Goal: Task Accomplishment & Management: Manage account settings

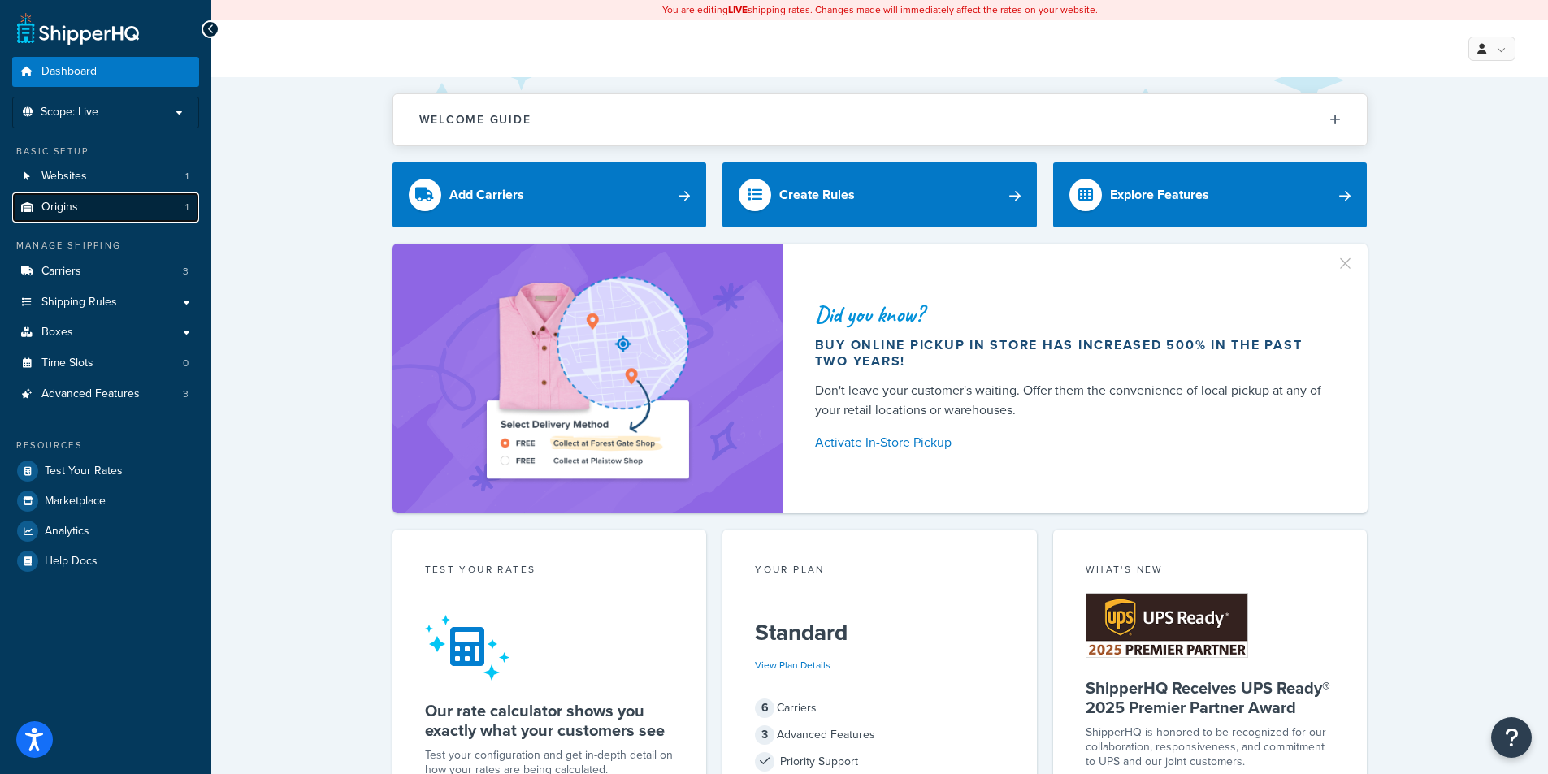
click at [68, 202] on span "Origins" at bounding box center [59, 208] width 37 height 14
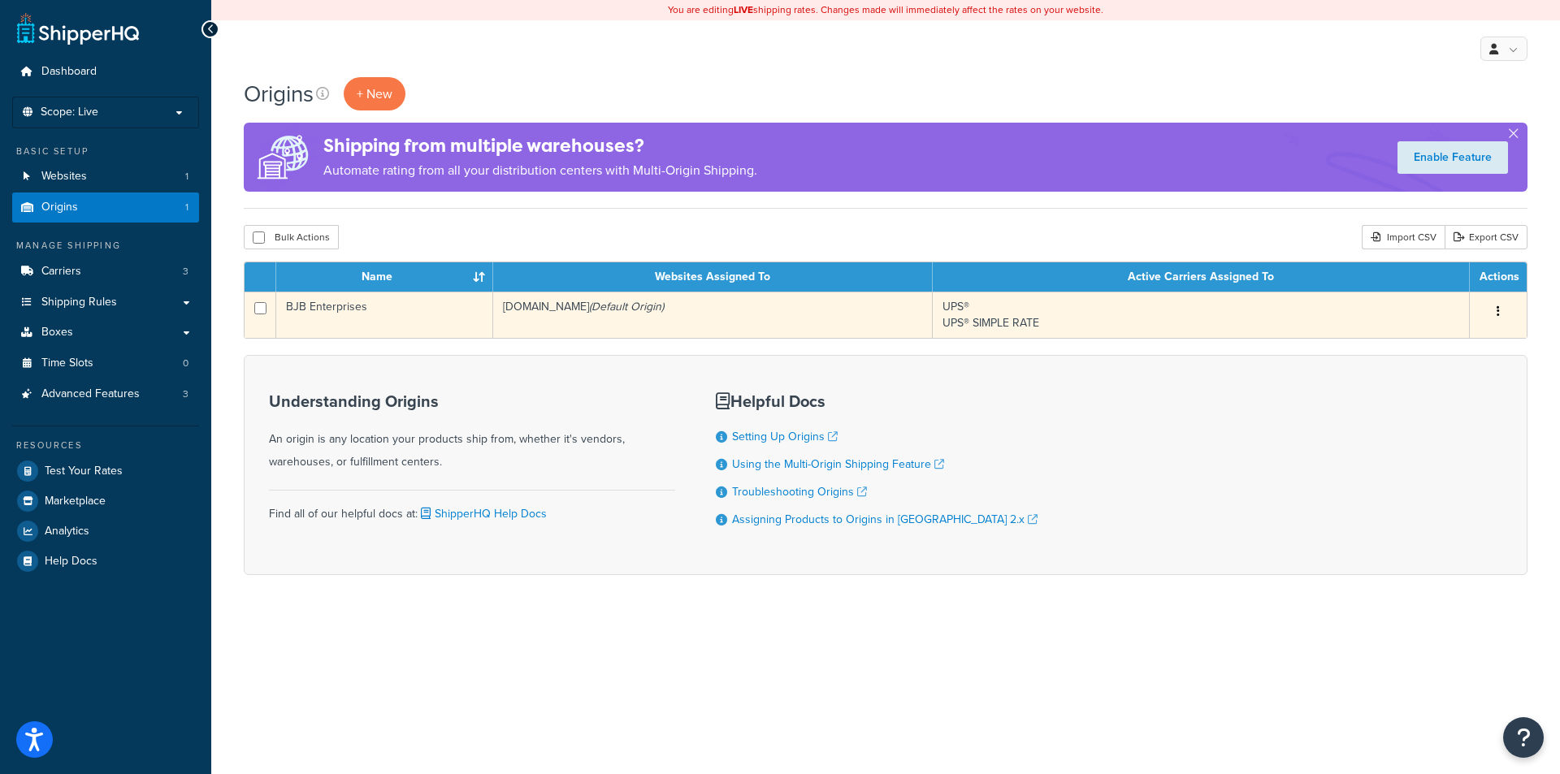
click at [313, 316] on td "BJB Enterprises" at bounding box center [384, 315] width 217 height 46
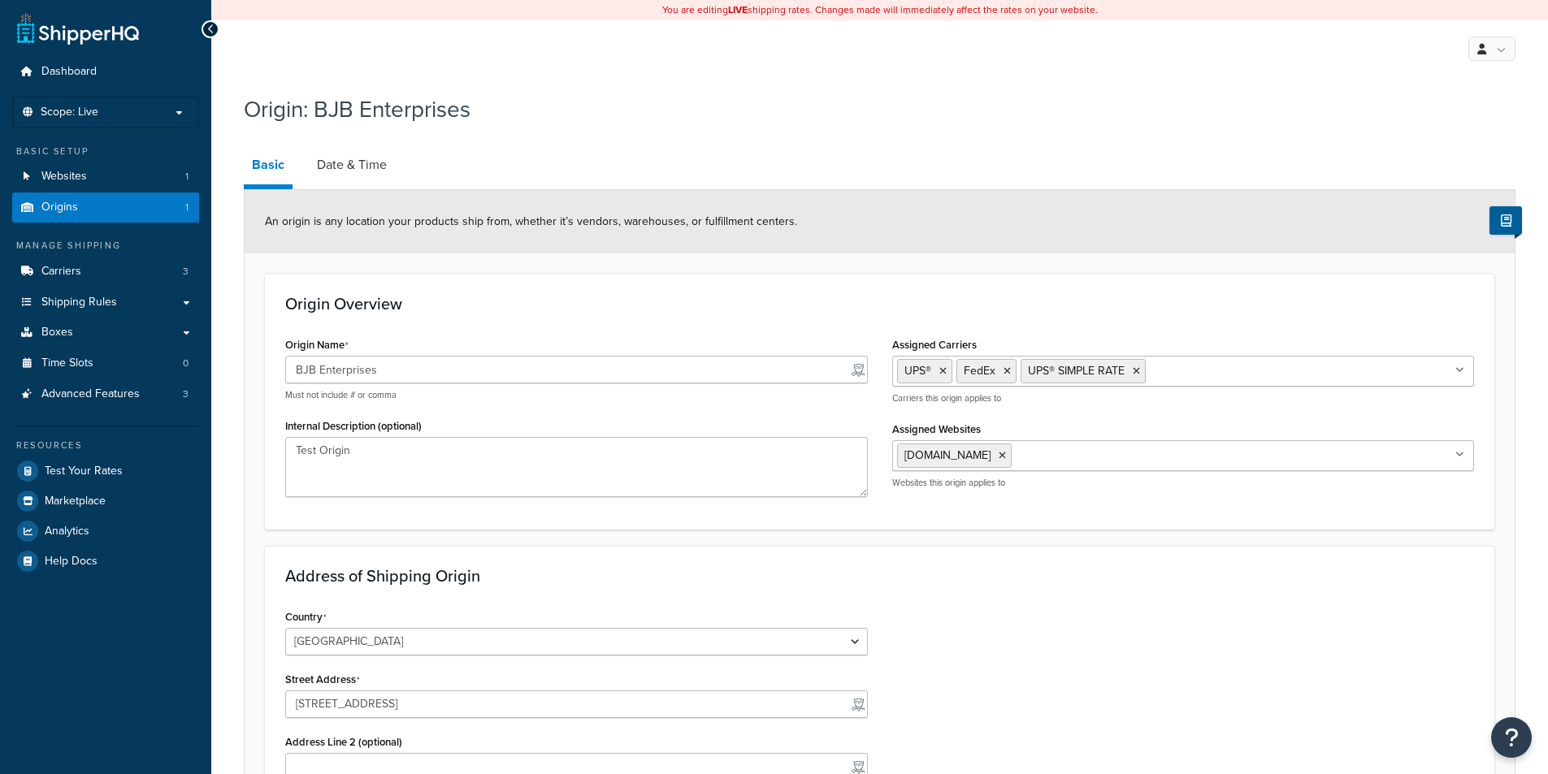
select select "5"
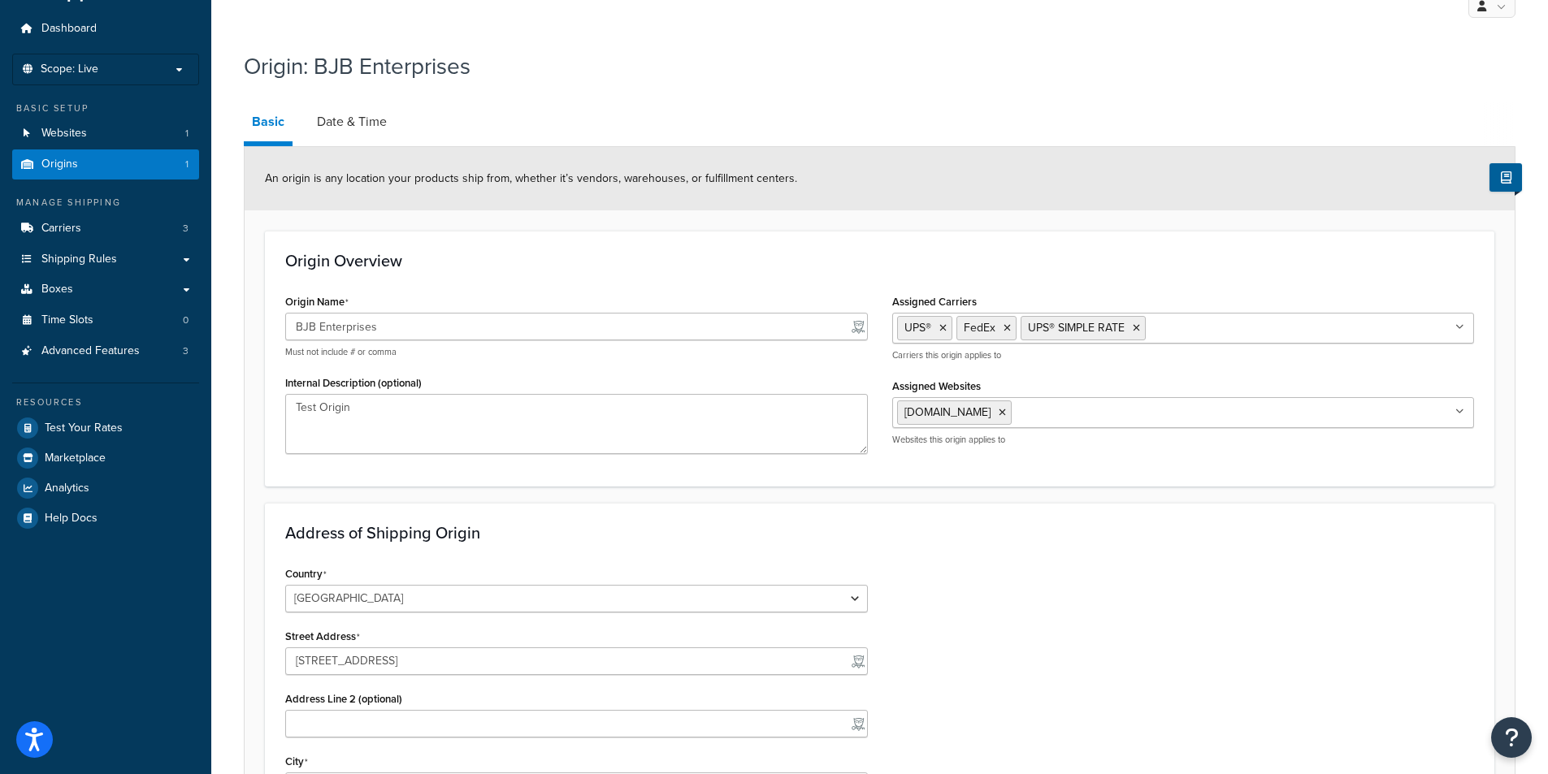
scroll to position [81, 0]
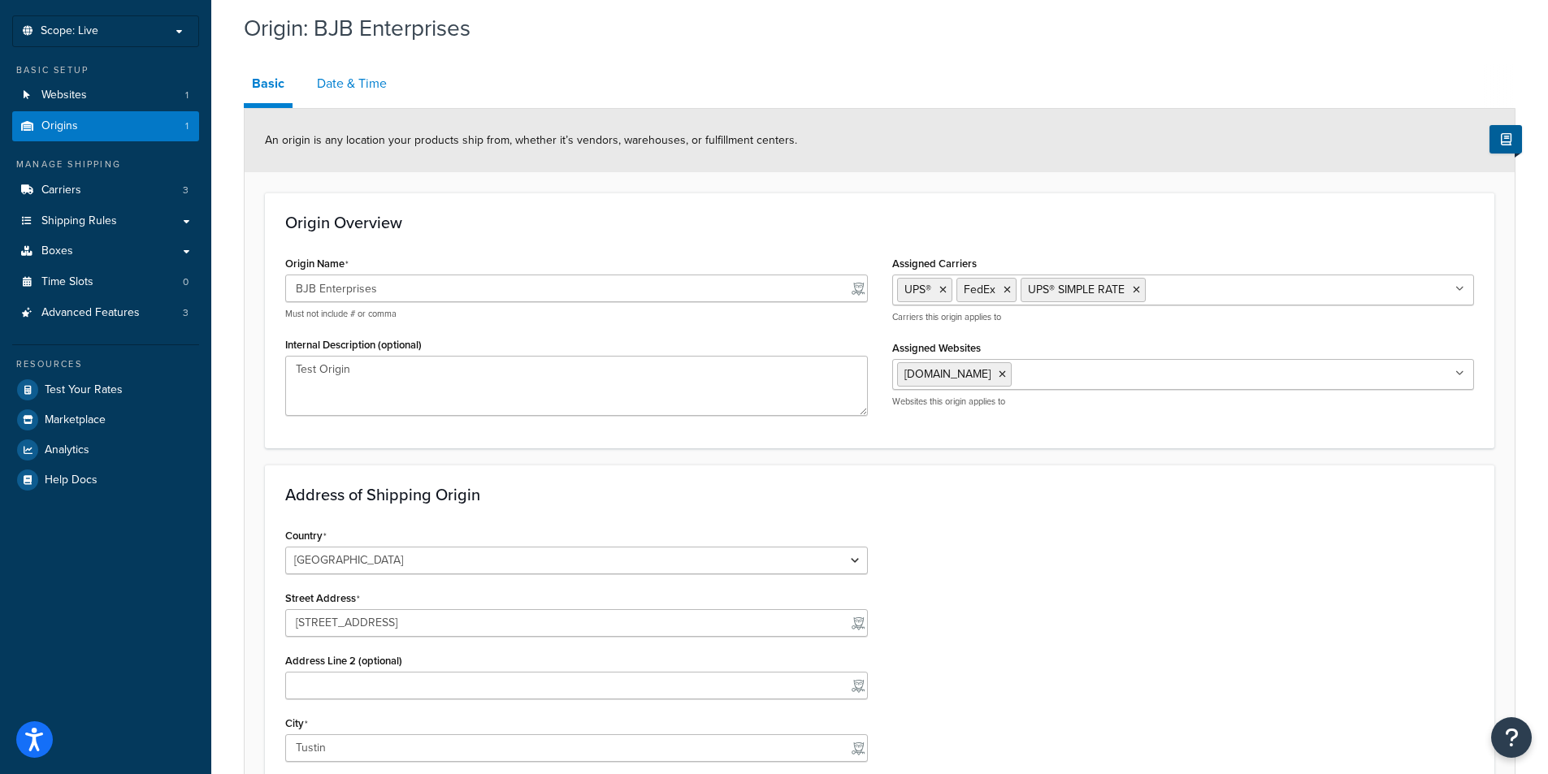
click at [356, 89] on link "Date & Time" at bounding box center [352, 83] width 86 height 39
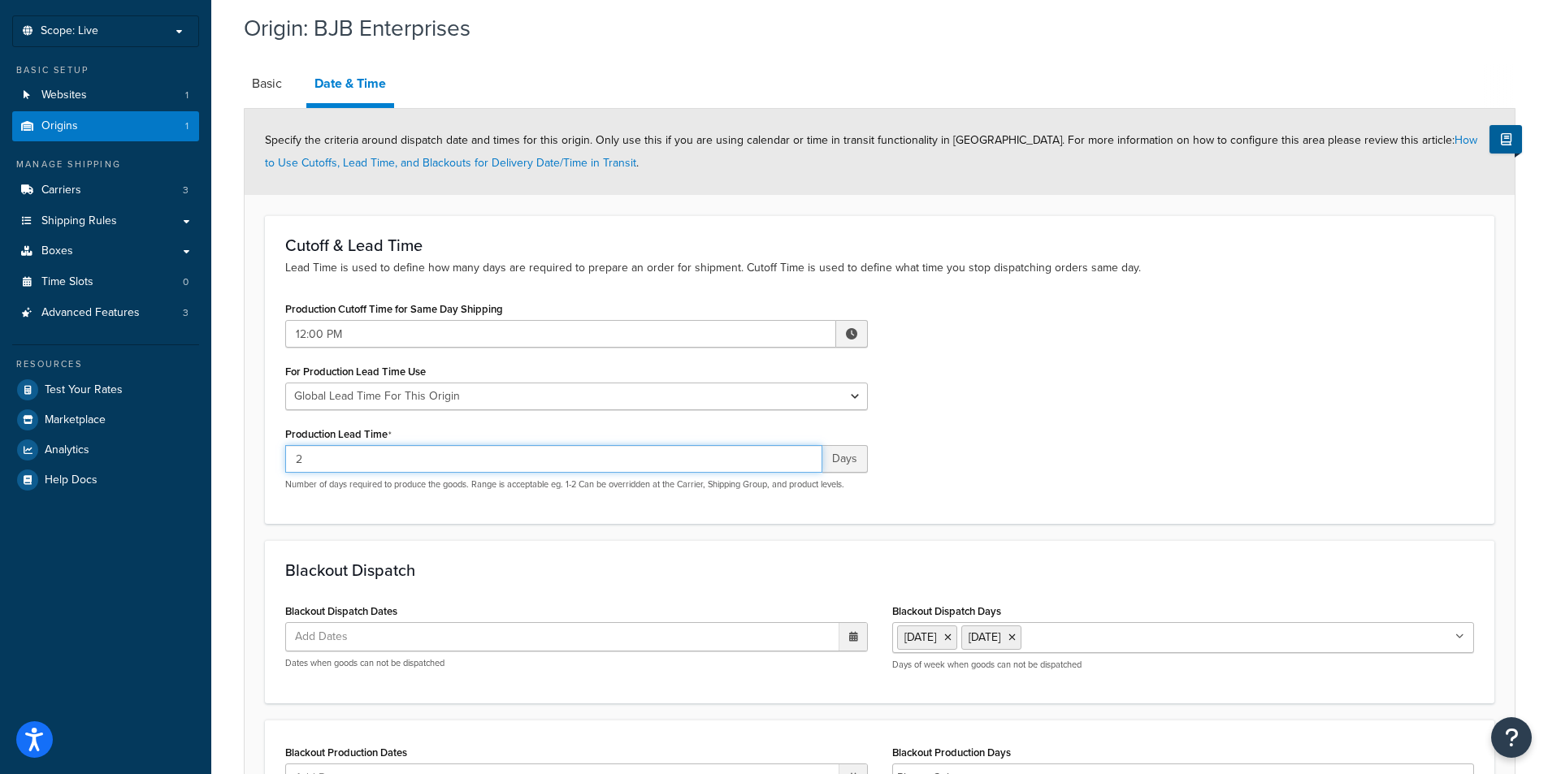
drag, startPoint x: 301, startPoint y: 458, endPoint x: 305, endPoint y: 467, distance: 9.5
click at [262, 456] on form "Specify the criteria around dispatch date and times for this origin. Only use t…" at bounding box center [880, 509] width 1270 height 801
type input "0"
click at [917, 496] on div "Production Cutoff Time for Same Day Shipping 12:00 PM ▲ 12 ▼ : ▲ 00 ▼ ▲ PM ▼ Fo…" at bounding box center [879, 400] width 1213 height 206
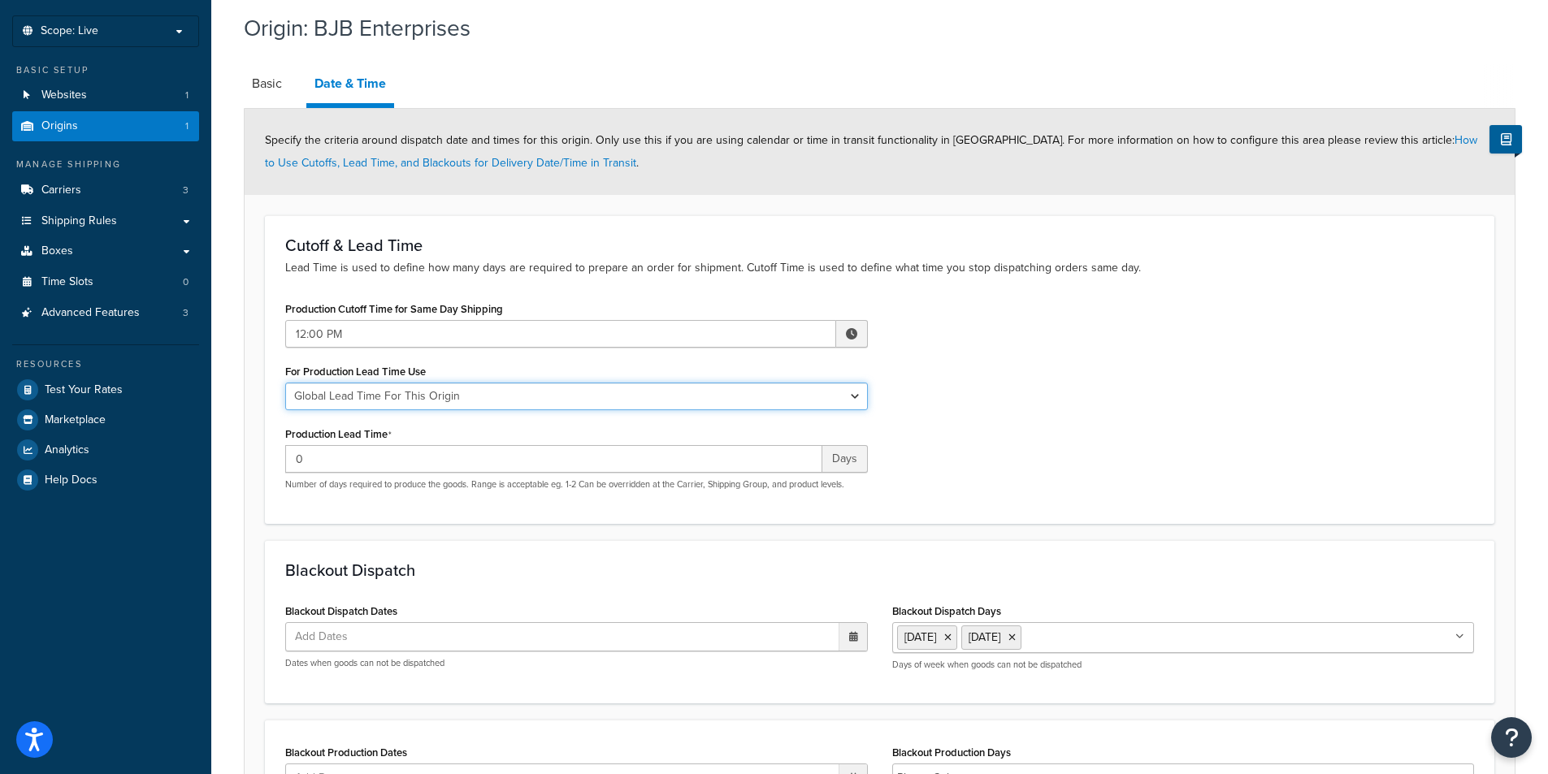
click at [855, 395] on select "Global Lead Time For This Origin Lead Time For Per Shipping Method Type" at bounding box center [576, 397] width 583 height 28
click at [285, 384] on select "Global Lead Time For This Origin Lead Time For Per Shipping Method Type" at bounding box center [576, 397] width 583 height 28
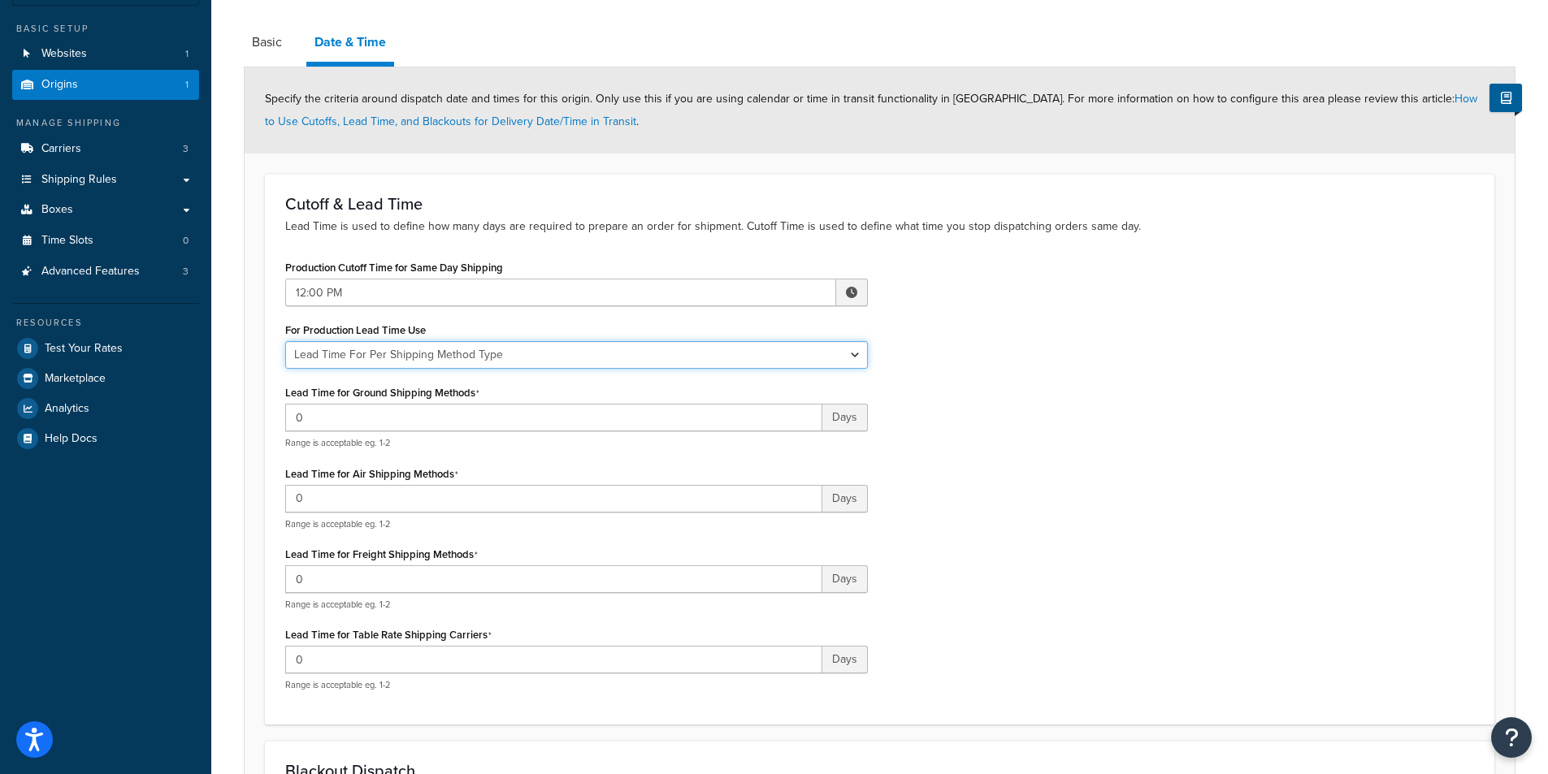
scroll to position [163, 0]
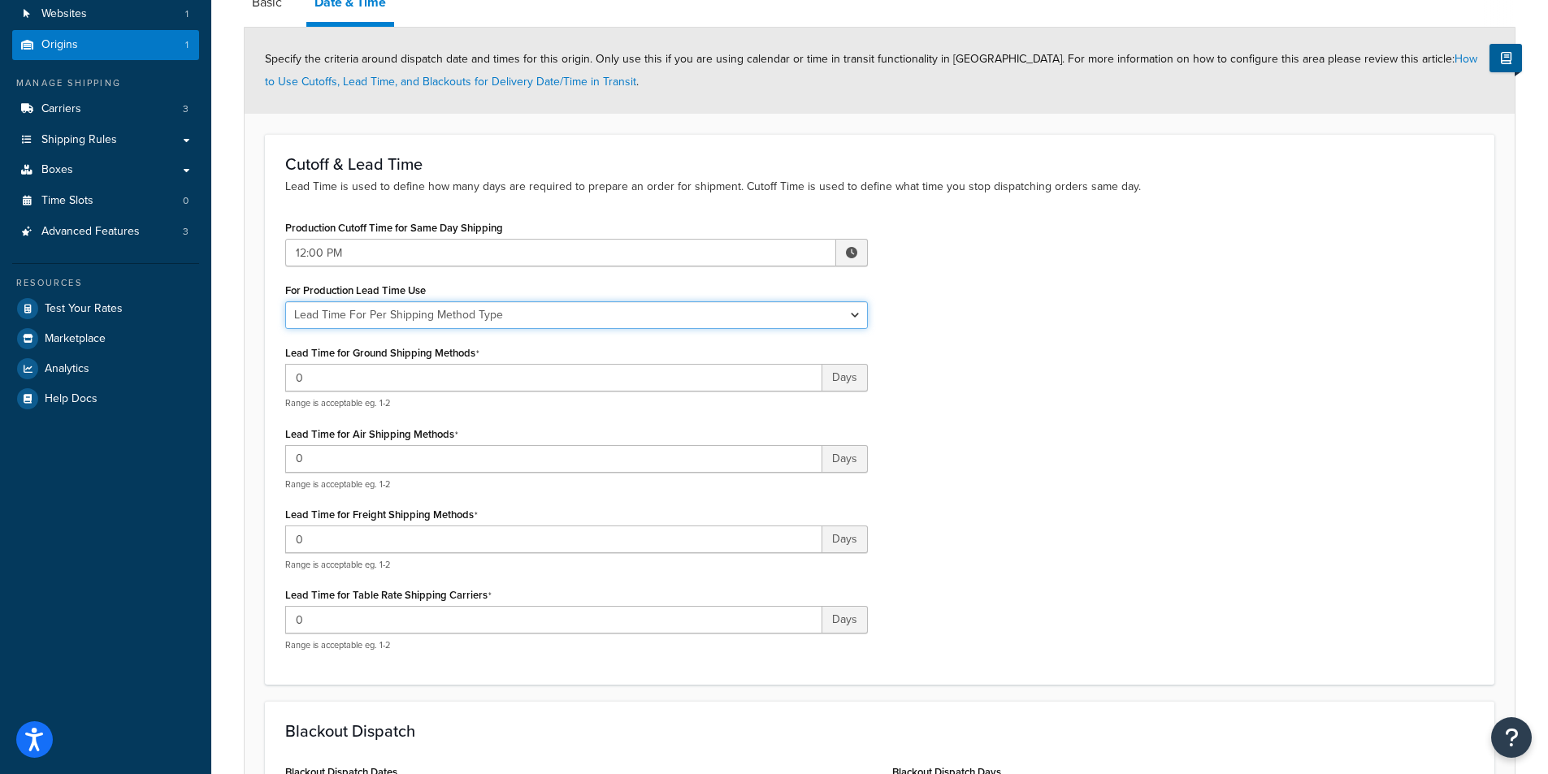
click at [846, 315] on select "Global Lead Time For This Origin Lead Time For Per Shipping Method Type" at bounding box center [576, 315] width 583 height 28
select select "ORIGIN_GLOBAL"
click at [285, 302] on select "Global Lead Time For This Origin Lead Time For Per Shipping Method Type" at bounding box center [576, 315] width 583 height 28
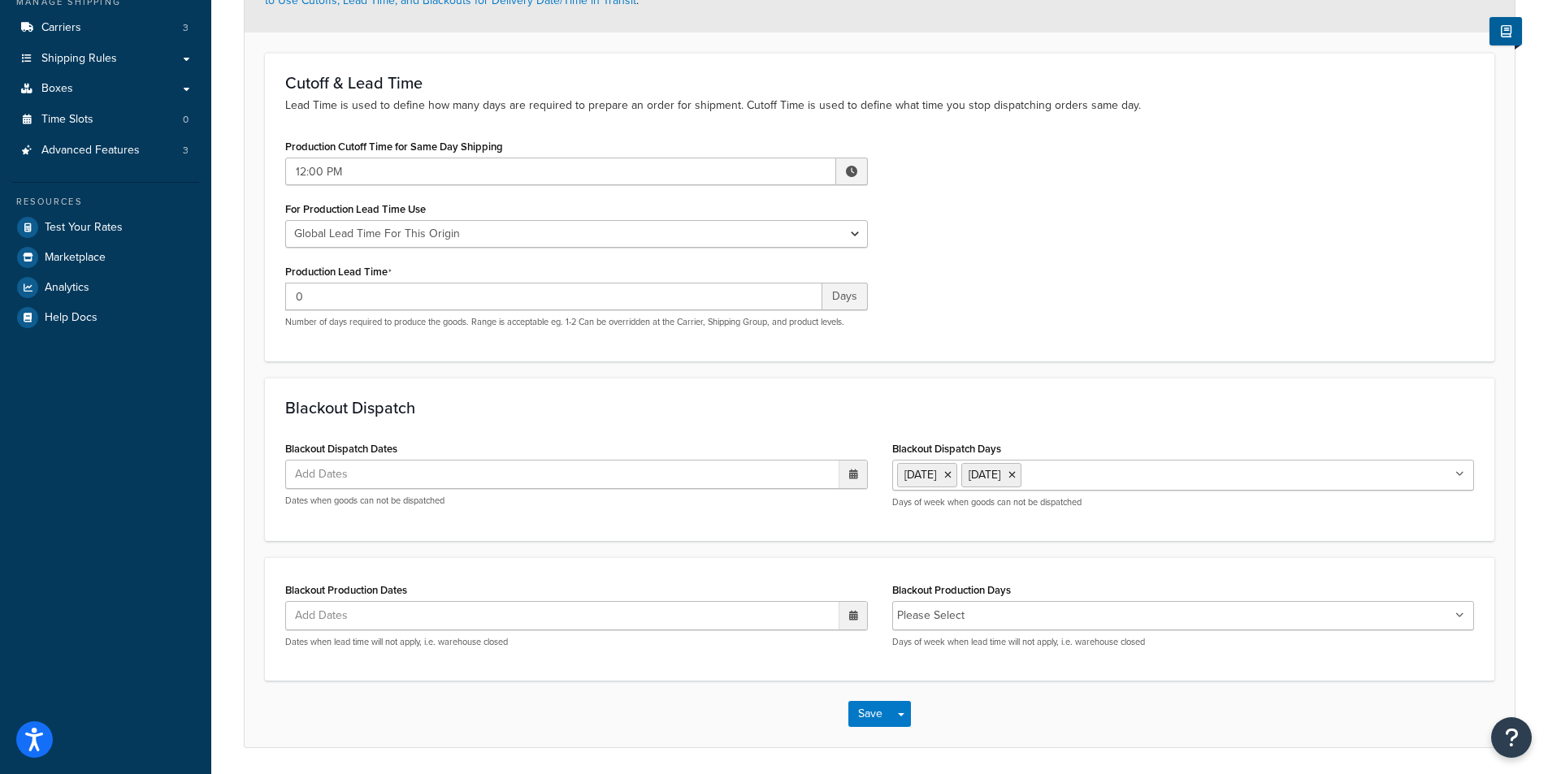
scroll to position [300, 0]
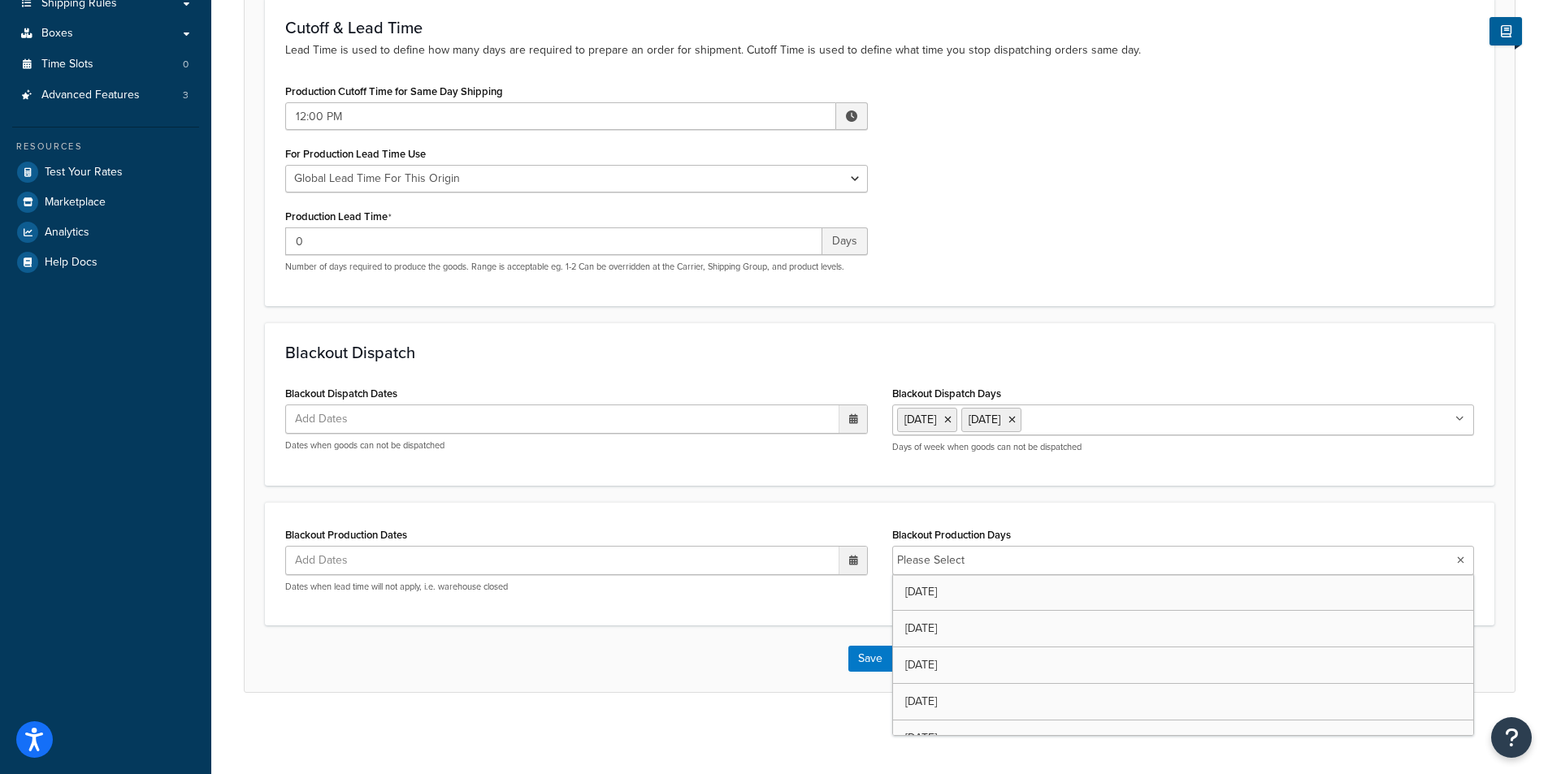
click at [1460, 562] on icon at bounding box center [1460, 561] width 7 height 10
click at [1424, 521] on div "Blackout Production Dates Add Dates ‹ September 2025 › Su Mo Tu We Th Fr Sa 31 …" at bounding box center [880, 563] width 1230 height 125
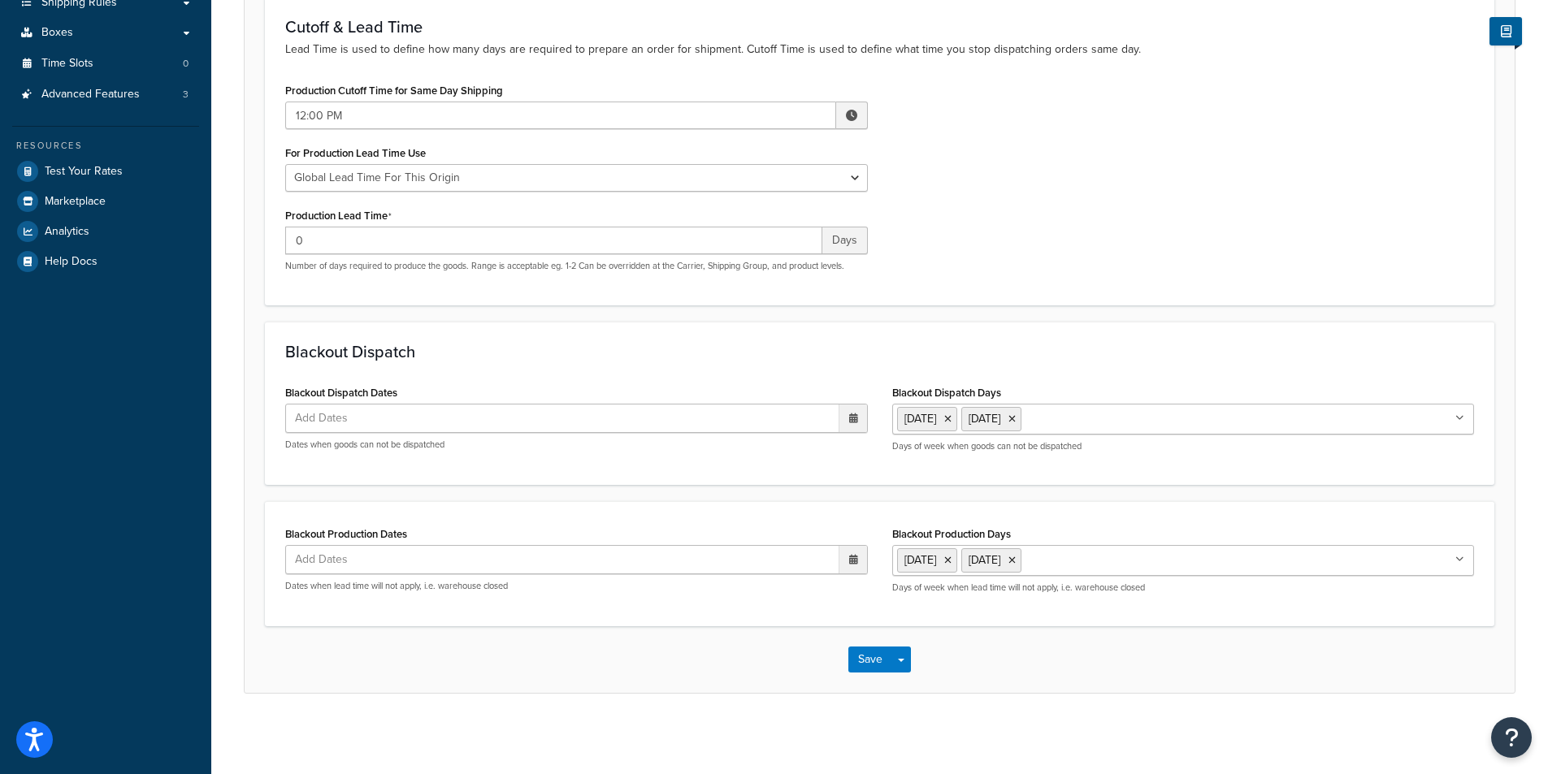
click at [852, 423] on icon at bounding box center [853, 419] width 9 height 10
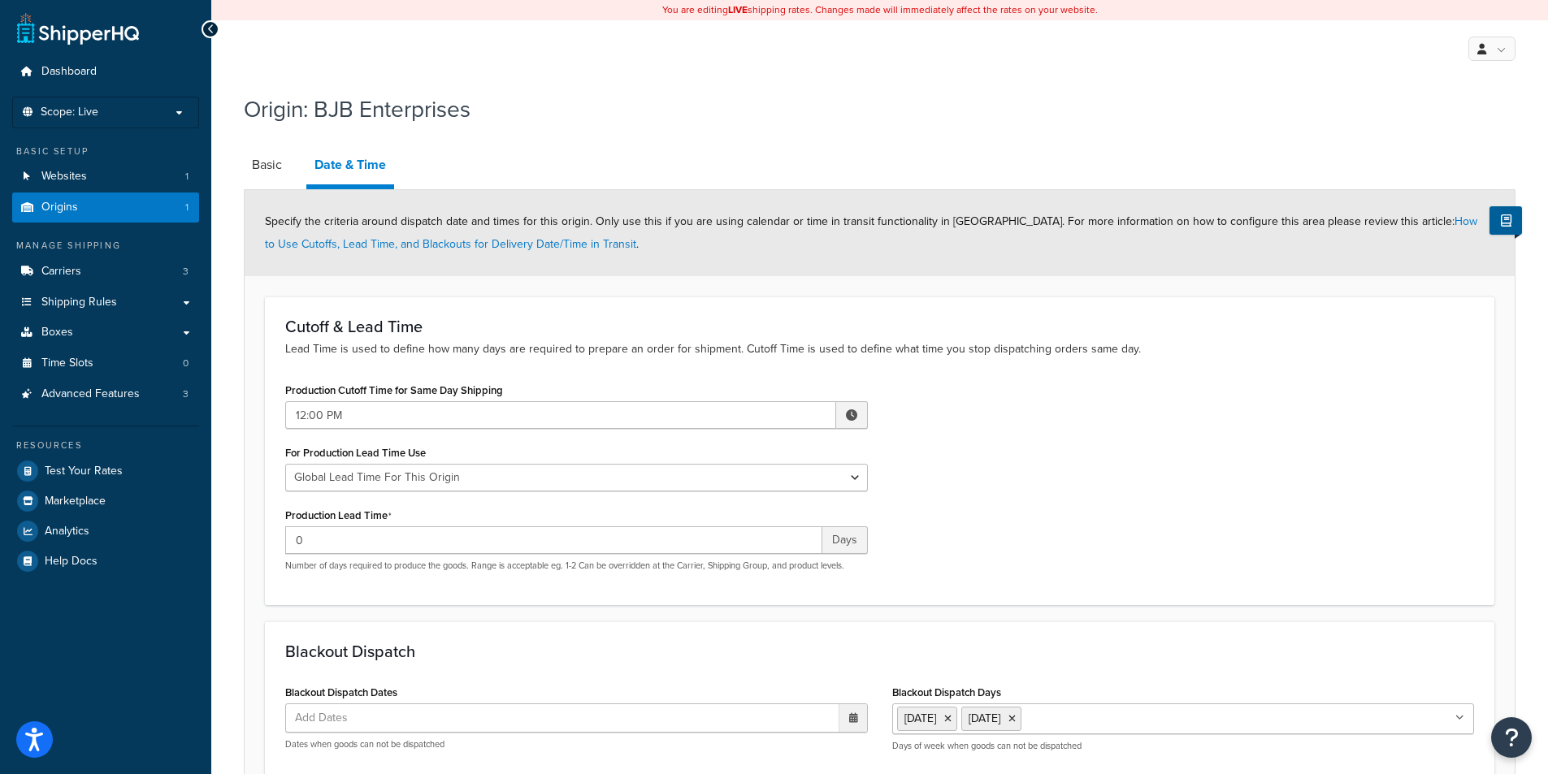
scroll to position [301, 0]
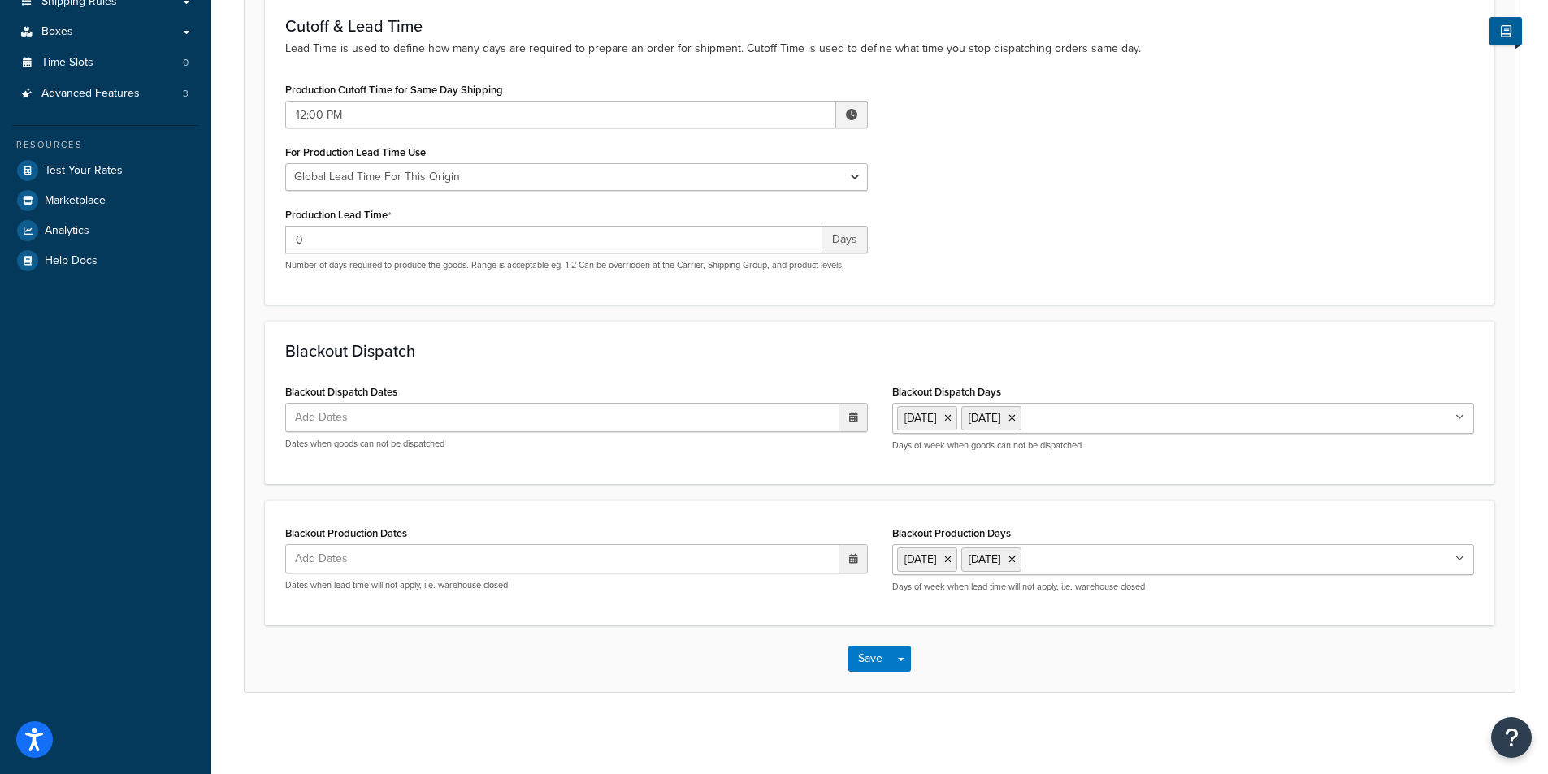
click at [851, 421] on icon at bounding box center [853, 418] width 9 height 10
click at [876, 656] on button "Save" at bounding box center [870, 659] width 44 height 26
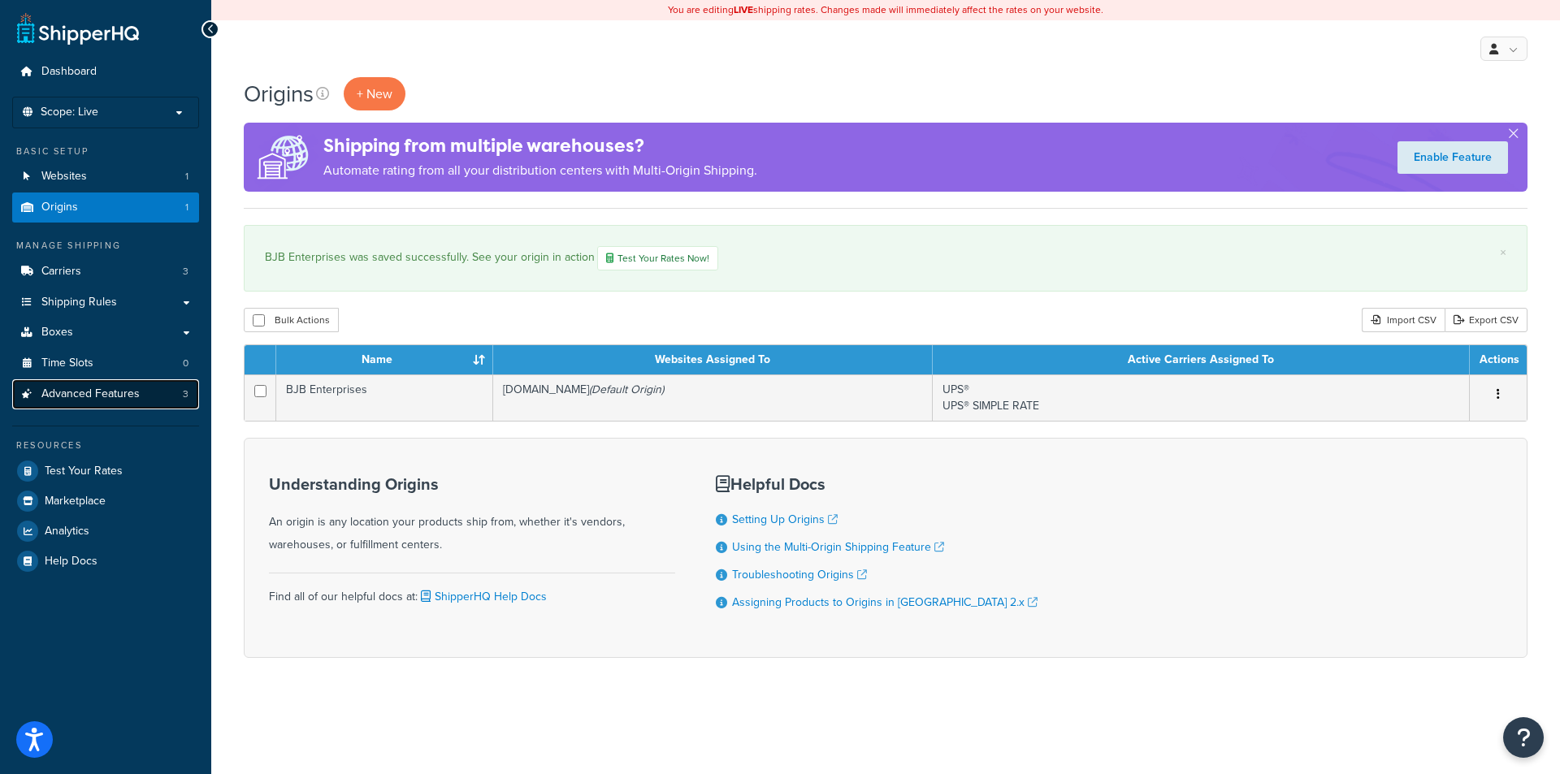
click at [119, 403] on link "Advanced Features 3" at bounding box center [105, 395] width 187 height 30
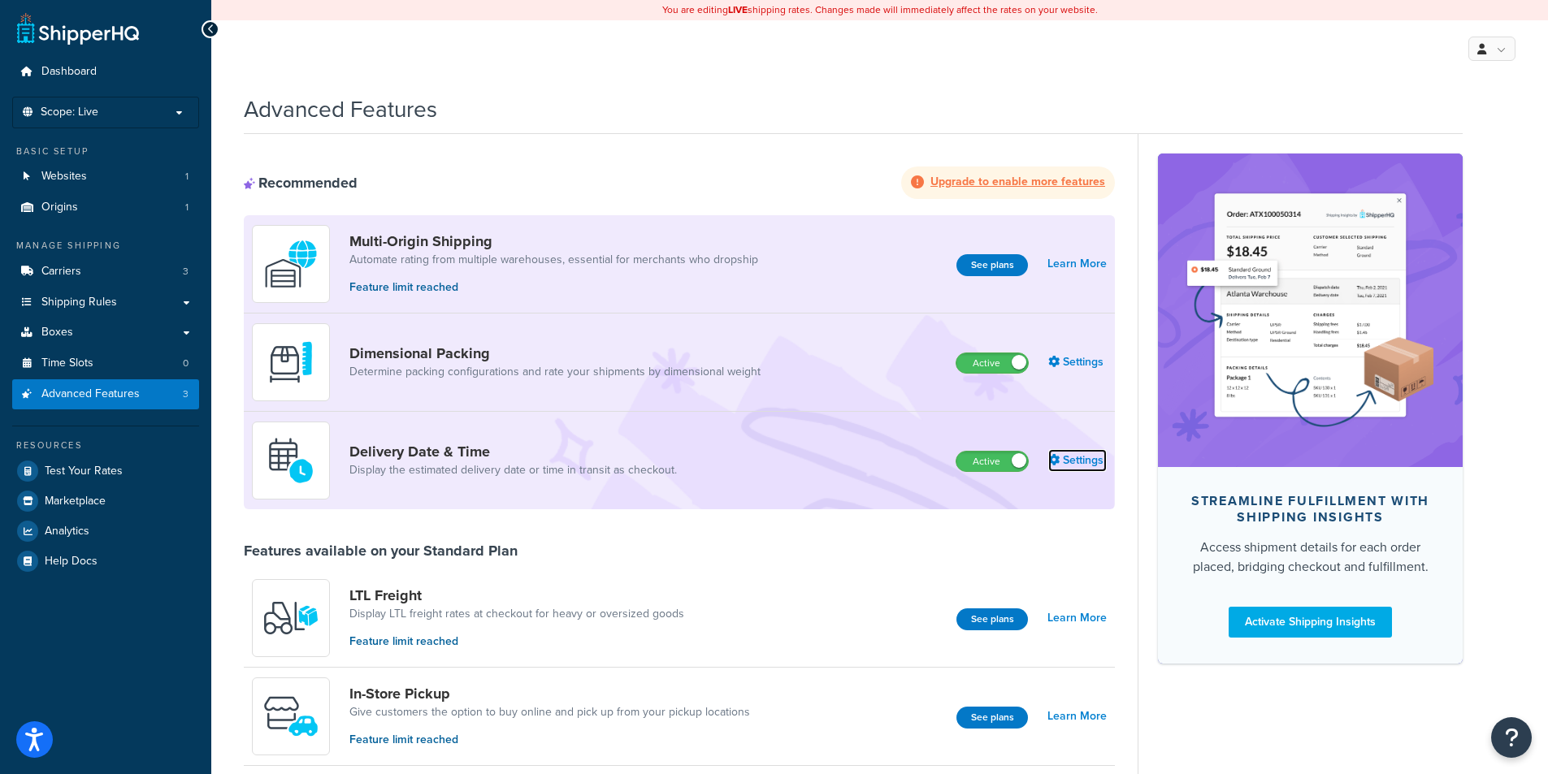
click at [1093, 461] on link "Settings" at bounding box center [1077, 460] width 59 height 23
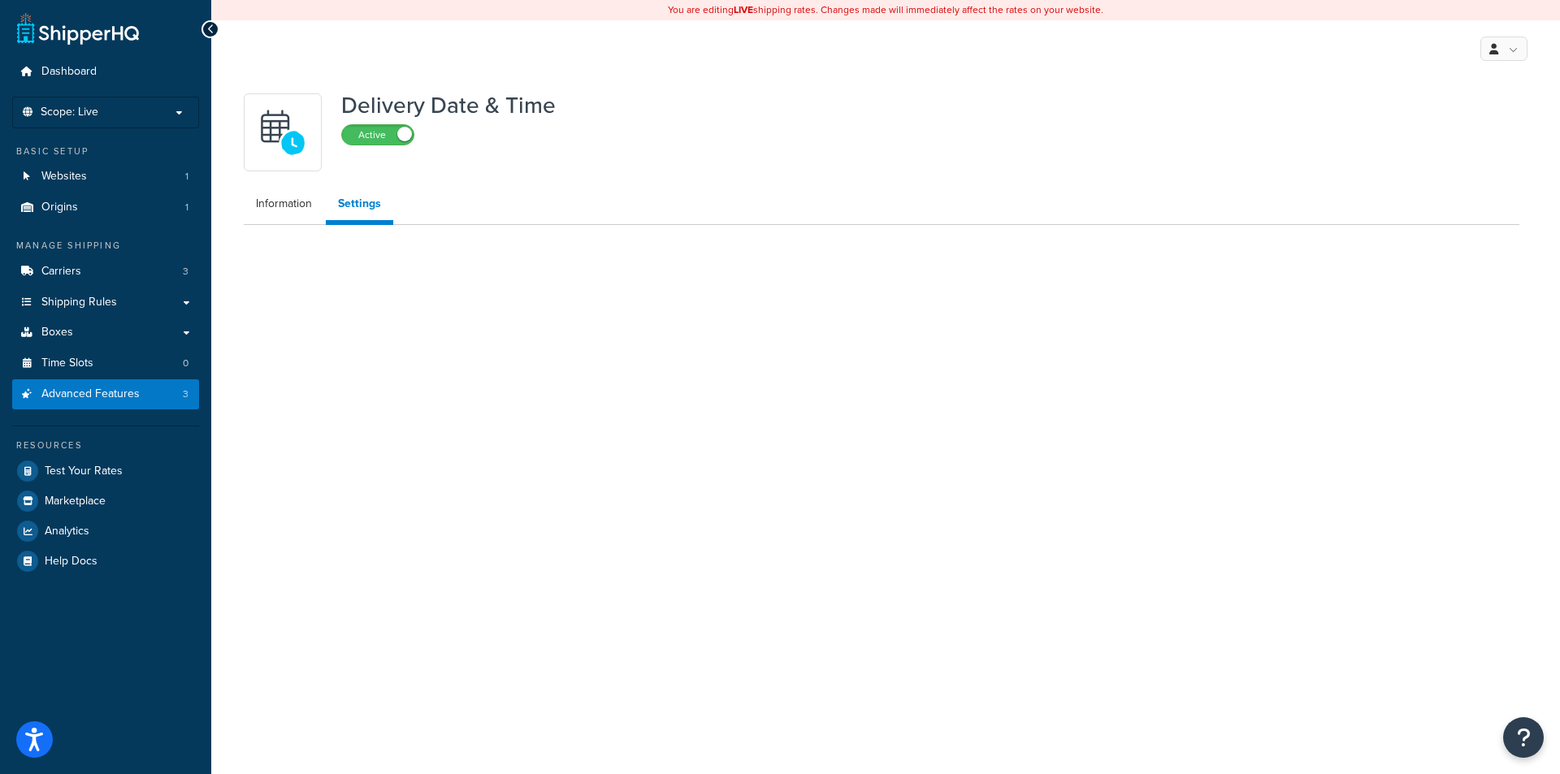
select select "Inline"
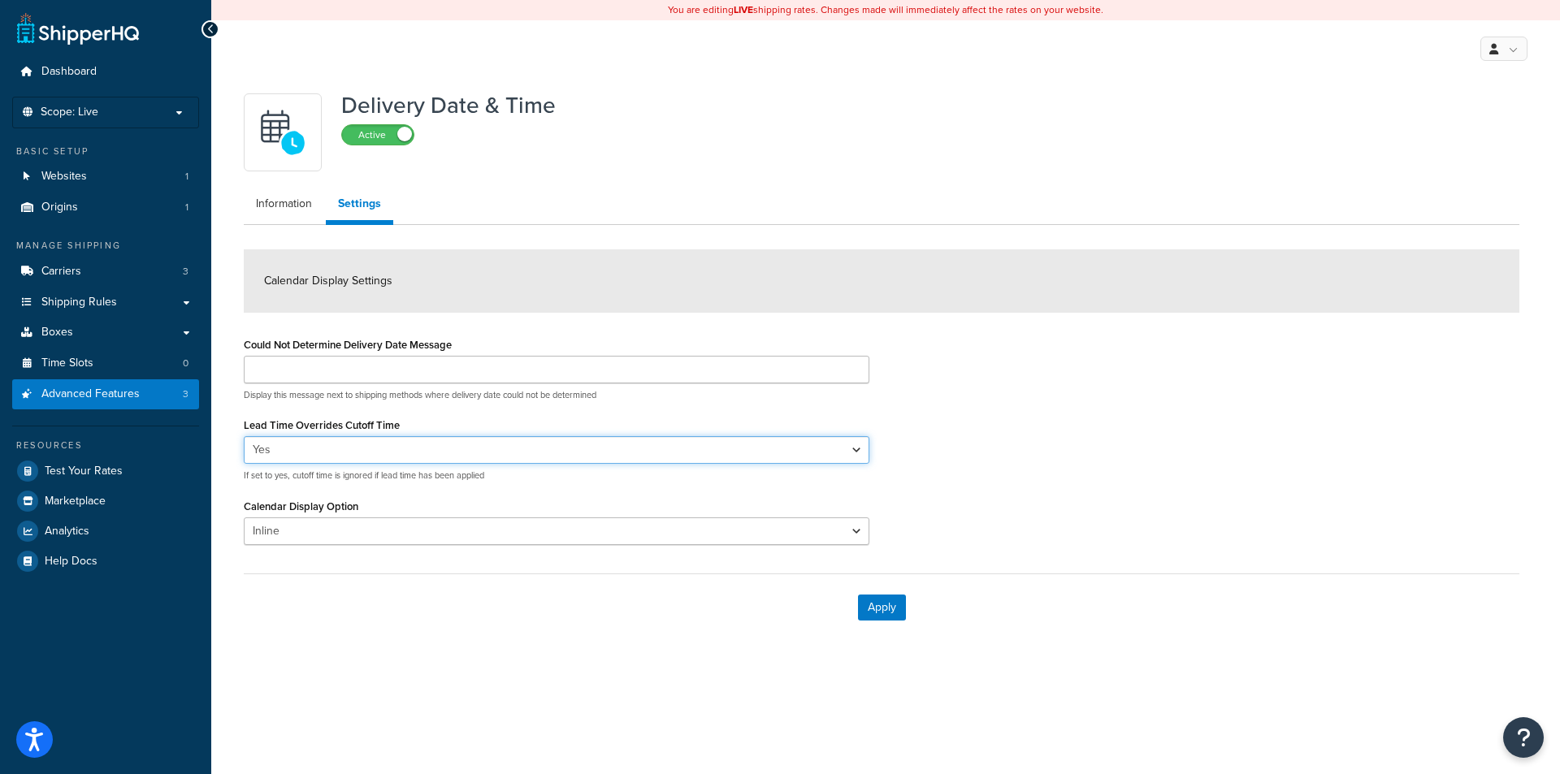
click at [817, 455] on select "Yes No" at bounding box center [557, 450] width 626 height 28
select select "false"
click at [244, 437] on select "Yes No" at bounding box center [557, 450] width 626 height 28
click at [844, 528] on select "PopUp Inline" at bounding box center [557, 532] width 626 height 28
click at [744, 492] on div "Could Not Determine Delivery Date Message Display this message next to shipping…" at bounding box center [557, 445] width 650 height 224
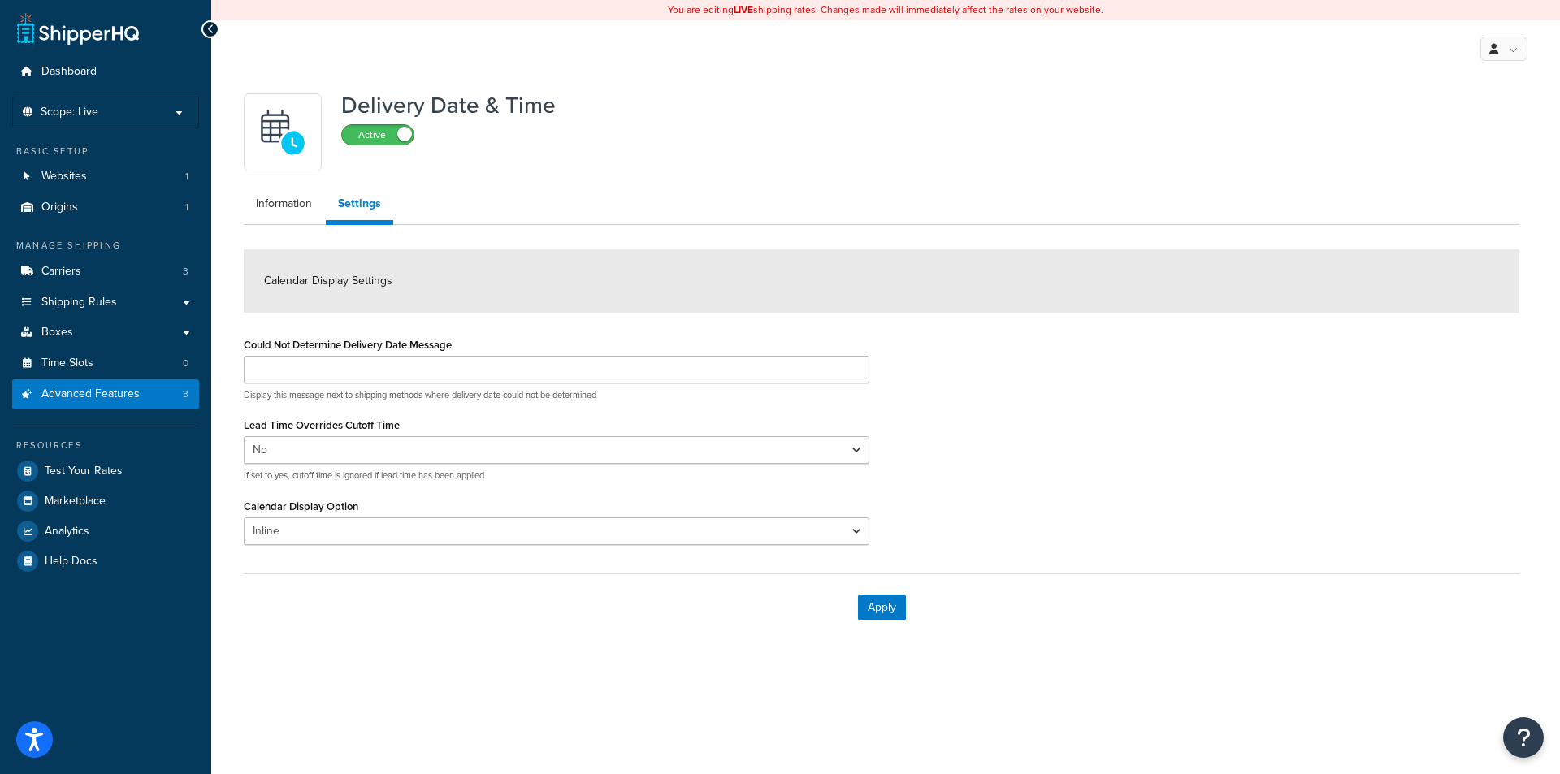
click at [399, 137] on span at bounding box center [404, 134] width 15 height 15
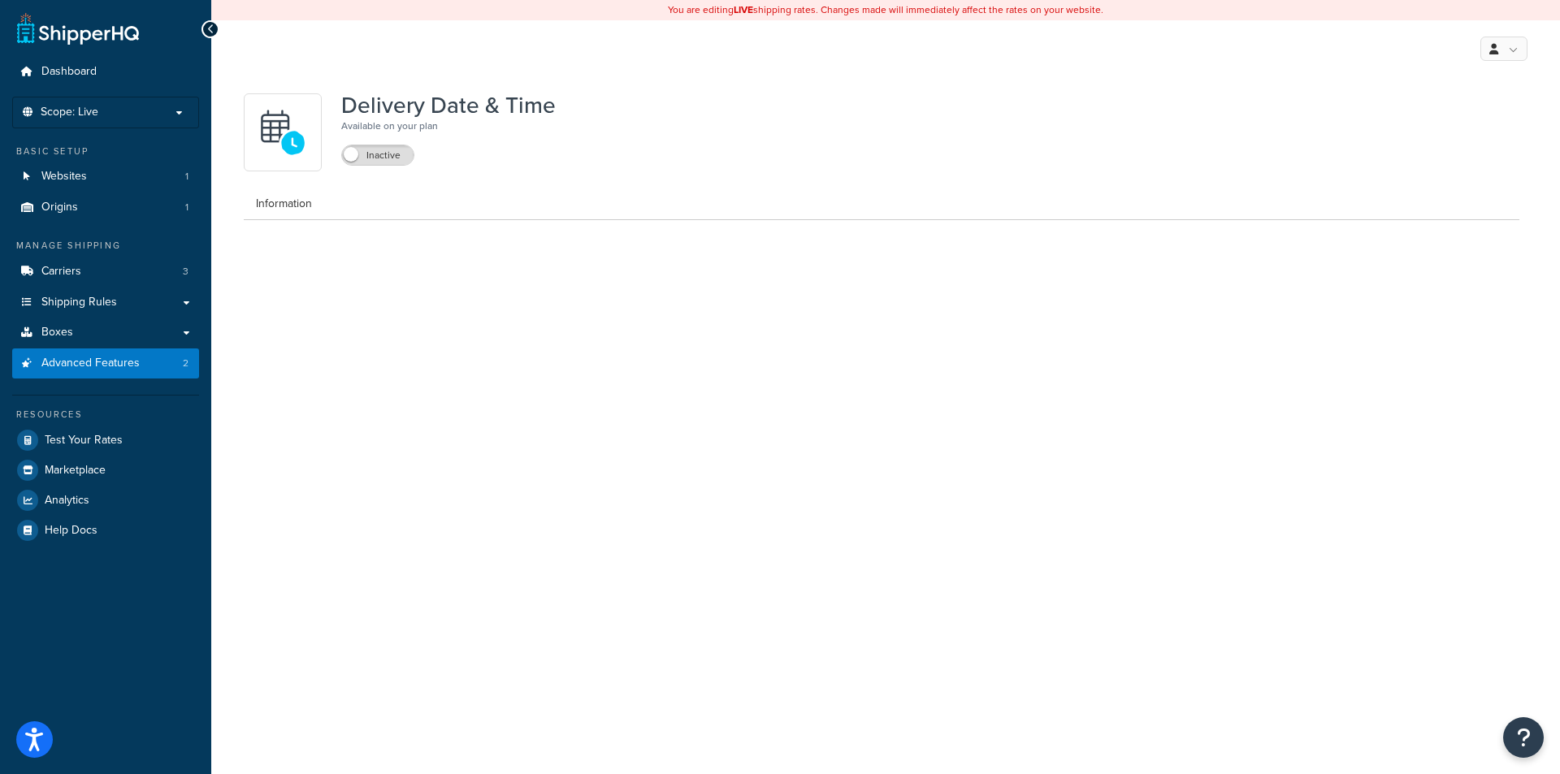
click at [367, 123] on p "Available on your plan" at bounding box center [448, 126] width 215 height 16
click at [373, 145] on div "Inactive" at bounding box center [377, 154] width 73 height 23
click at [367, 158] on label "Inactive" at bounding box center [378, 155] width 72 height 20
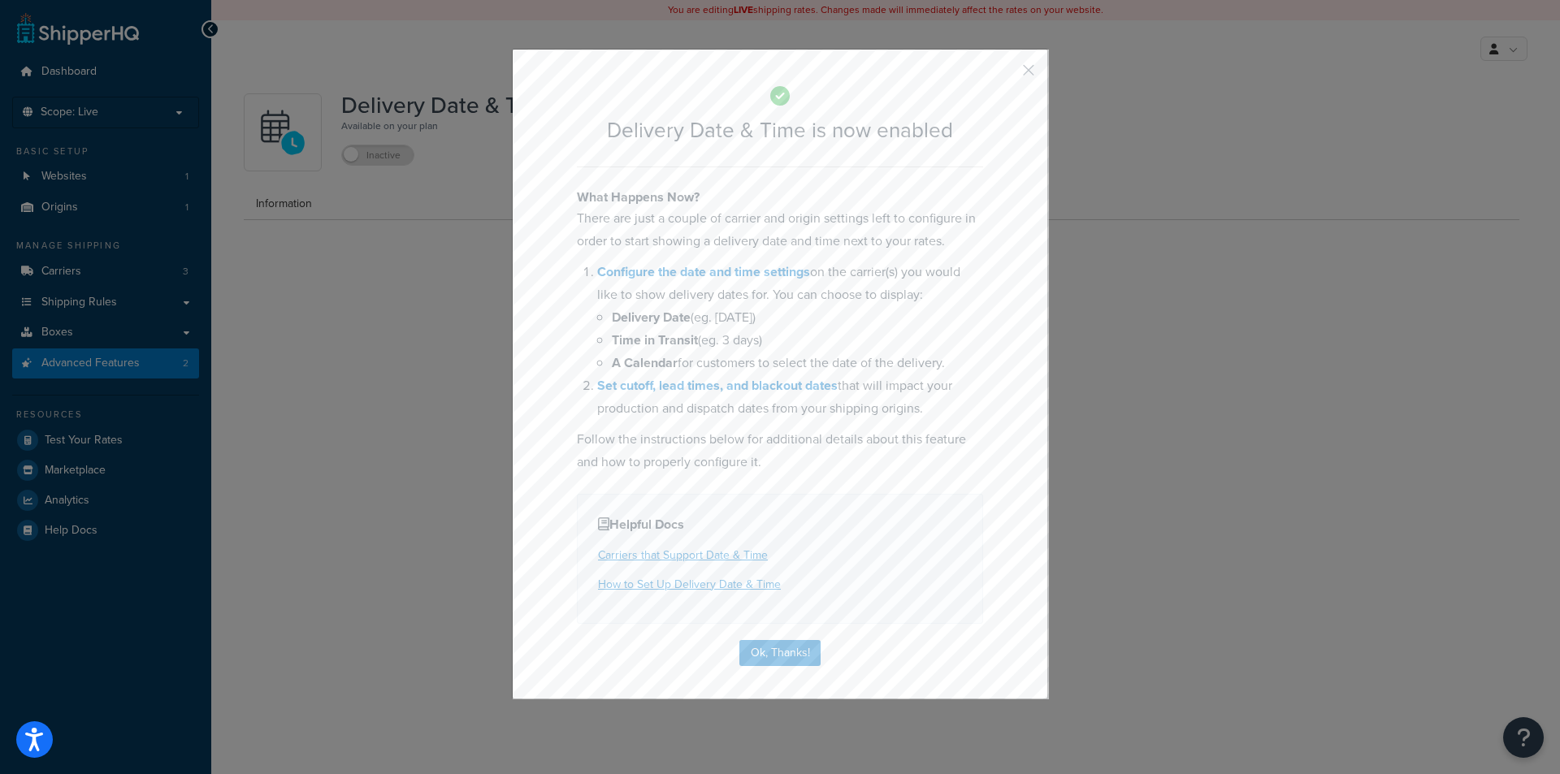
select select "Inline"
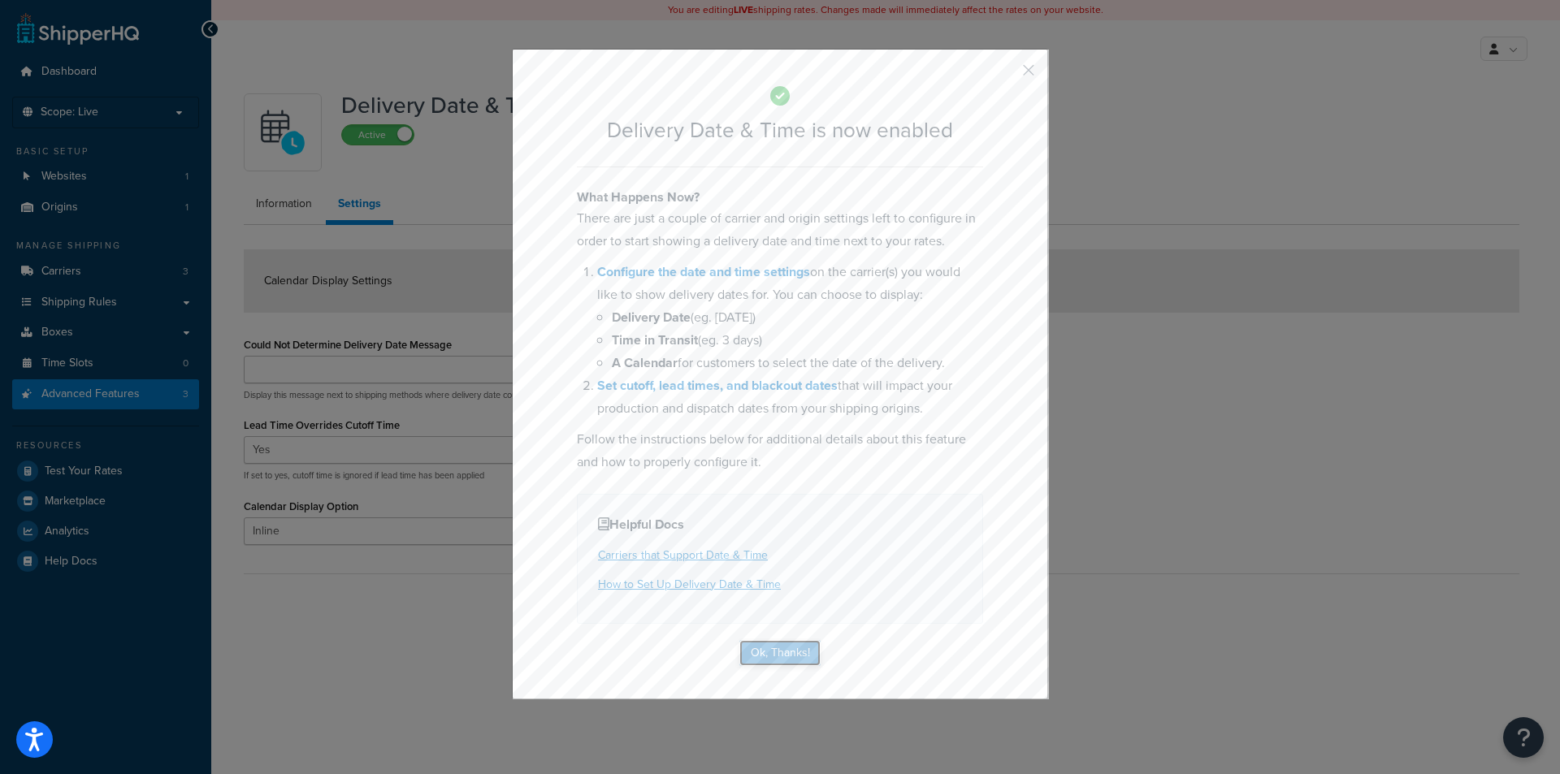
click at [783, 654] on button "Ok, Thanks!" at bounding box center [780, 653] width 81 height 26
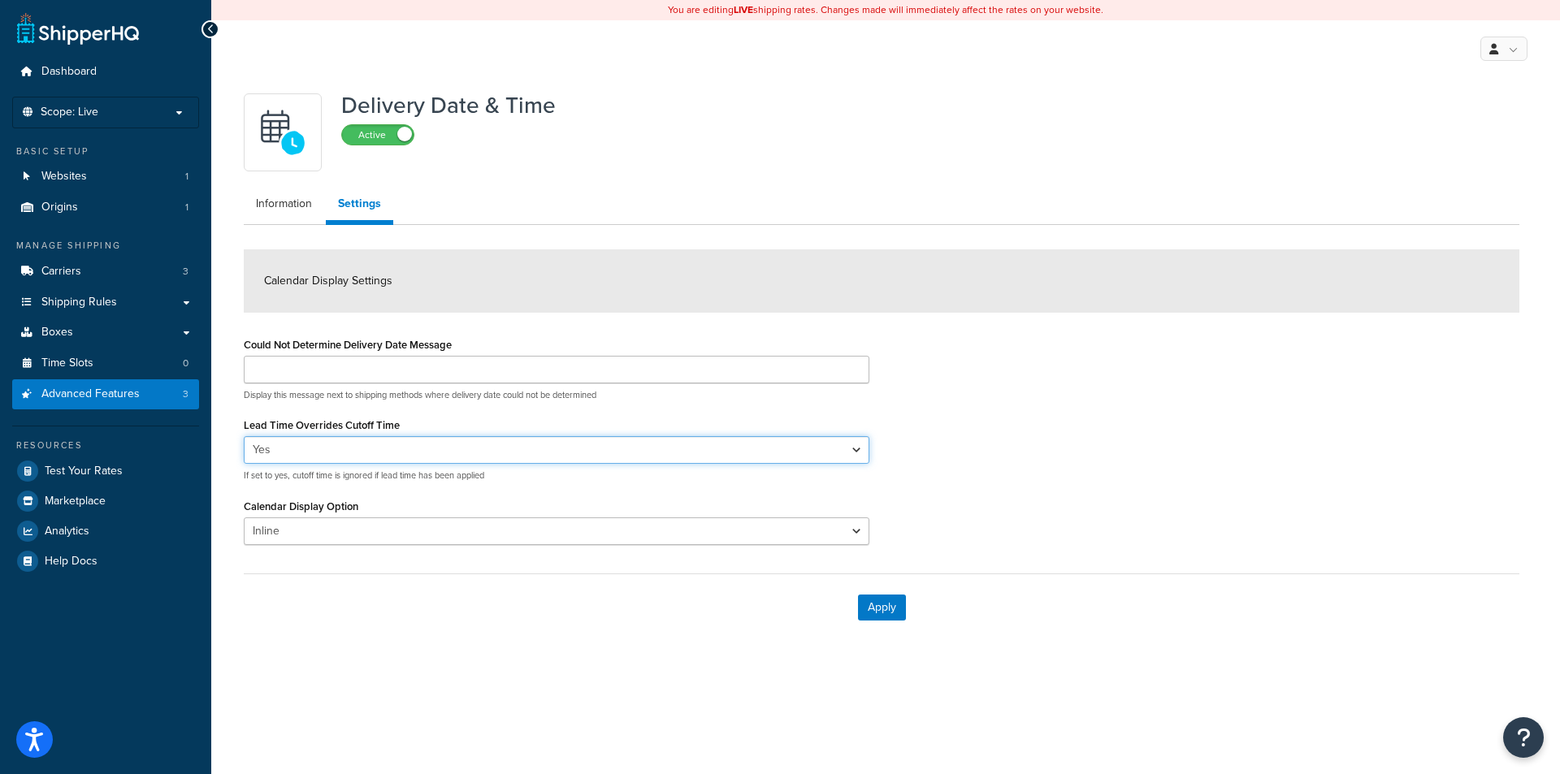
click at [826, 453] on select "Yes No" at bounding box center [557, 450] width 626 height 28
select select "false"
click at [244, 437] on select "Yes No" at bounding box center [557, 450] width 626 height 28
click at [883, 611] on button "Apply" at bounding box center [882, 608] width 48 height 26
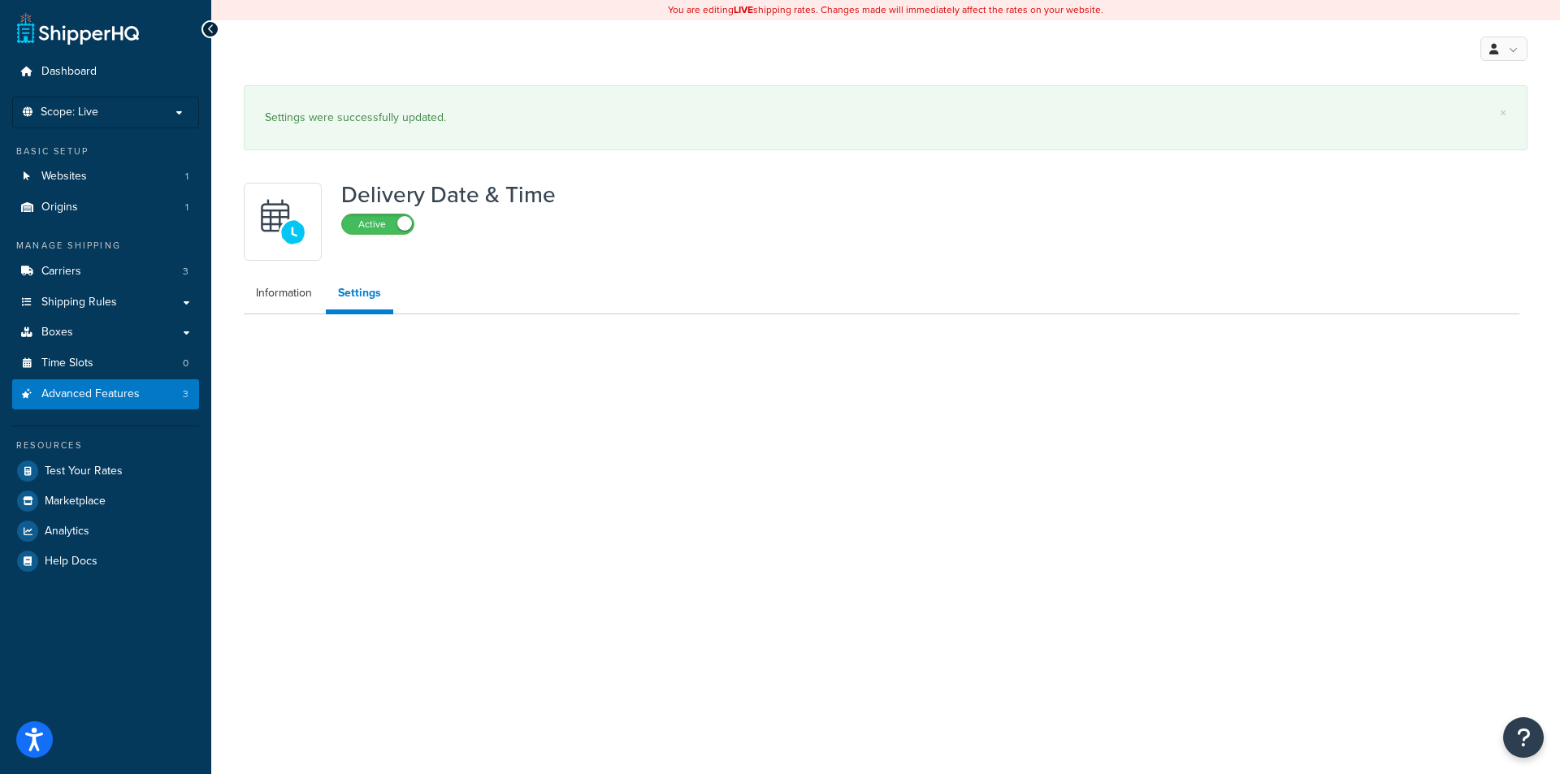
select select "false"
select select "Inline"
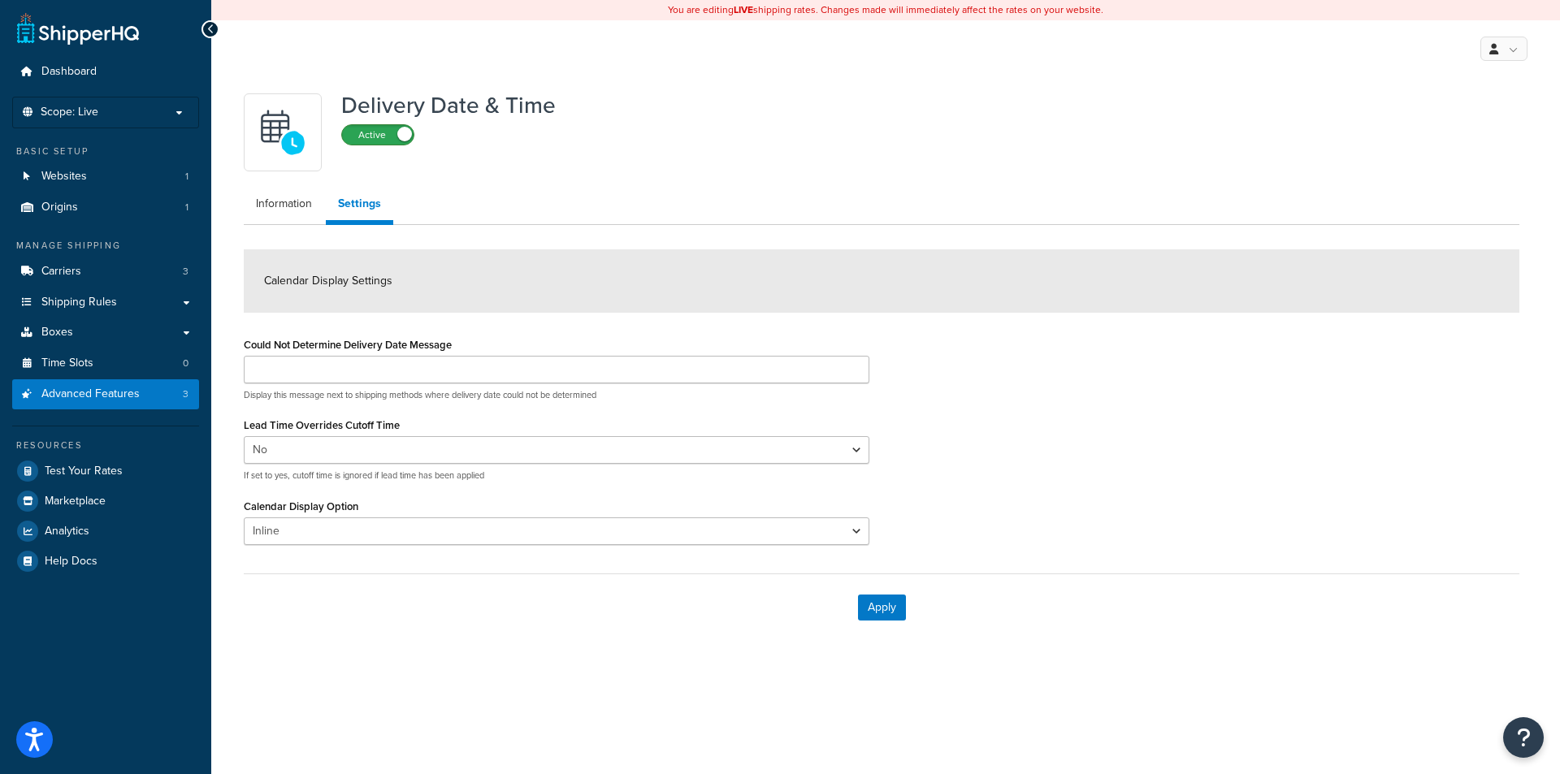
click at [376, 141] on label "Active" at bounding box center [378, 135] width 72 height 20
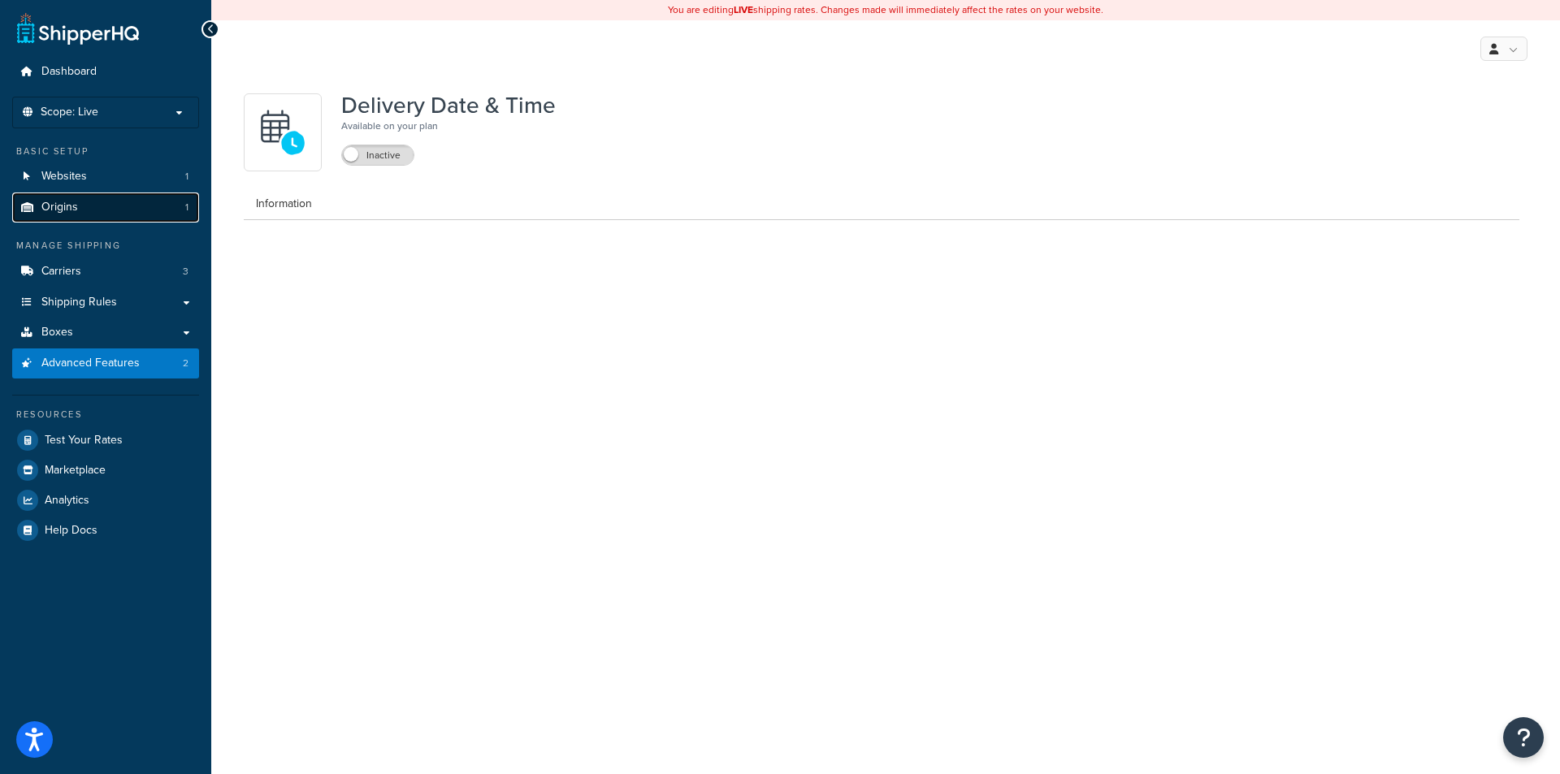
click at [68, 212] on span "Origins" at bounding box center [59, 208] width 37 height 14
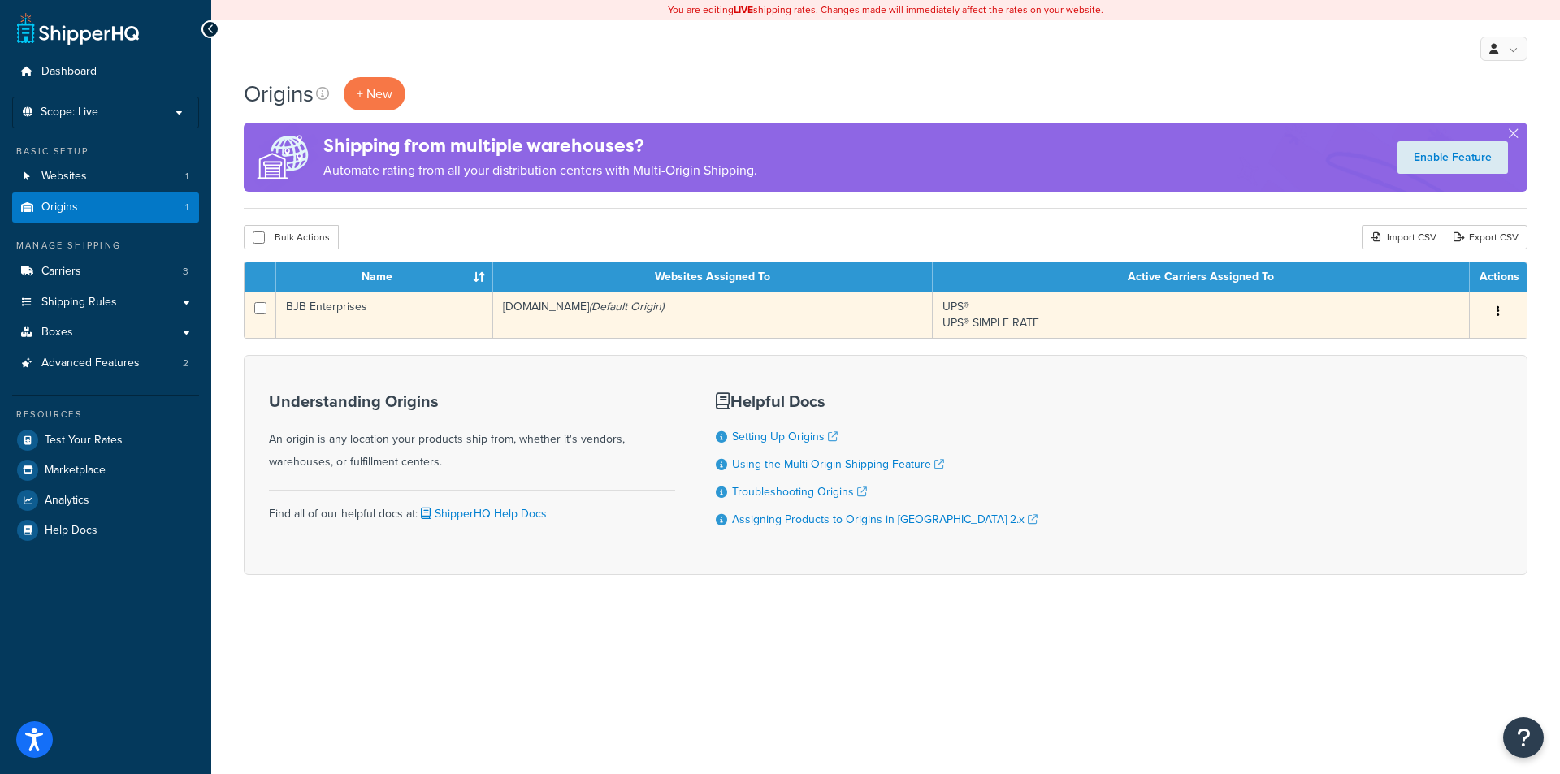
click at [366, 304] on td "BJB Enterprises" at bounding box center [384, 315] width 217 height 46
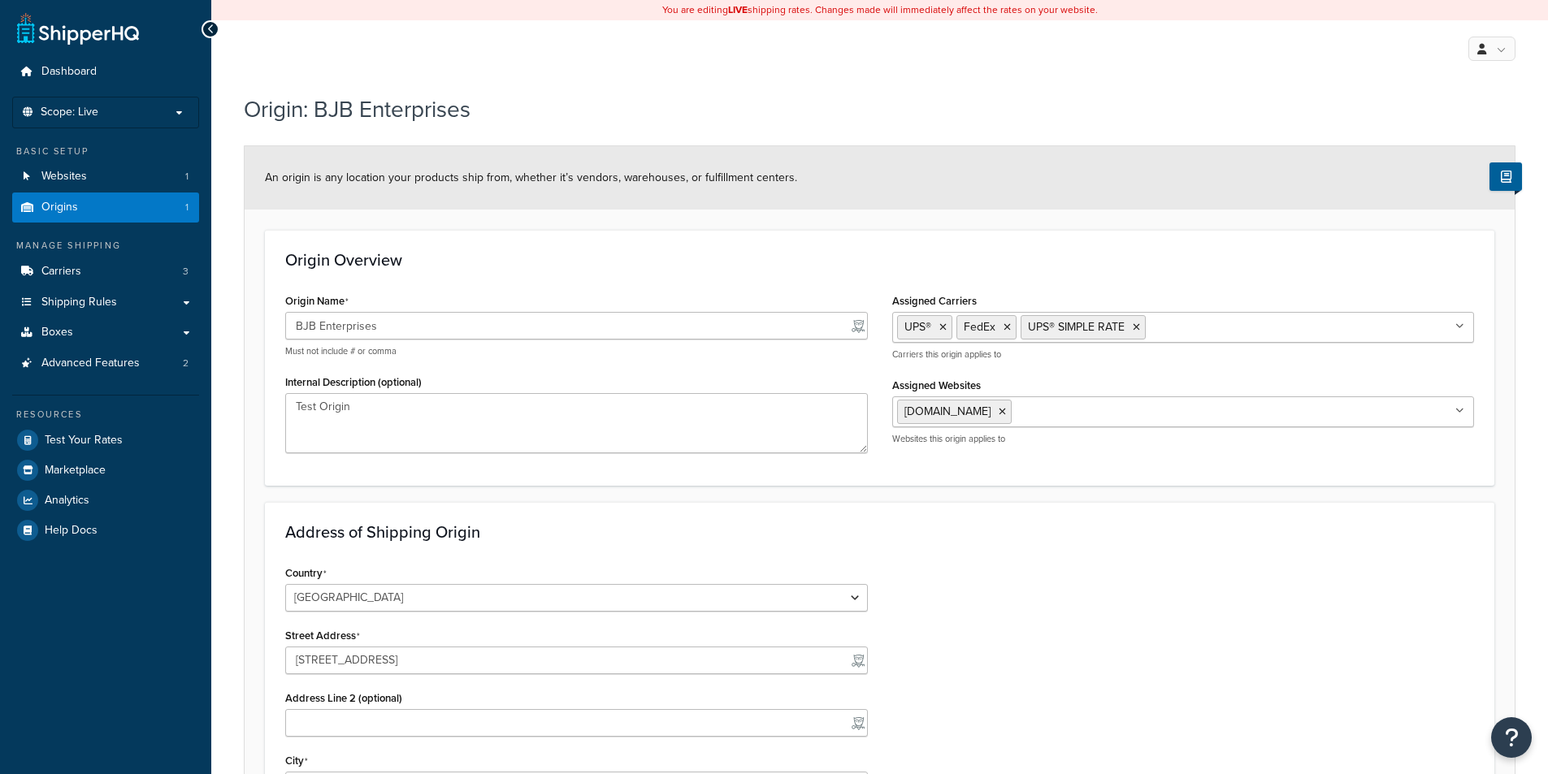
select select "5"
click at [72, 174] on span "Websites" at bounding box center [64, 177] width 46 height 14
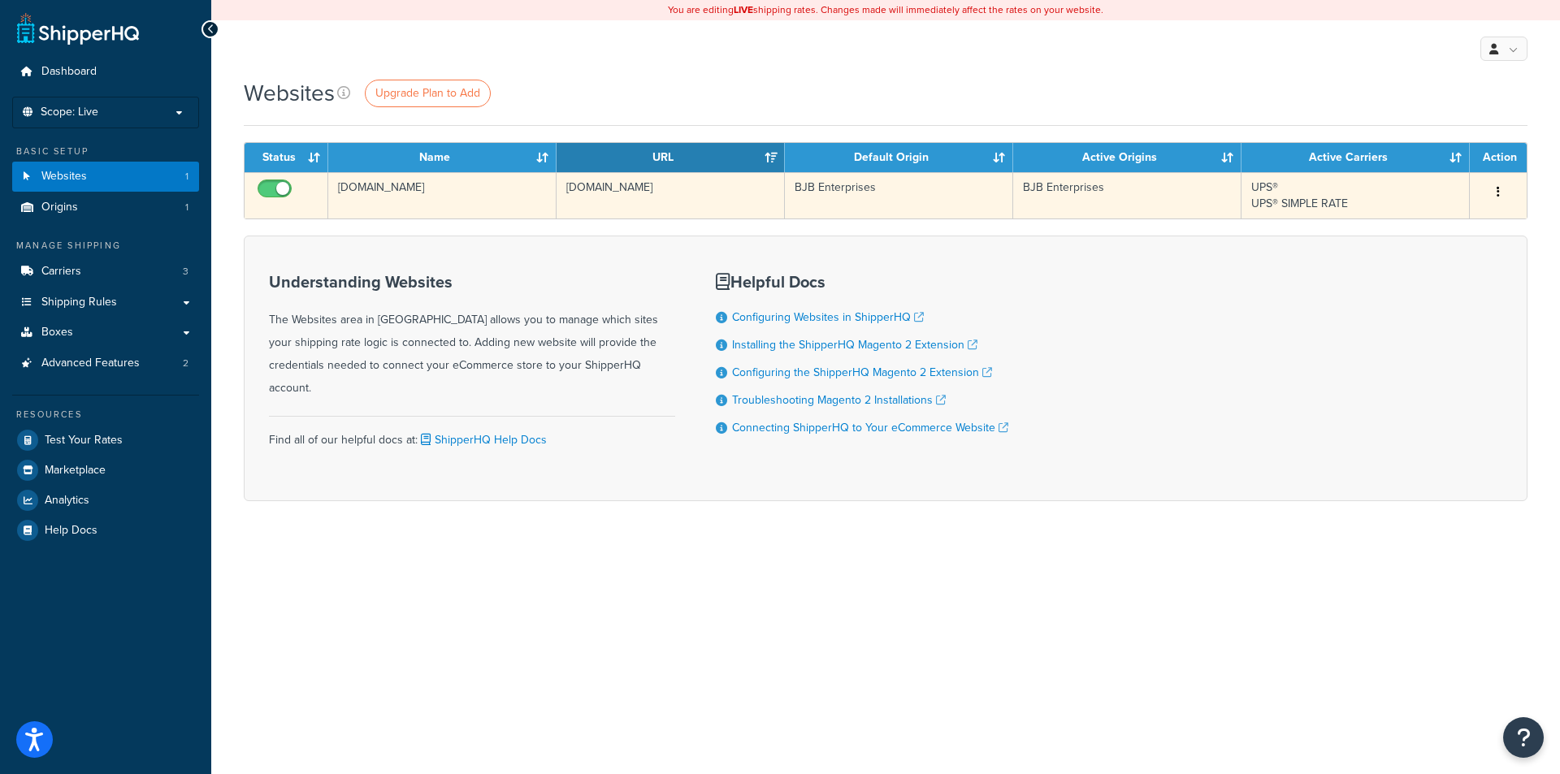
click at [370, 191] on td "[DOMAIN_NAME]" at bounding box center [442, 195] width 228 height 46
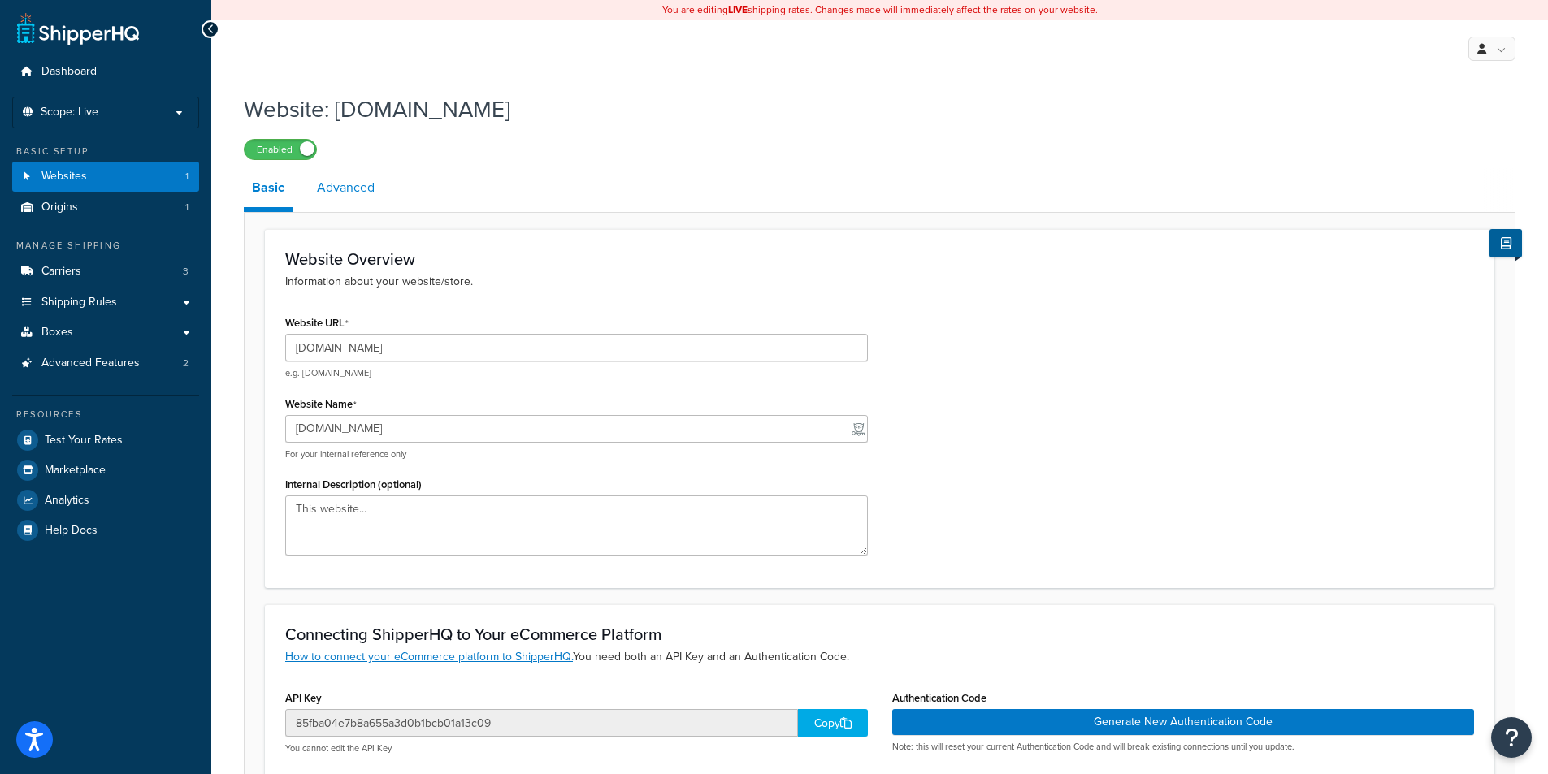
click at [341, 191] on link "Advanced" at bounding box center [346, 187] width 74 height 39
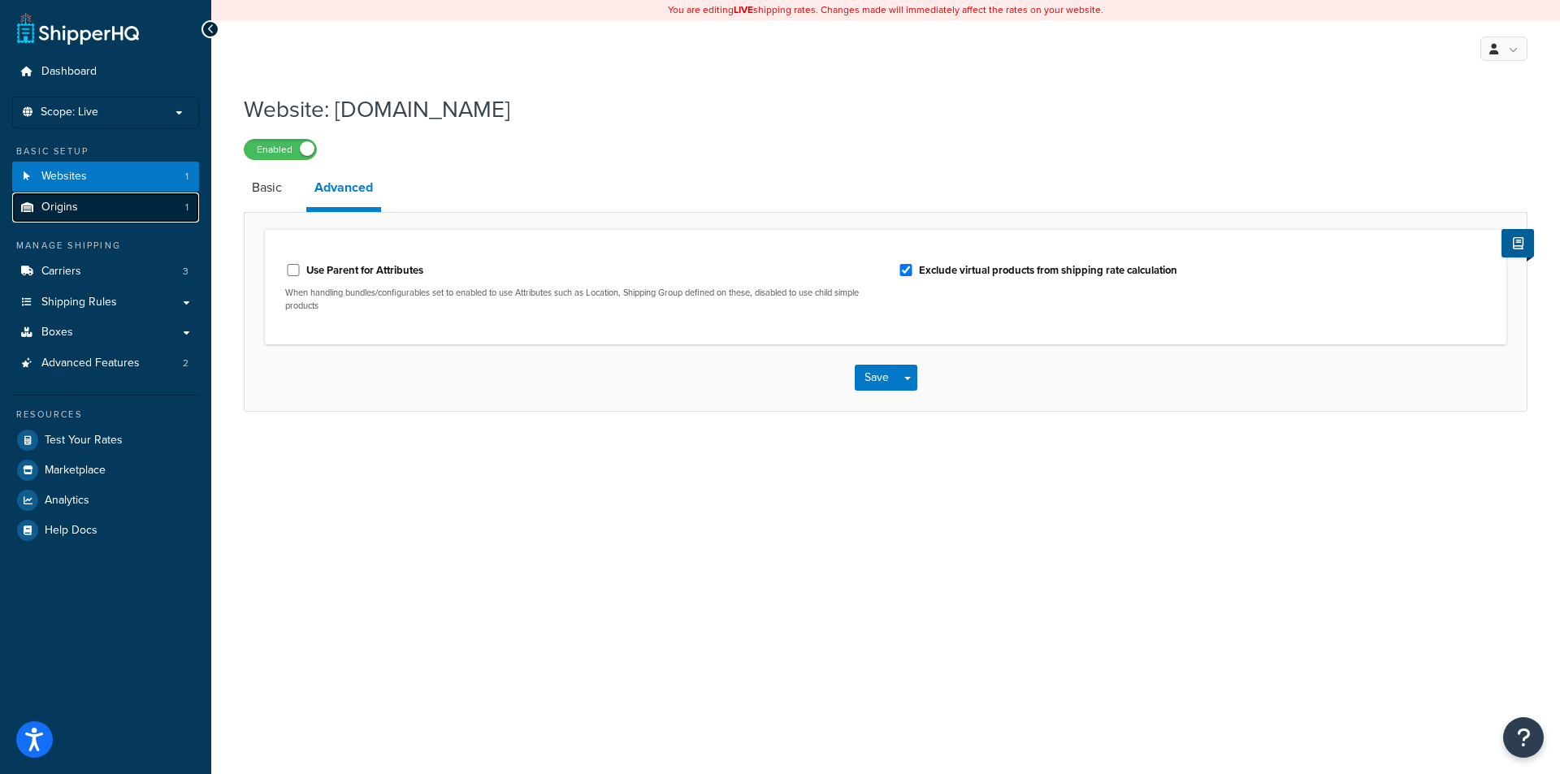
click at [57, 206] on span "Origins" at bounding box center [59, 208] width 37 height 14
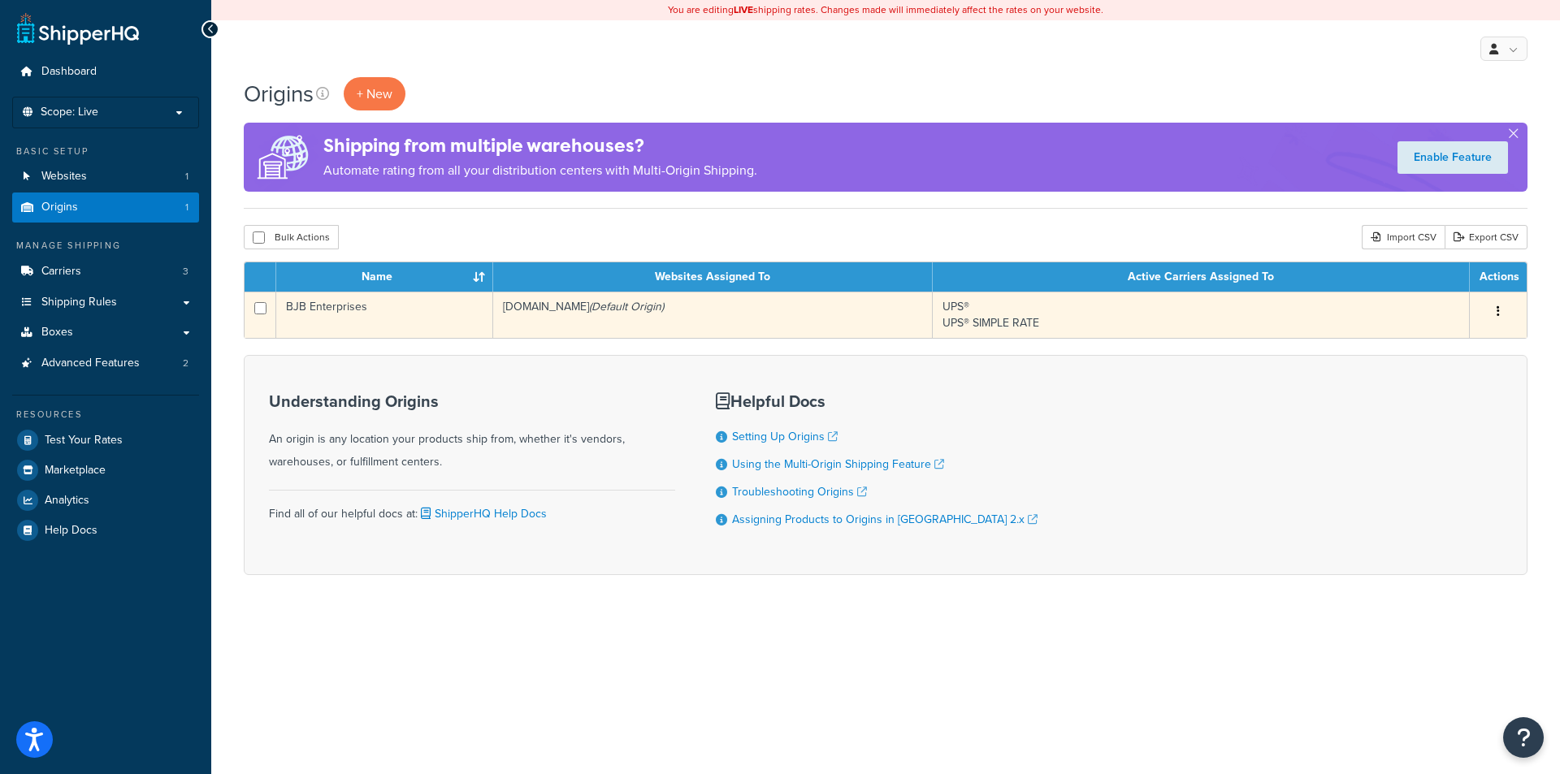
click at [368, 310] on td "BJB Enterprises" at bounding box center [384, 315] width 217 height 46
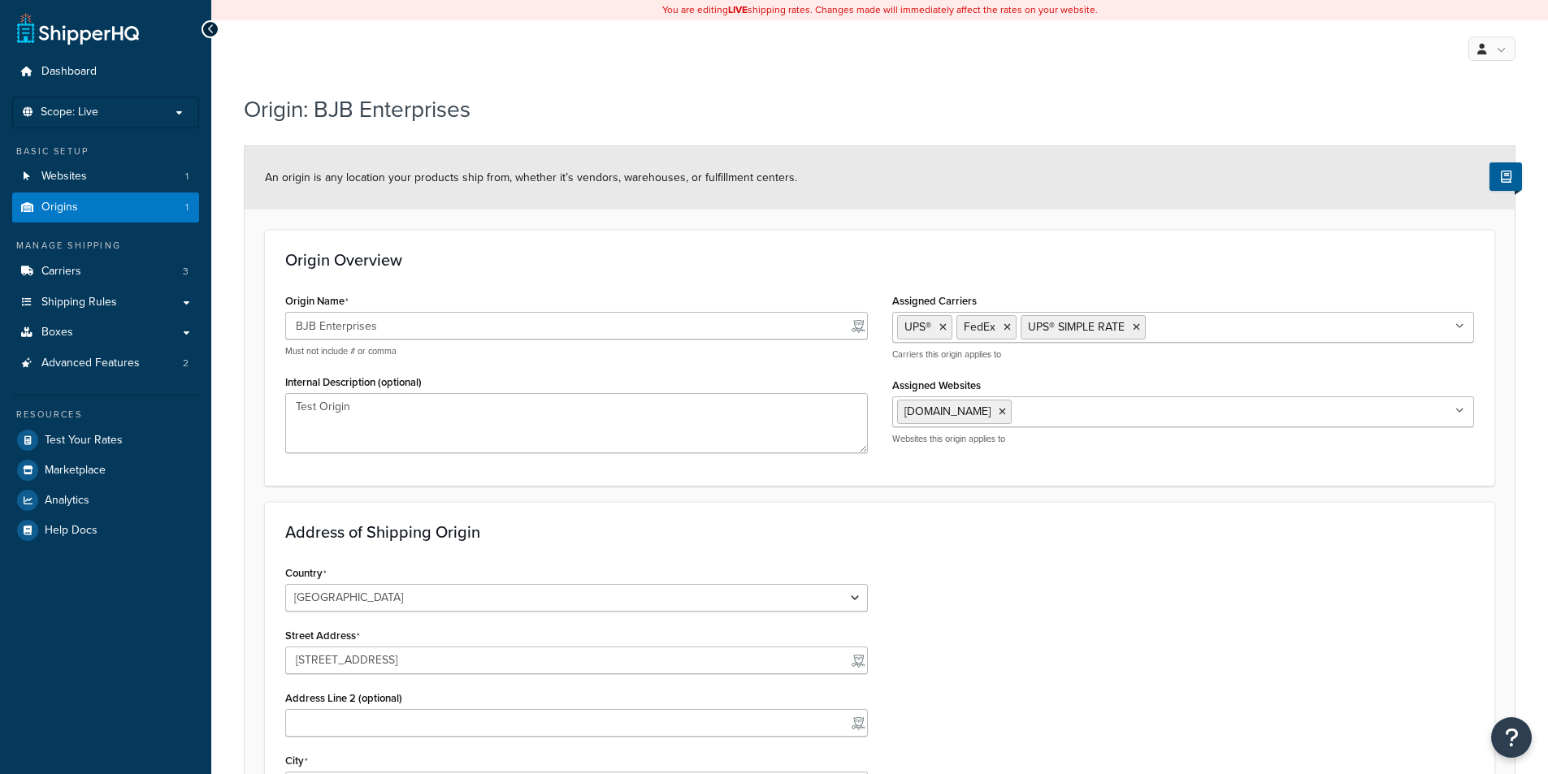
select select "5"
click at [81, 173] on span "Websites" at bounding box center [64, 177] width 46 height 14
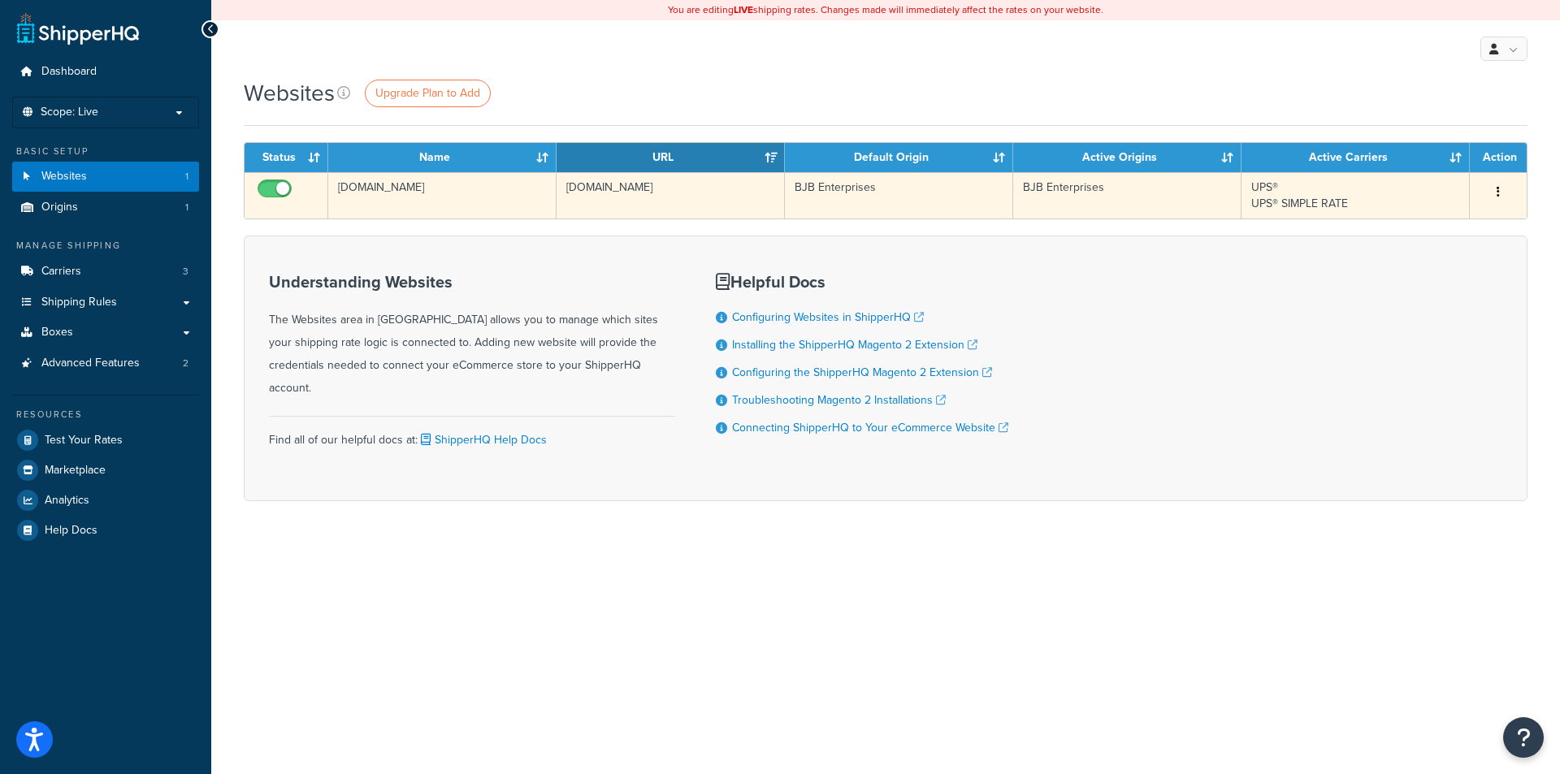
click at [379, 184] on td "[DOMAIN_NAME]" at bounding box center [442, 195] width 228 height 46
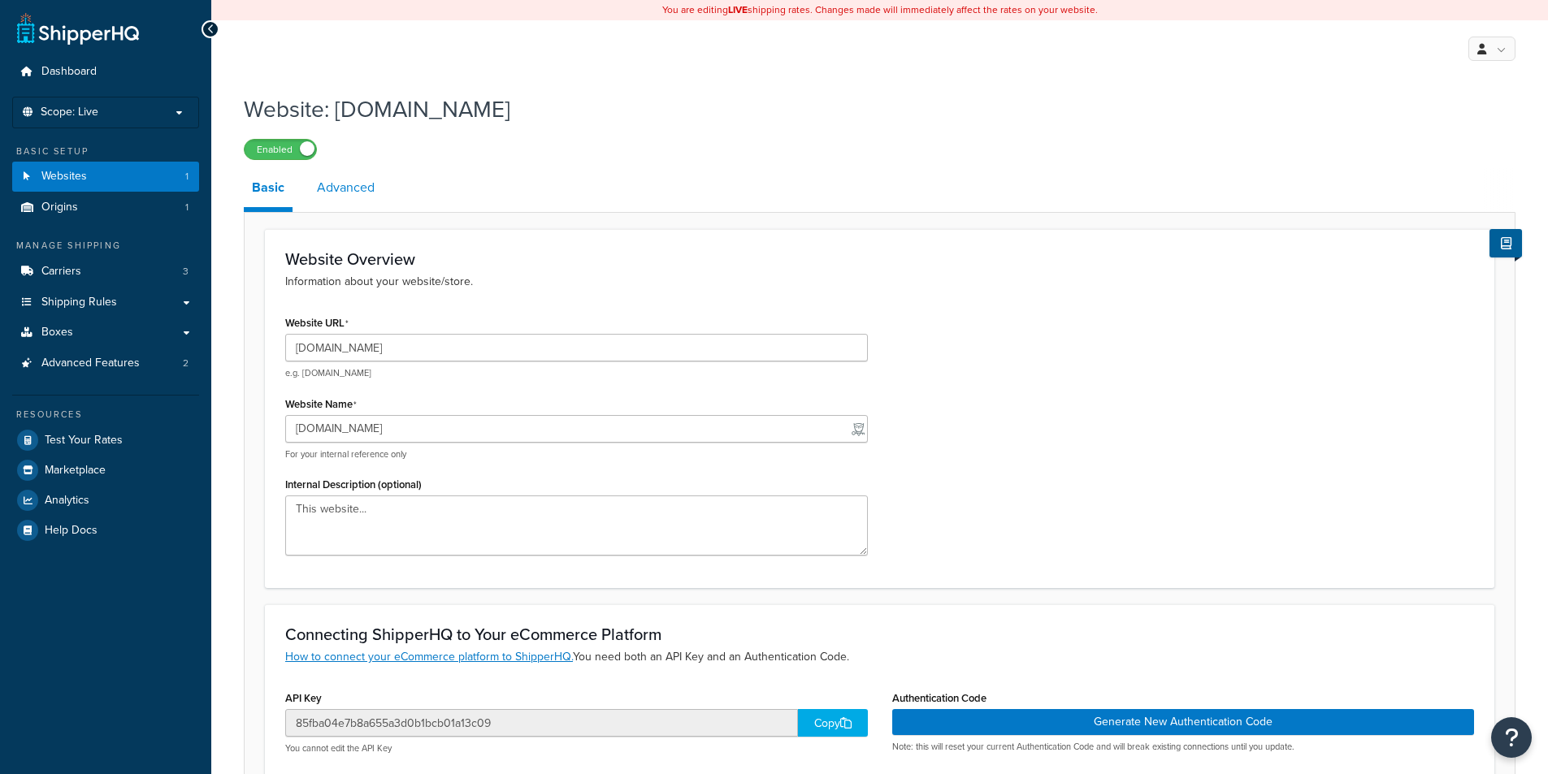
click at [363, 187] on link "Advanced" at bounding box center [346, 187] width 74 height 39
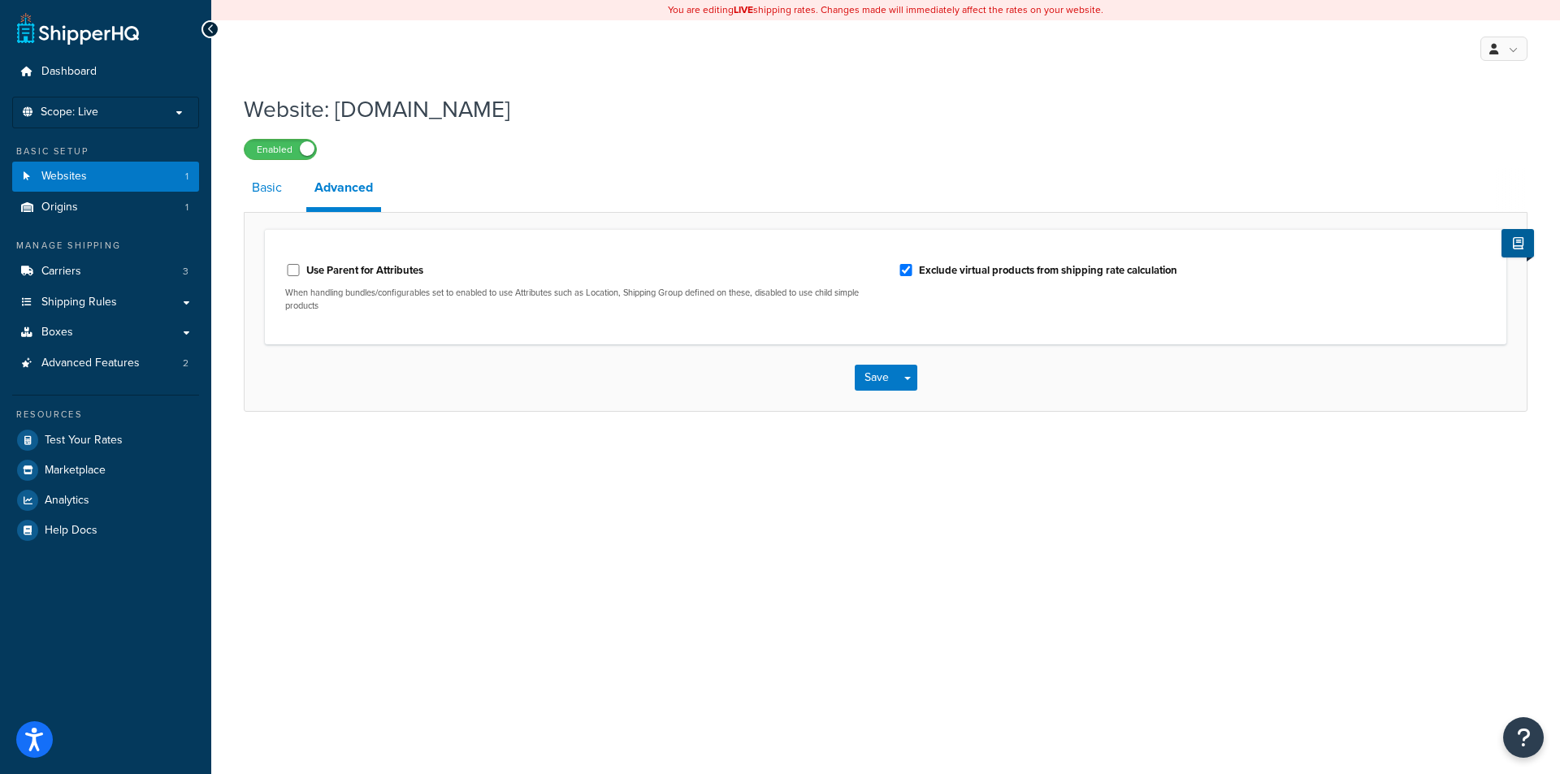
click at [275, 188] on link "Basic" at bounding box center [267, 187] width 46 height 39
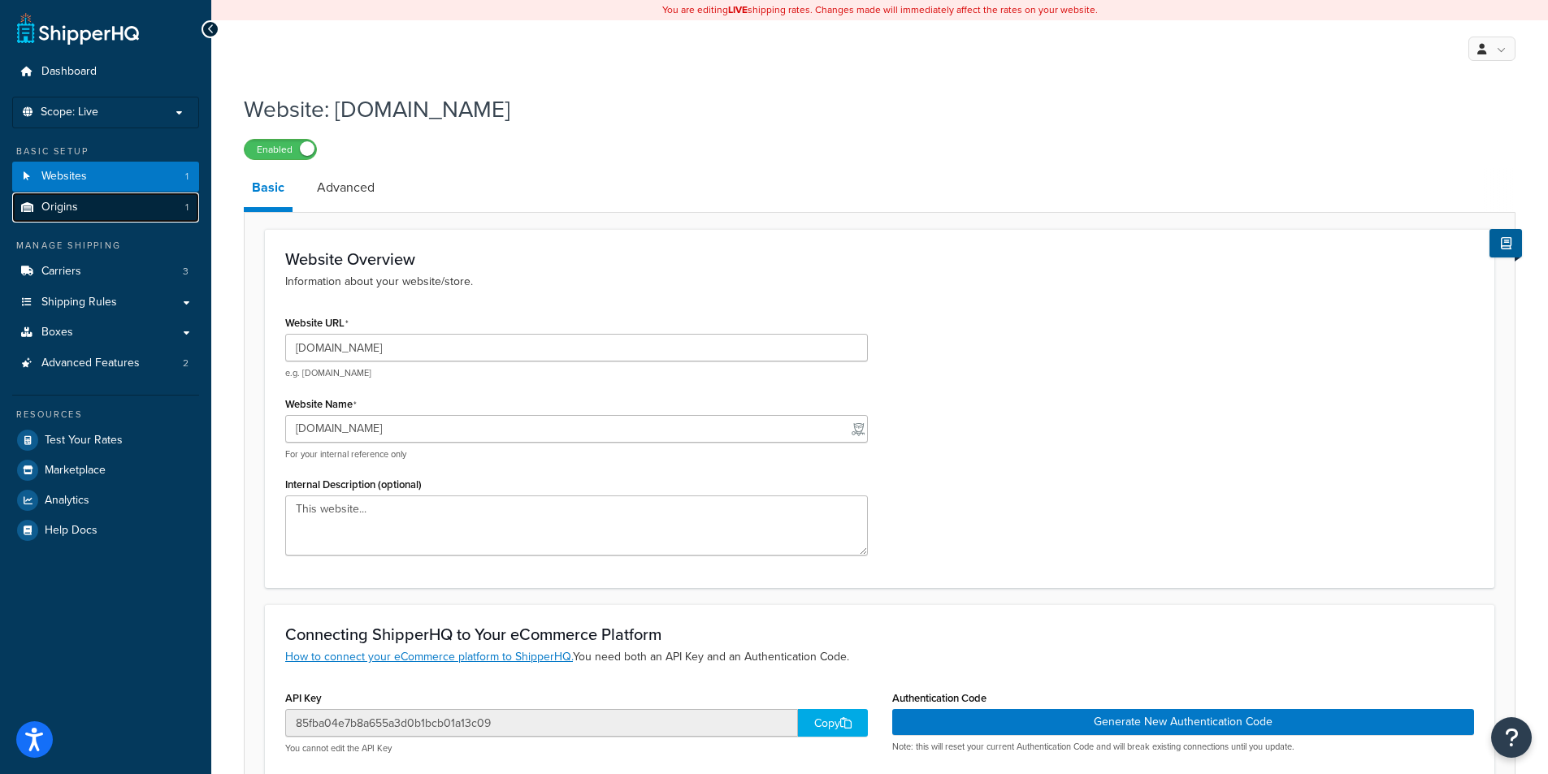
click at [53, 206] on span "Origins" at bounding box center [59, 208] width 37 height 14
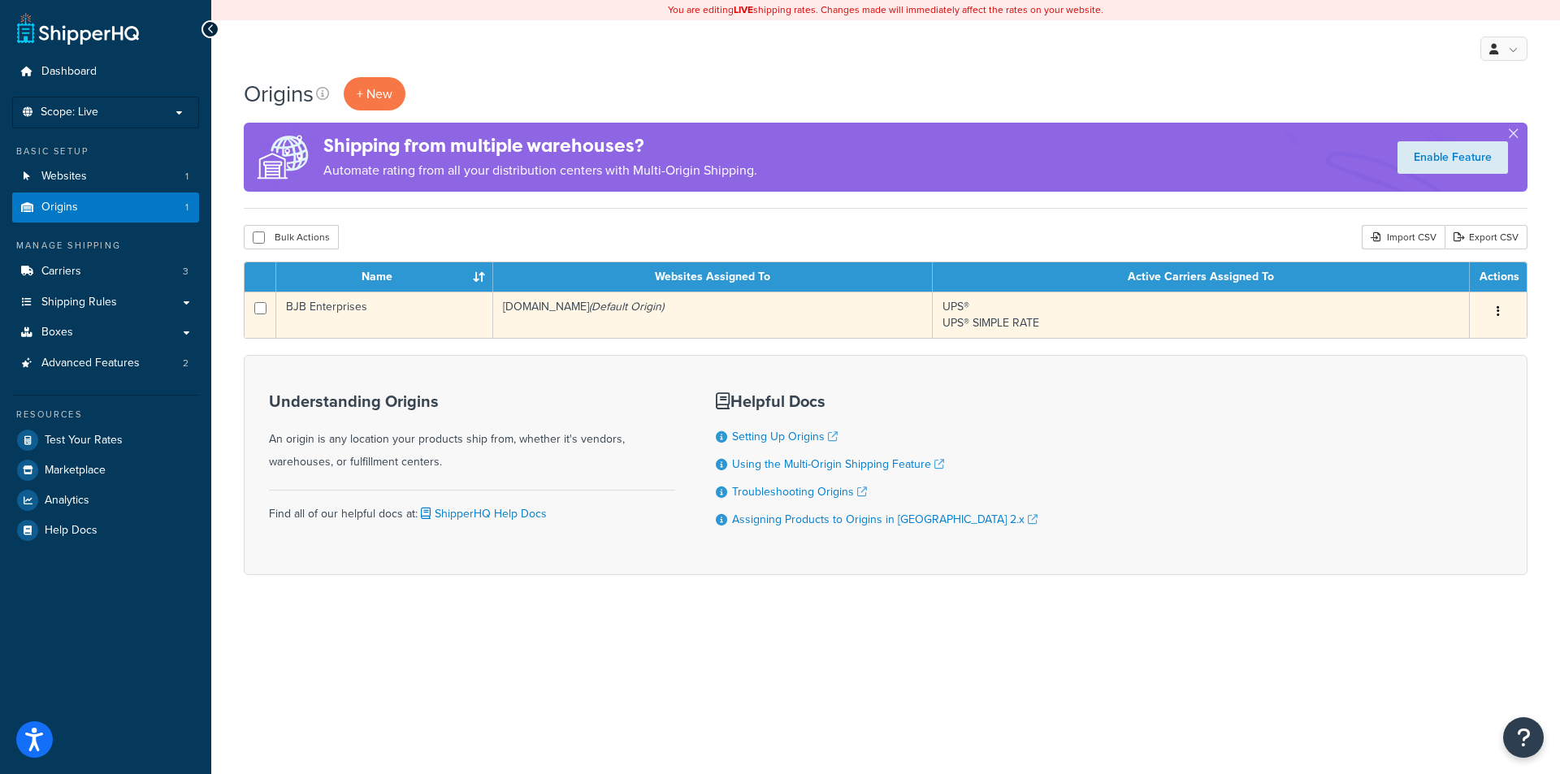
click at [580, 305] on td "bjbmaterials.com (Default Origin)" at bounding box center [713, 315] width 440 height 46
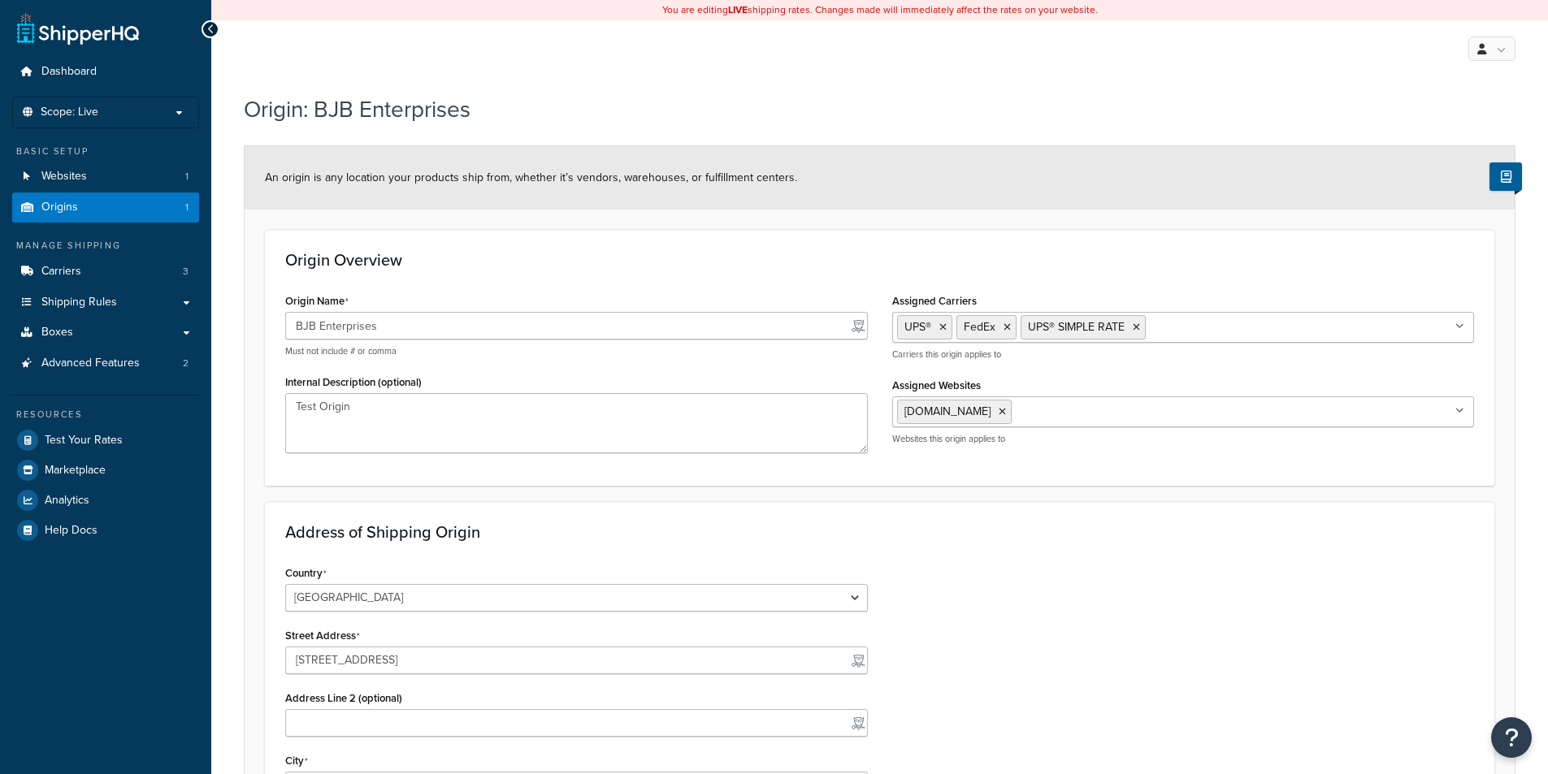
select select "5"
click at [102, 181] on link "Websites 1" at bounding box center [105, 177] width 187 height 30
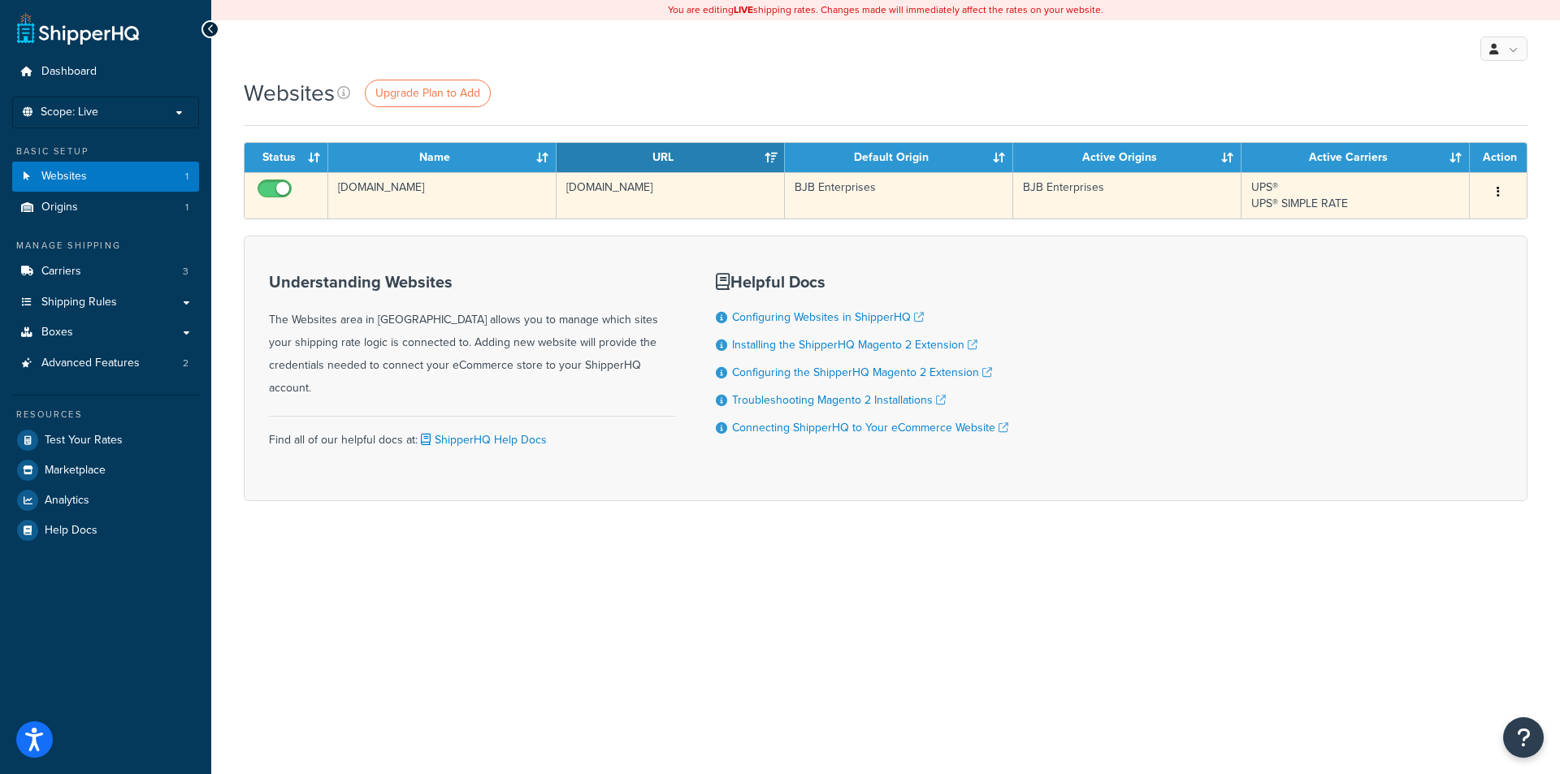
click at [387, 185] on td "[DOMAIN_NAME]" at bounding box center [442, 195] width 228 height 46
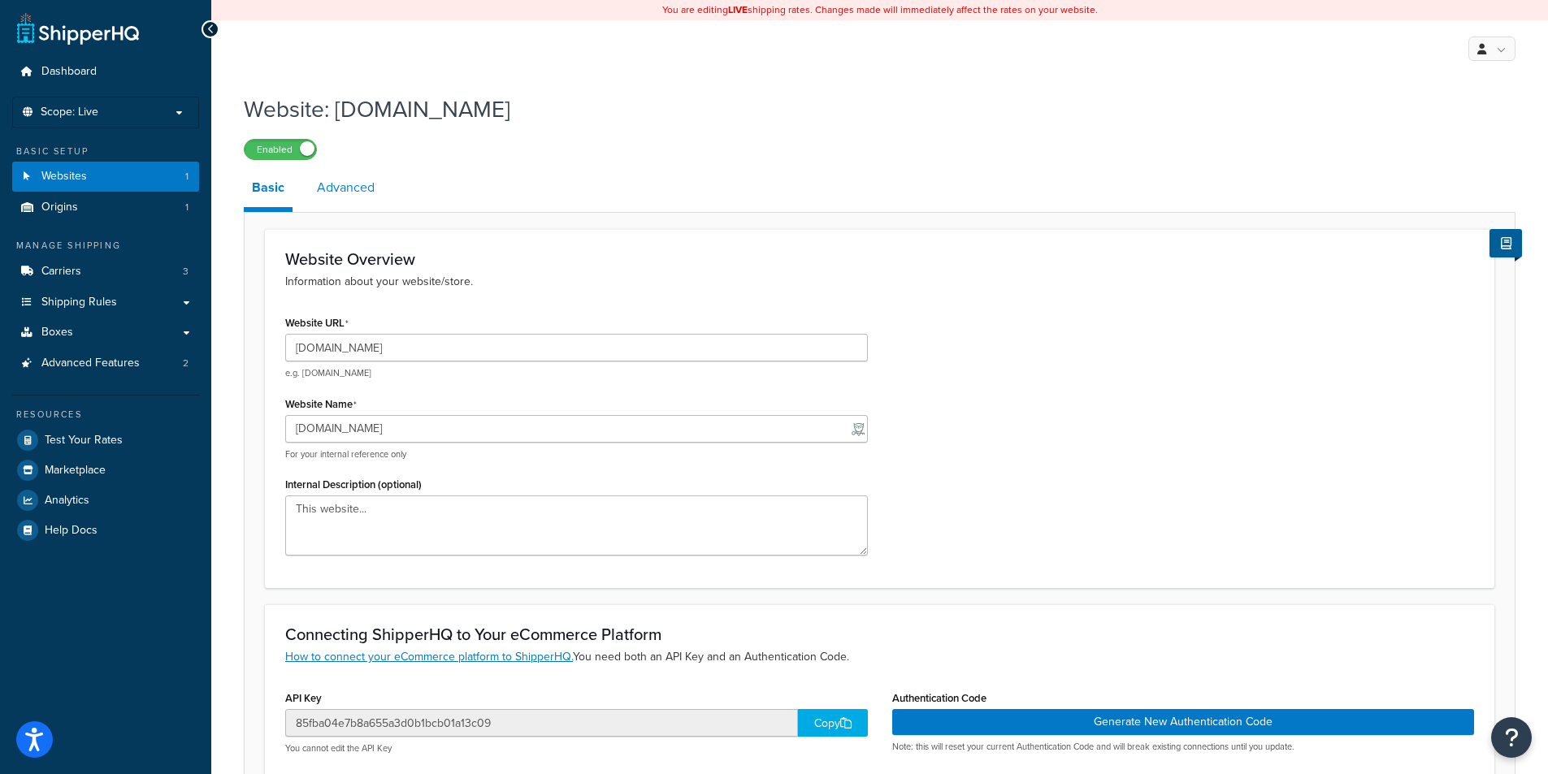
click at [359, 187] on link "Advanced" at bounding box center [346, 187] width 74 height 39
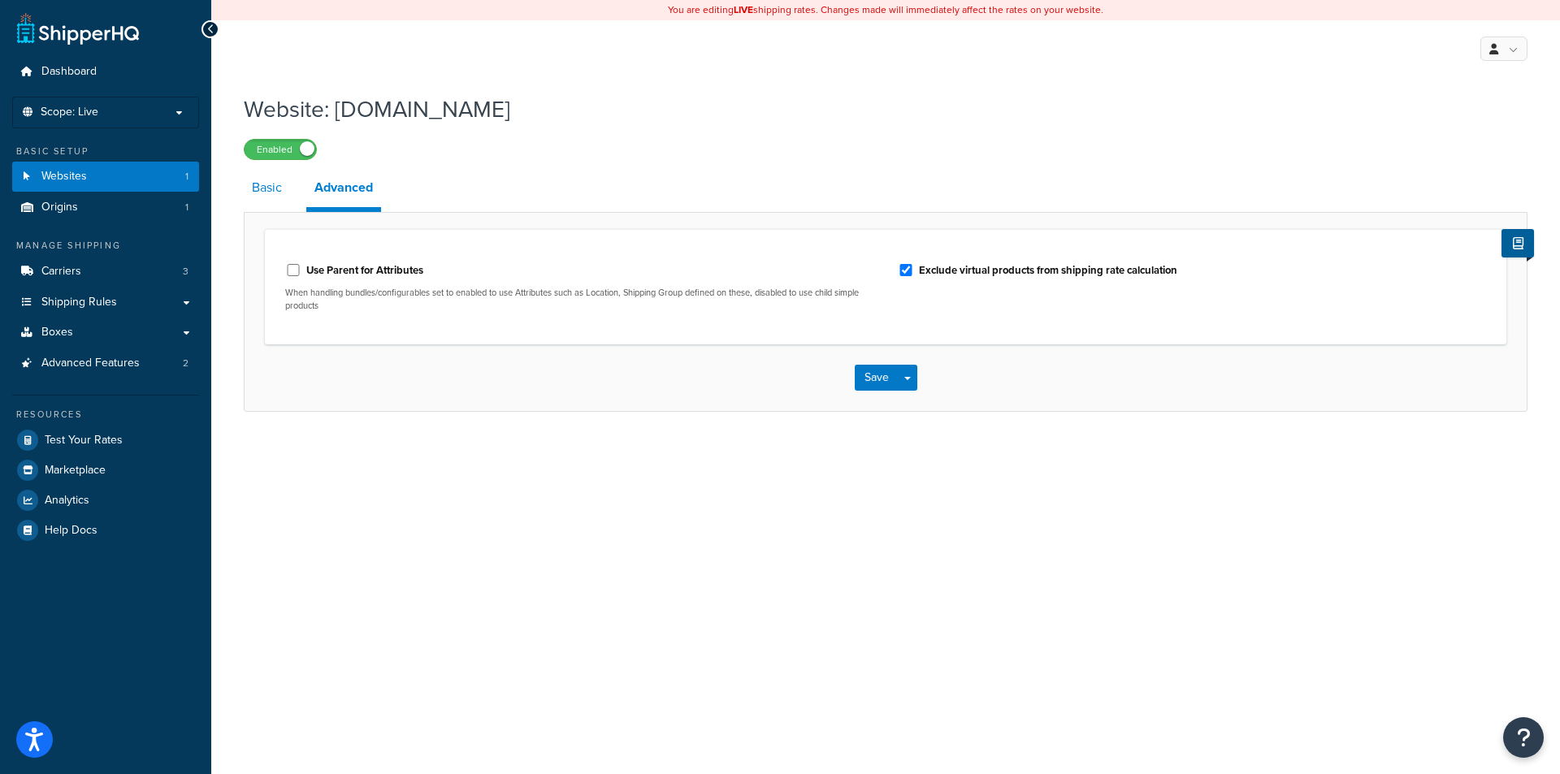
click at [284, 203] on link "Basic" at bounding box center [267, 187] width 46 height 39
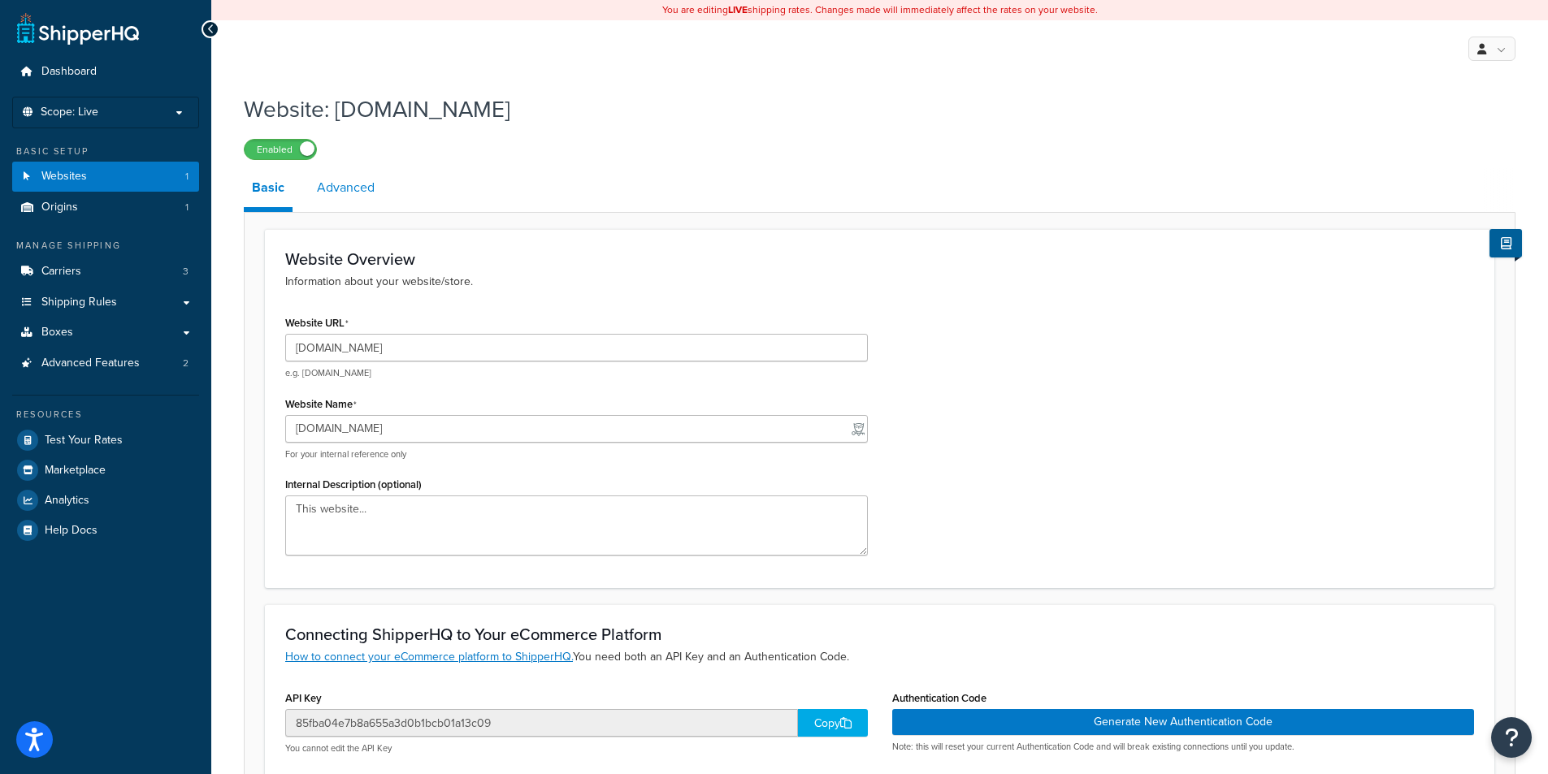
click at [339, 193] on link "Advanced" at bounding box center [346, 187] width 74 height 39
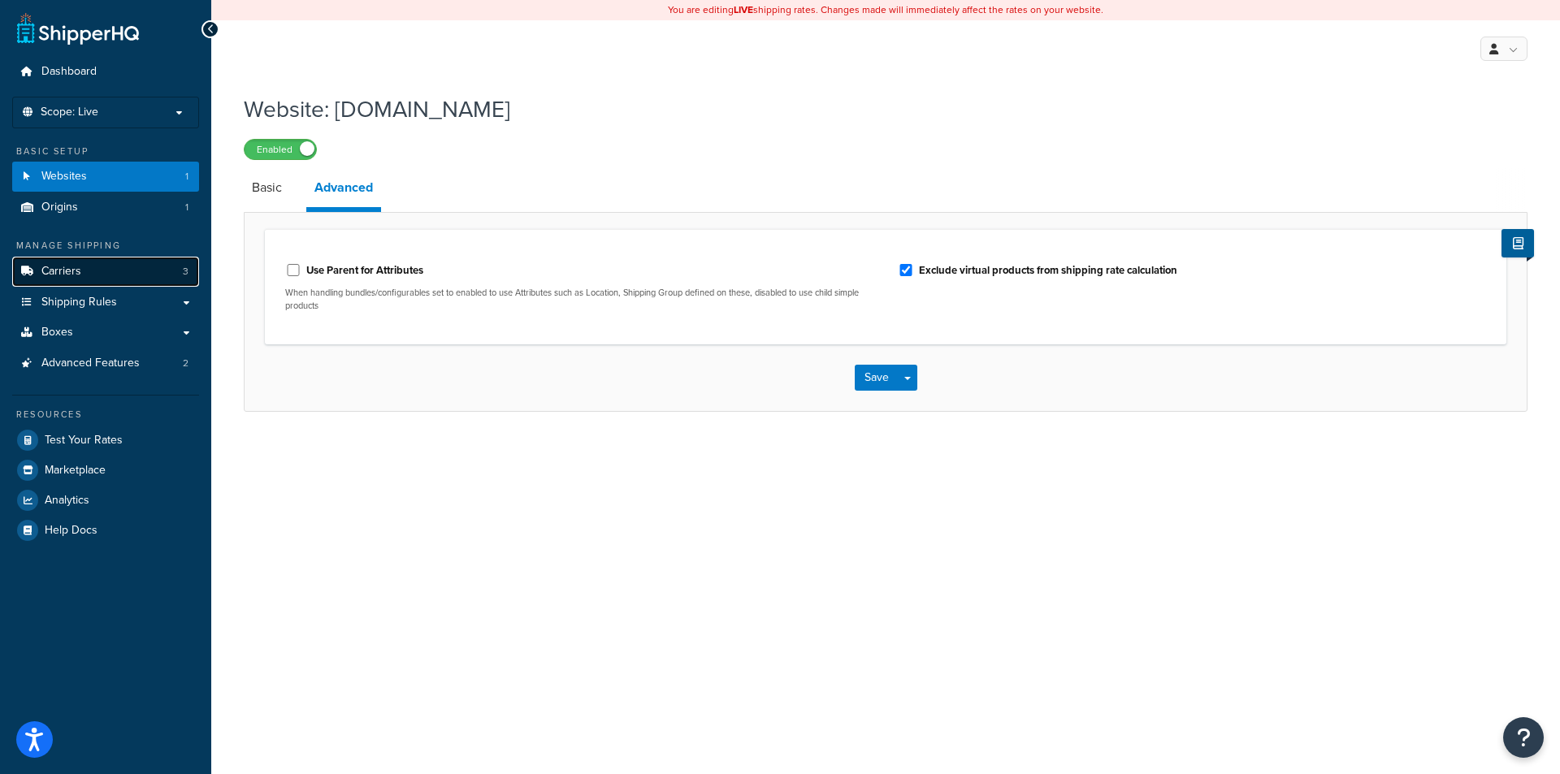
click at [90, 271] on link "Carriers 3" at bounding box center [105, 272] width 187 height 30
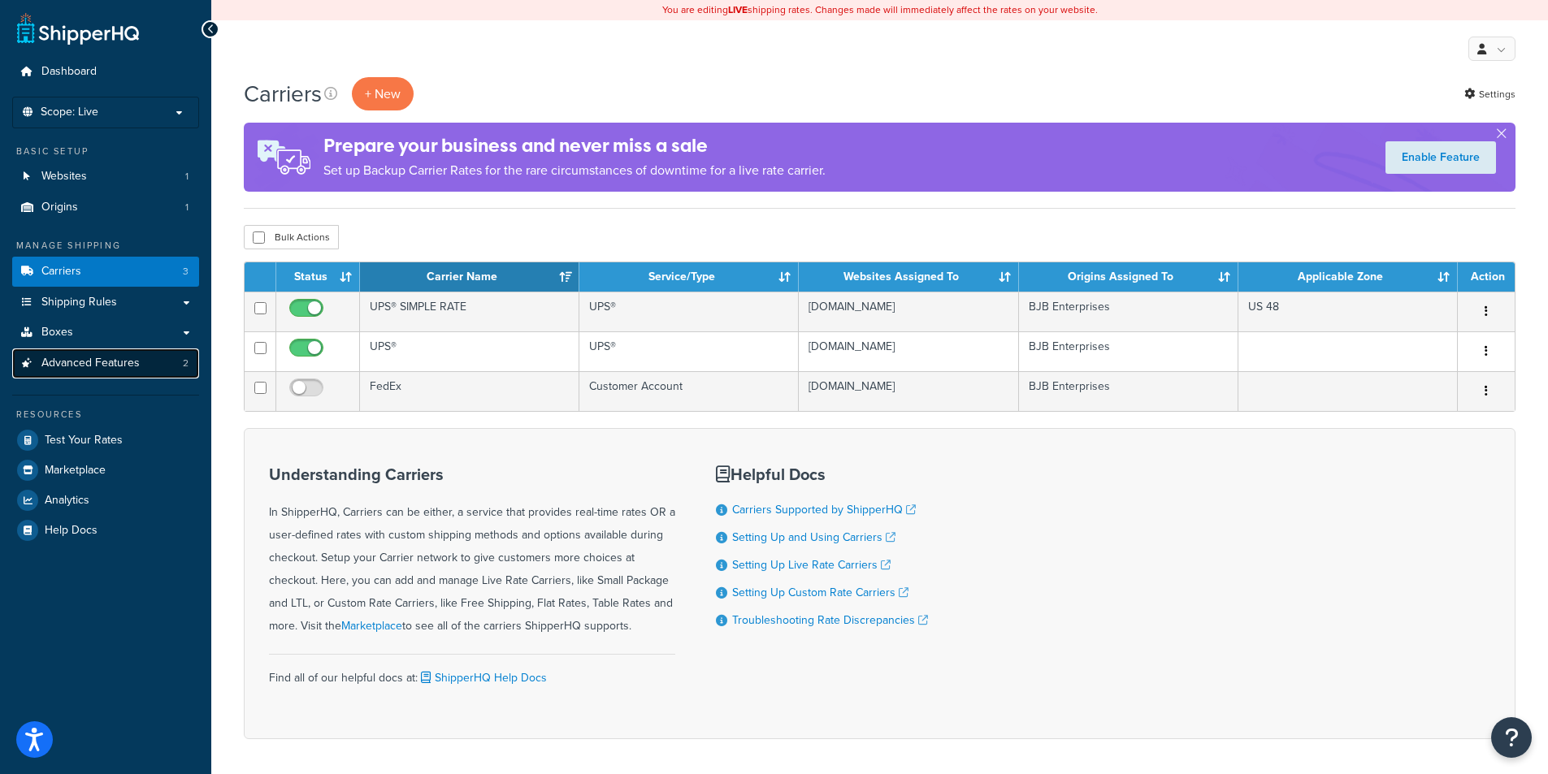
click at [88, 358] on span "Advanced Features" at bounding box center [90, 364] width 98 height 14
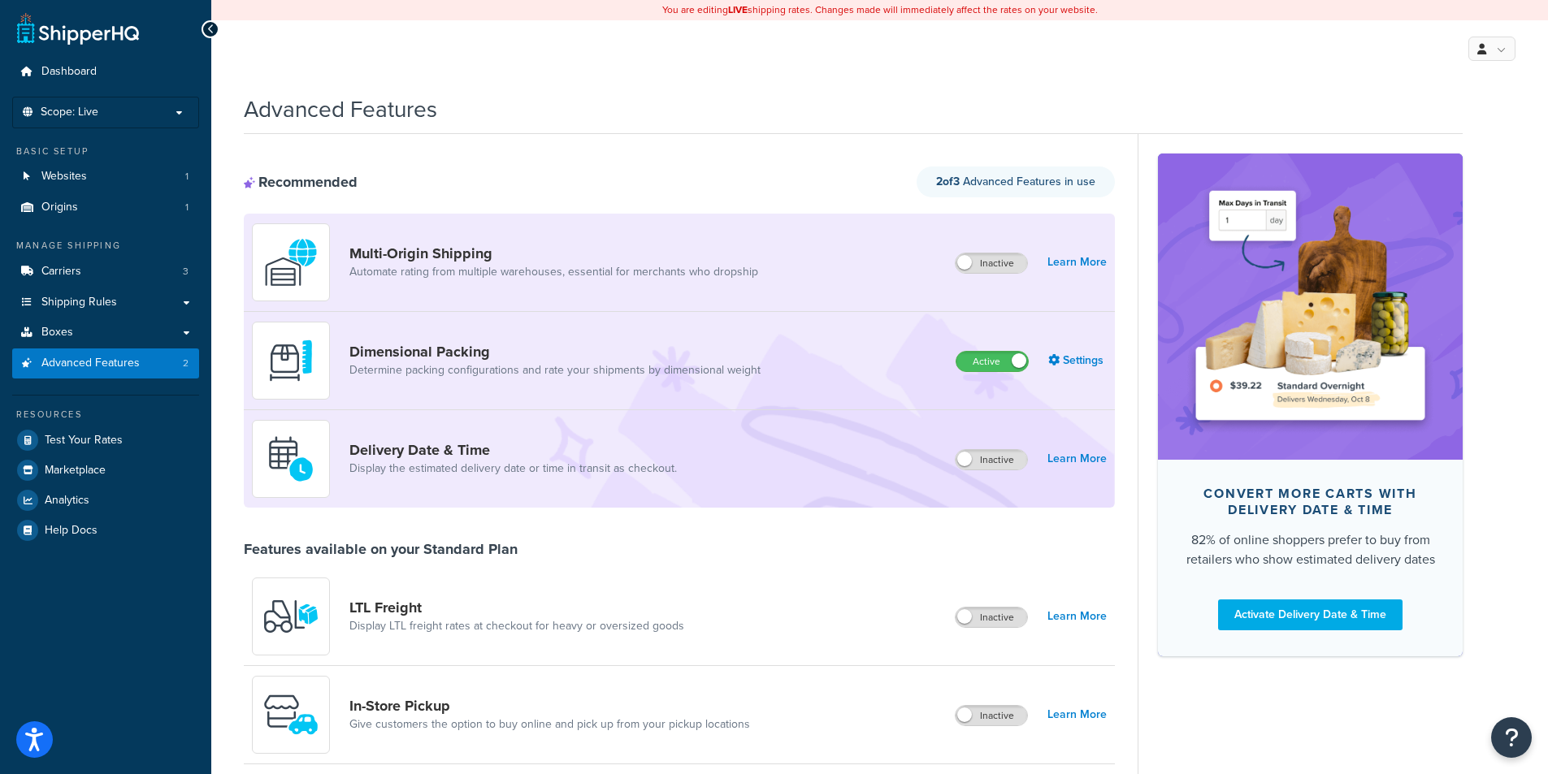
scroll to position [81, 0]
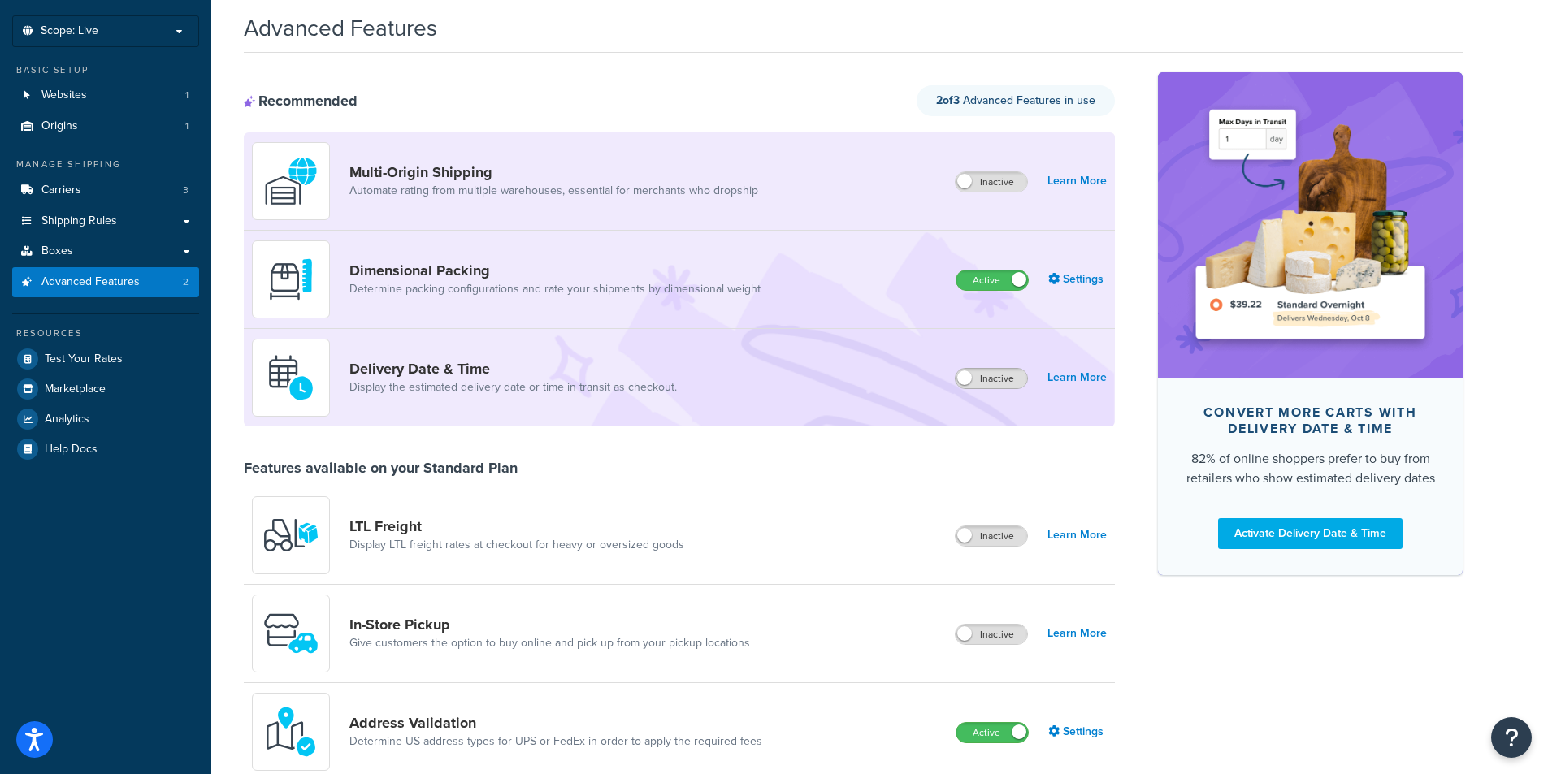
click at [970, 381] on span at bounding box center [964, 378] width 15 height 15
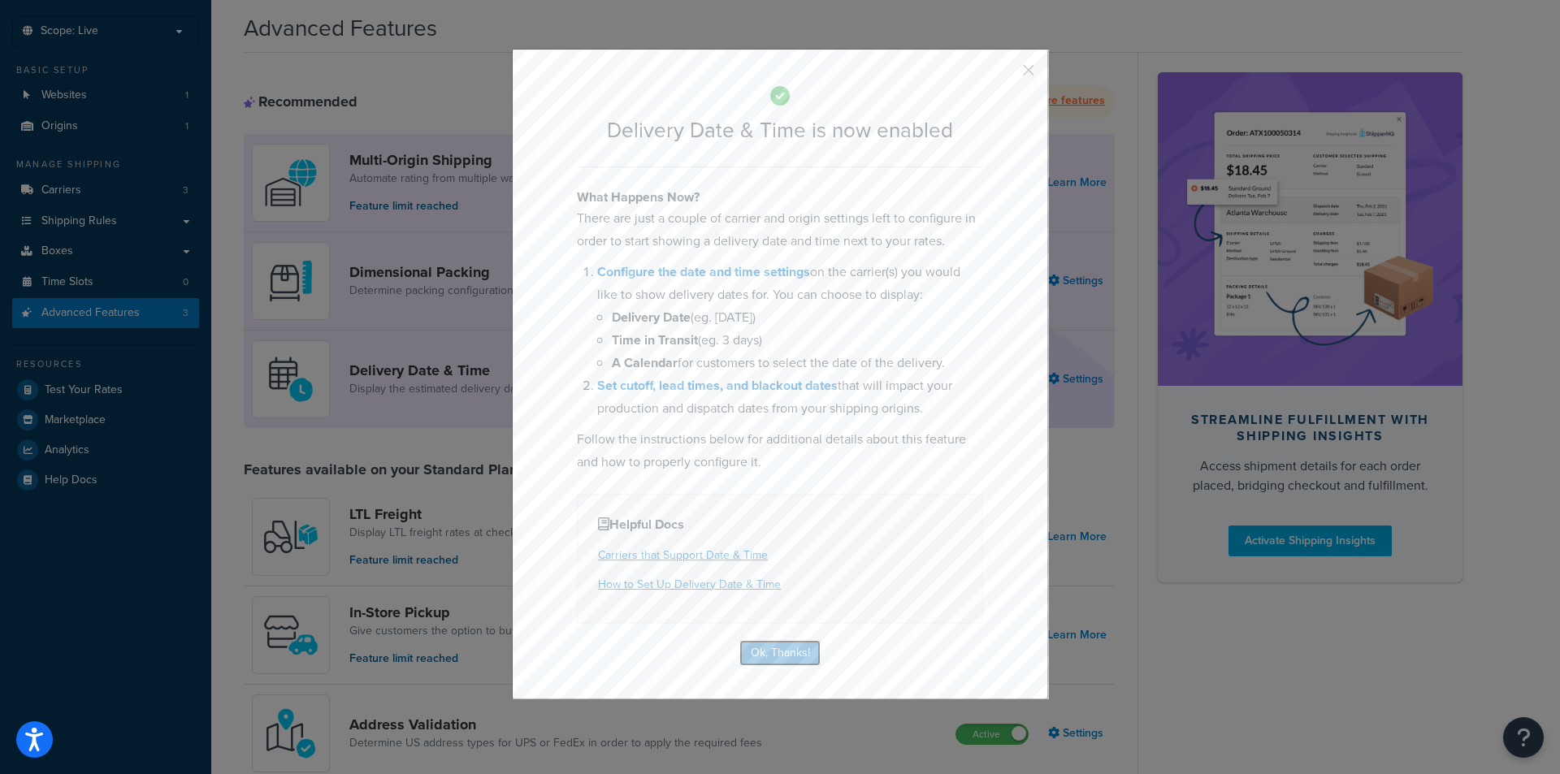
click at [791, 649] on button "Ok, Thanks!" at bounding box center [780, 653] width 81 height 26
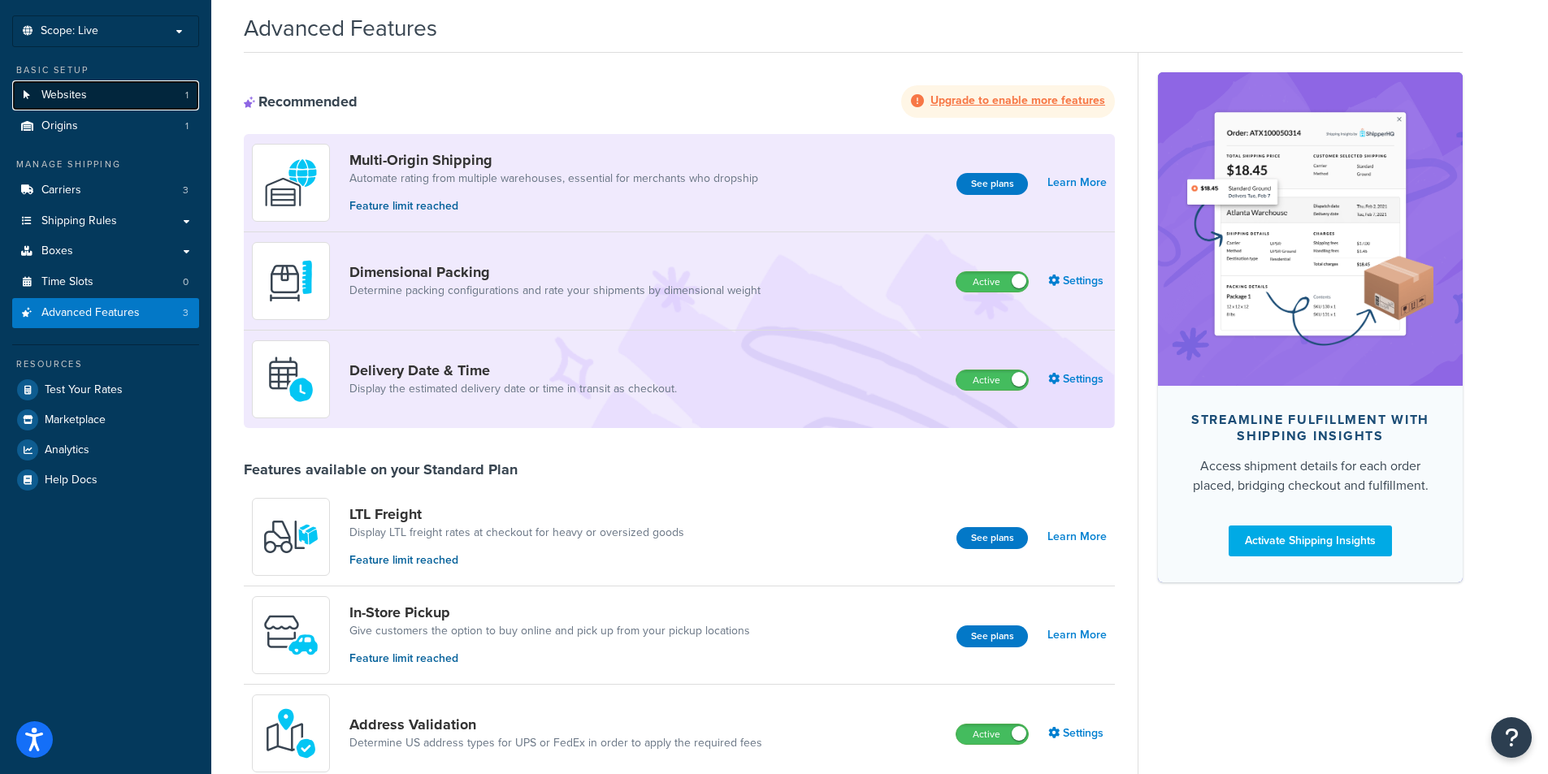
click at [58, 89] on span "Websites" at bounding box center [64, 96] width 46 height 14
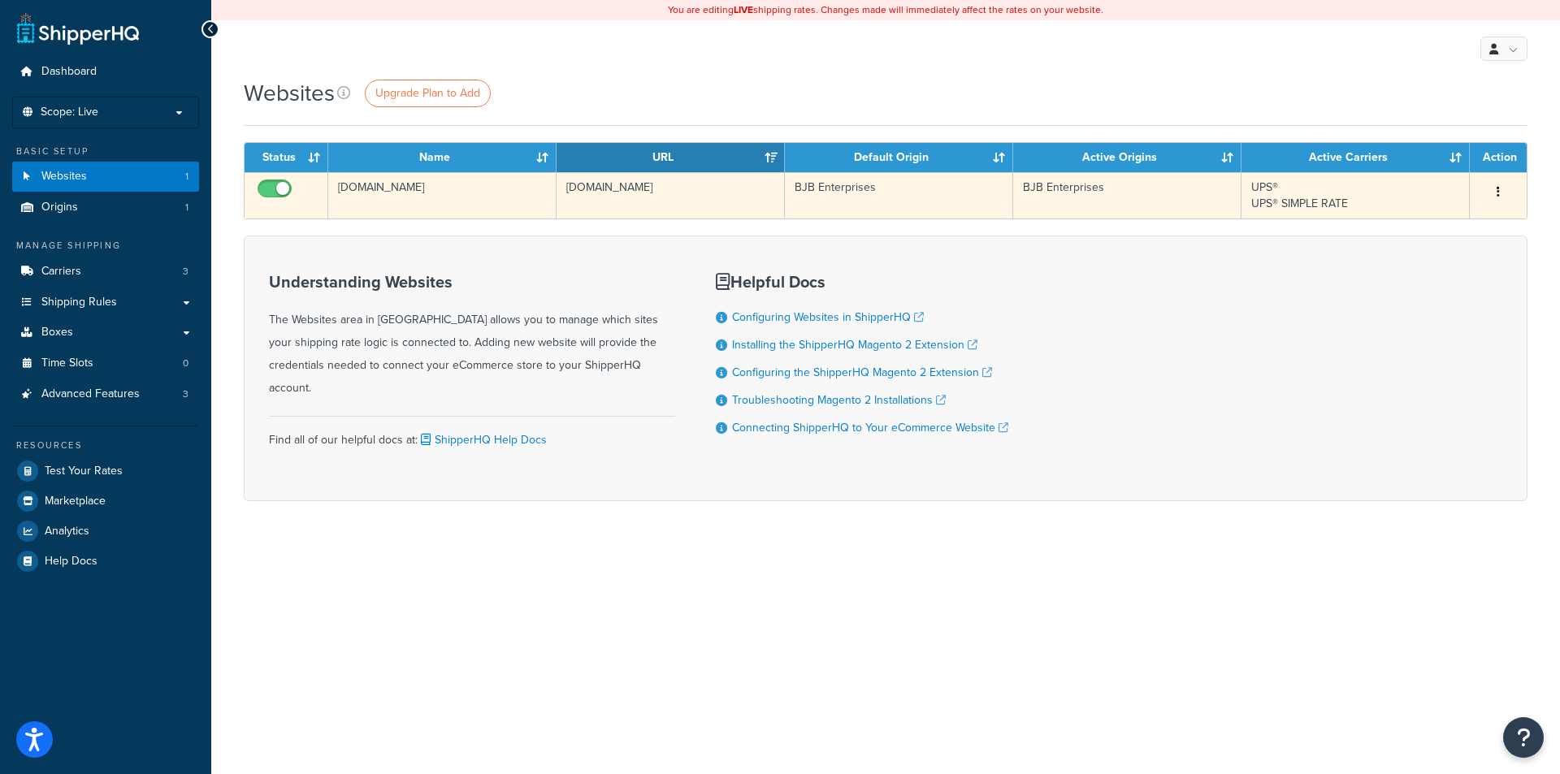
click at [404, 202] on td "[DOMAIN_NAME]" at bounding box center [442, 195] width 228 height 46
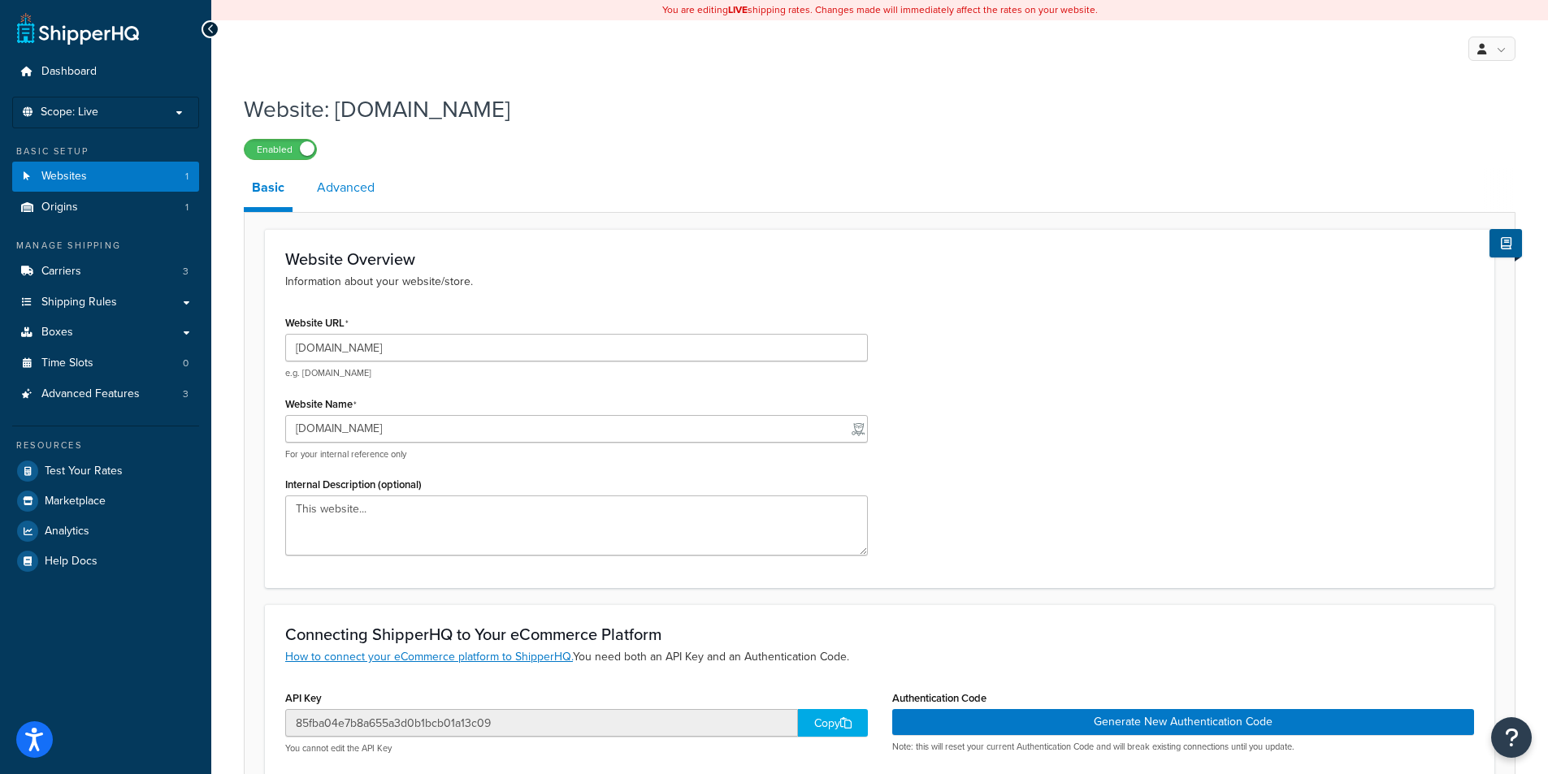
click at [354, 189] on link "Advanced" at bounding box center [346, 187] width 74 height 39
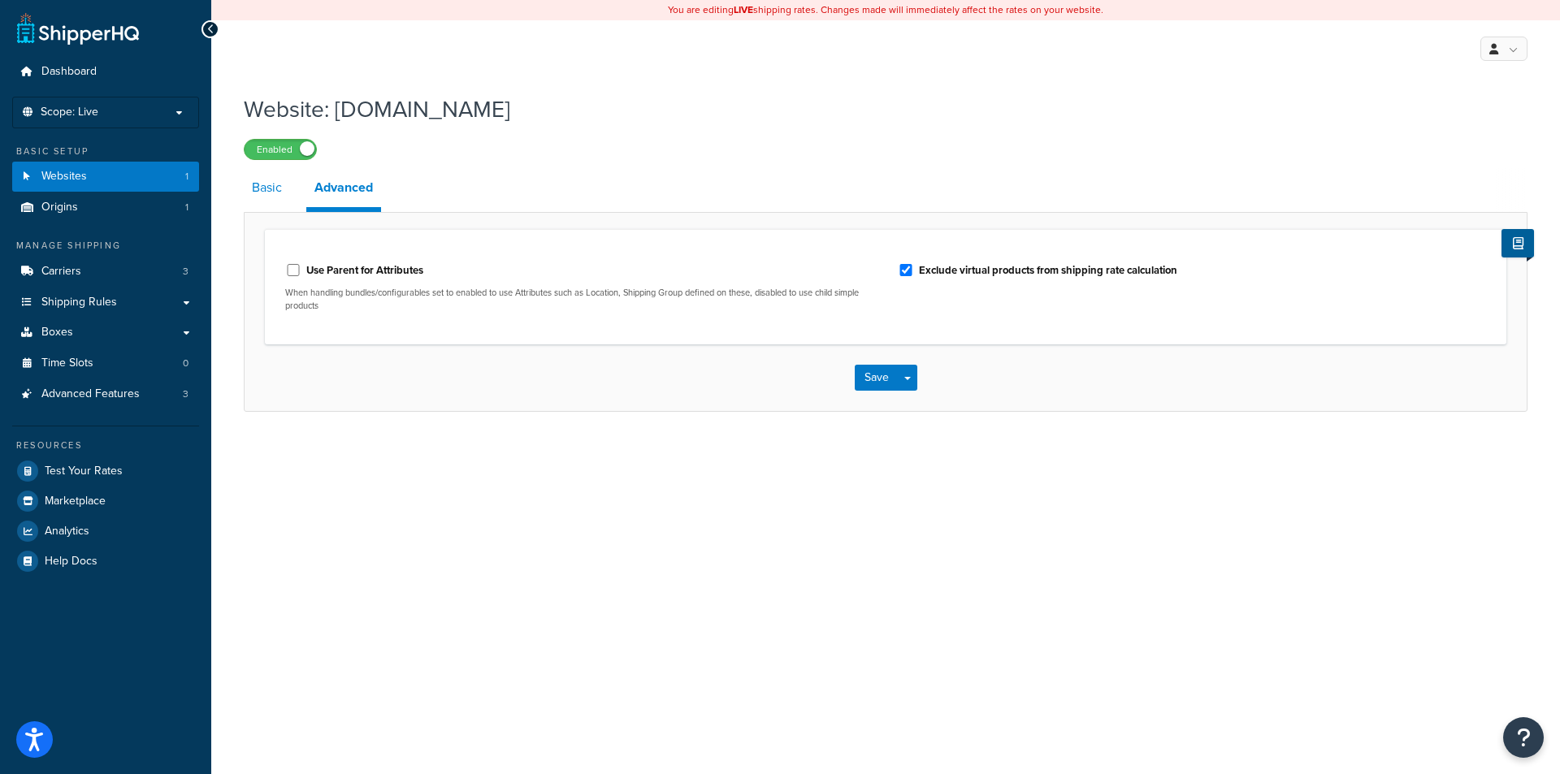
click at [256, 194] on link "Basic" at bounding box center [267, 187] width 46 height 39
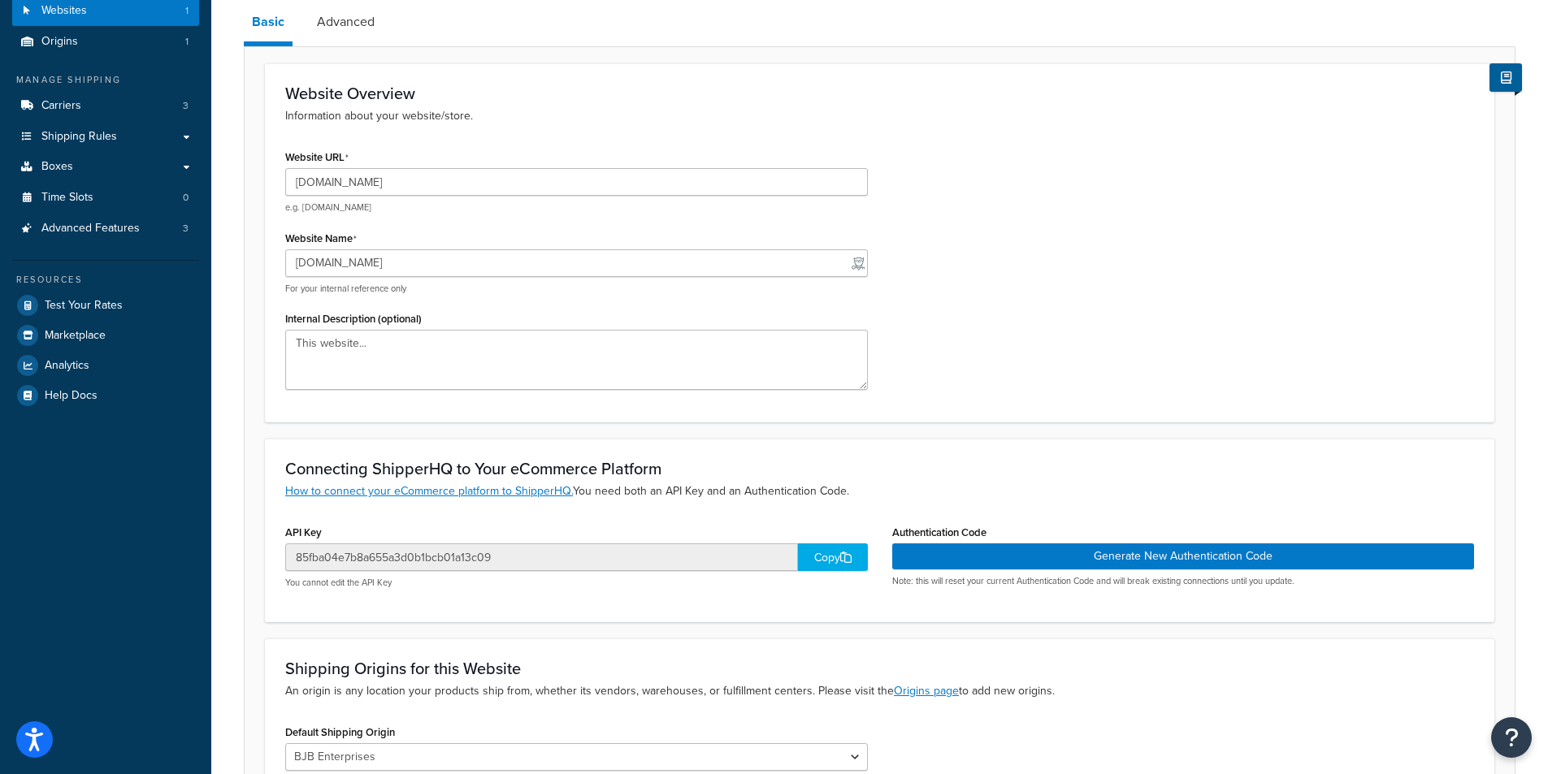
scroll to position [37, 0]
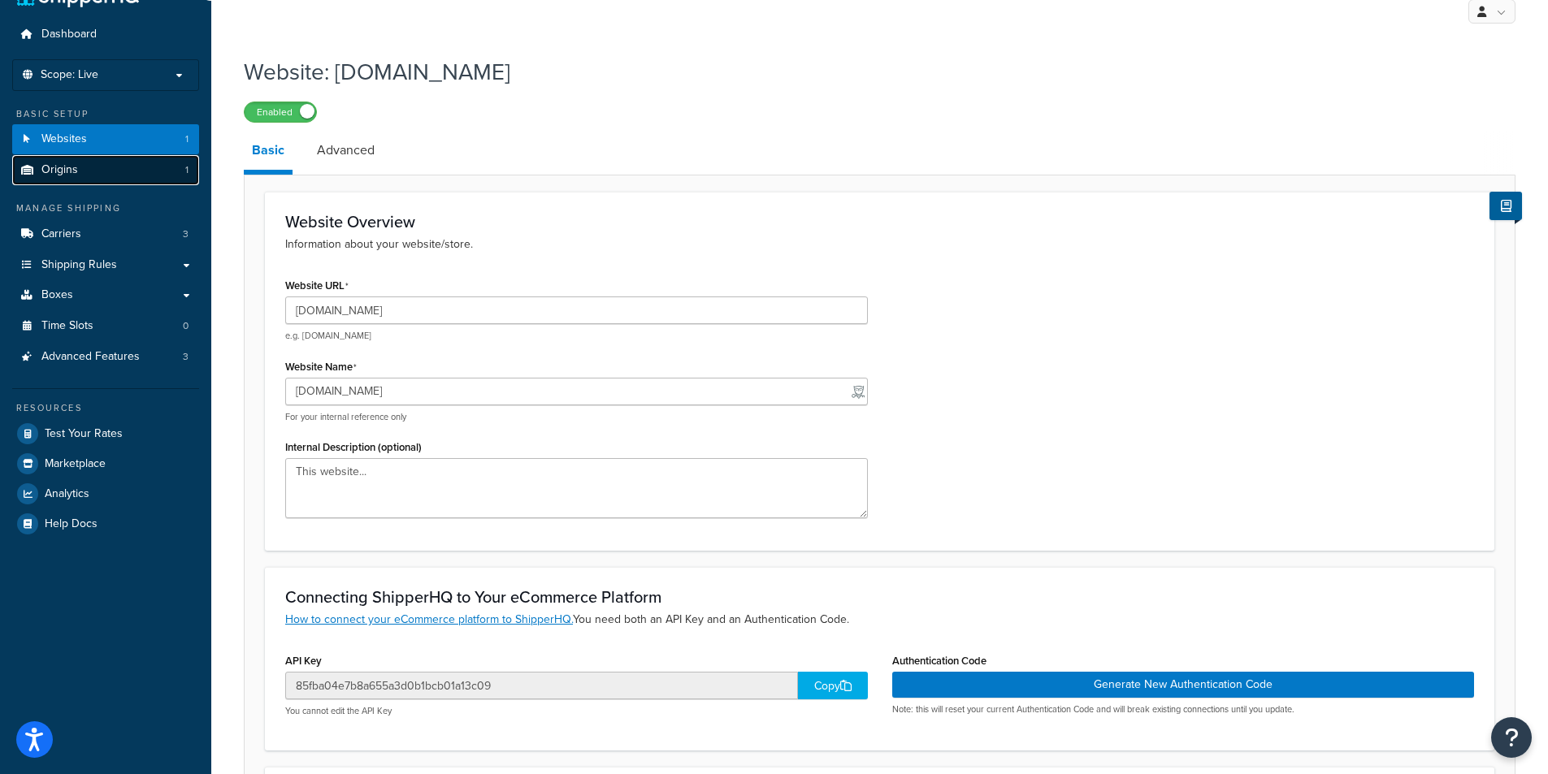
click at [68, 167] on span "Origins" at bounding box center [59, 170] width 37 height 14
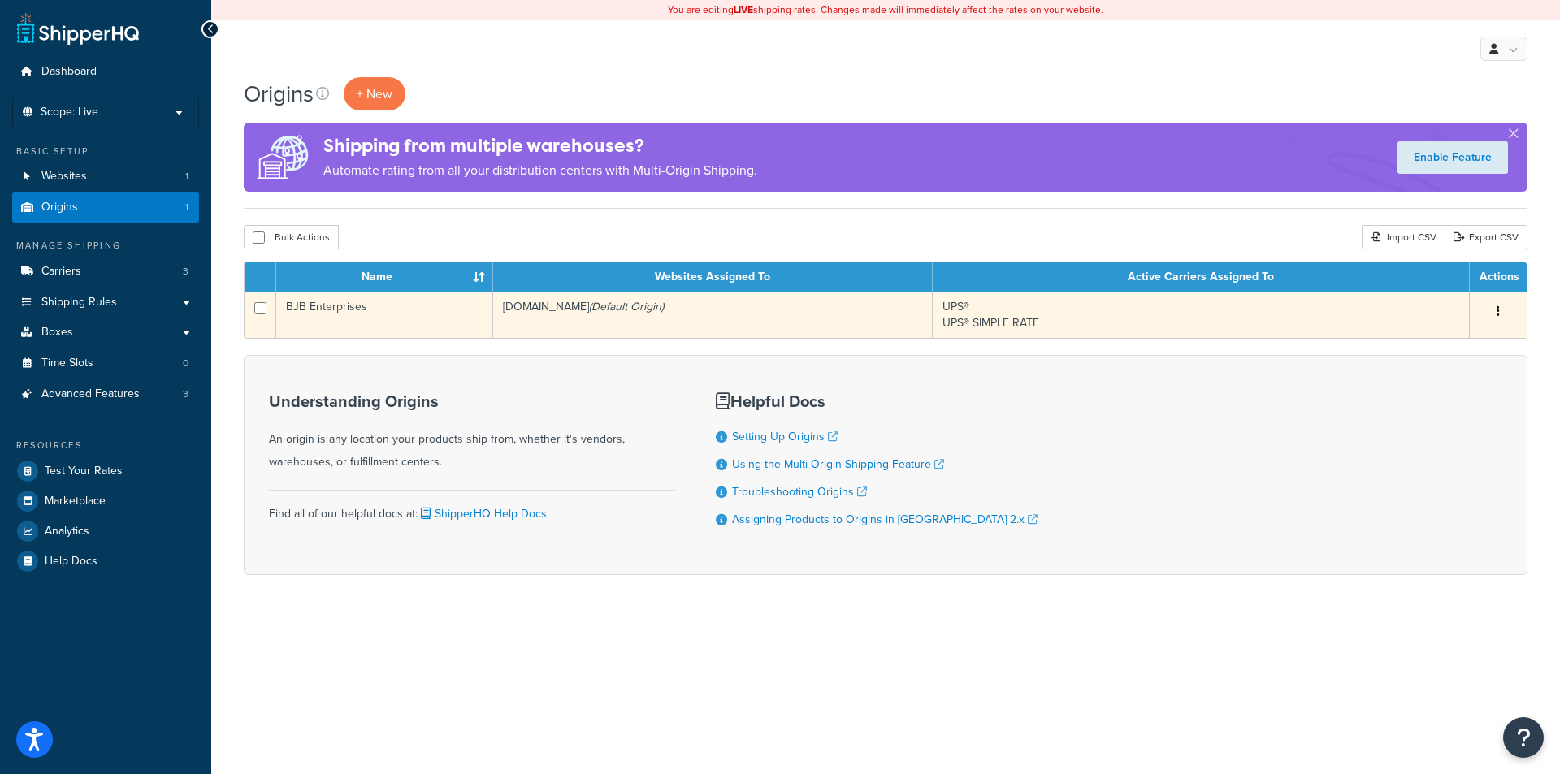
click at [317, 312] on td "BJB Enterprises" at bounding box center [384, 315] width 217 height 46
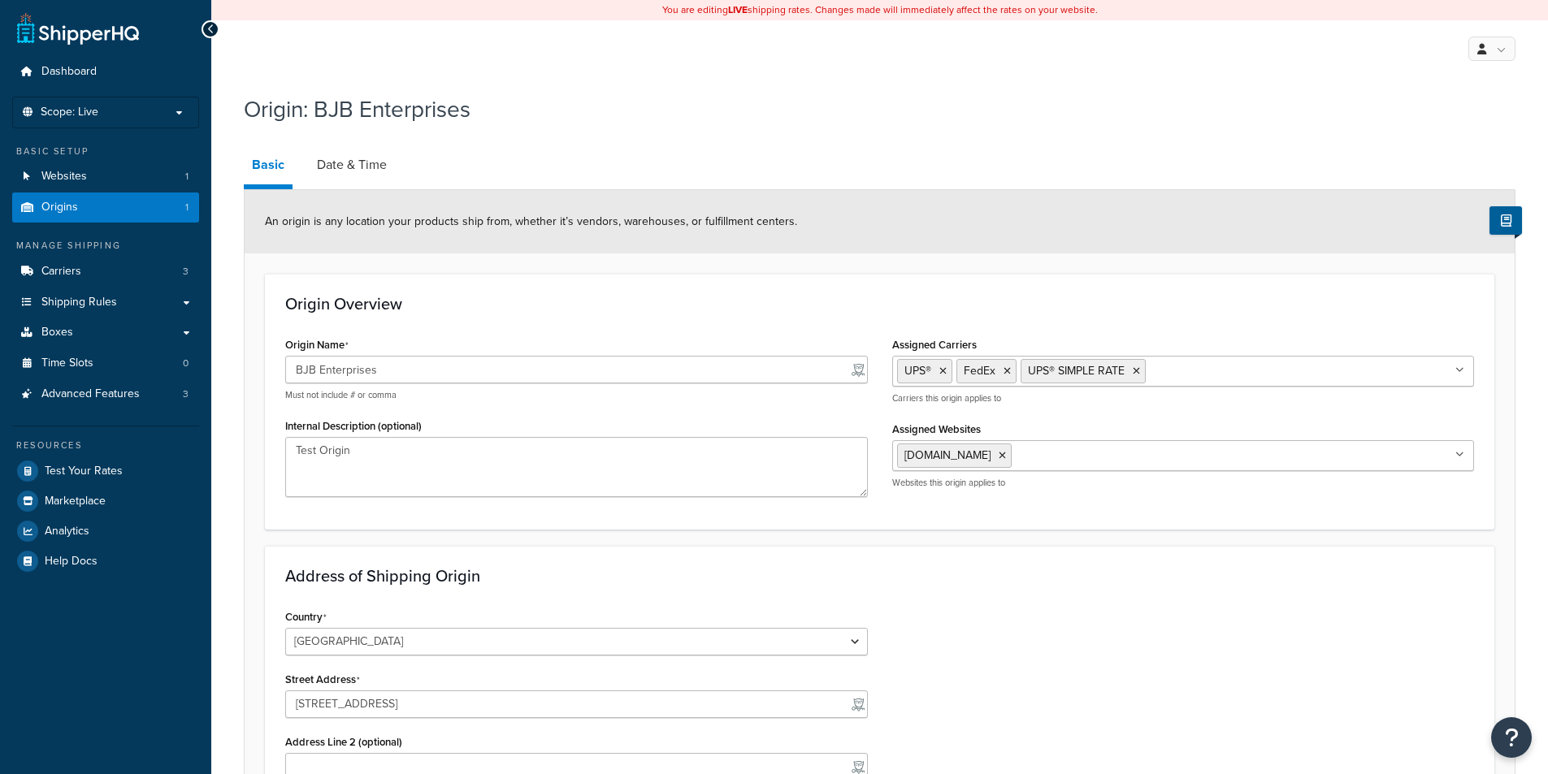
select select "5"
click at [349, 168] on link "Date & Time" at bounding box center [352, 164] width 86 height 39
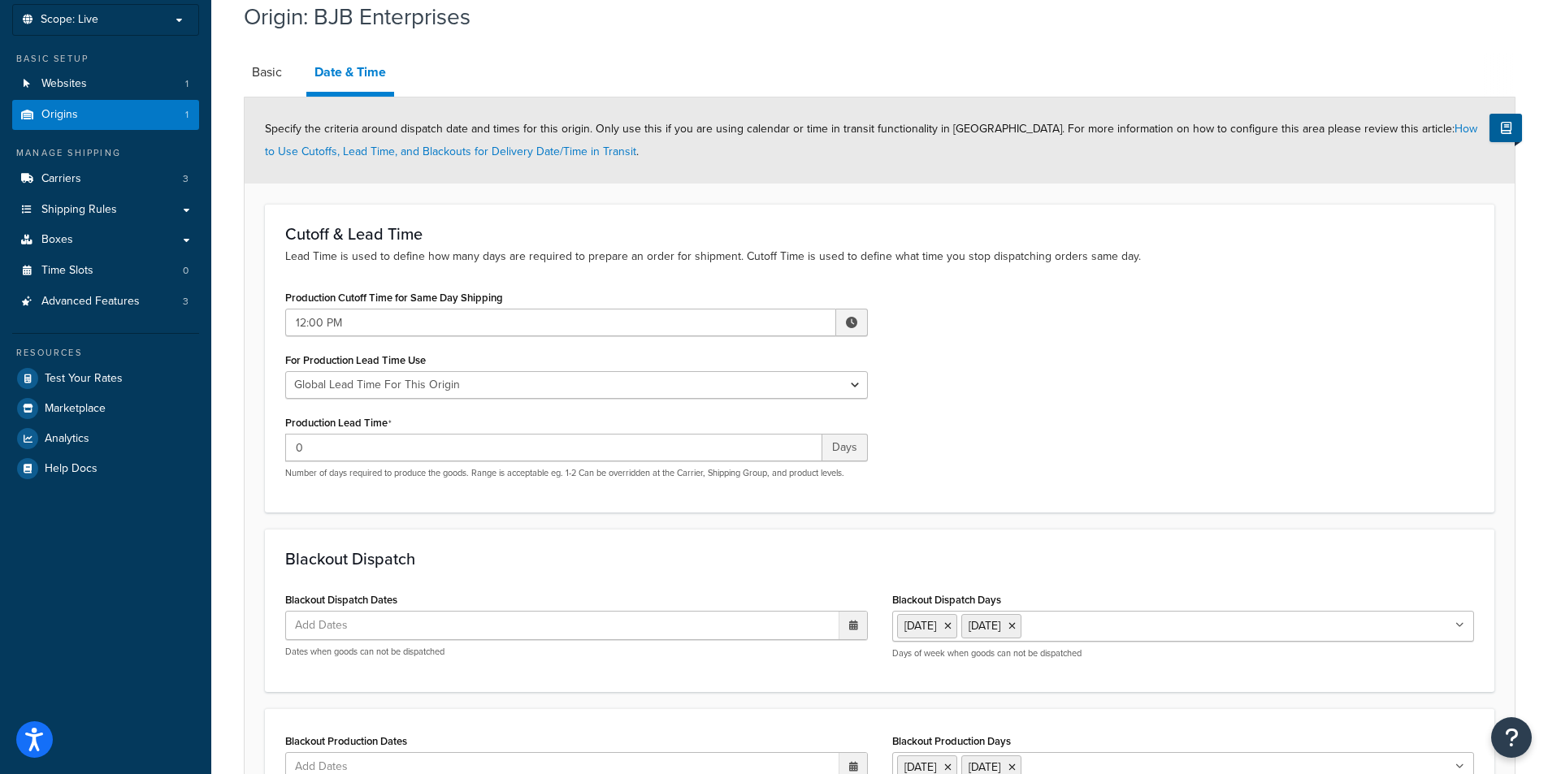
scroll to position [301, 0]
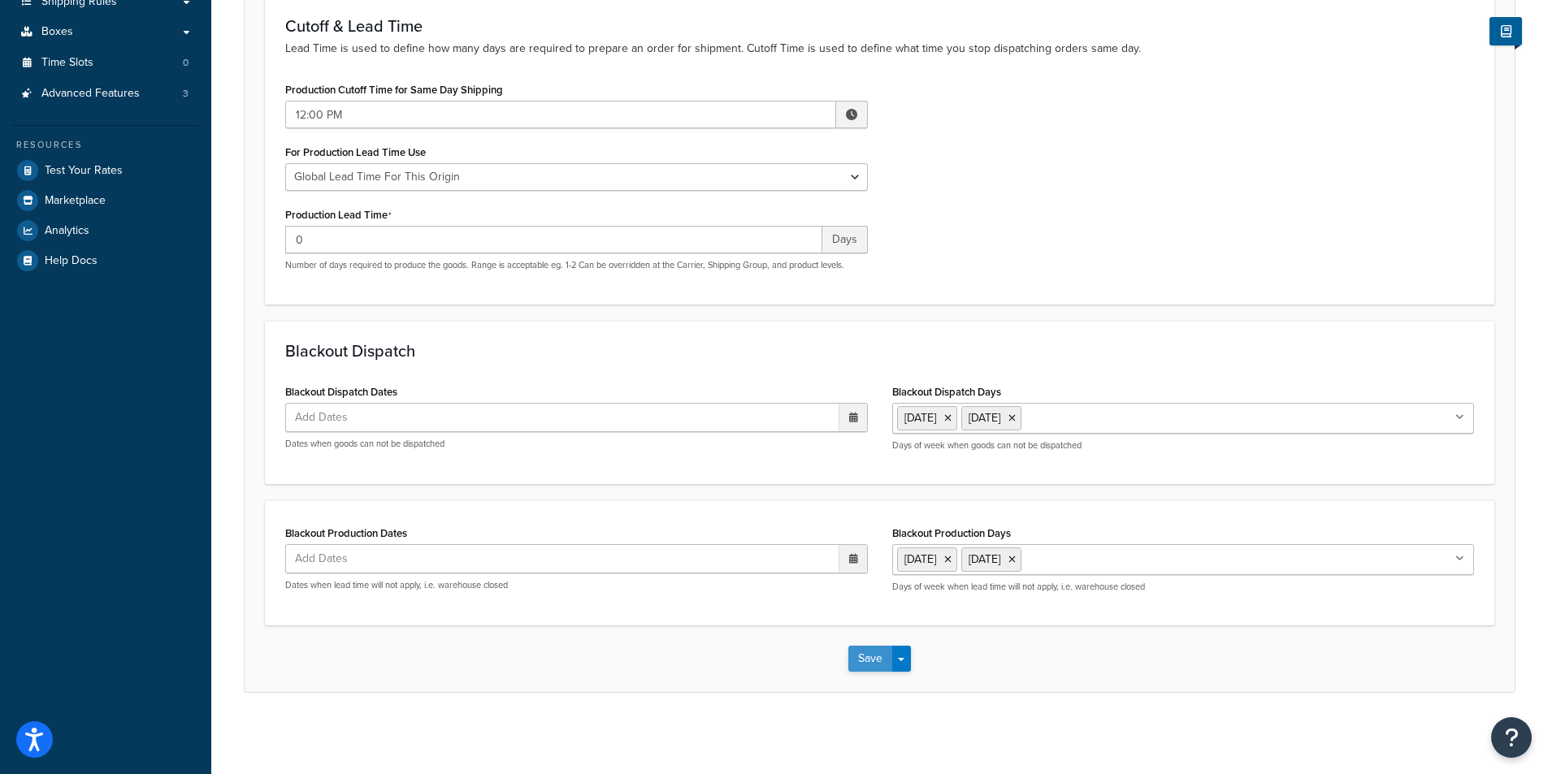
click at [890, 651] on button "Save" at bounding box center [870, 659] width 44 height 26
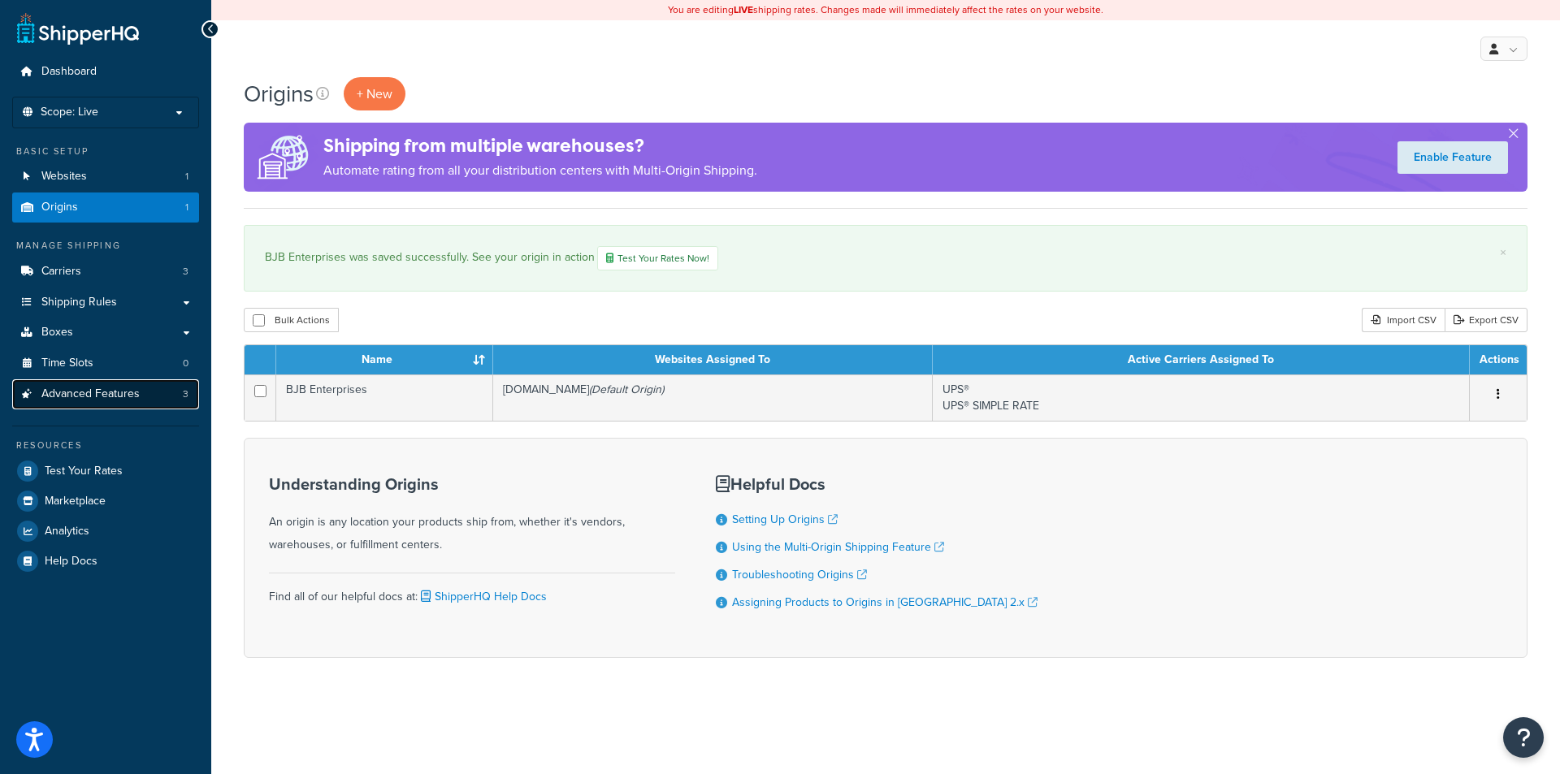
click at [67, 390] on span "Advanced Features" at bounding box center [90, 395] width 98 height 14
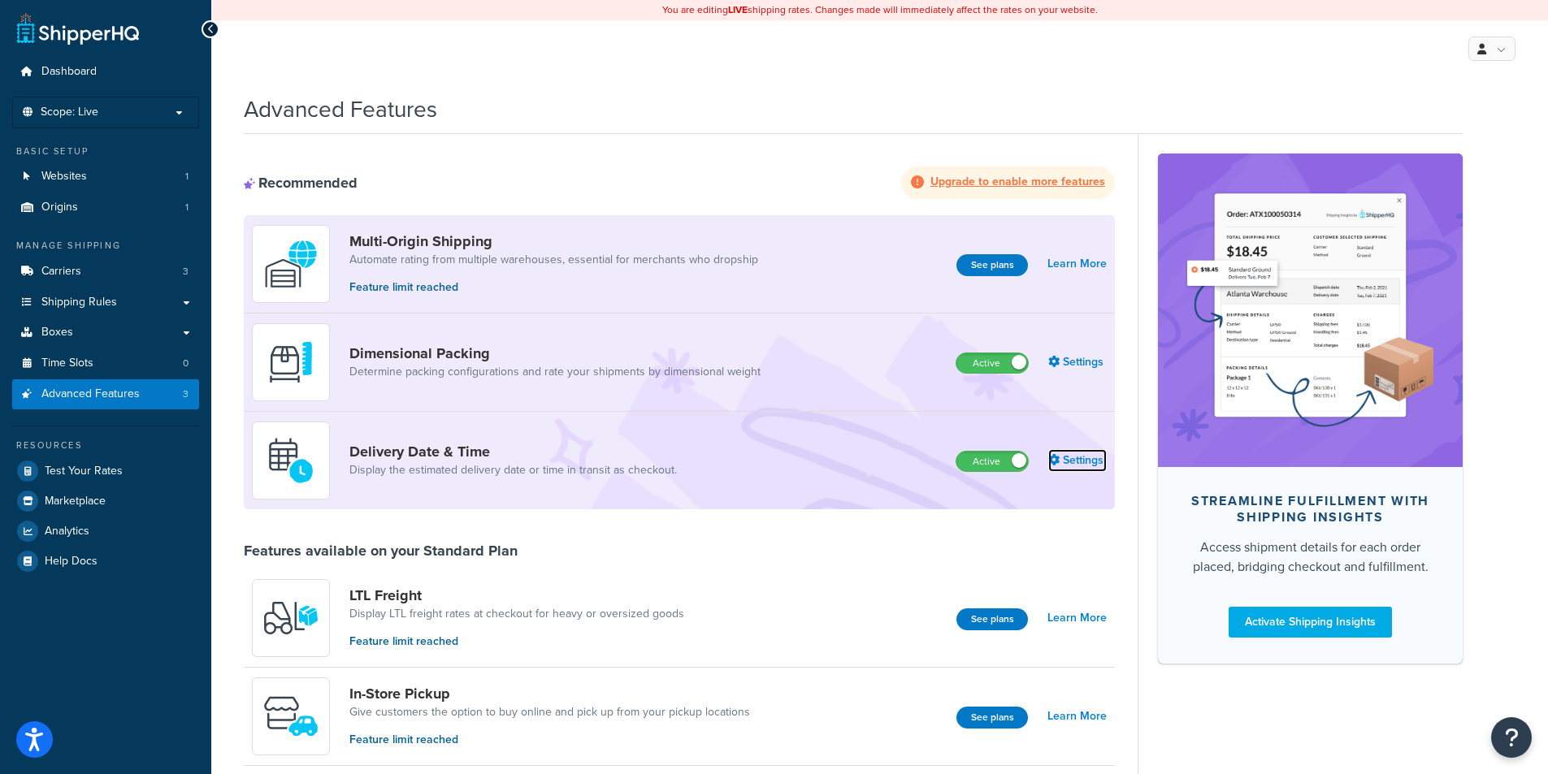
click at [1086, 459] on link "Settings" at bounding box center [1077, 460] width 59 height 23
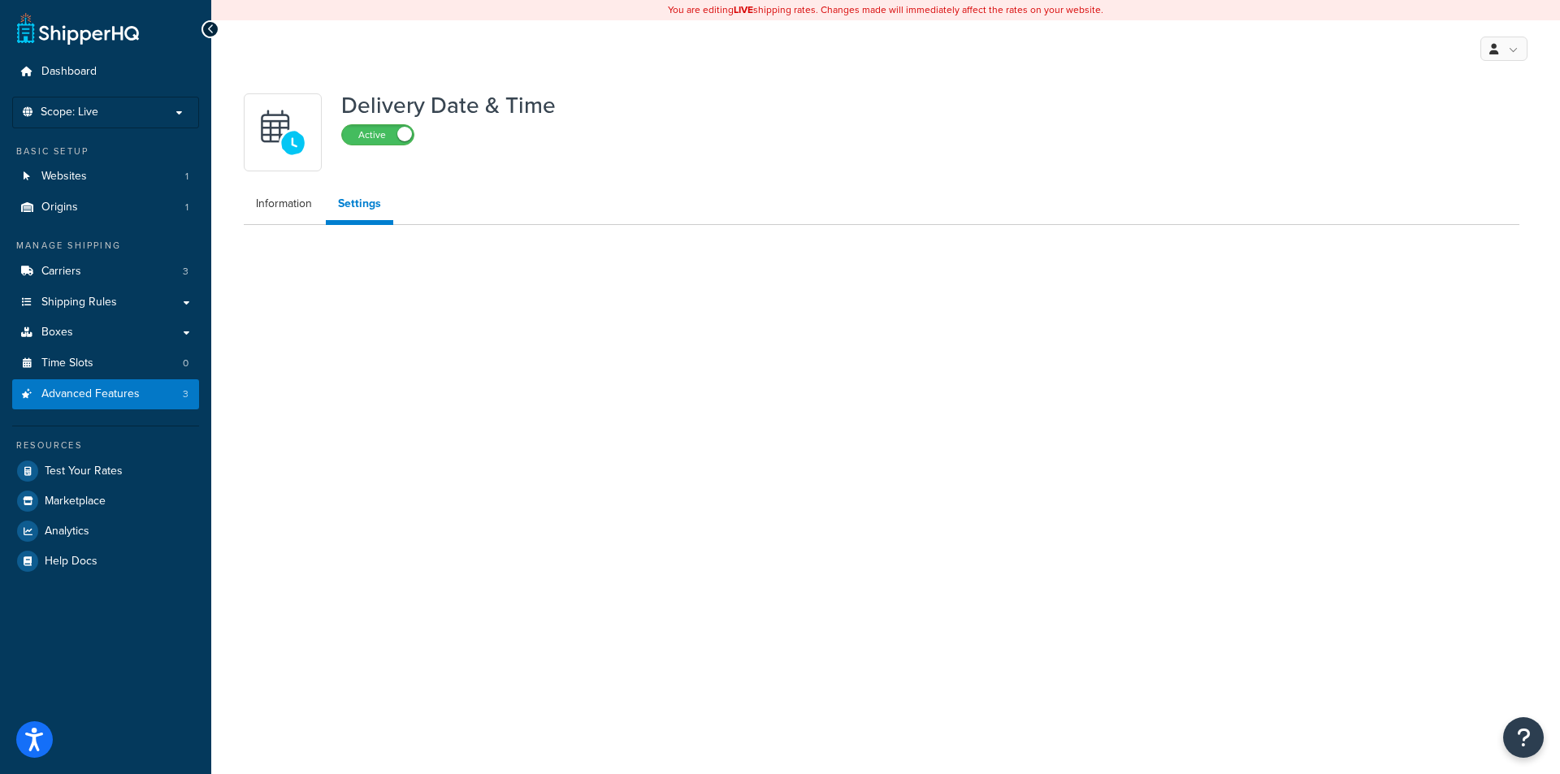
select select "false"
select select "Inline"
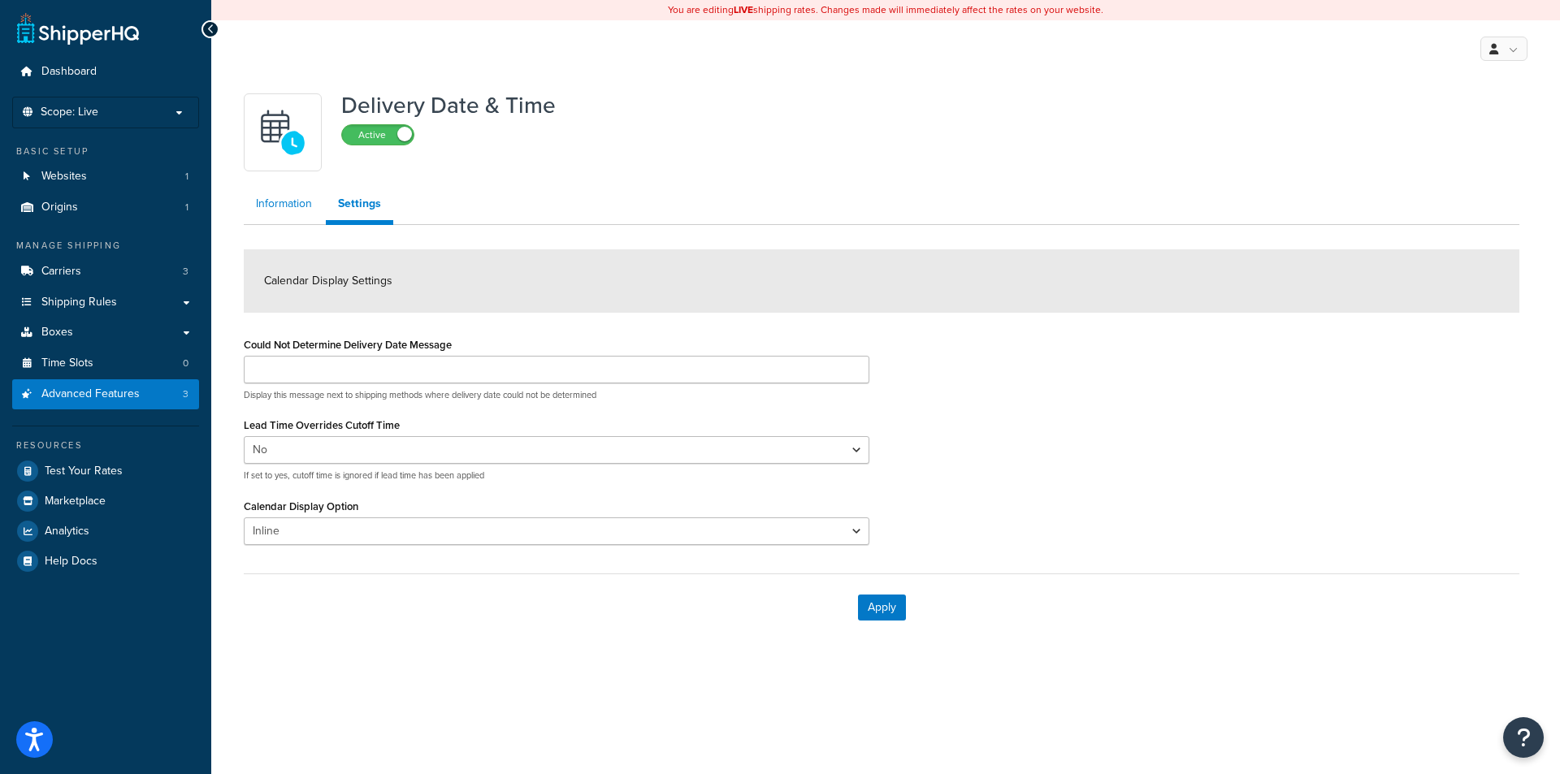
click at [303, 202] on link "Information" at bounding box center [284, 204] width 80 height 33
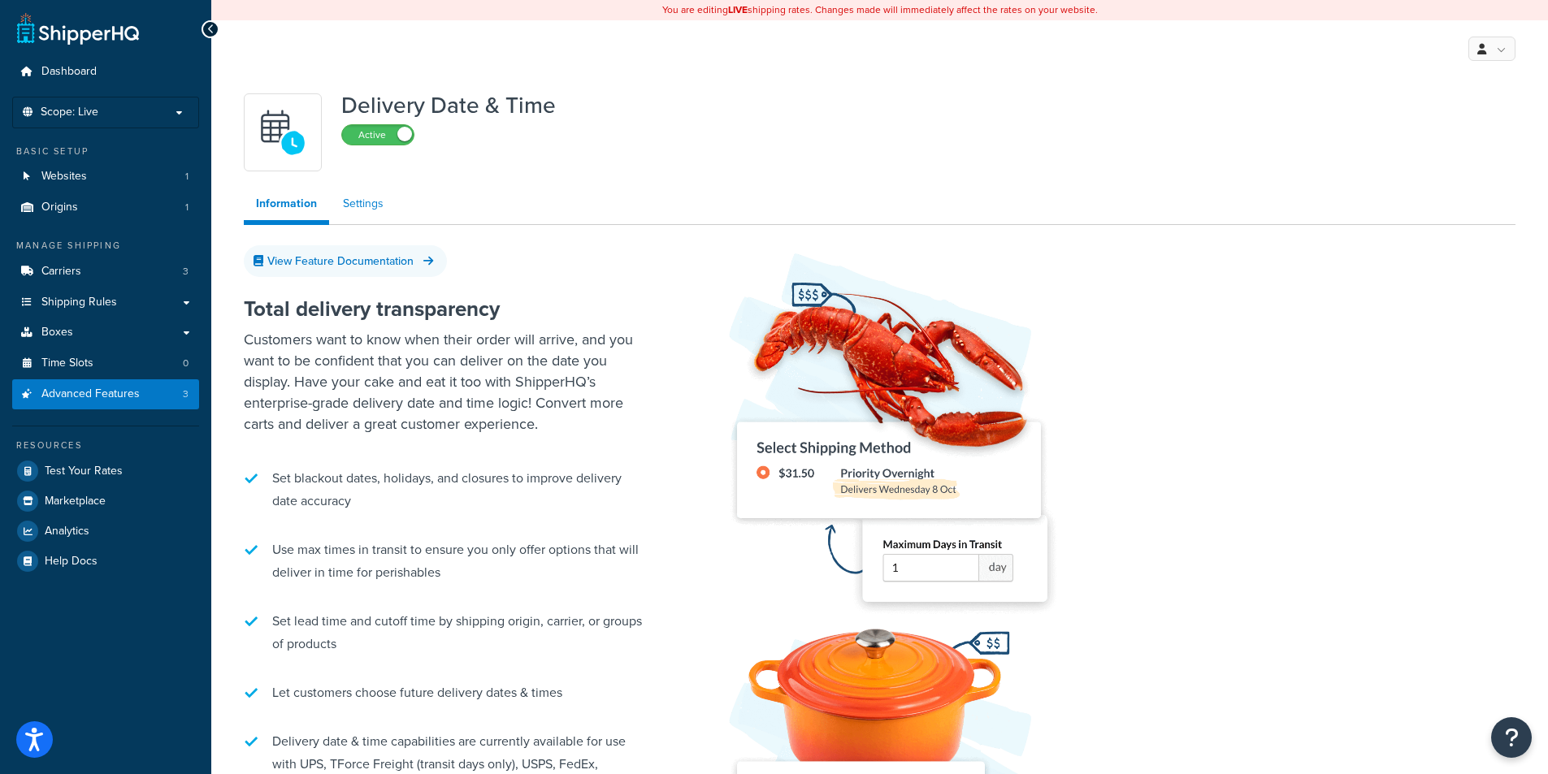
click at [364, 205] on link "Settings" at bounding box center [363, 204] width 65 height 33
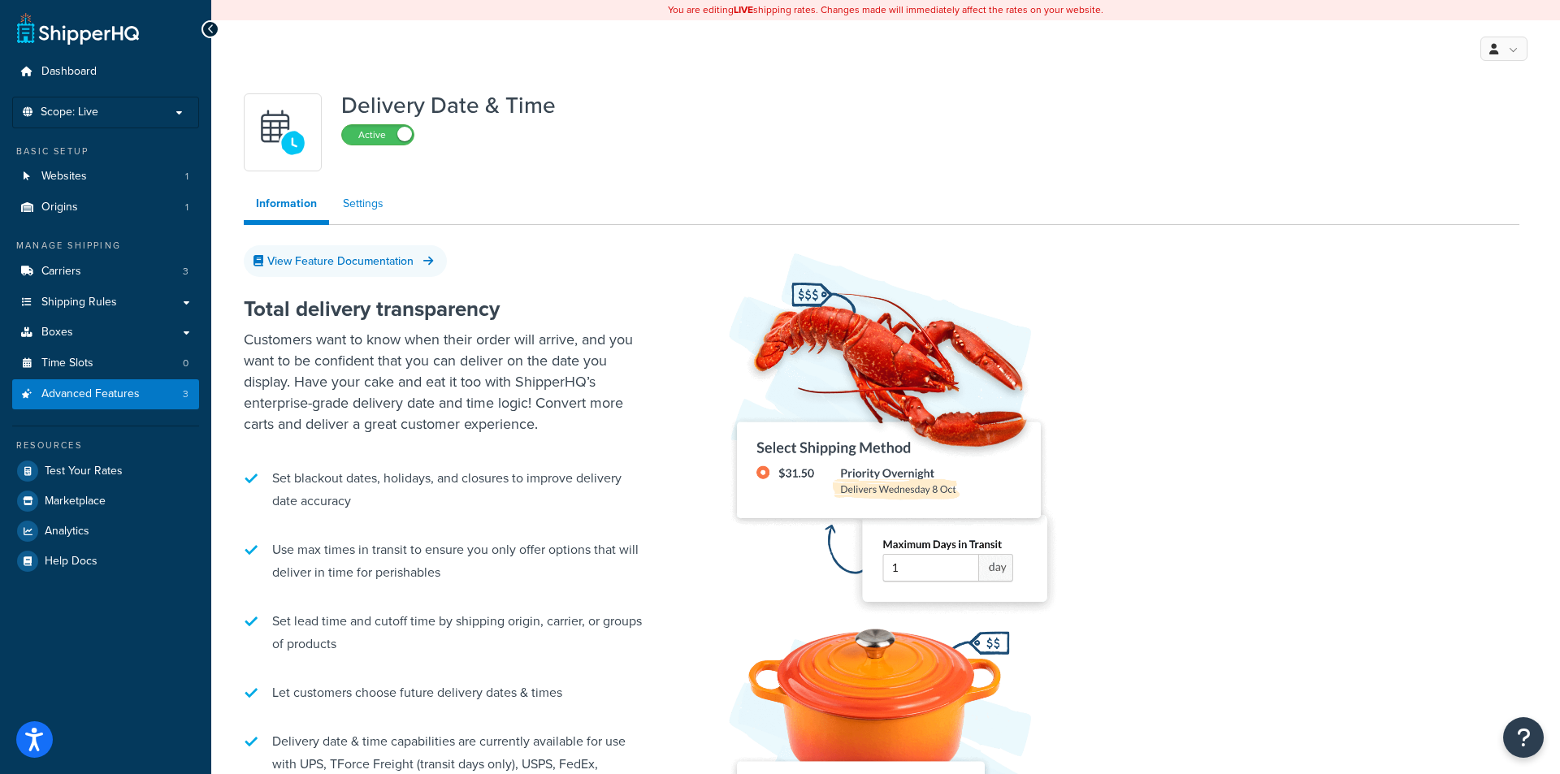
select select "false"
select select "Inline"
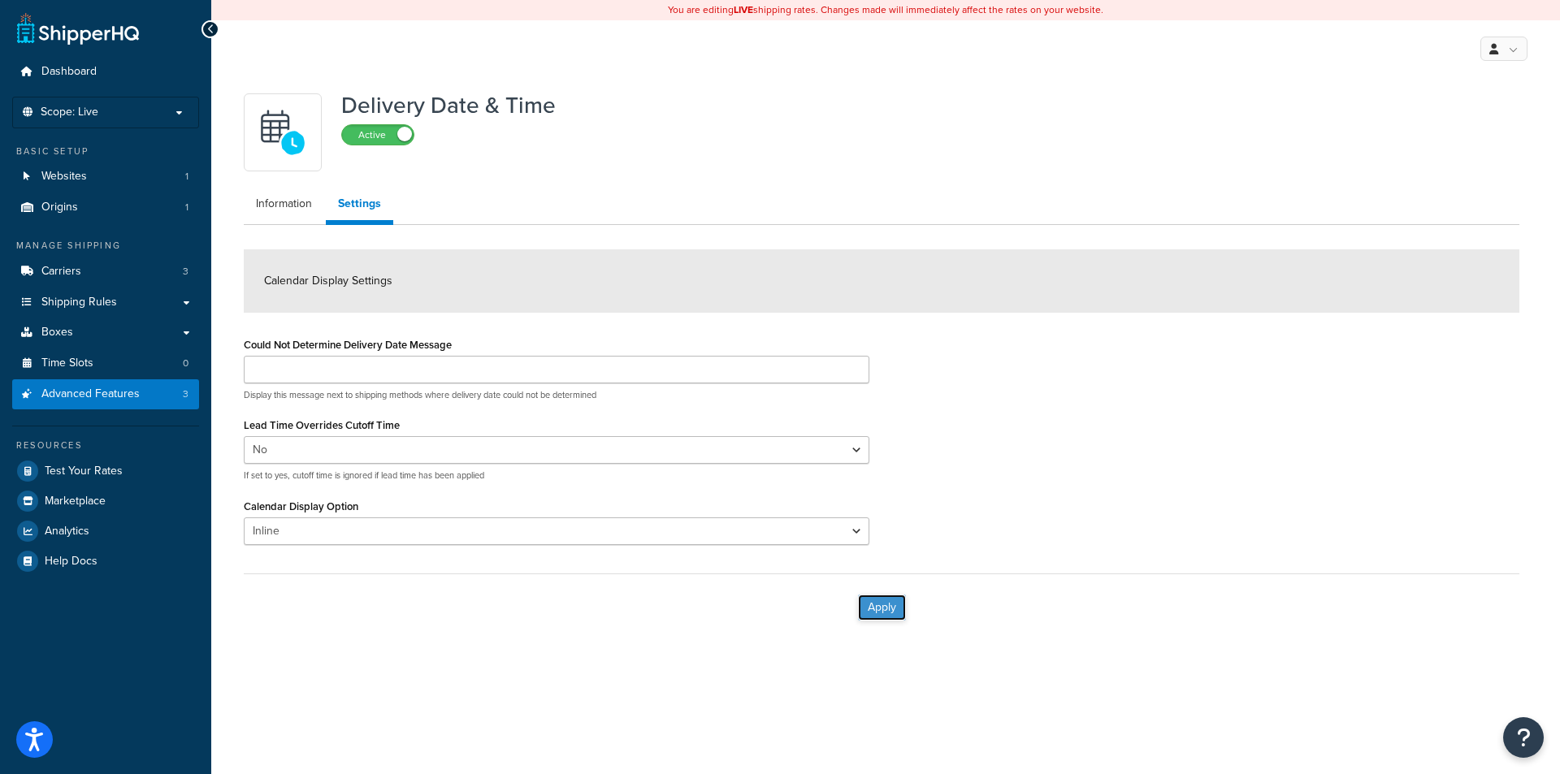
click at [889, 612] on button "Apply" at bounding box center [882, 608] width 48 height 26
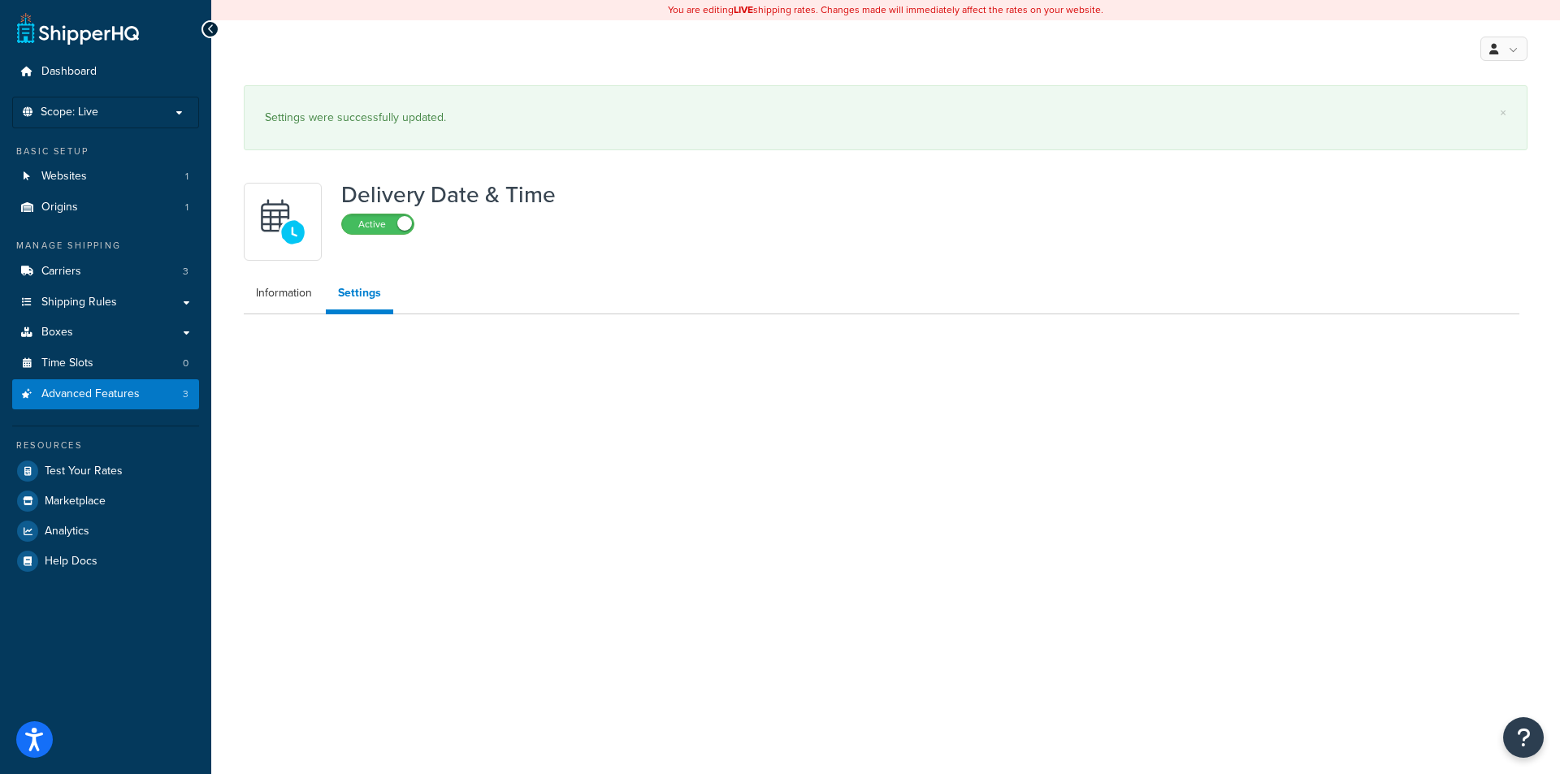
select select "false"
select select "Inline"
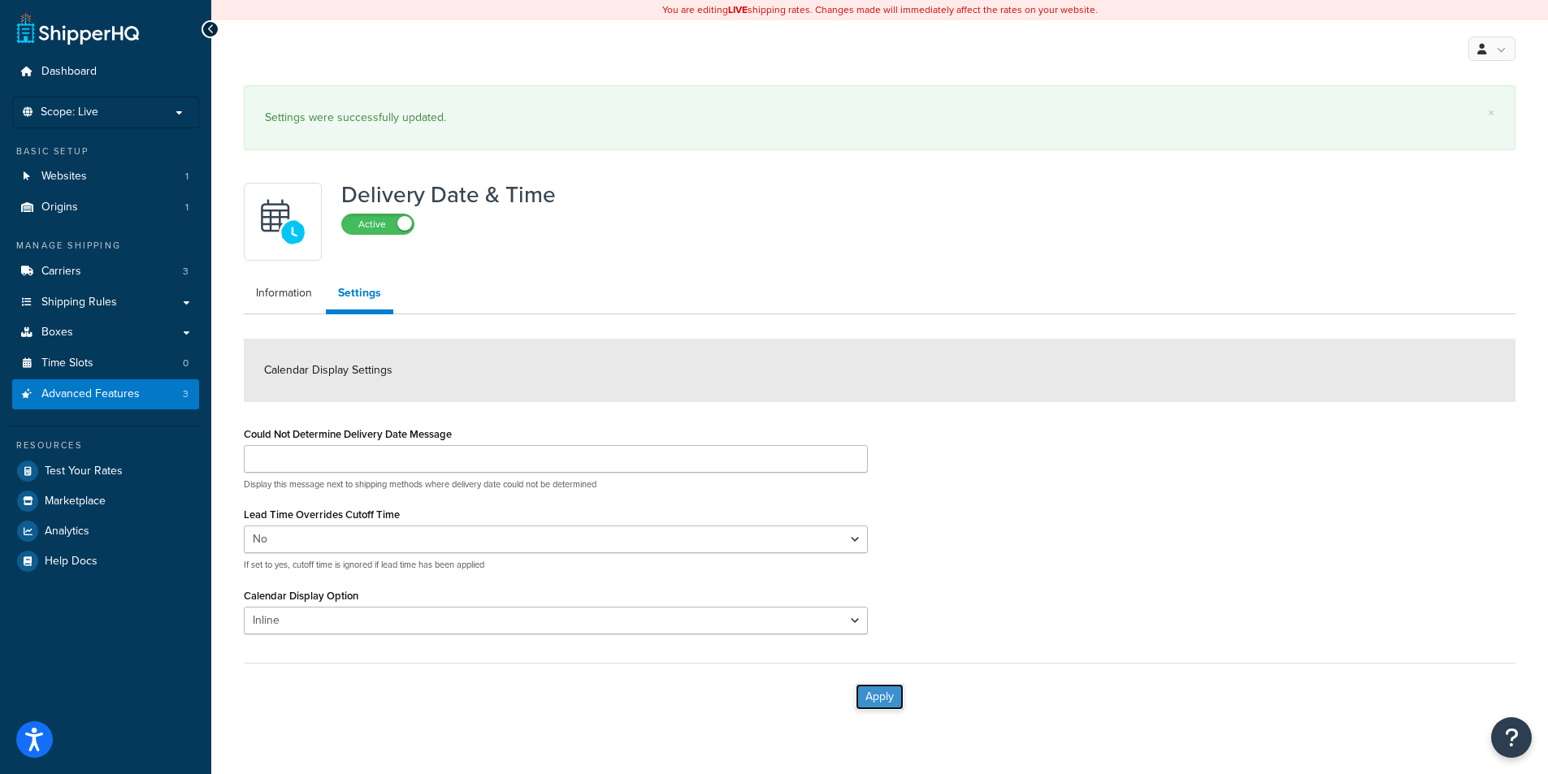
click at [887, 697] on button "Apply" at bounding box center [880, 697] width 48 height 26
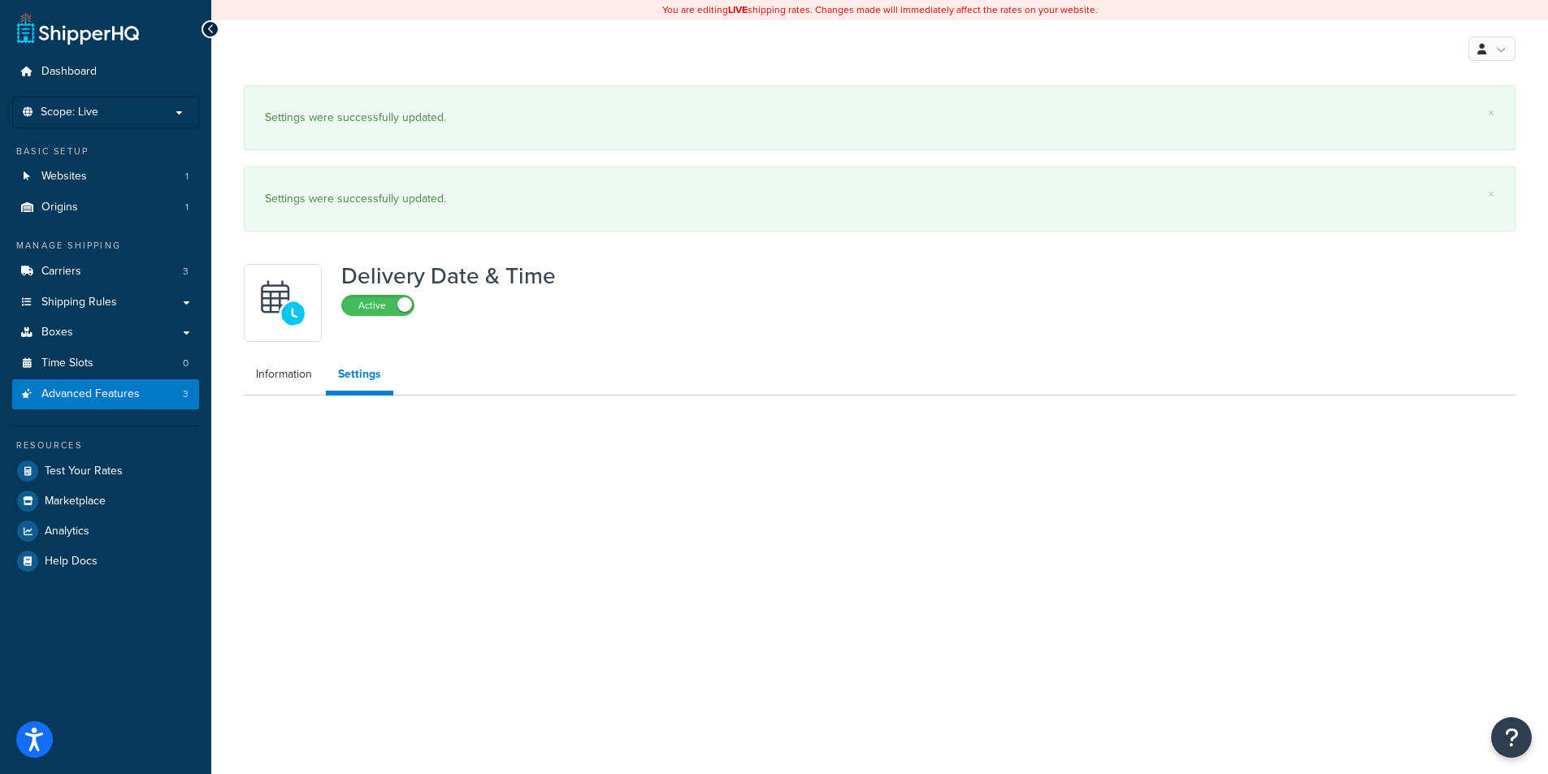
select select "false"
select select "Inline"
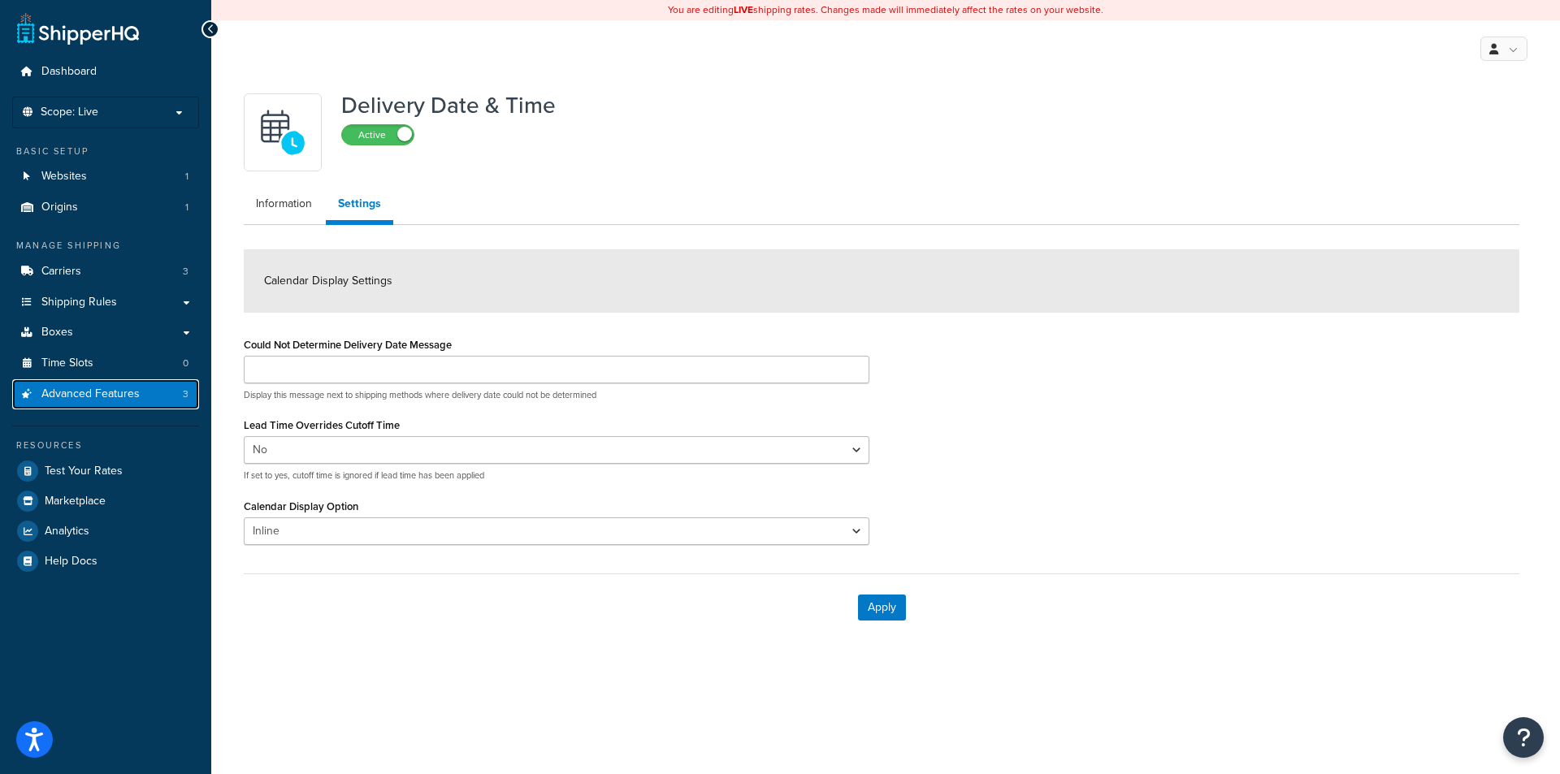
click at [86, 389] on span "Advanced Features" at bounding box center [90, 395] width 98 height 14
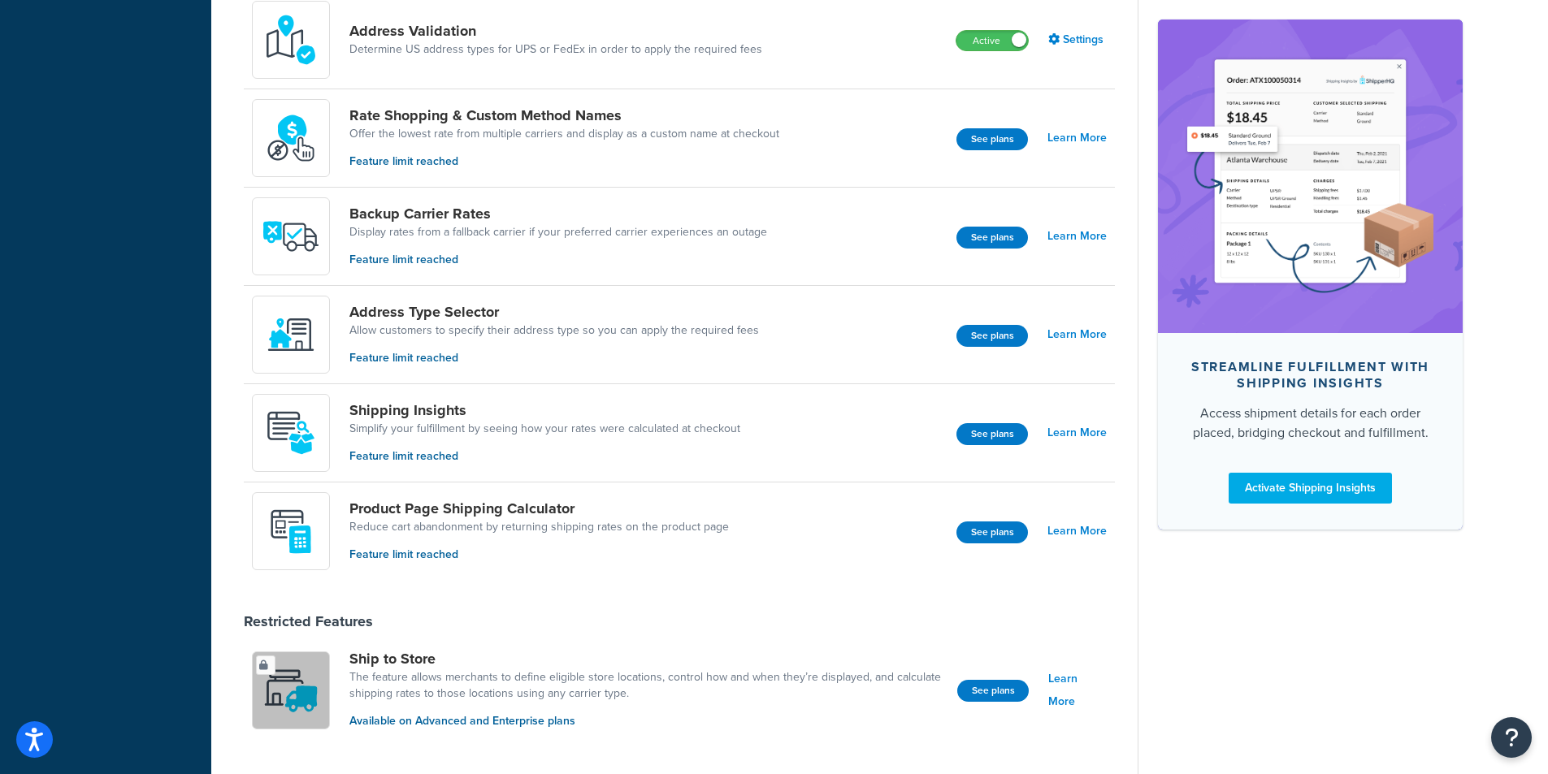
scroll to position [813, 0]
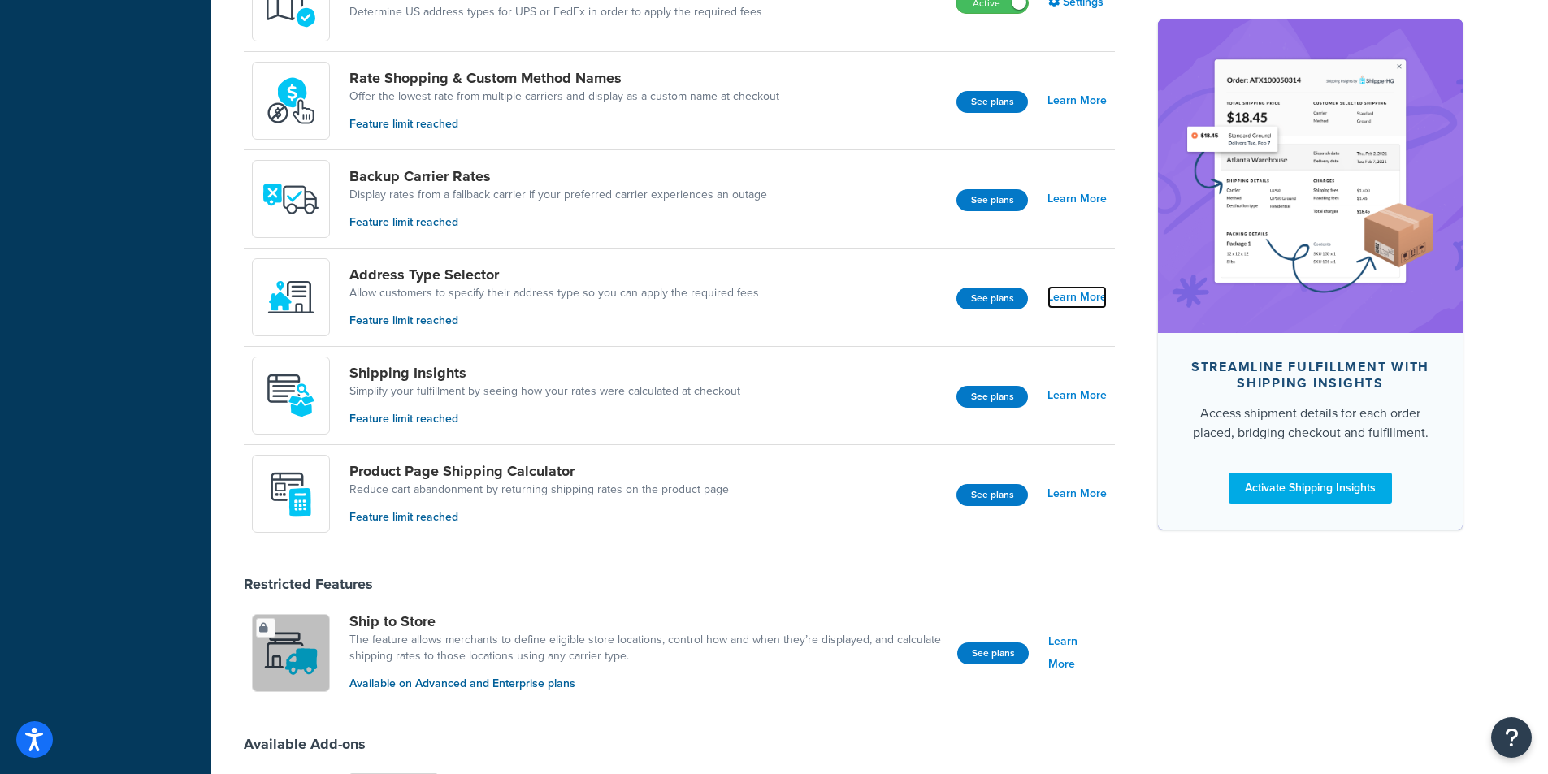
click at [1065, 297] on link "Learn More" at bounding box center [1077, 297] width 59 height 23
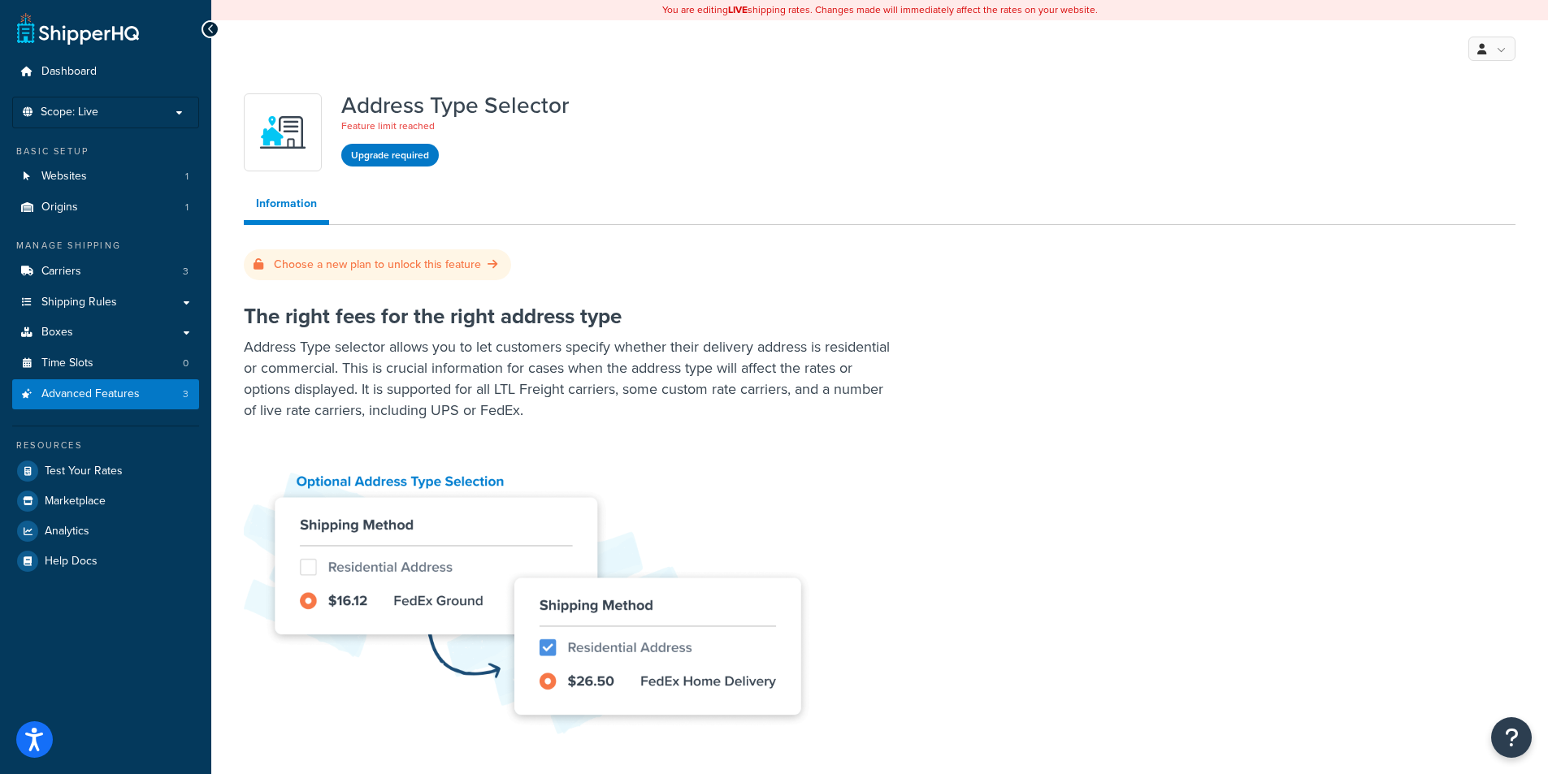
click at [210, 28] on icon at bounding box center [210, 29] width 7 height 11
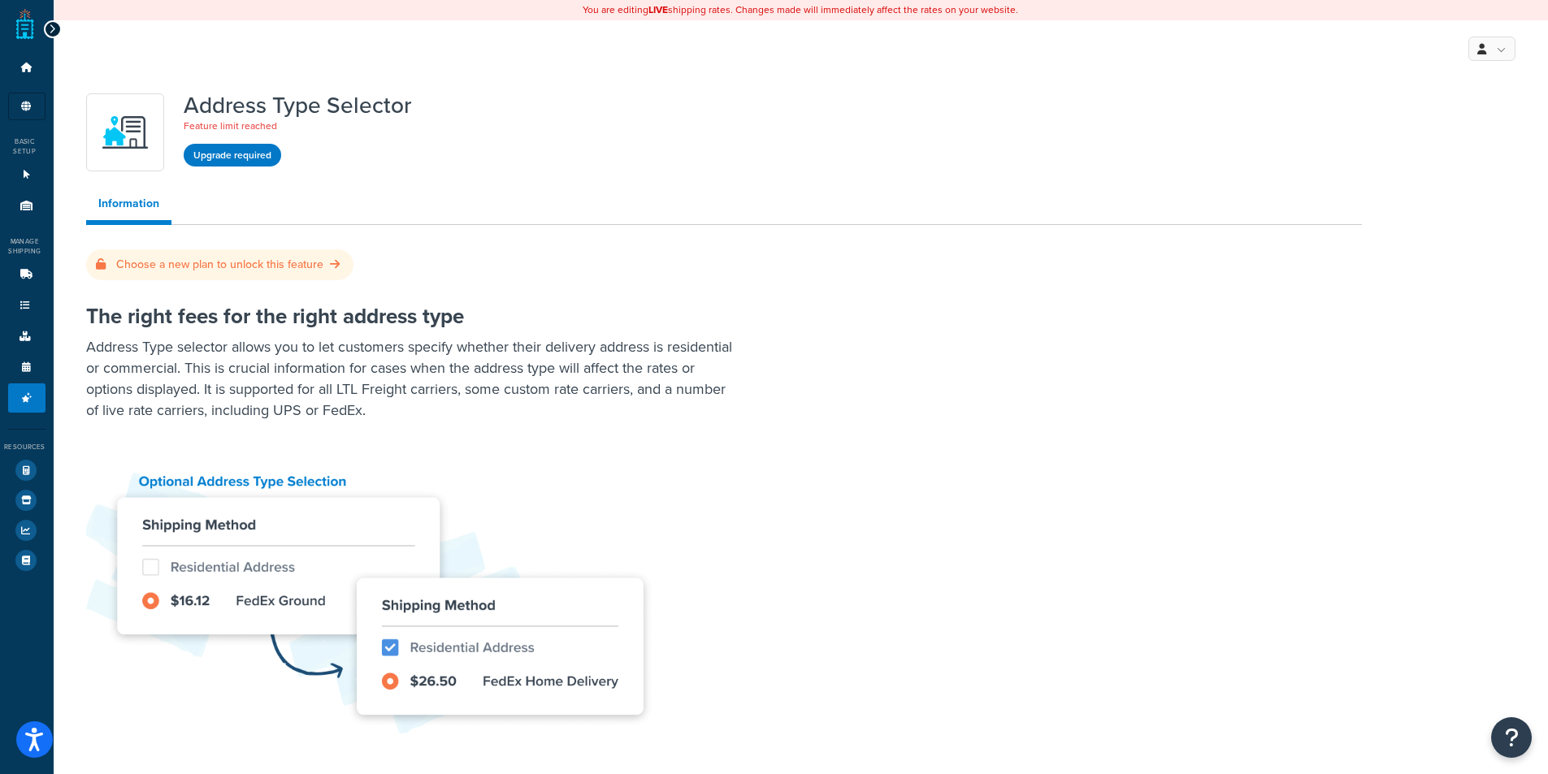
click at [51, 28] on icon at bounding box center [52, 29] width 7 height 11
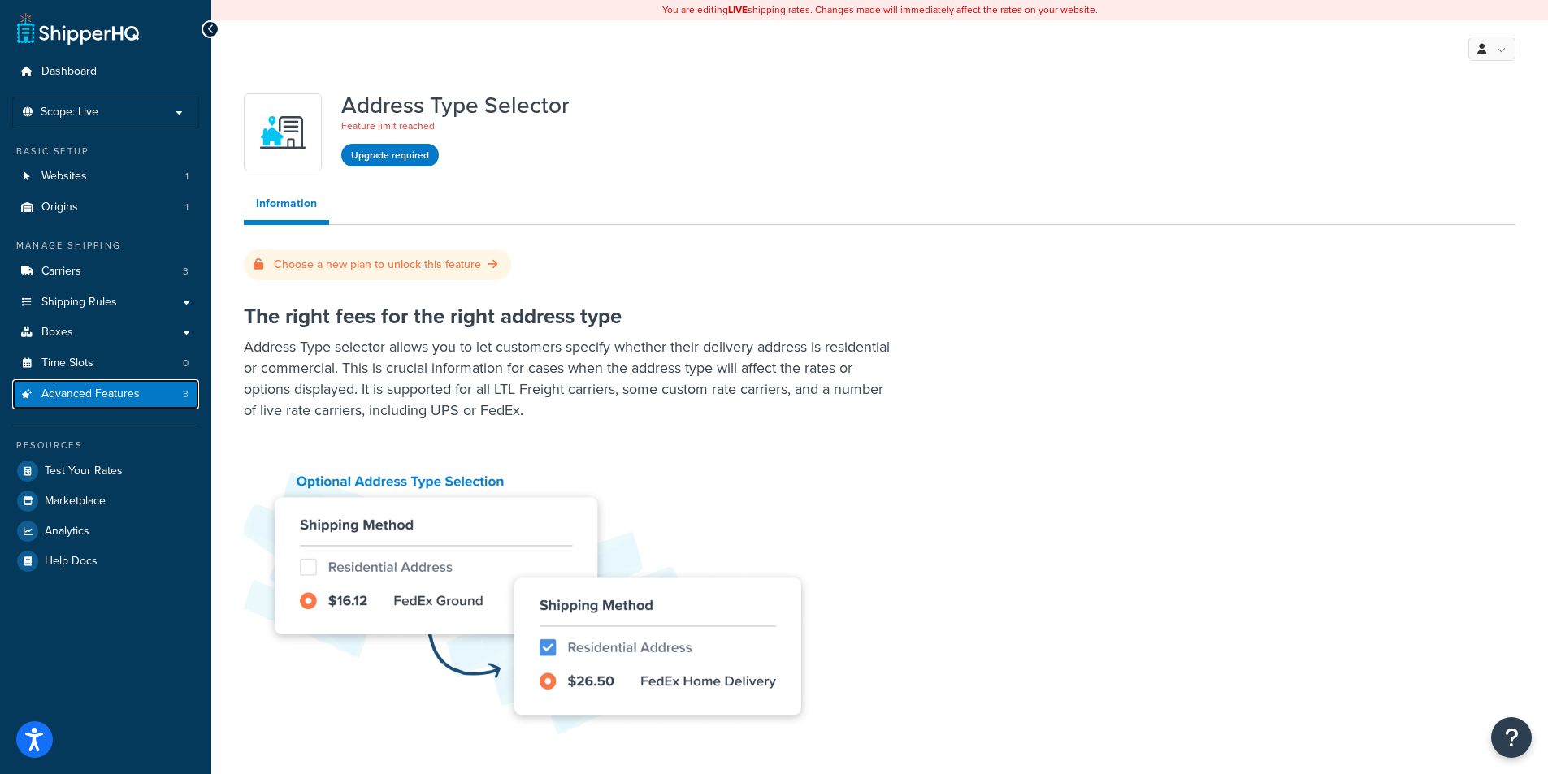
click at [77, 397] on span "Advanced Features" at bounding box center [90, 395] width 98 height 14
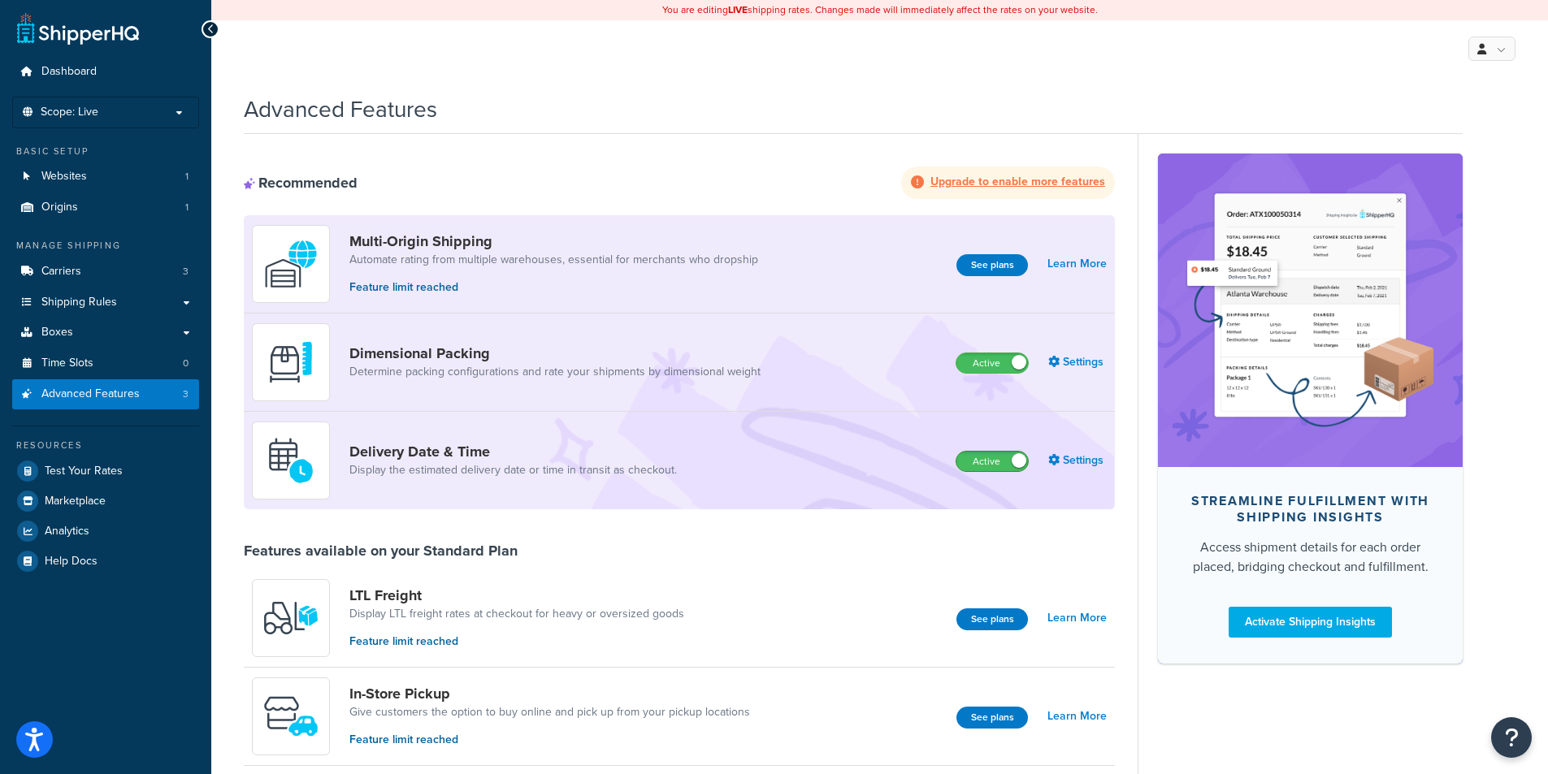
click at [1017, 462] on span at bounding box center [1019, 460] width 15 height 15
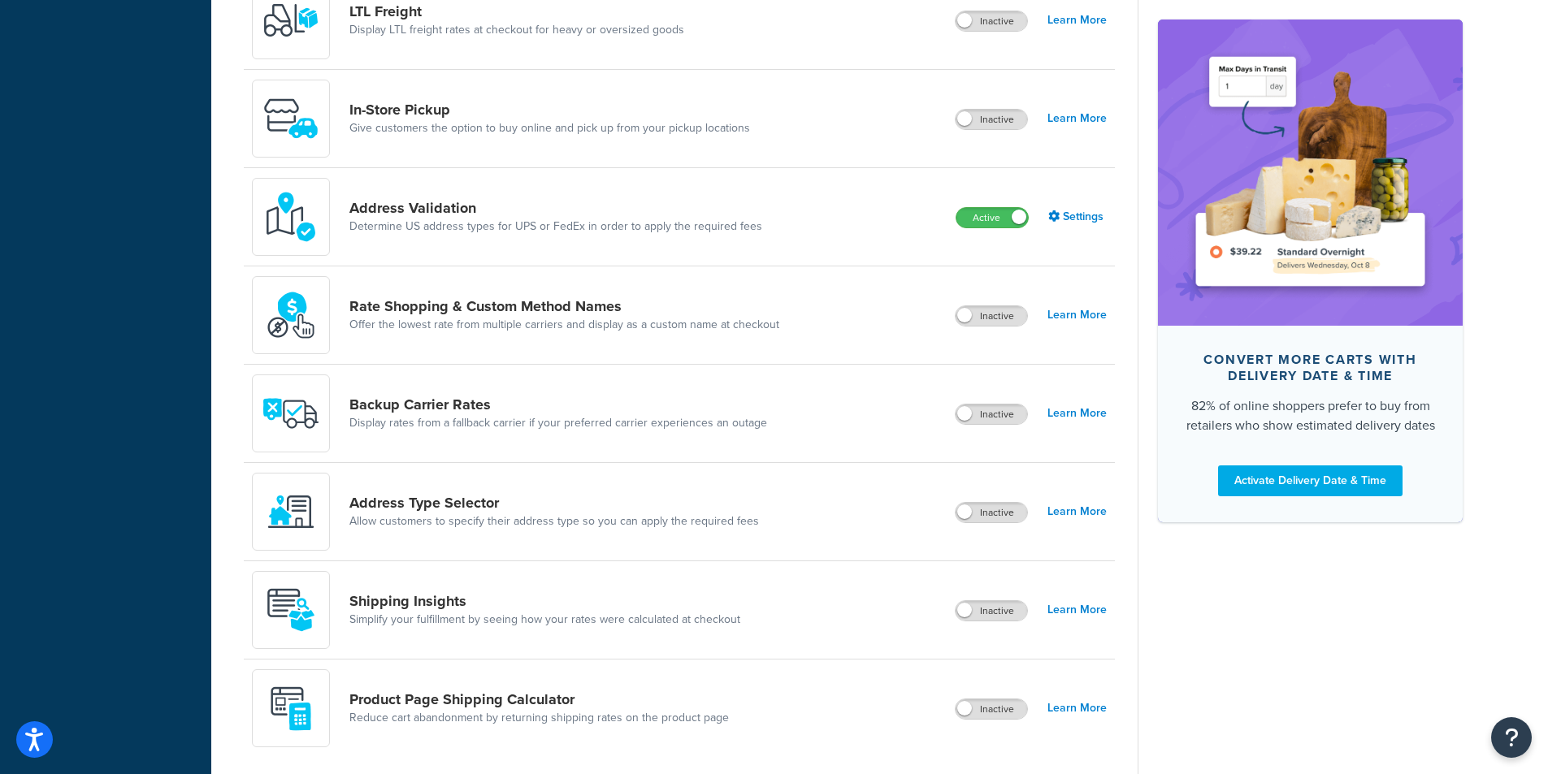
scroll to position [650, 0]
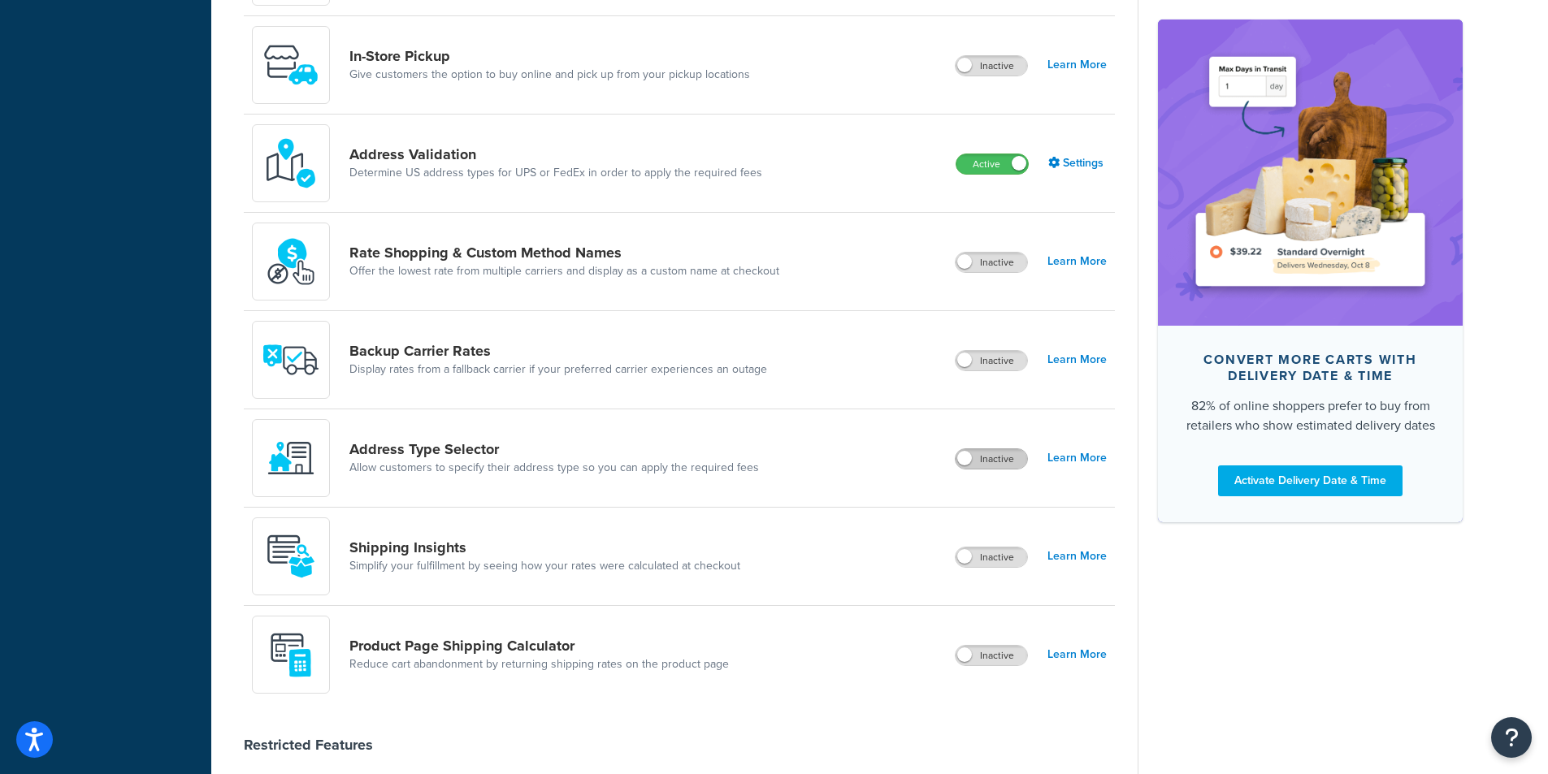
click at [986, 452] on label "Inactive" at bounding box center [992, 459] width 72 height 20
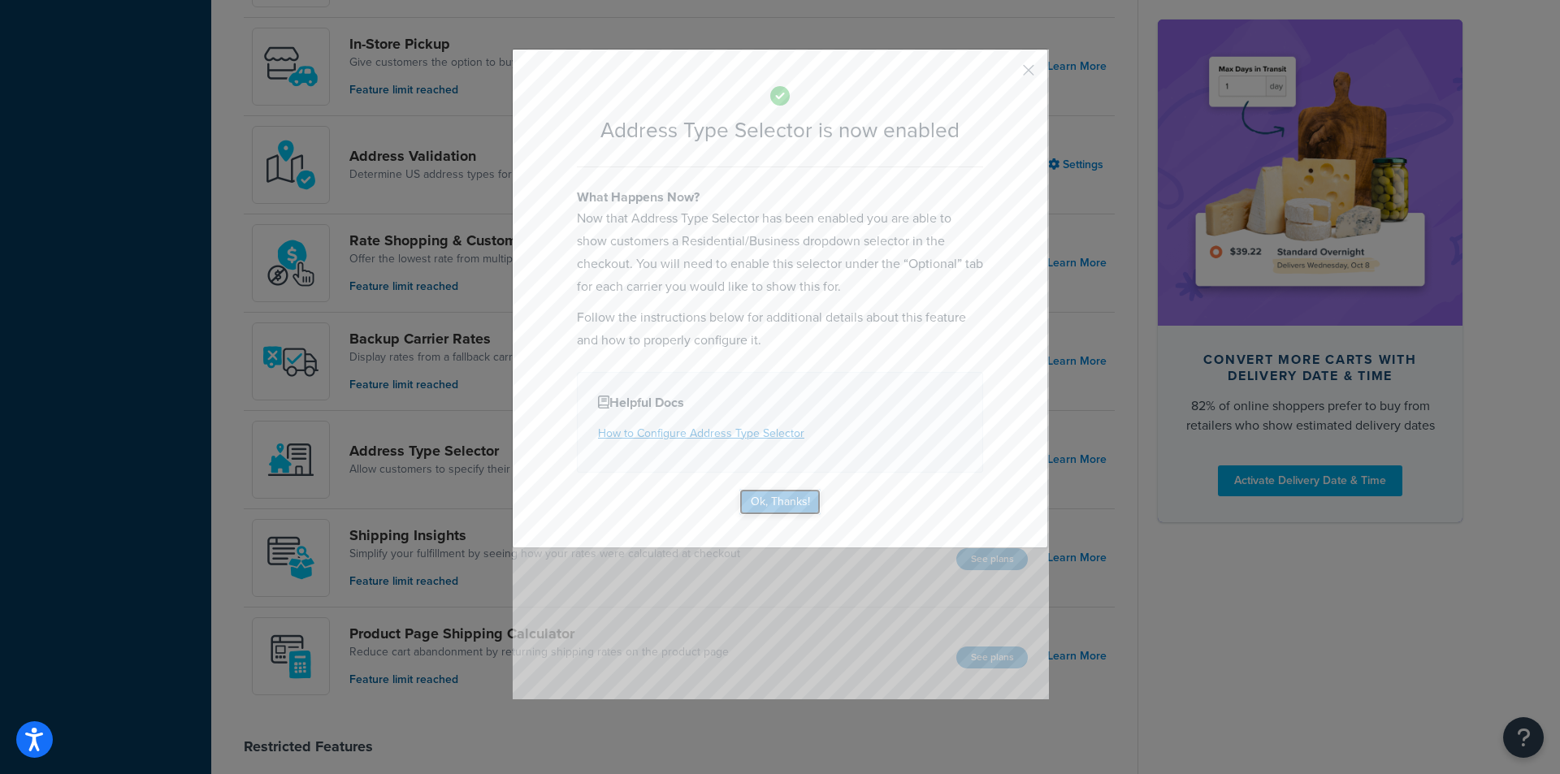
click at [792, 498] on button "Ok, Thanks!" at bounding box center [780, 502] width 81 height 26
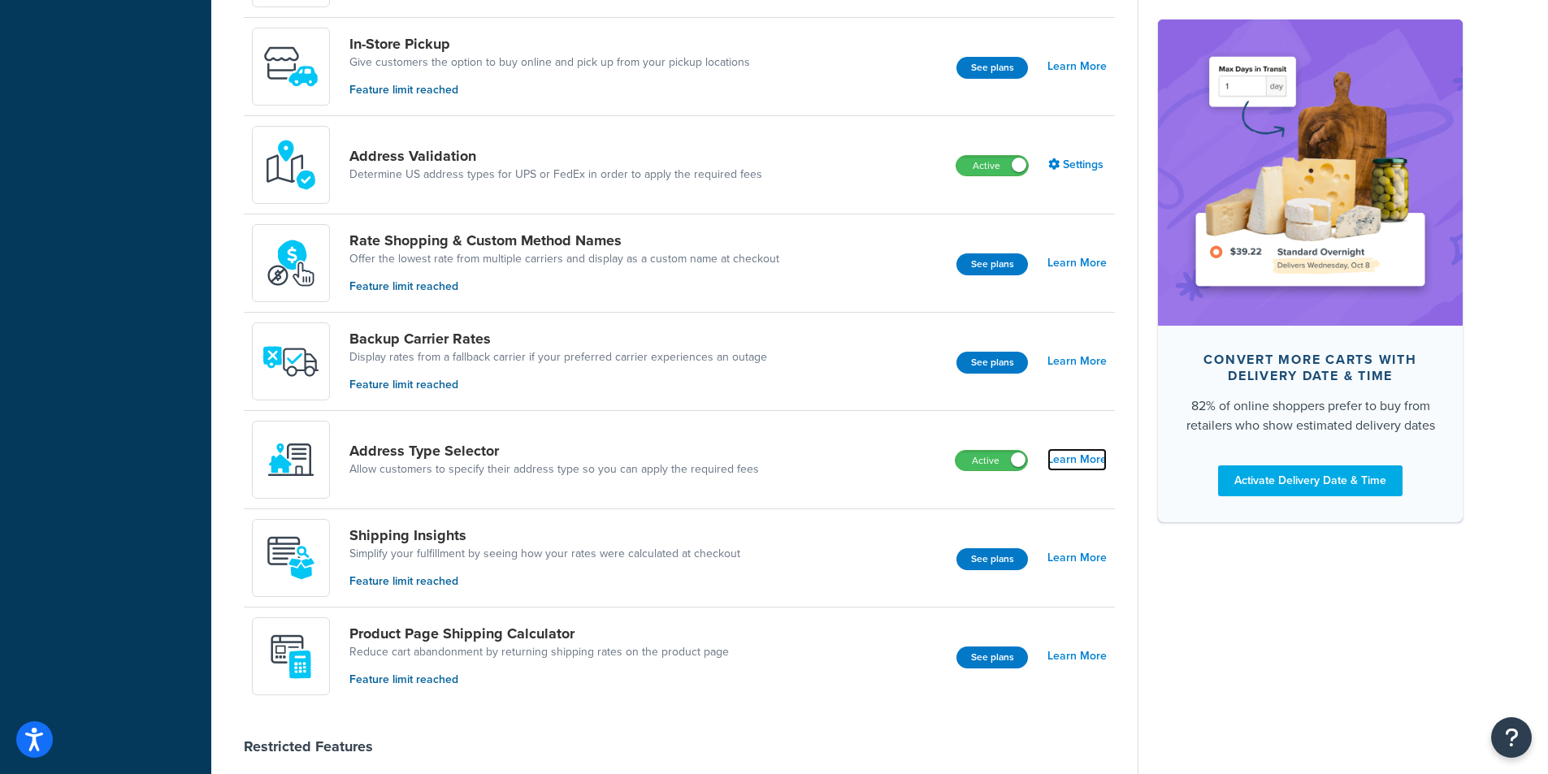
click at [1099, 462] on link "Learn More" at bounding box center [1077, 460] width 59 height 23
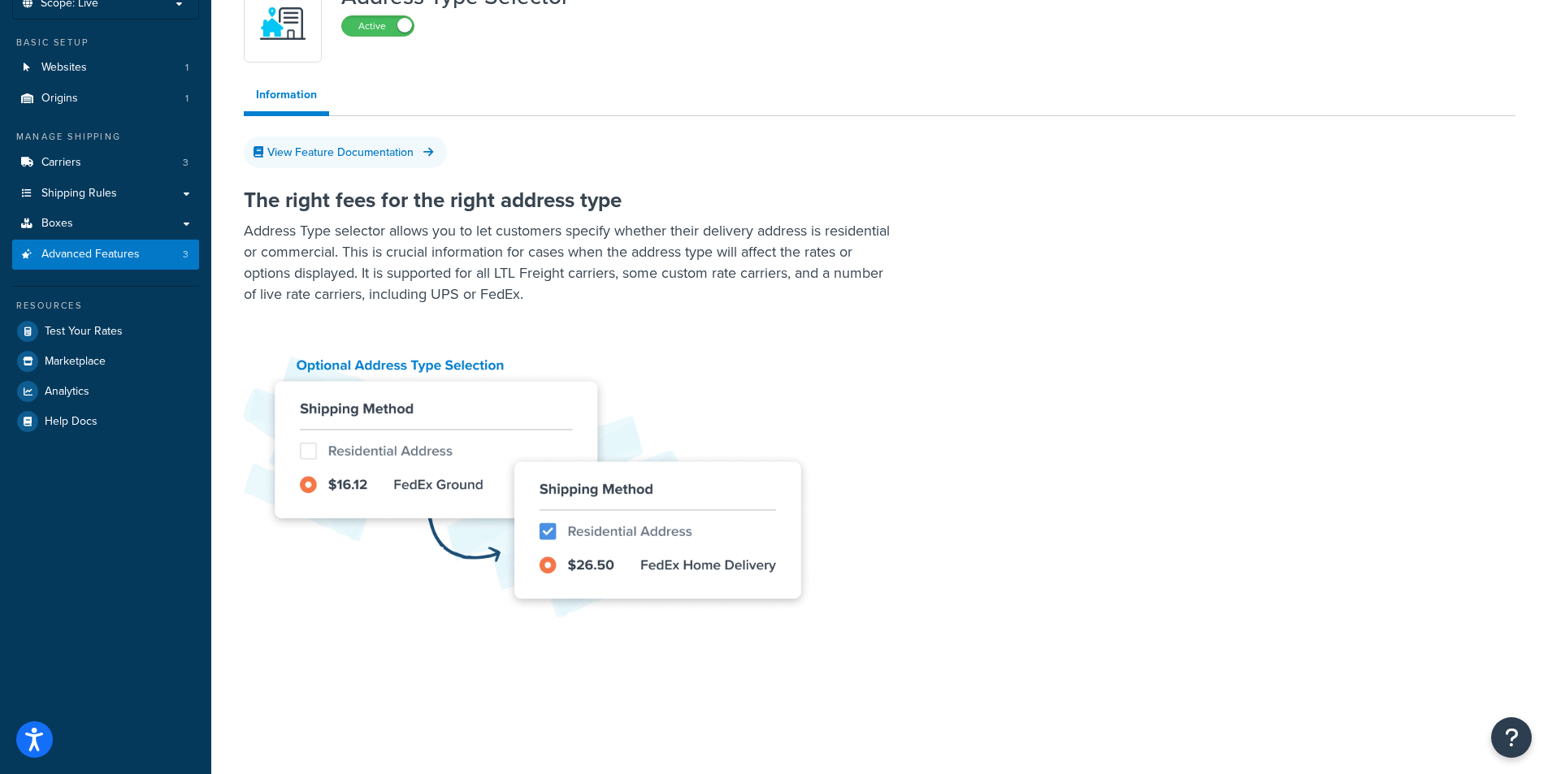
scroll to position [110, 0]
click at [368, 154] on link "View Feature Documentation" at bounding box center [345, 152] width 203 height 32
click at [364, 150] on link "View Feature Documentation" at bounding box center [345, 152] width 203 height 32
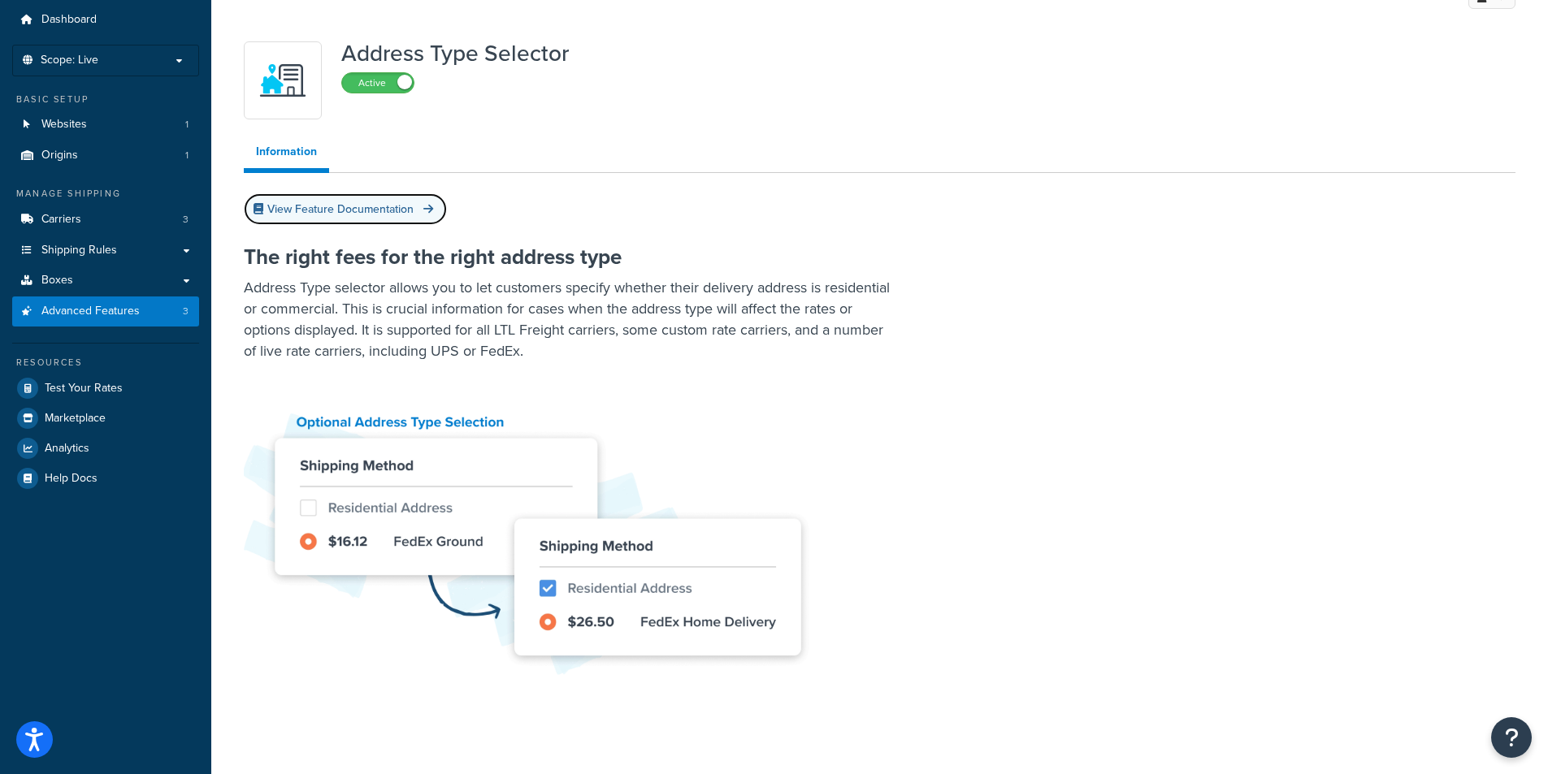
scroll to position [0, 0]
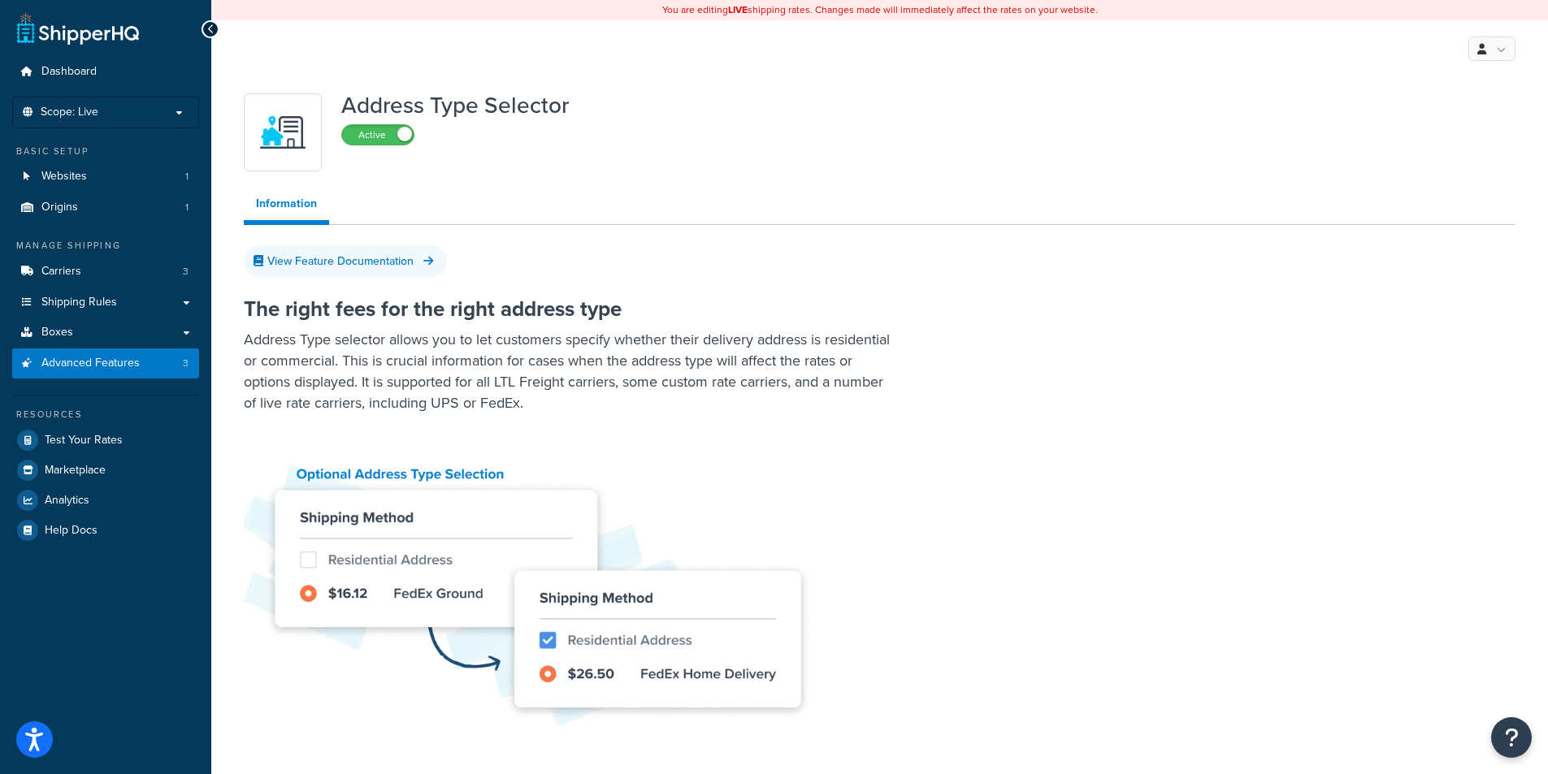
click at [295, 218] on link "Information" at bounding box center [286, 206] width 85 height 37
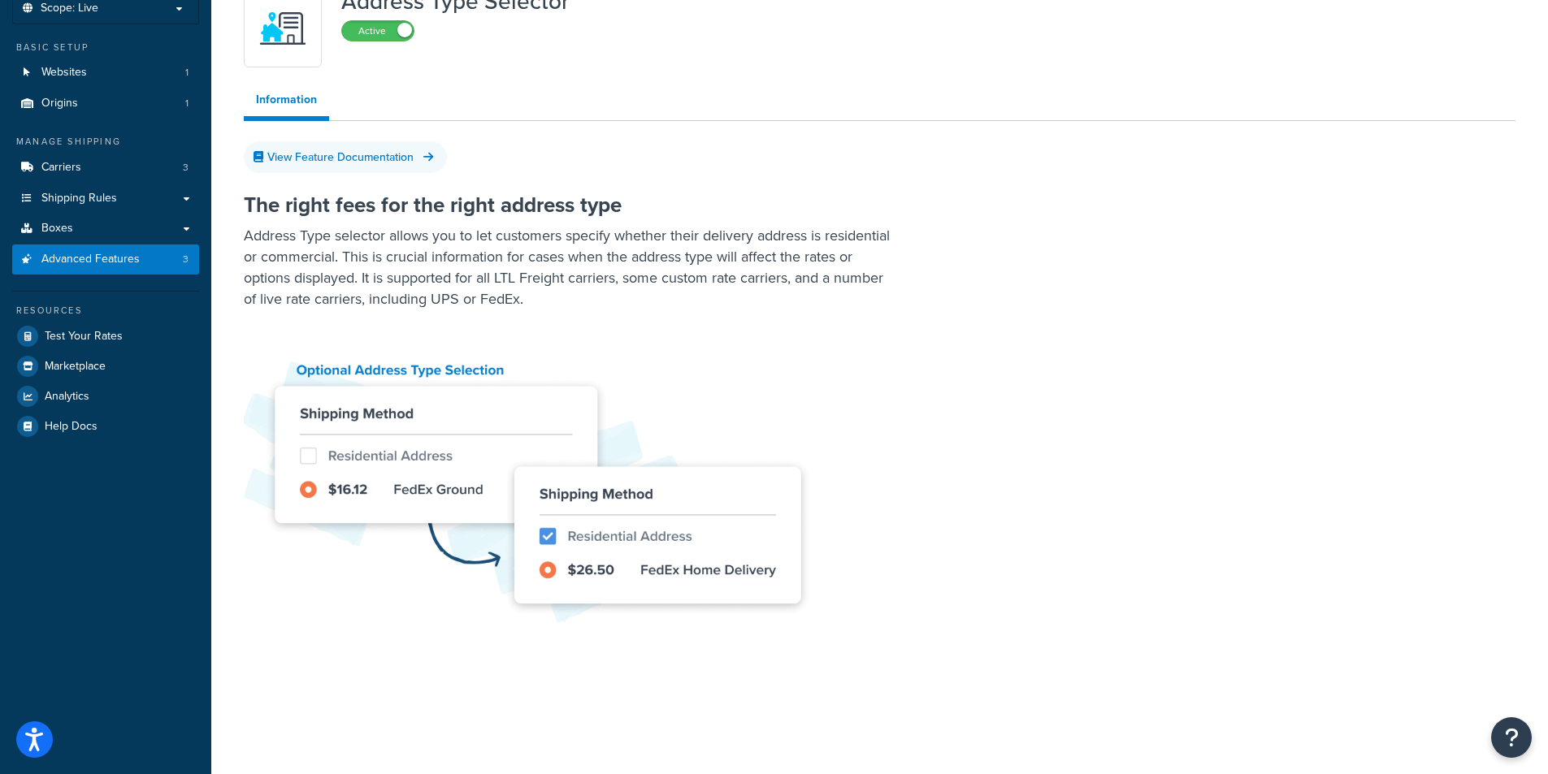
scroll to position [110, 0]
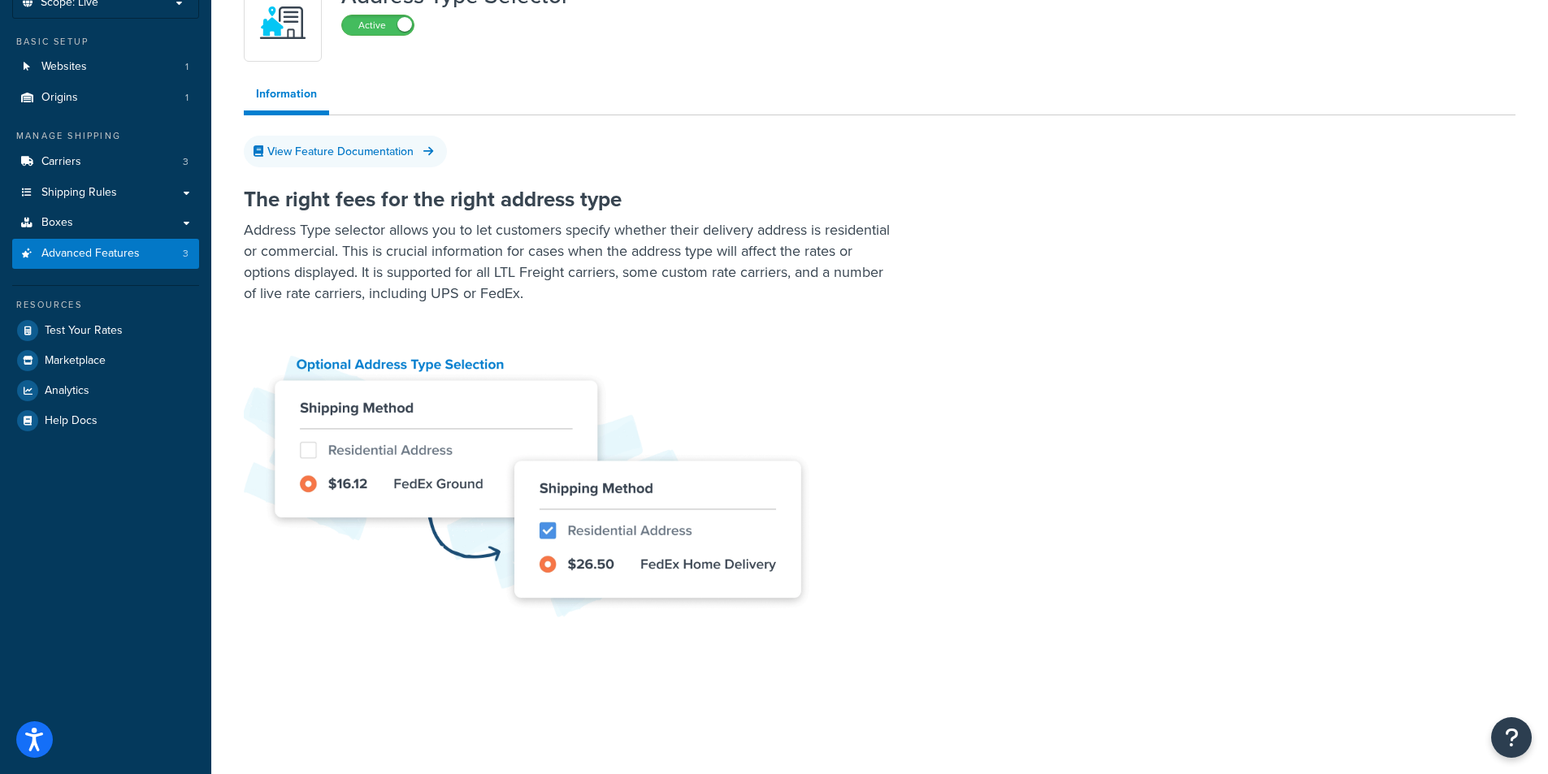
click at [419, 362] on img at bounding box center [528, 480] width 569 height 279
click at [606, 566] on img at bounding box center [528, 480] width 569 height 279
click at [76, 250] on span "Advanced Features" at bounding box center [90, 254] width 98 height 14
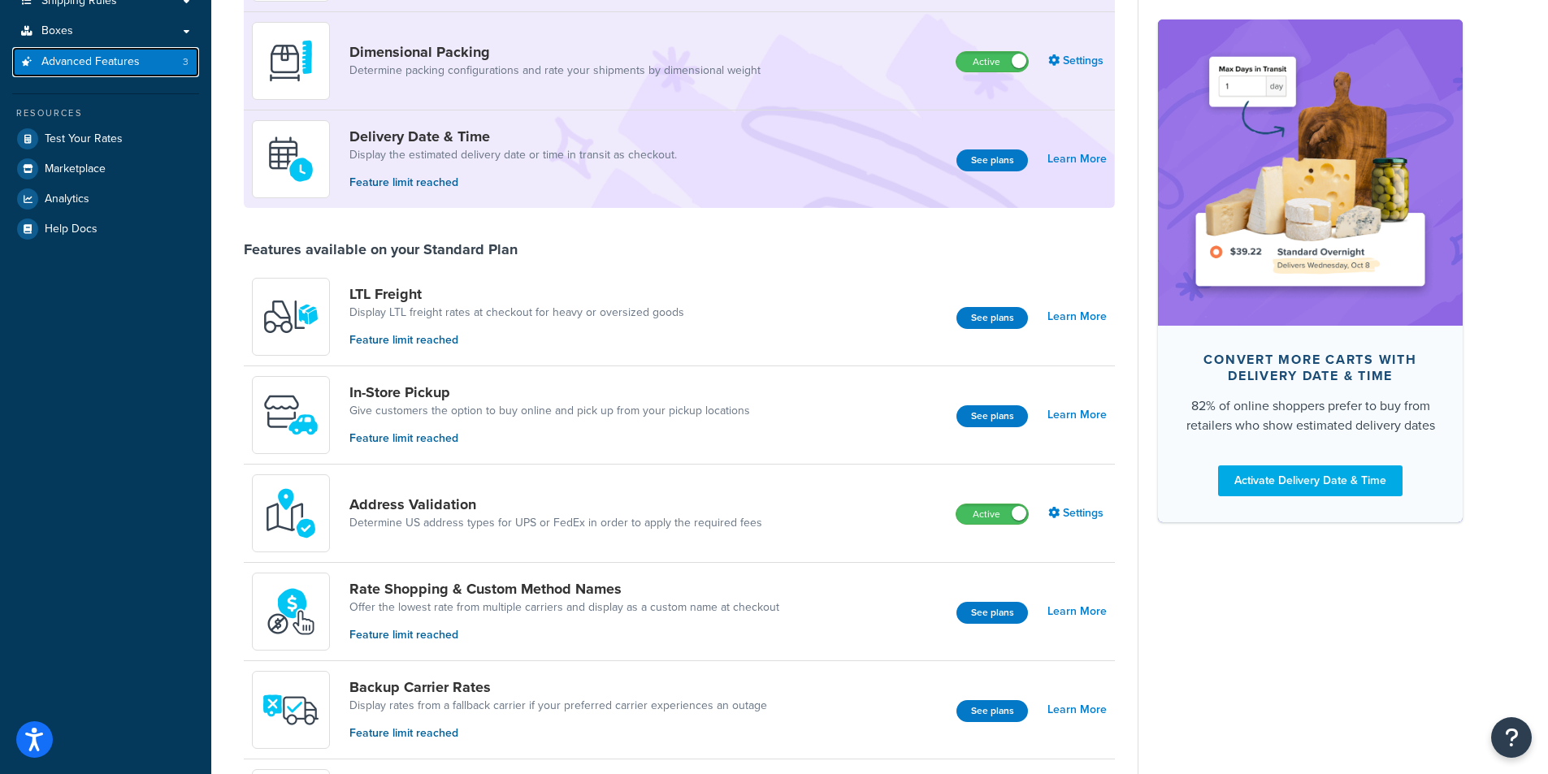
scroll to position [354, 0]
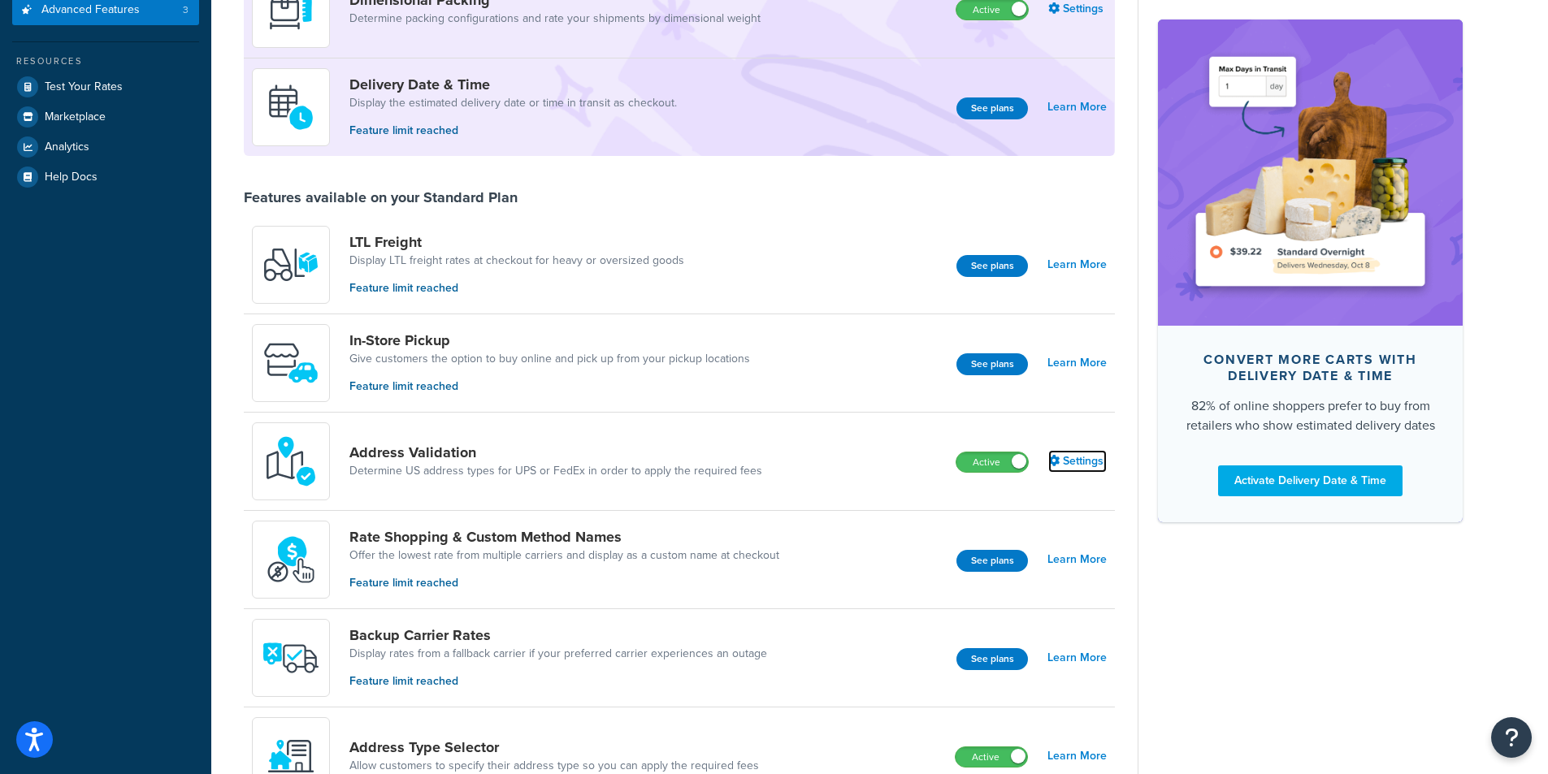
click at [1091, 458] on link "Settings" at bounding box center [1077, 461] width 59 height 23
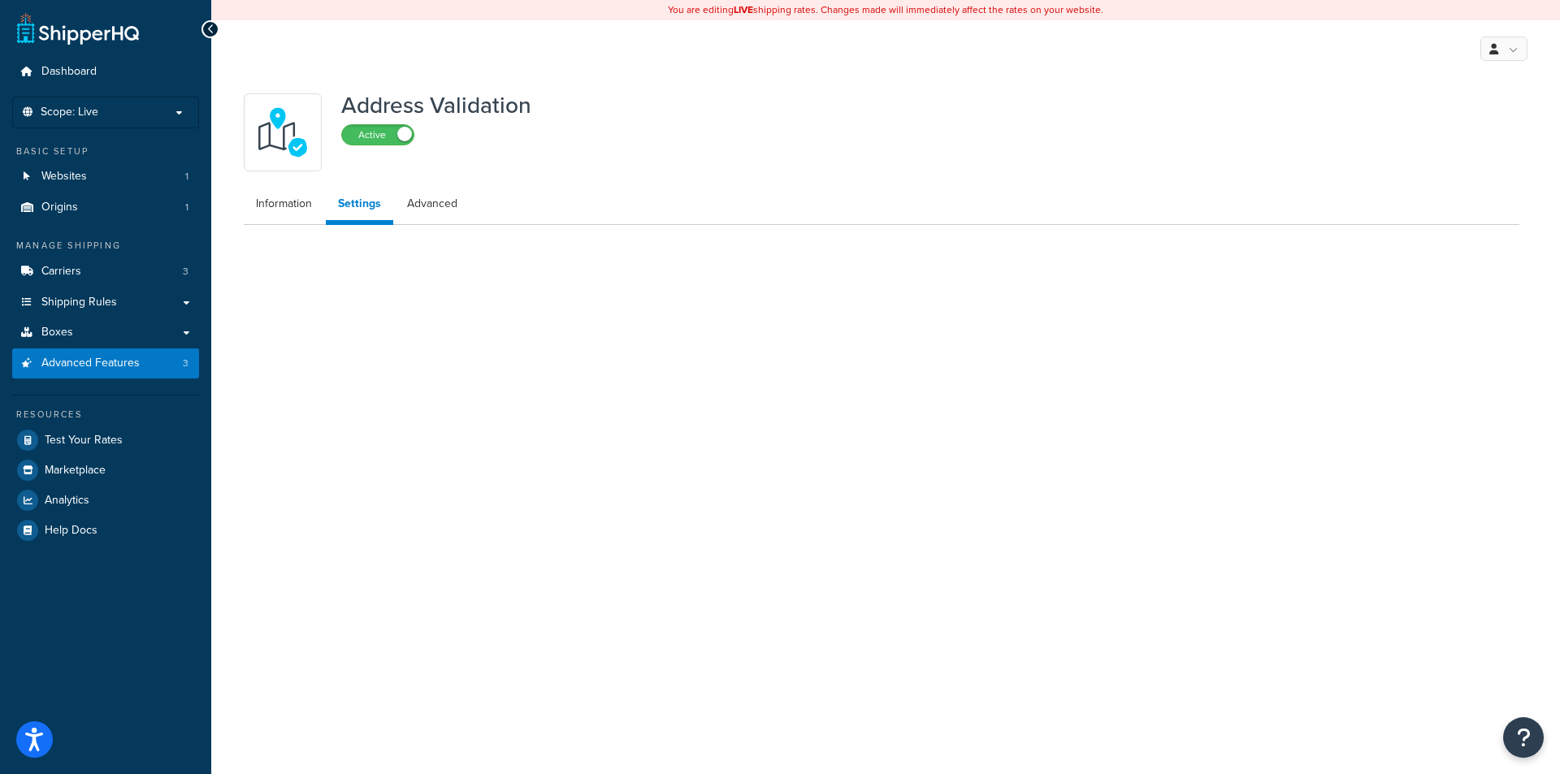
select select "130756"
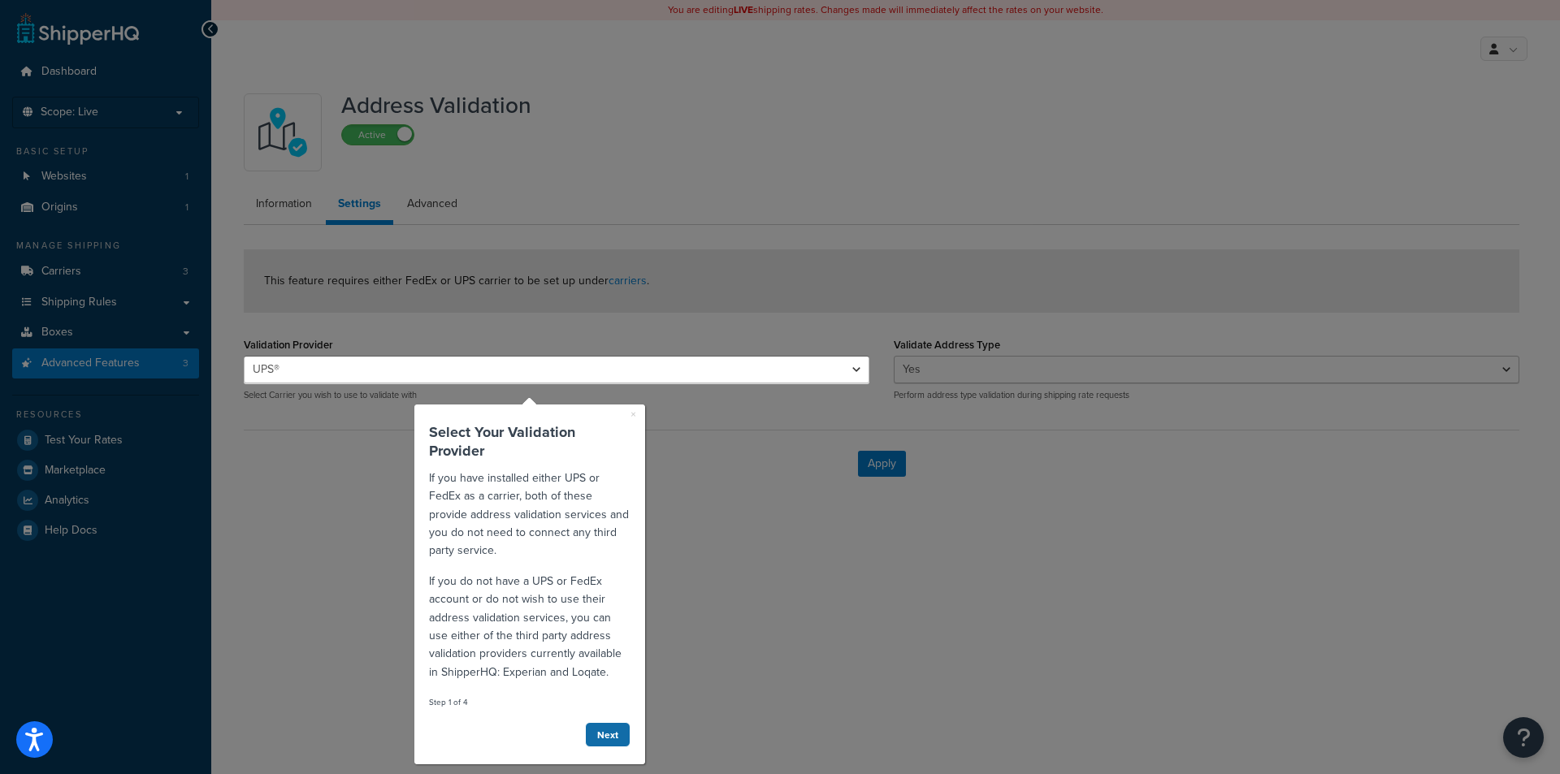
click at [609, 729] on link "Next" at bounding box center [608, 734] width 46 height 25
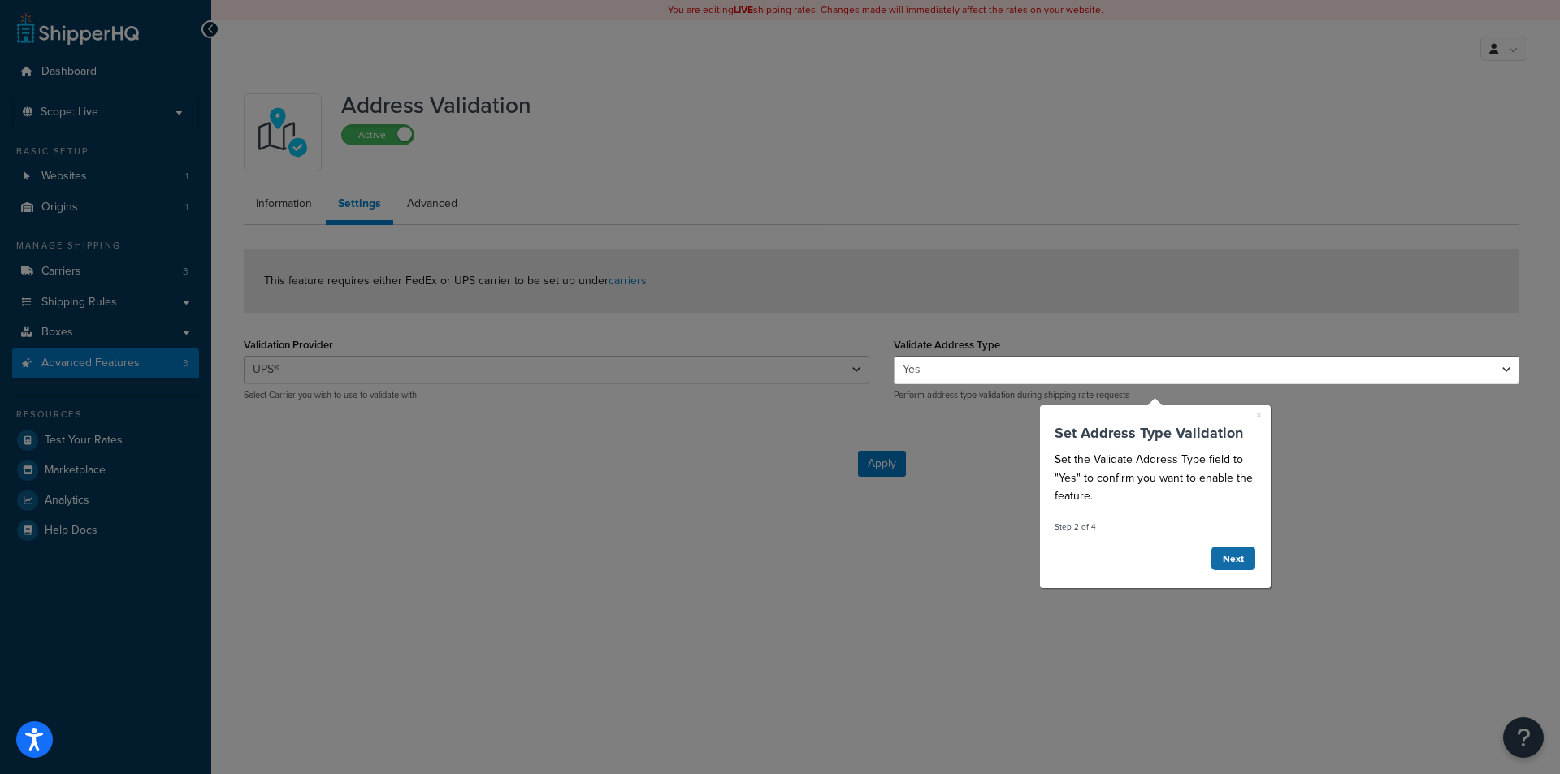
click at [1242, 562] on link "Next" at bounding box center [1234, 558] width 46 height 25
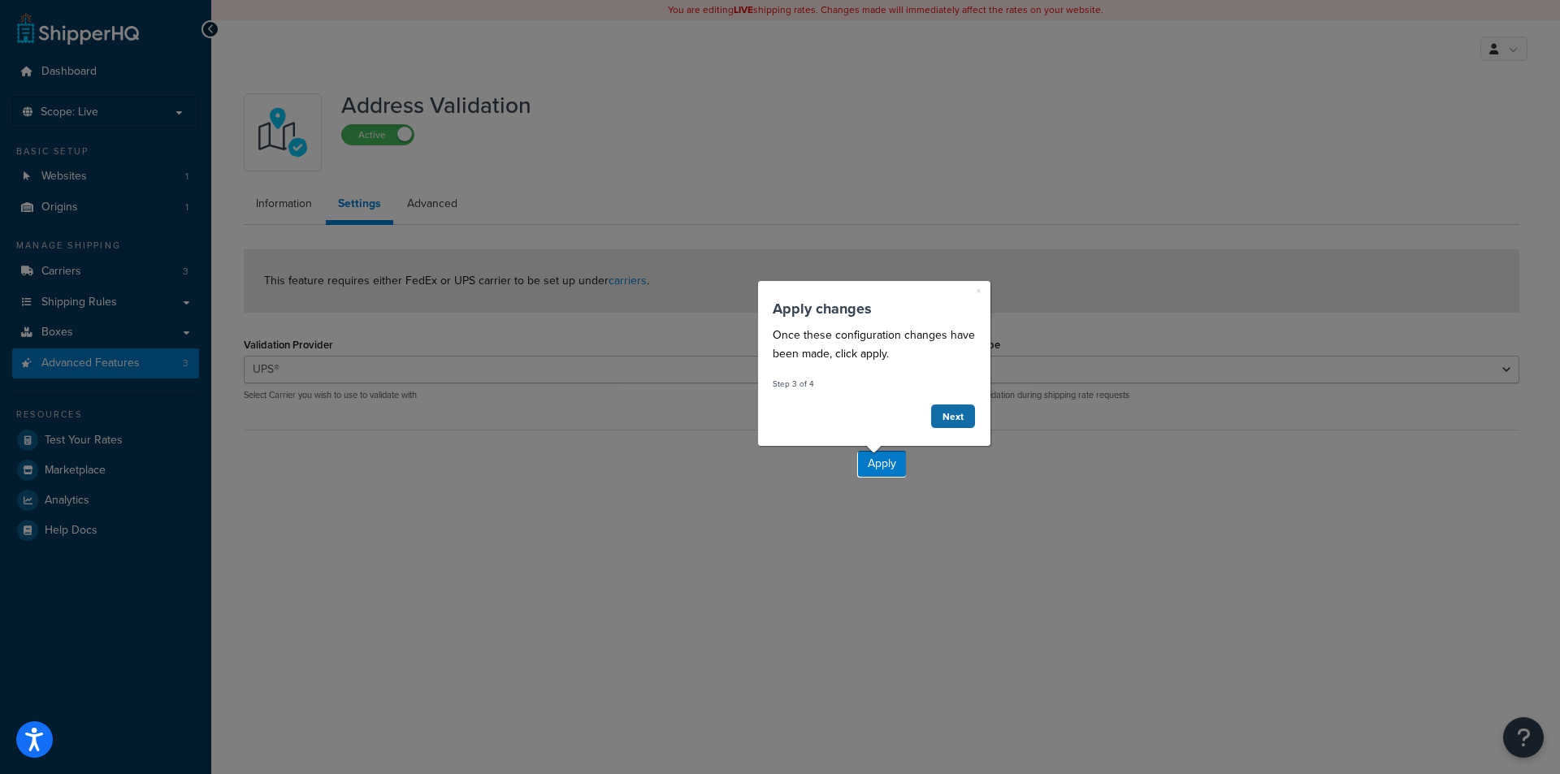
click at [956, 418] on link "Next" at bounding box center [953, 416] width 46 height 25
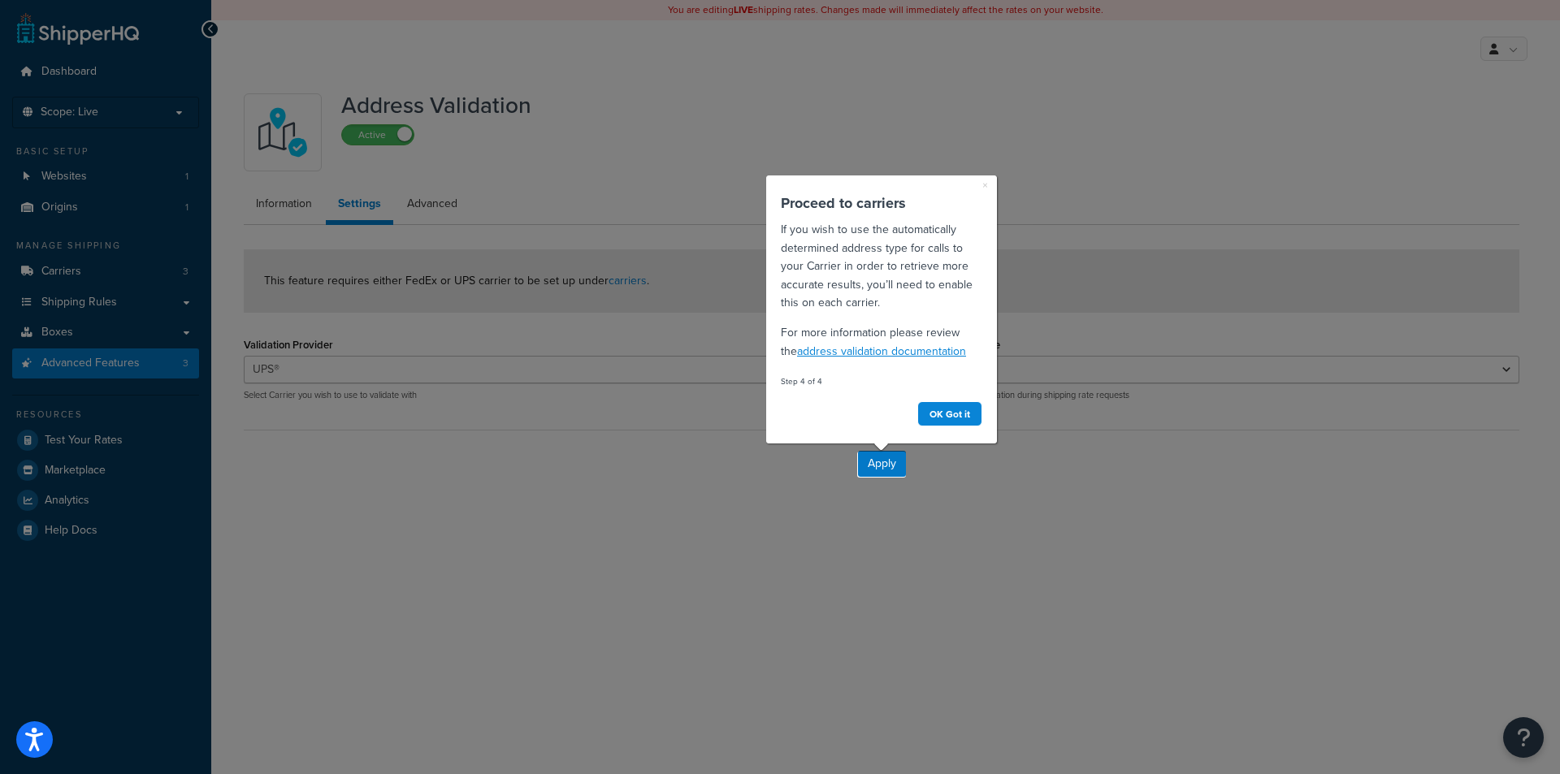
click at [916, 353] on link "address validation documentation" at bounding box center [881, 351] width 169 height 16
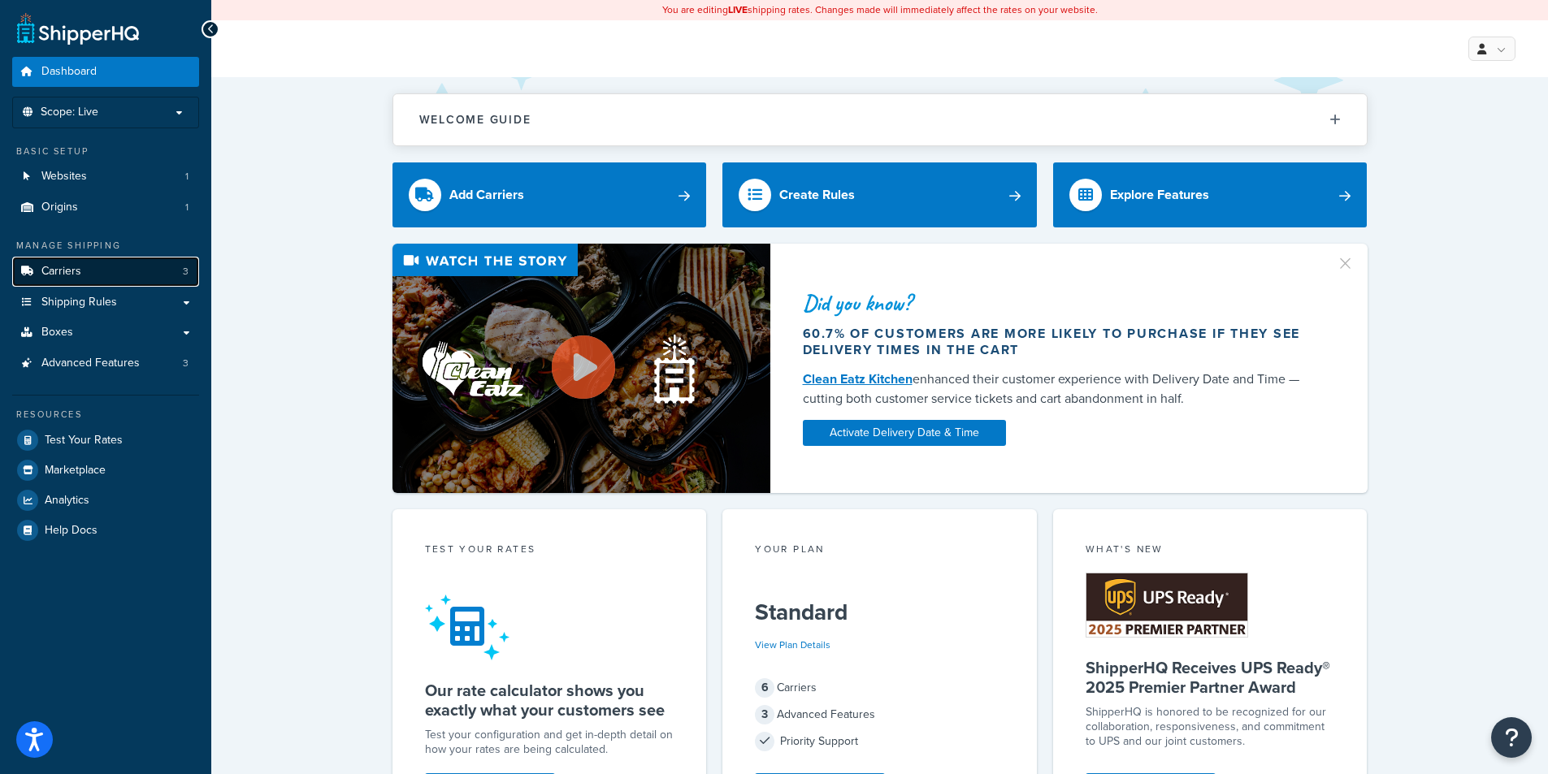
click at [79, 274] on span "Carriers" at bounding box center [61, 272] width 40 height 14
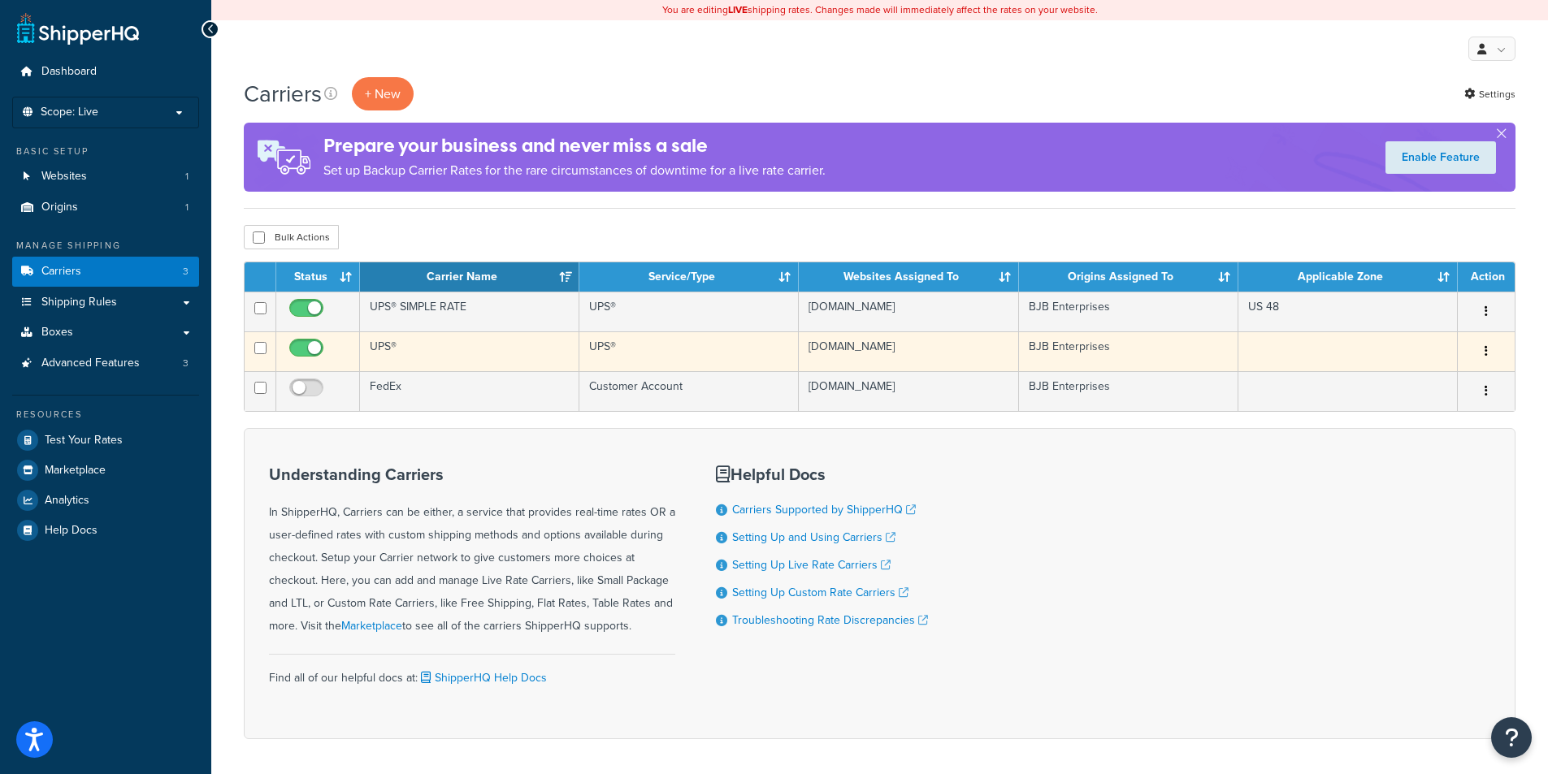
click at [388, 349] on td "UPS®" at bounding box center [469, 352] width 219 height 40
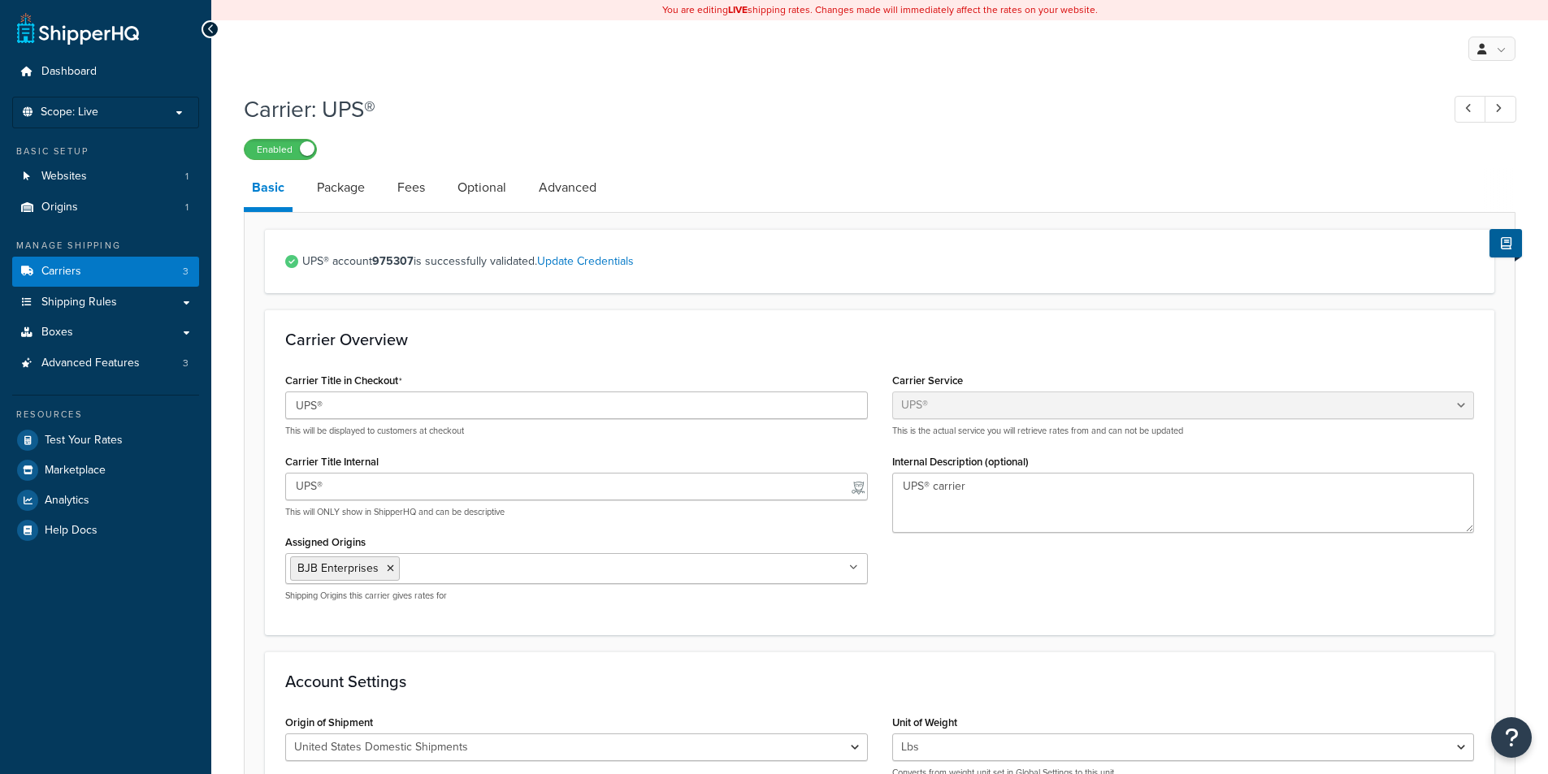
select select "ups"
select select "01"
click at [544, 200] on link "Advanced" at bounding box center [568, 187] width 74 height 39
select select "false"
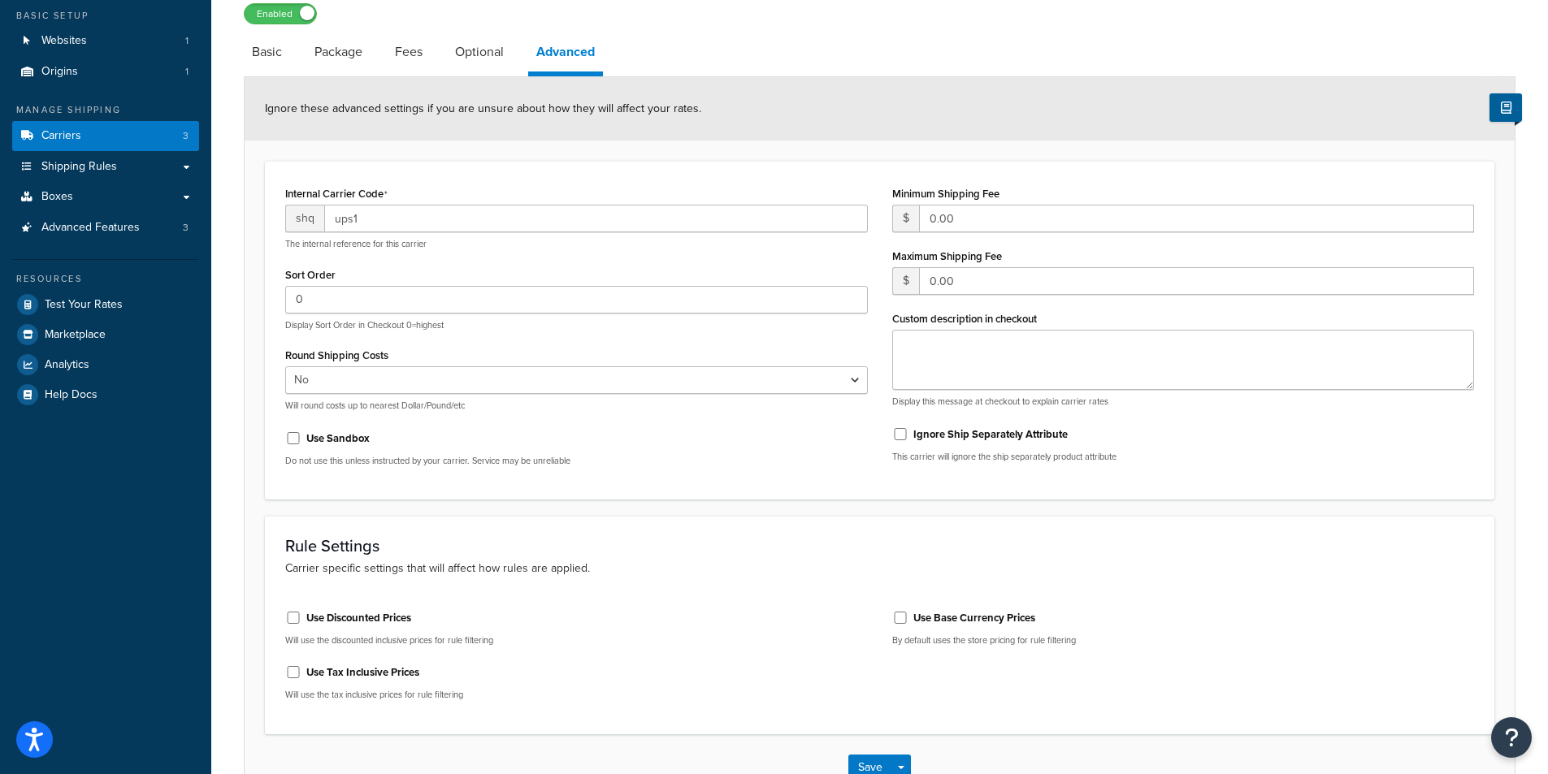
scroll to position [163, 0]
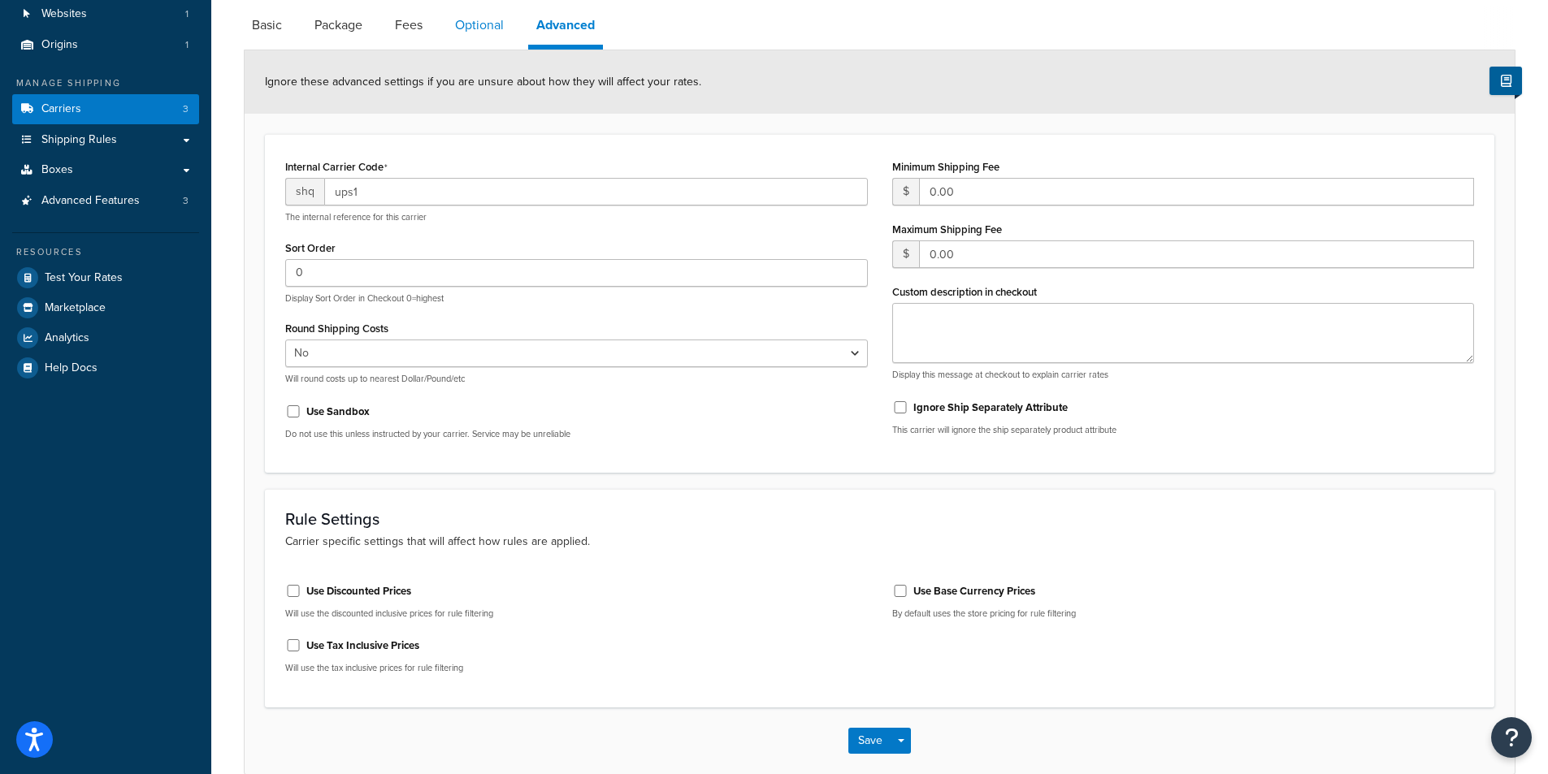
click at [474, 33] on link "Optional" at bounding box center [479, 25] width 65 height 39
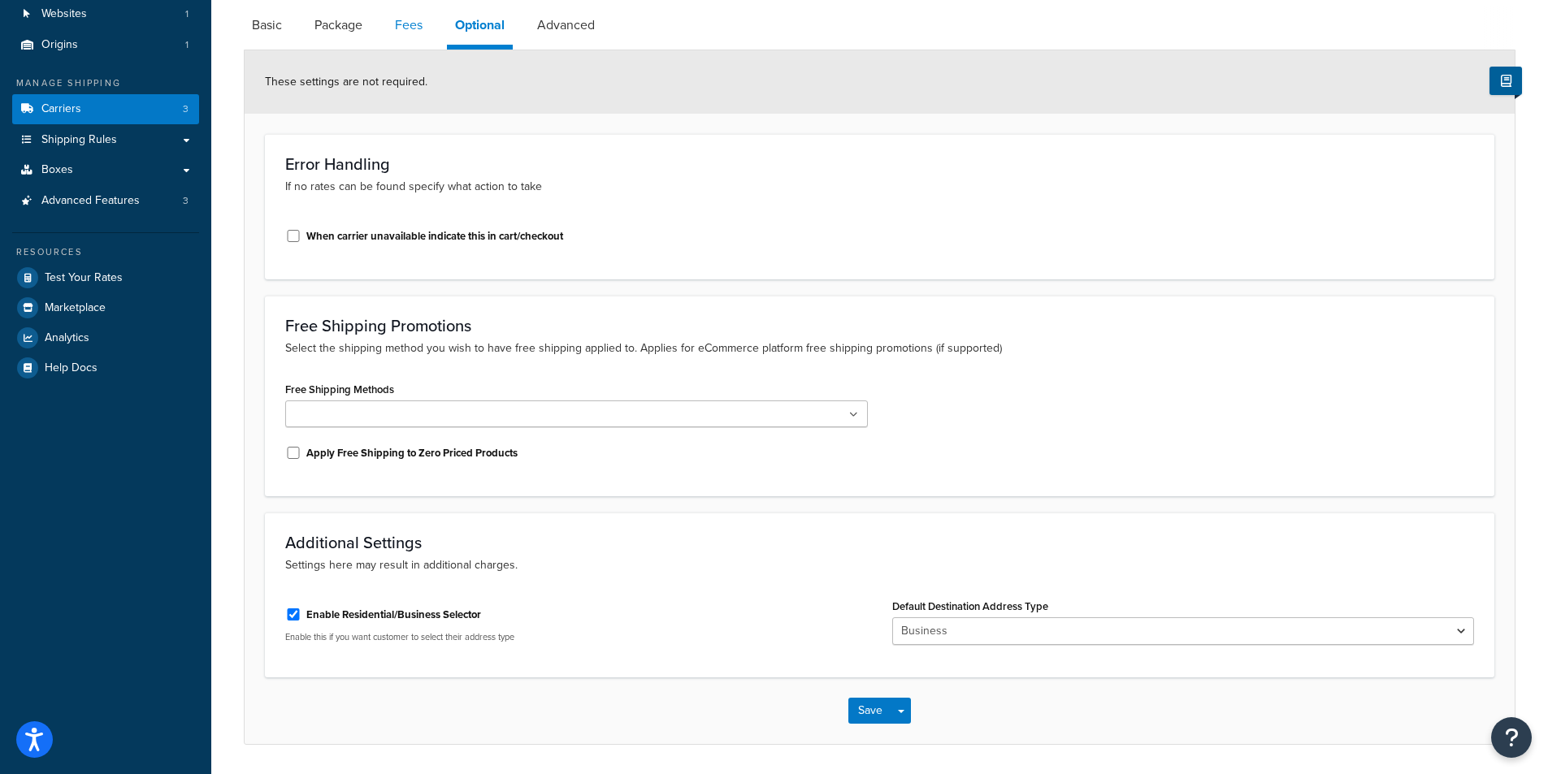
click at [408, 34] on link "Fees" at bounding box center [409, 25] width 44 height 39
select select "package"
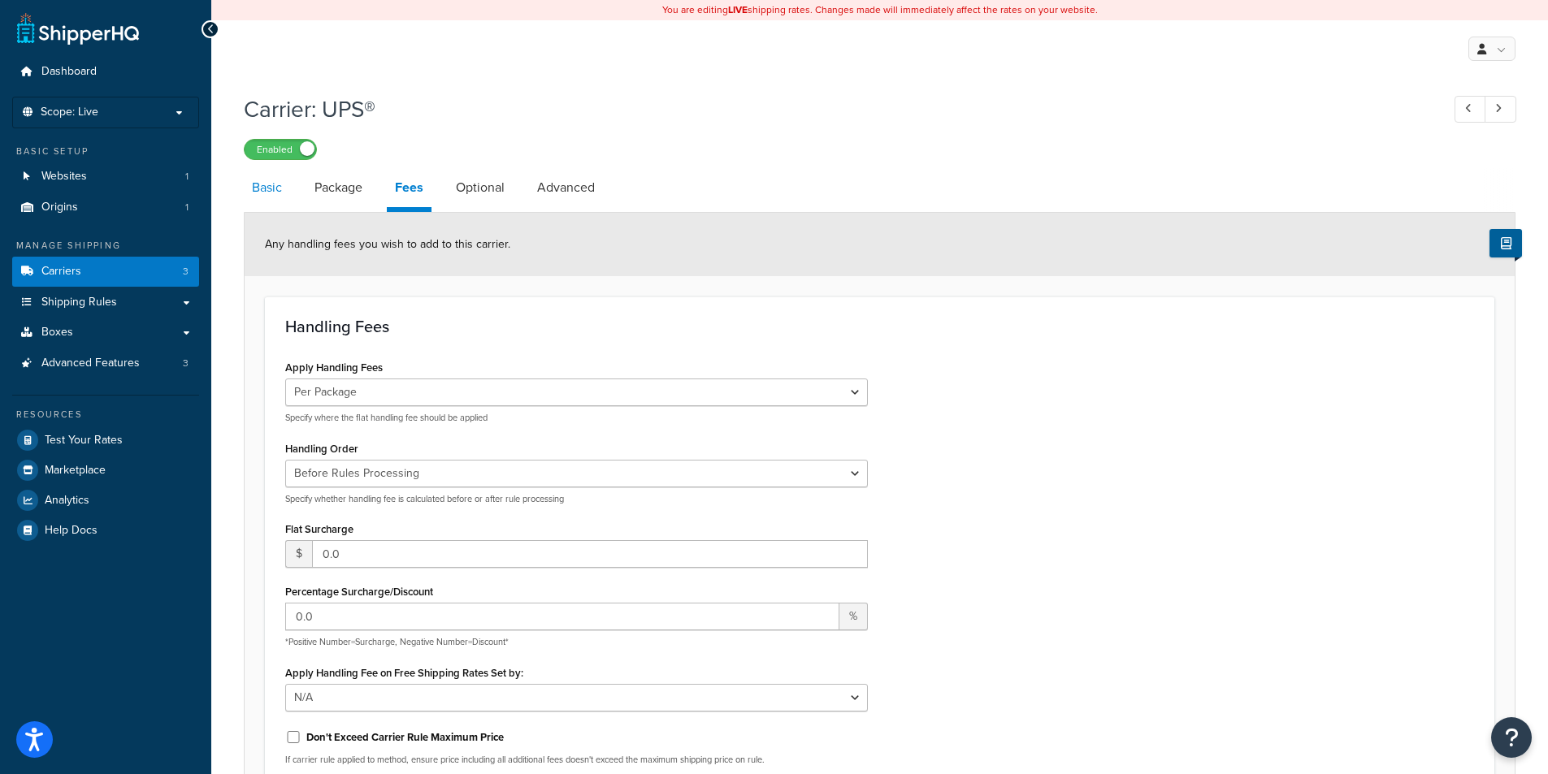
click at [266, 194] on link "Basic" at bounding box center [267, 187] width 46 height 39
select select "ups"
select select "01"
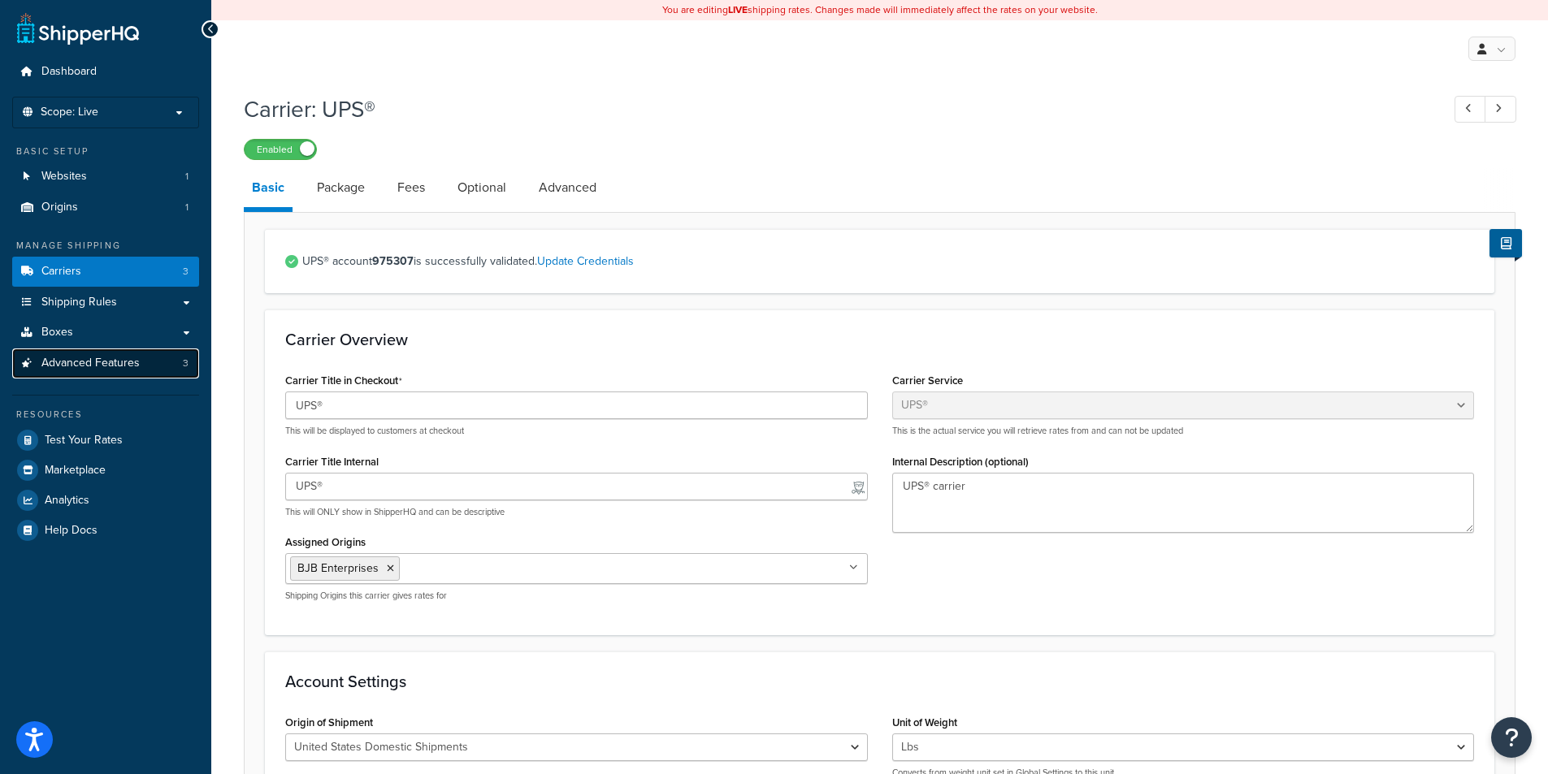
click at [80, 358] on span "Advanced Features" at bounding box center [90, 364] width 98 height 14
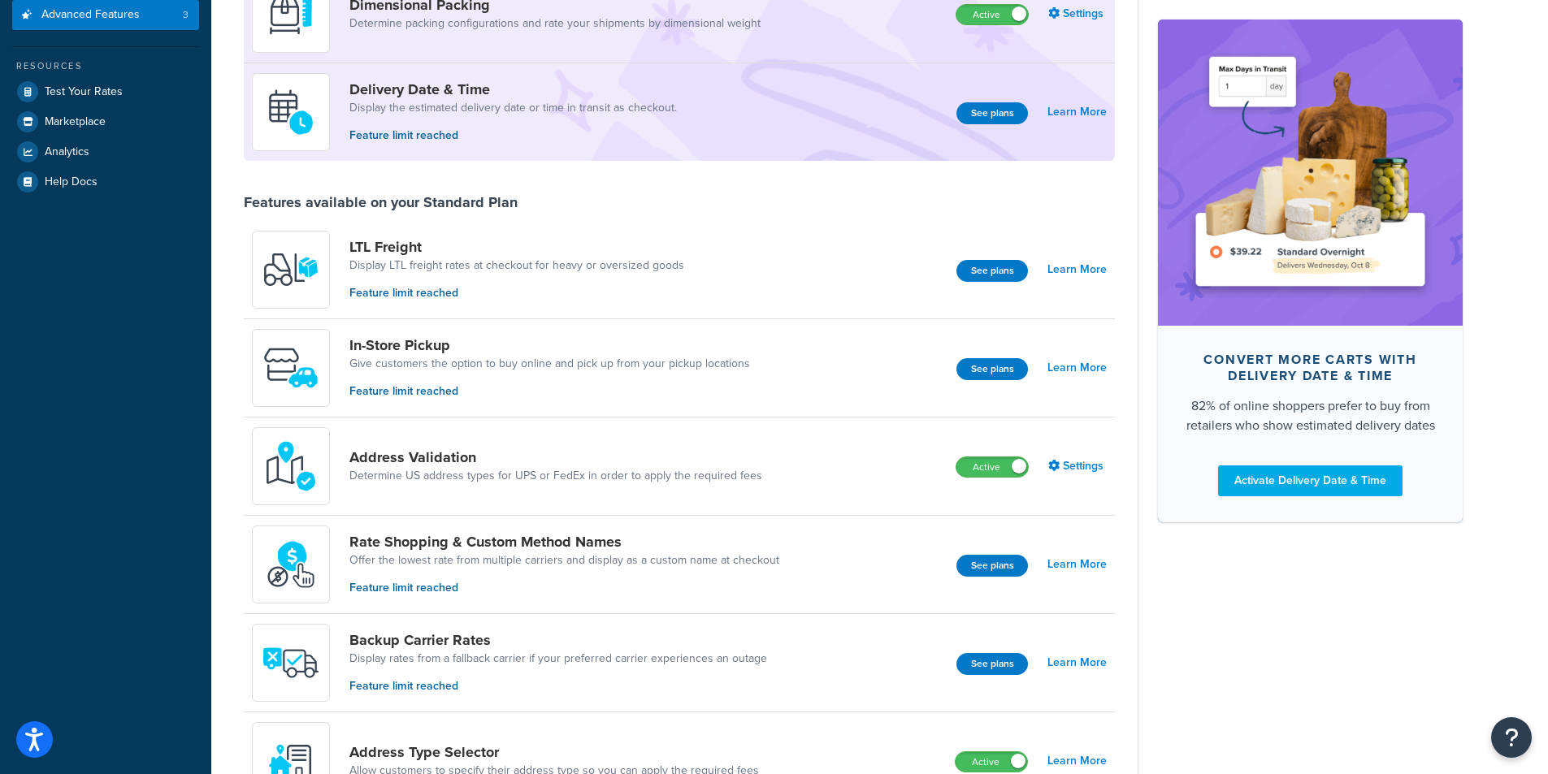
scroll to position [406, 0]
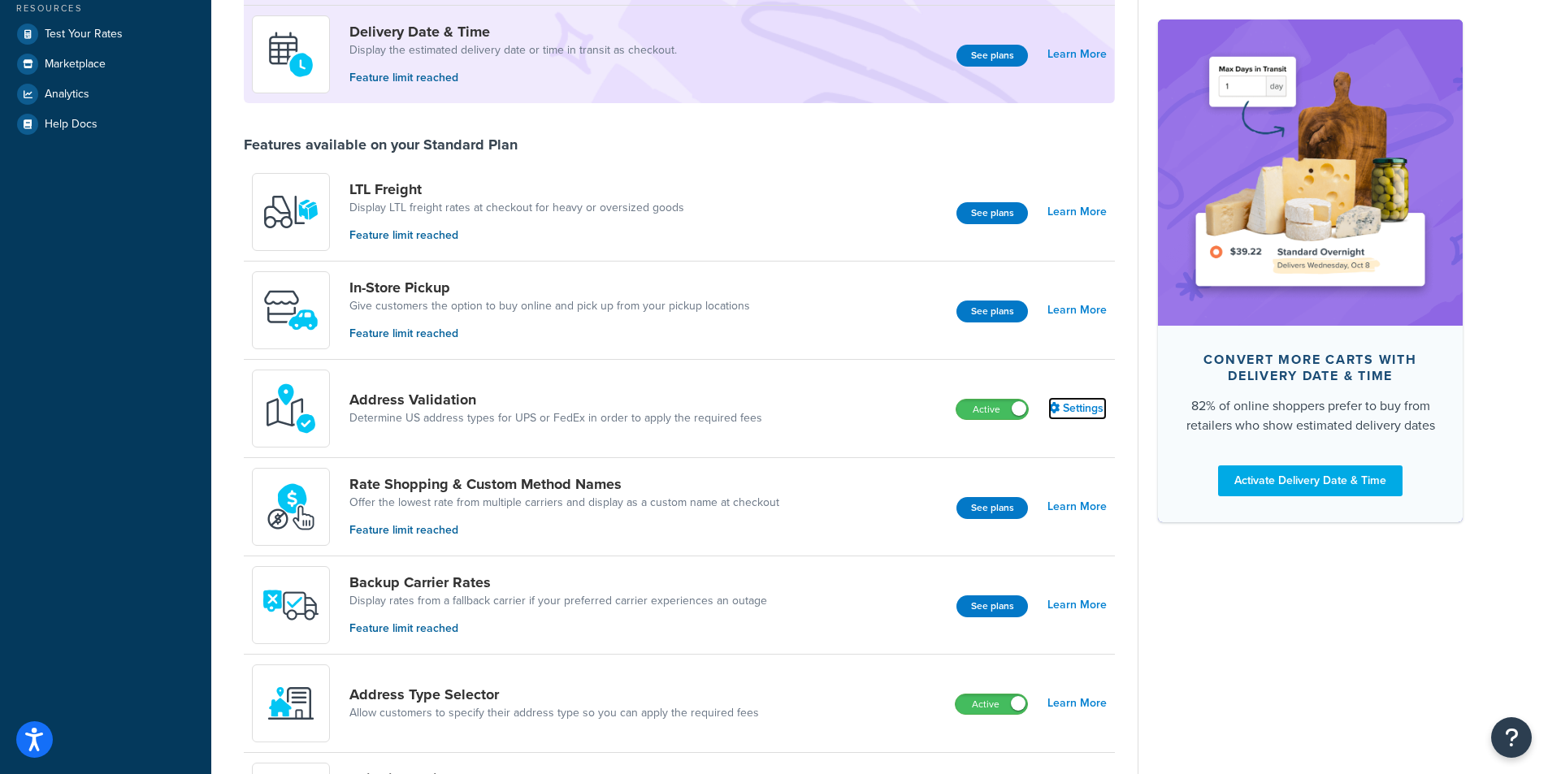
click at [1082, 408] on link "Settings" at bounding box center [1077, 408] width 59 height 23
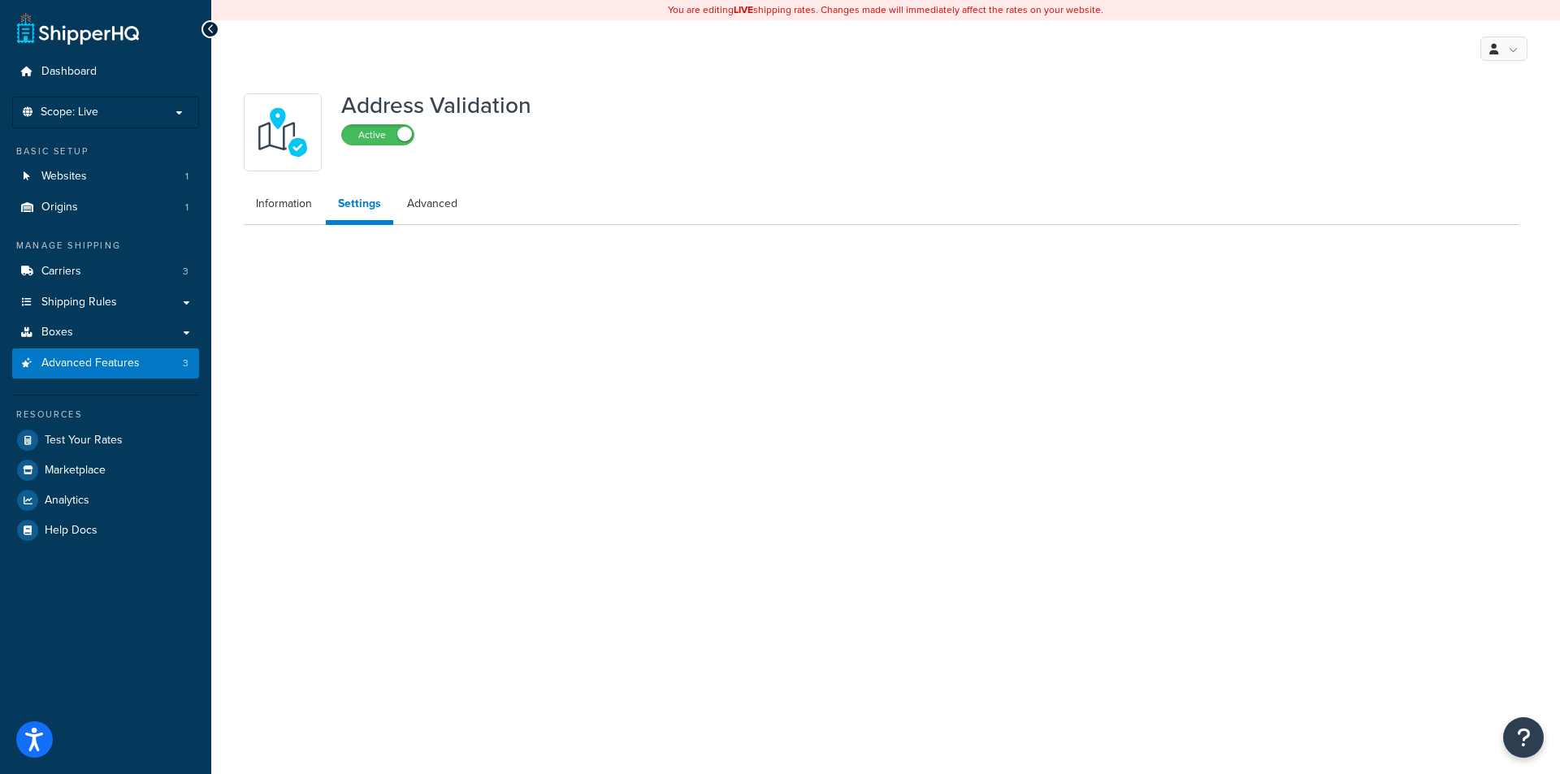
select select "130756"
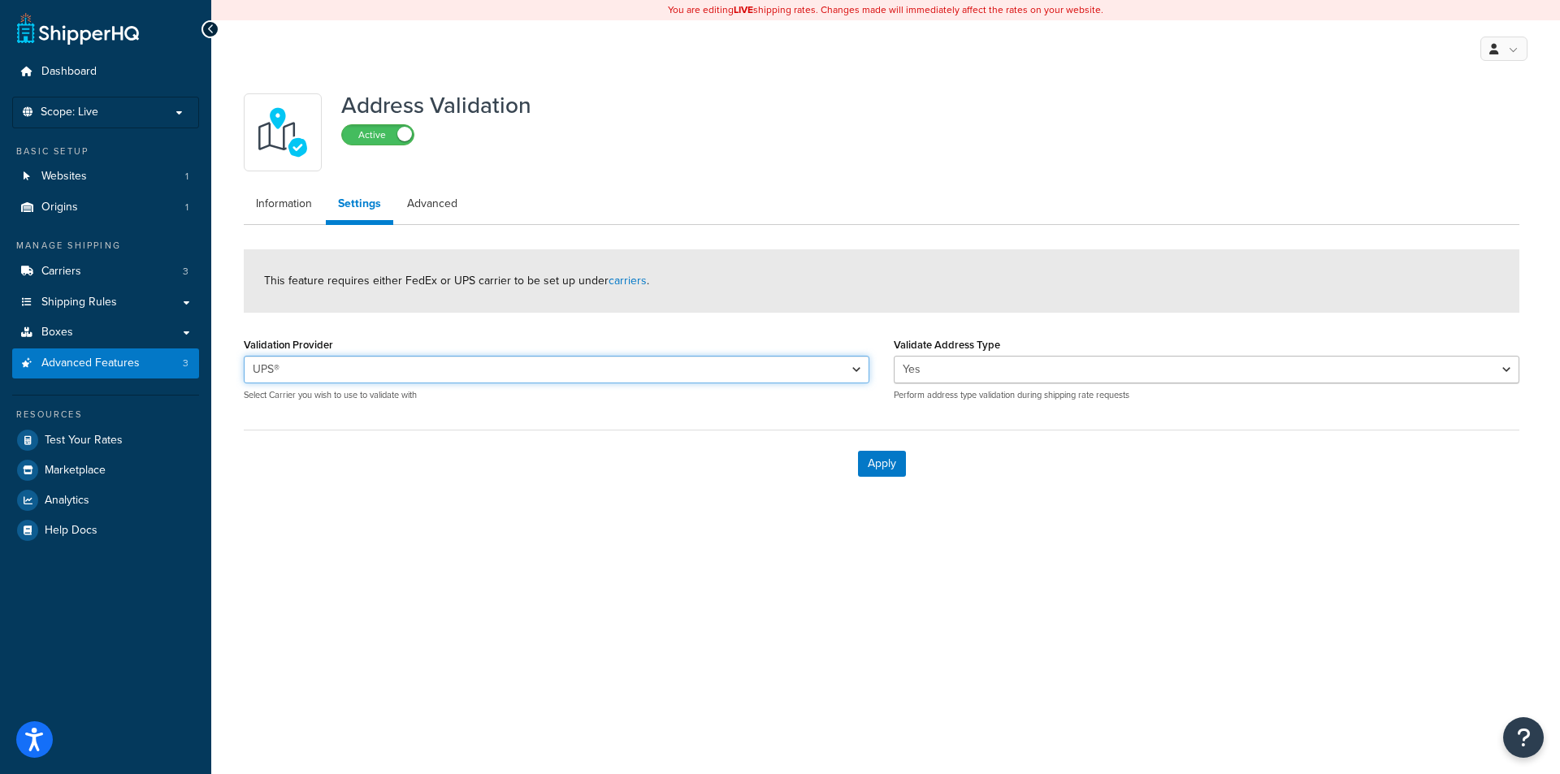
click at [848, 375] on select "UPS® UPS® SIMPLE RATE" at bounding box center [557, 370] width 626 height 28
click at [843, 371] on select "UPS® UPS® SIMPLE RATE" at bounding box center [557, 370] width 626 height 28
click at [827, 371] on select "UPS® UPS® SIMPLE RATE" at bounding box center [557, 370] width 626 height 28
click at [651, 371] on select "UPS® UPS® SIMPLE RATE" at bounding box center [557, 370] width 626 height 28
click at [406, 210] on link "Advanced" at bounding box center [432, 204] width 75 height 33
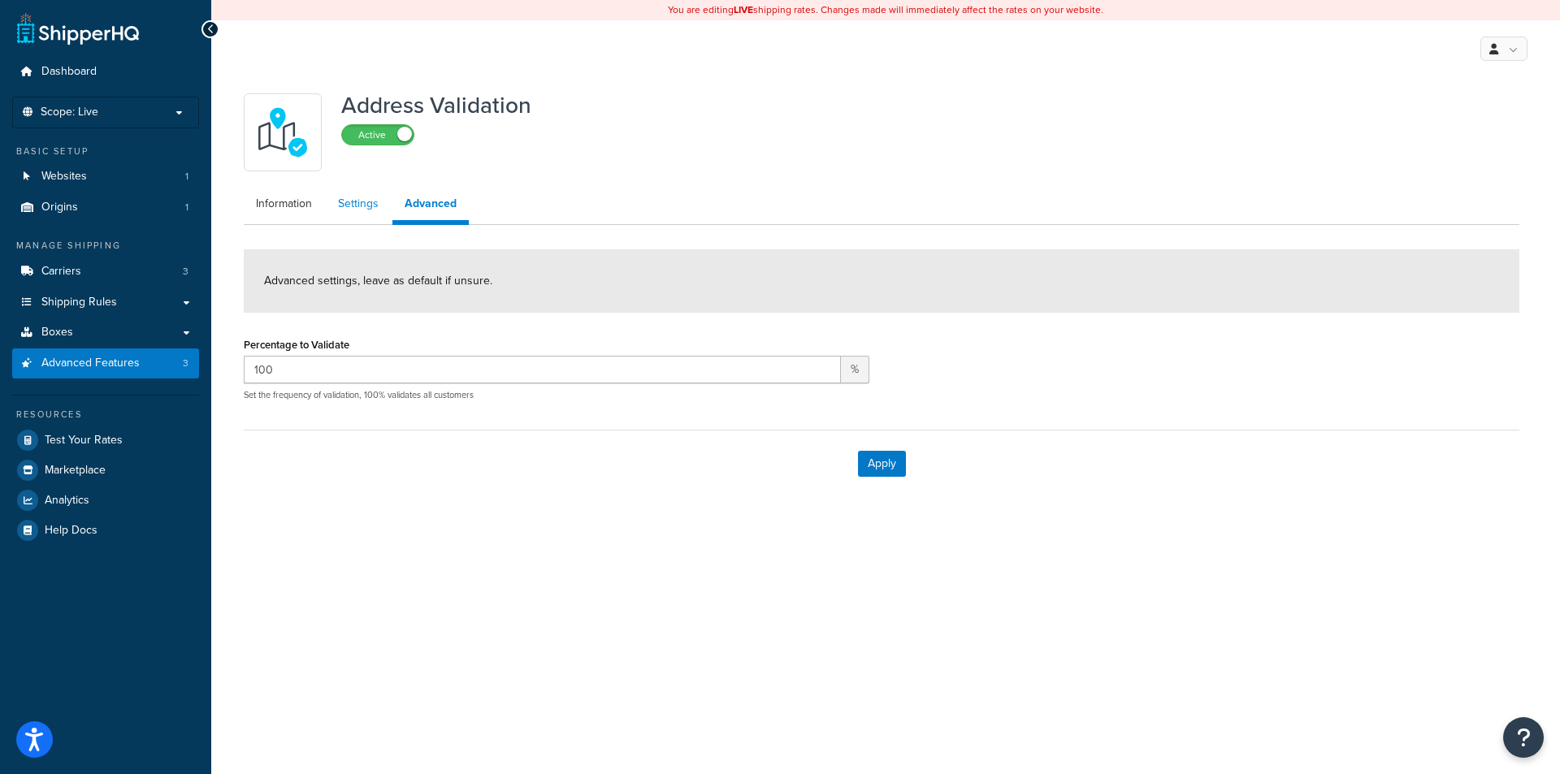
click at [352, 212] on link "Settings" at bounding box center [358, 204] width 65 height 33
select select "130756"
click at [294, 212] on link "Information" at bounding box center [284, 204] width 80 height 33
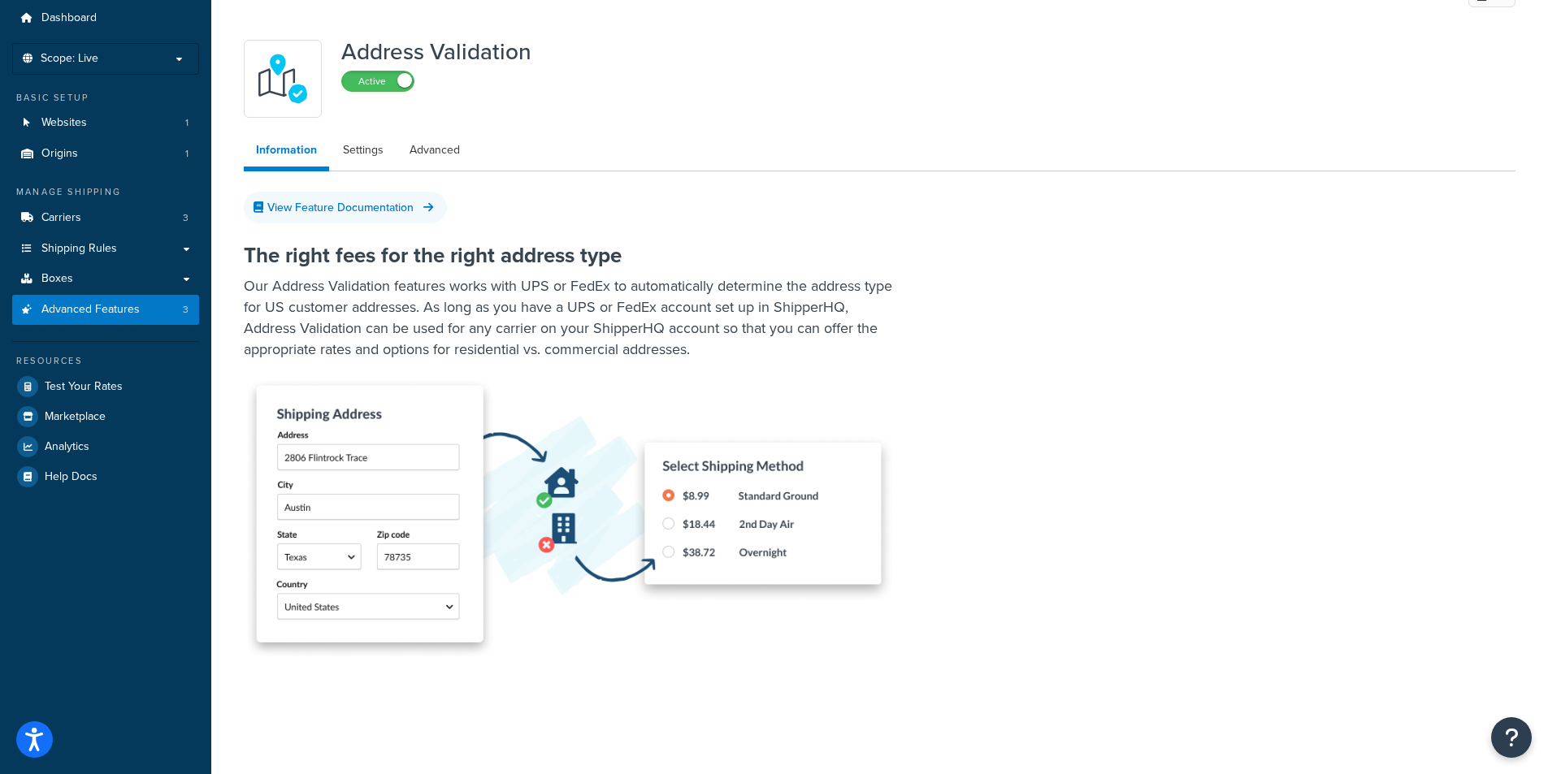
scroll to position [77, 0]
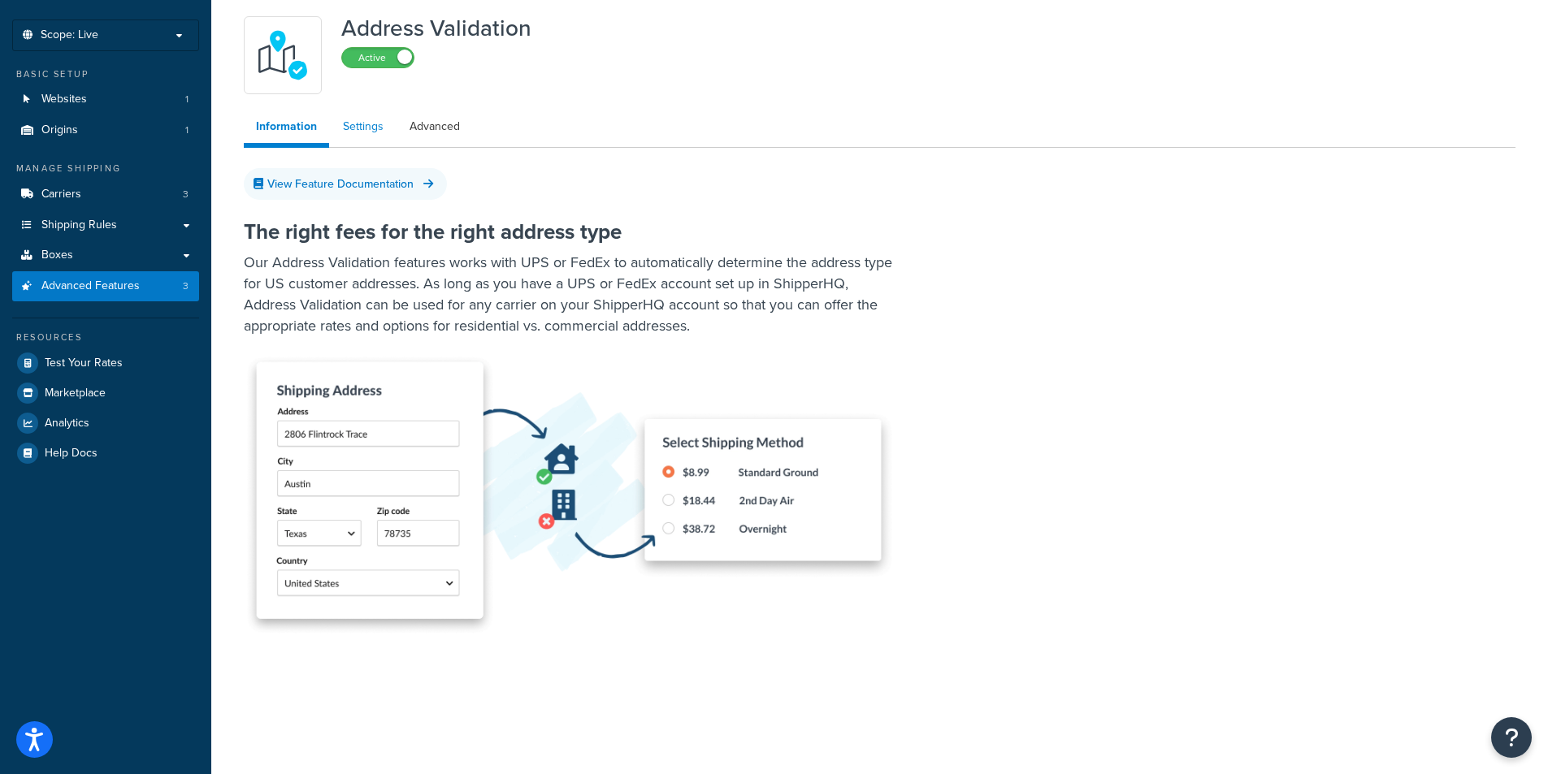
click at [363, 131] on link "Settings" at bounding box center [363, 127] width 65 height 33
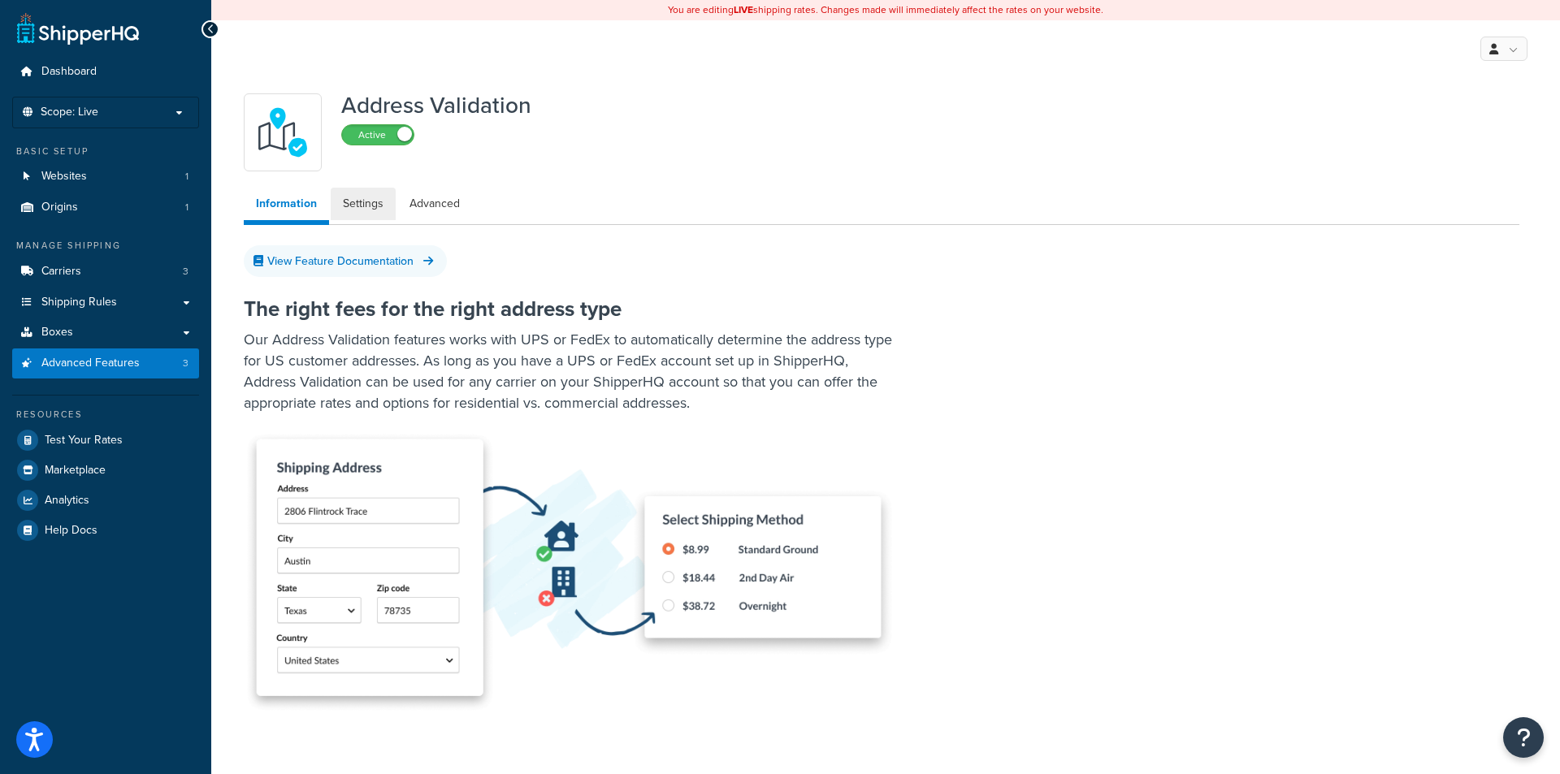
select select "130756"
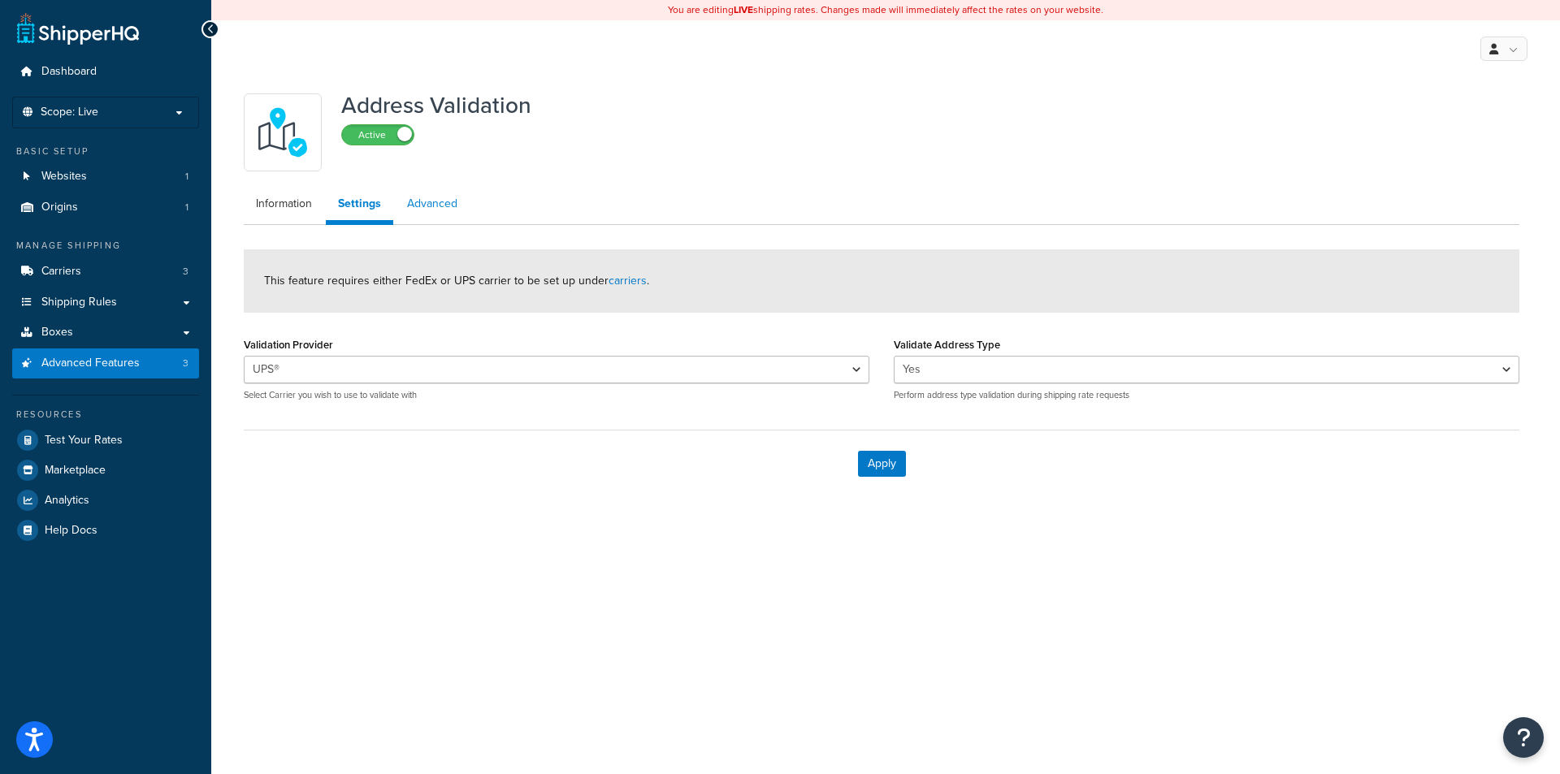
click at [447, 206] on link "Advanced" at bounding box center [432, 204] width 75 height 33
click at [358, 199] on link "Settings" at bounding box center [358, 204] width 65 height 33
select select "130756"
click at [870, 470] on button "Apply" at bounding box center [882, 464] width 48 height 26
select select "130756"
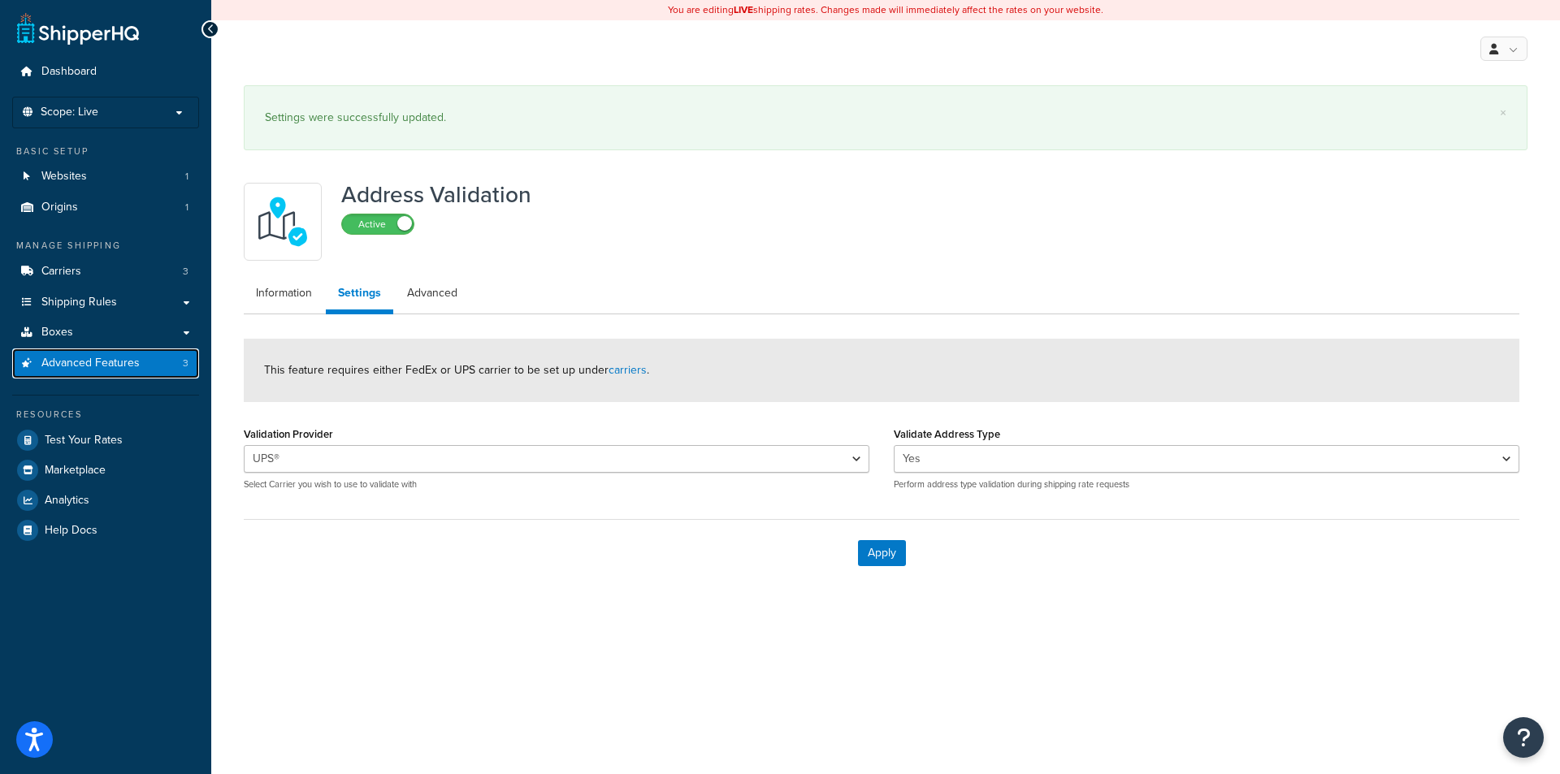
click at [79, 365] on span "Advanced Features" at bounding box center [90, 364] width 98 height 14
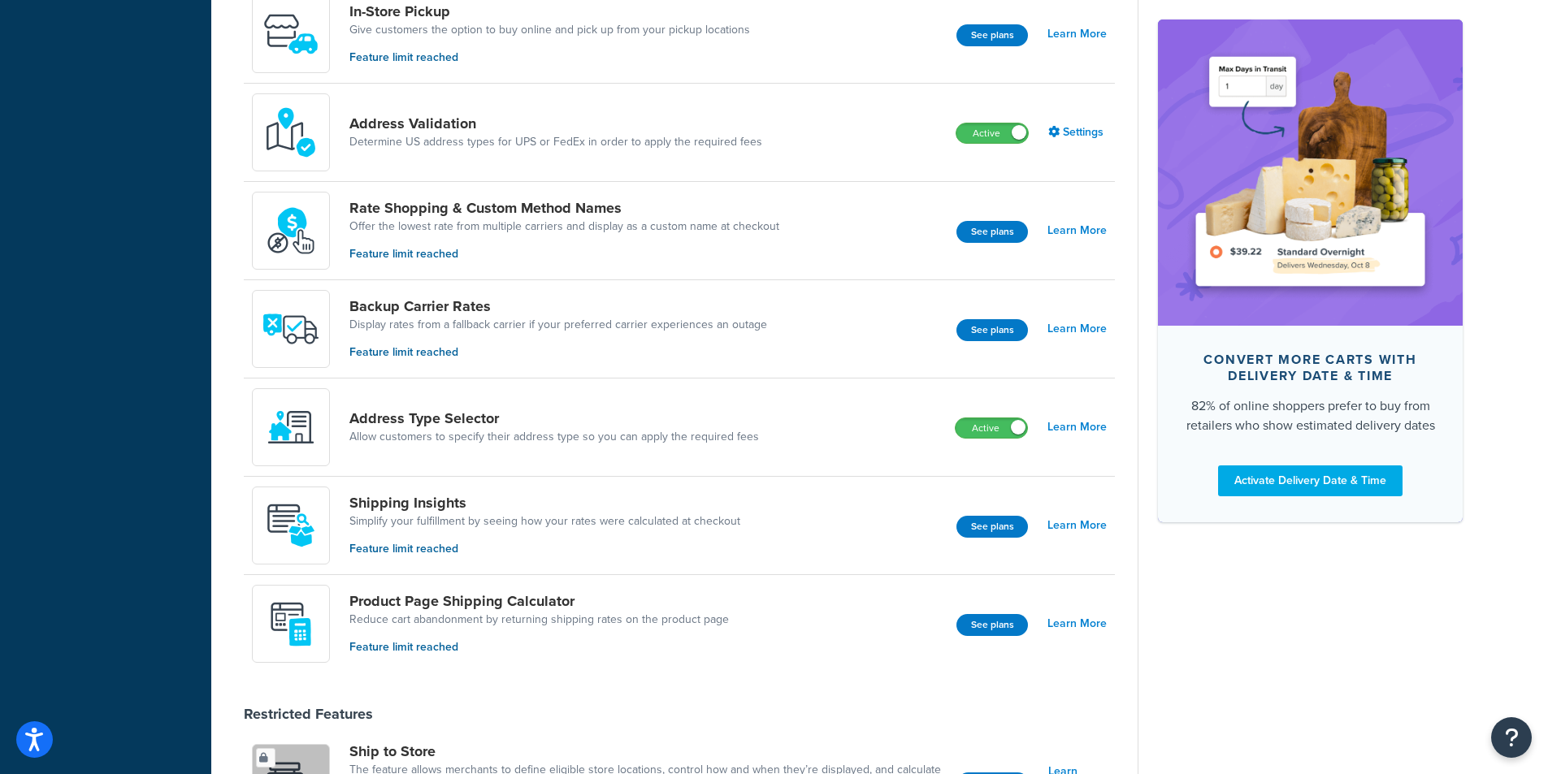
scroll to position [731, 0]
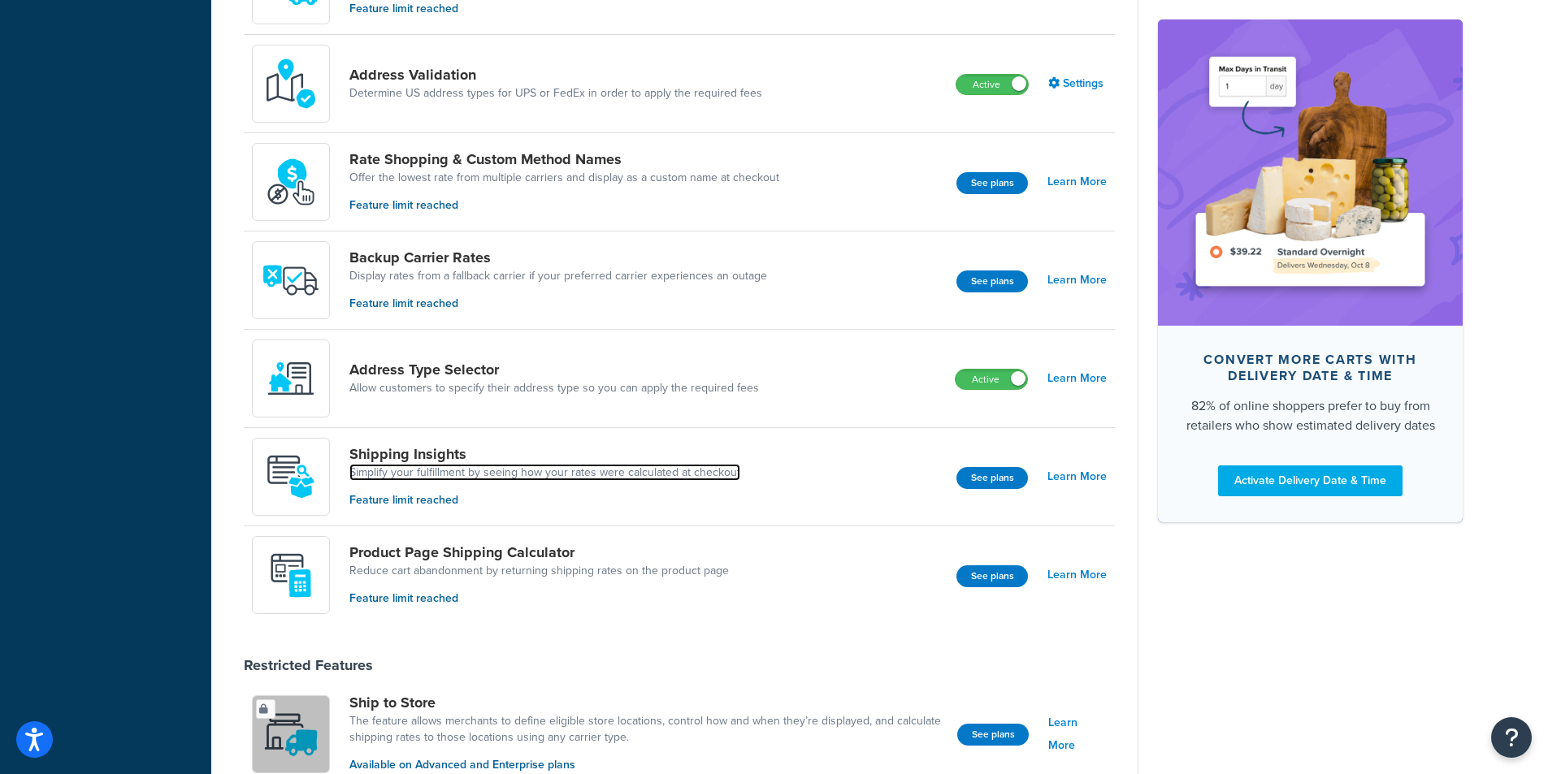
click at [493, 474] on link "Simplify your fulfillment by seeing how your rates were calculated at checkout" at bounding box center [544, 473] width 391 height 16
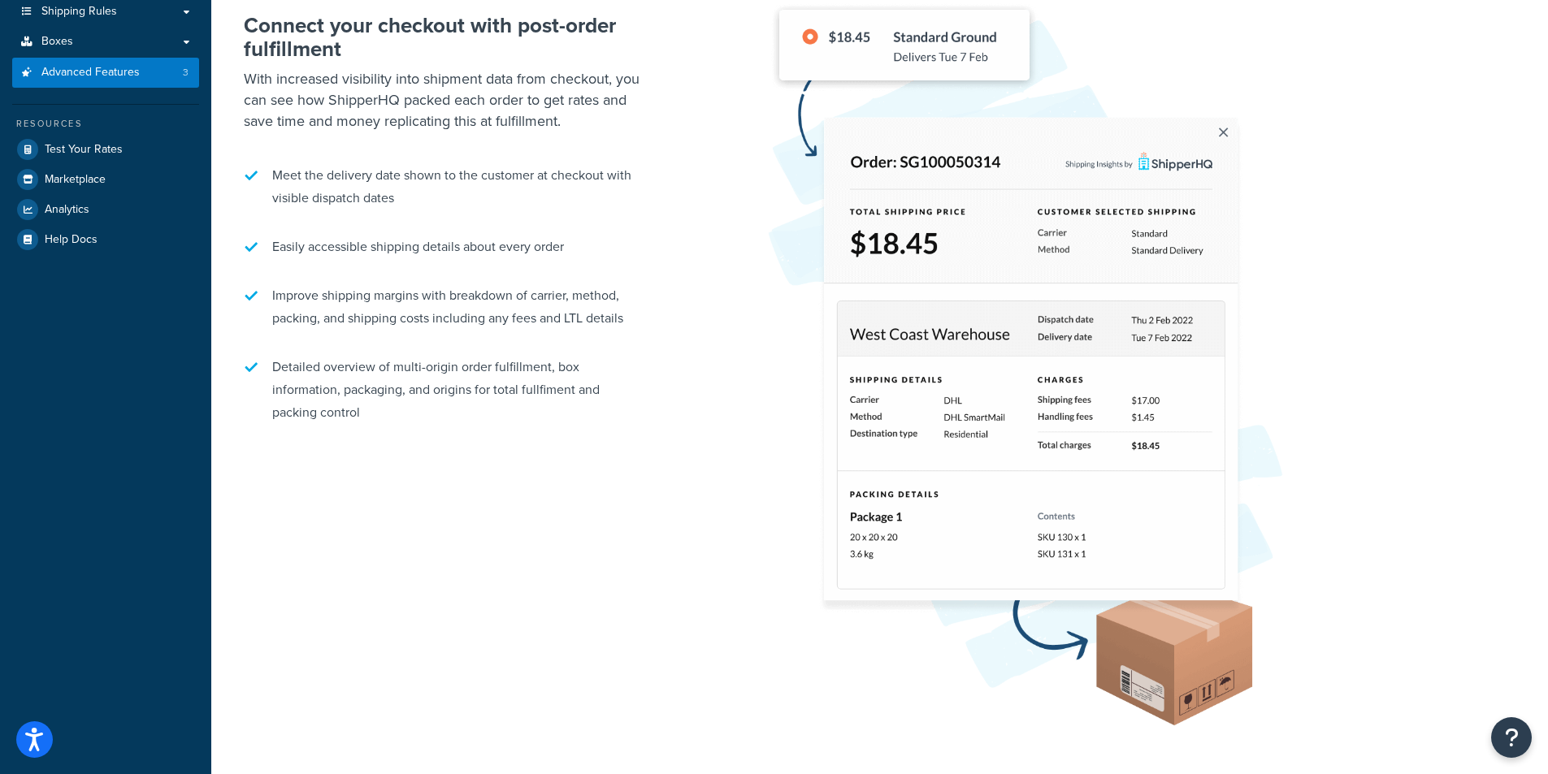
scroll to position [325, 0]
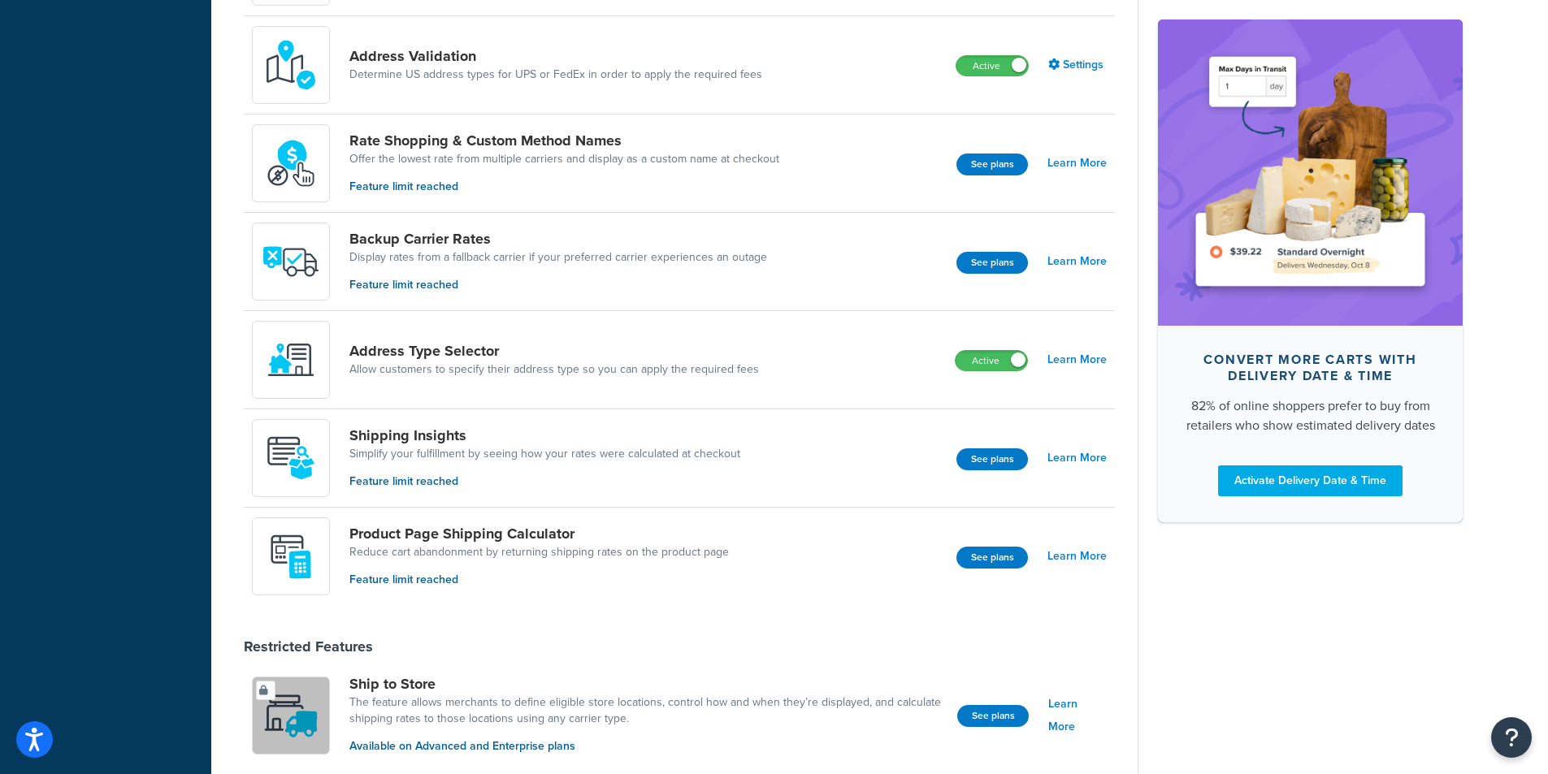
scroll to position [753, 0]
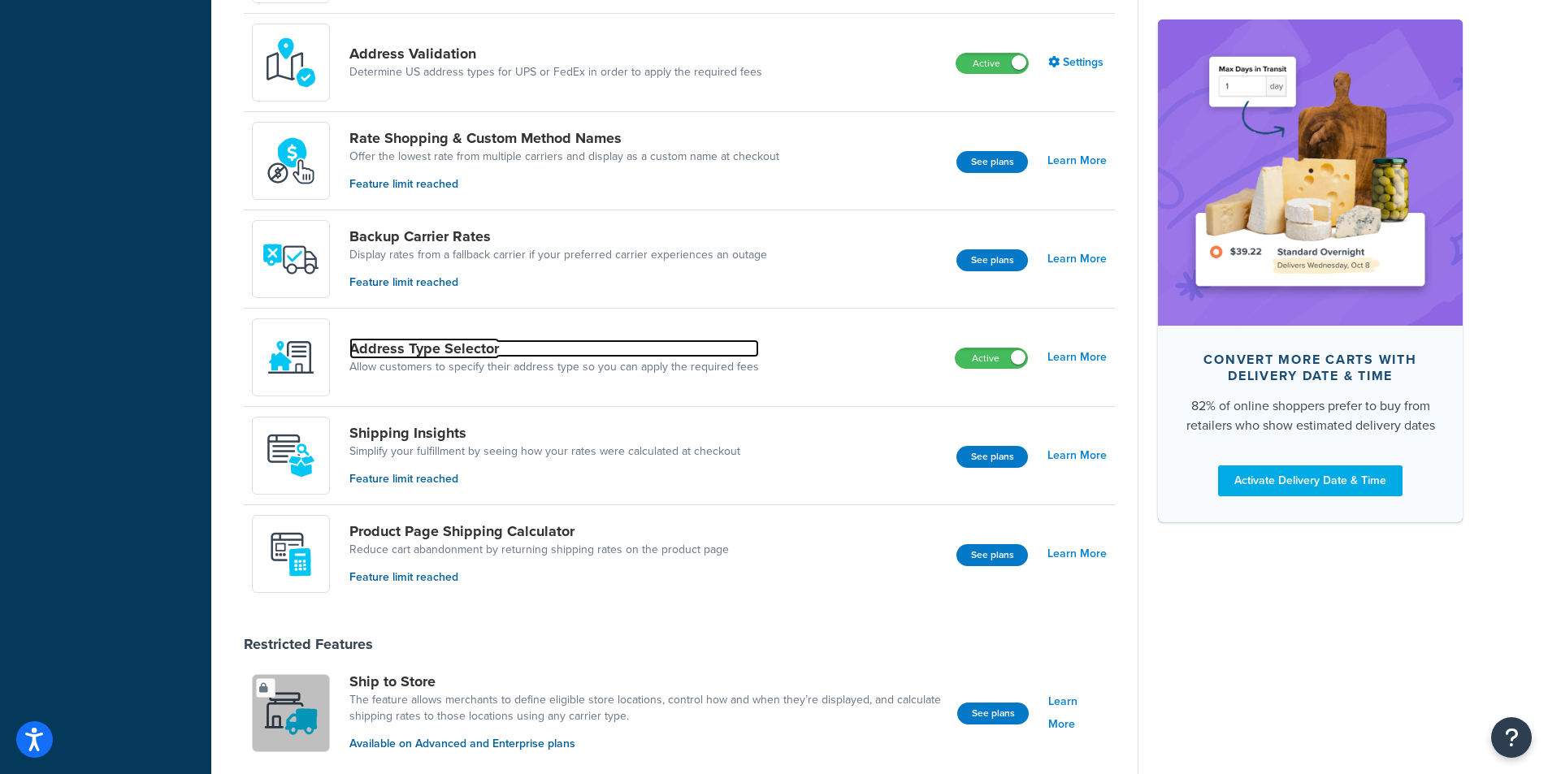
click at [458, 347] on link "Address Type Selector" at bounding box center [554, 349] width 410 height 18
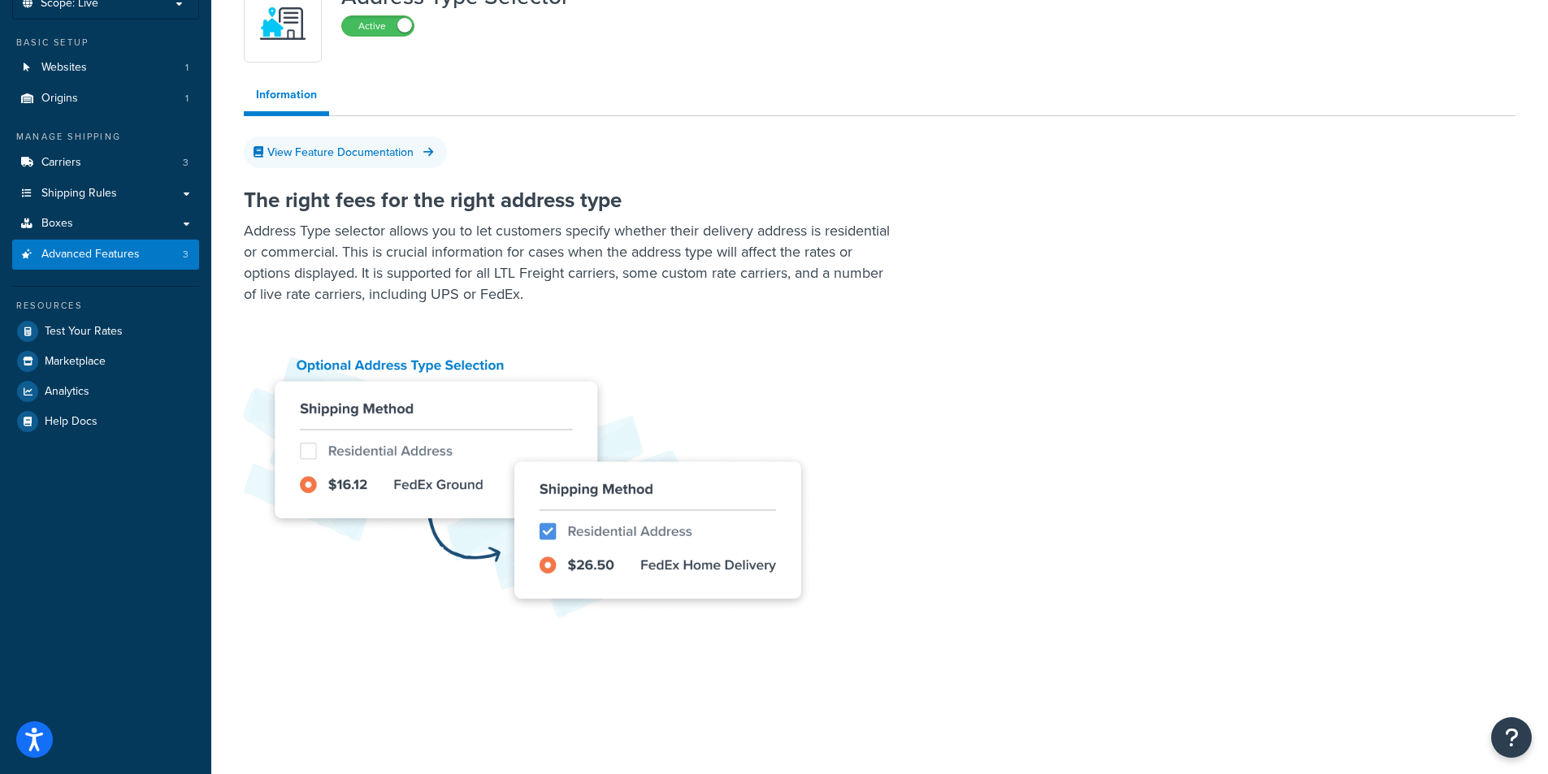
scroll to position [110, 0]
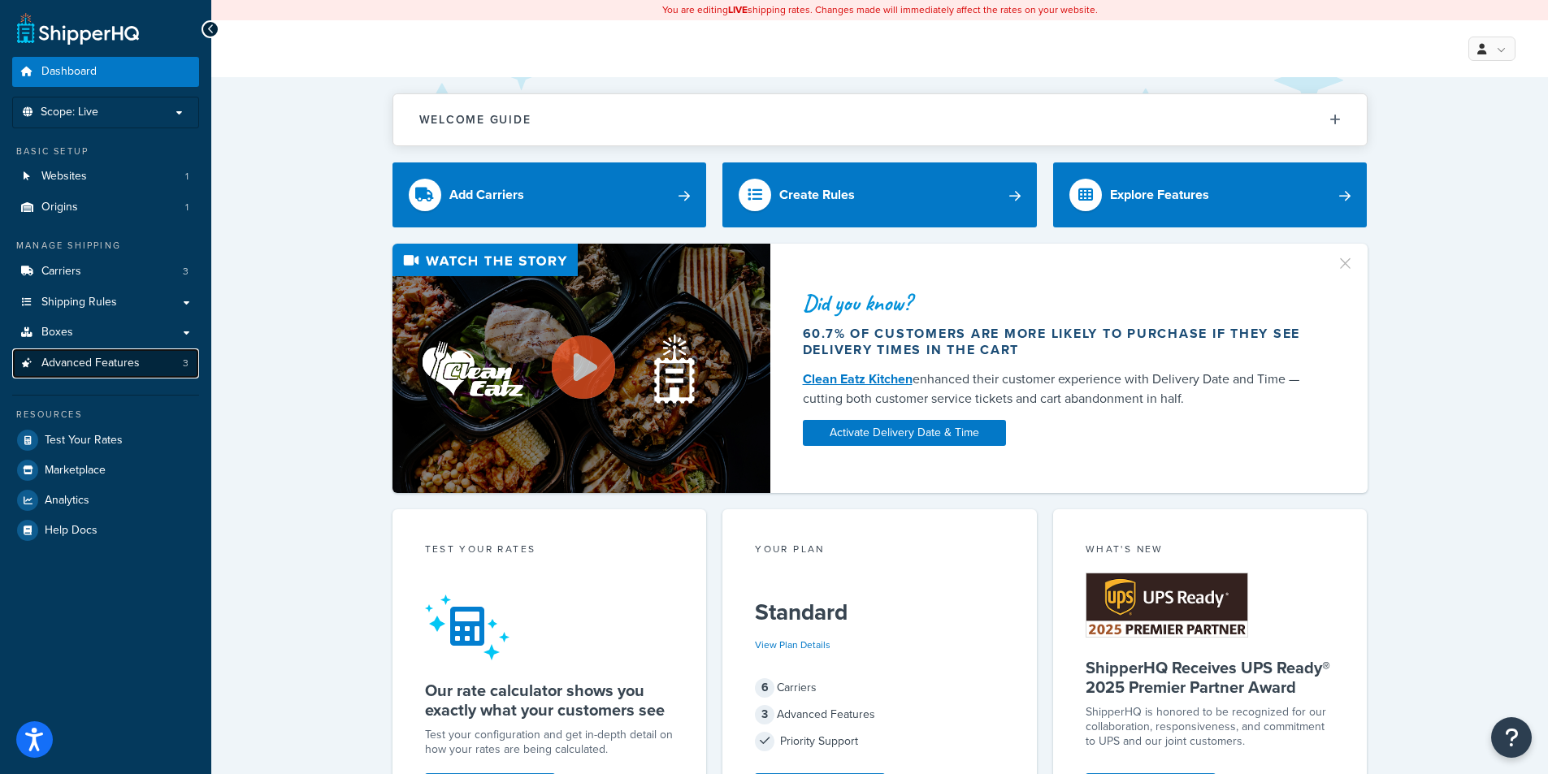
click at [124, 363] on span "Advanced Features" at bounding box center [90, 364] width 98 height 14
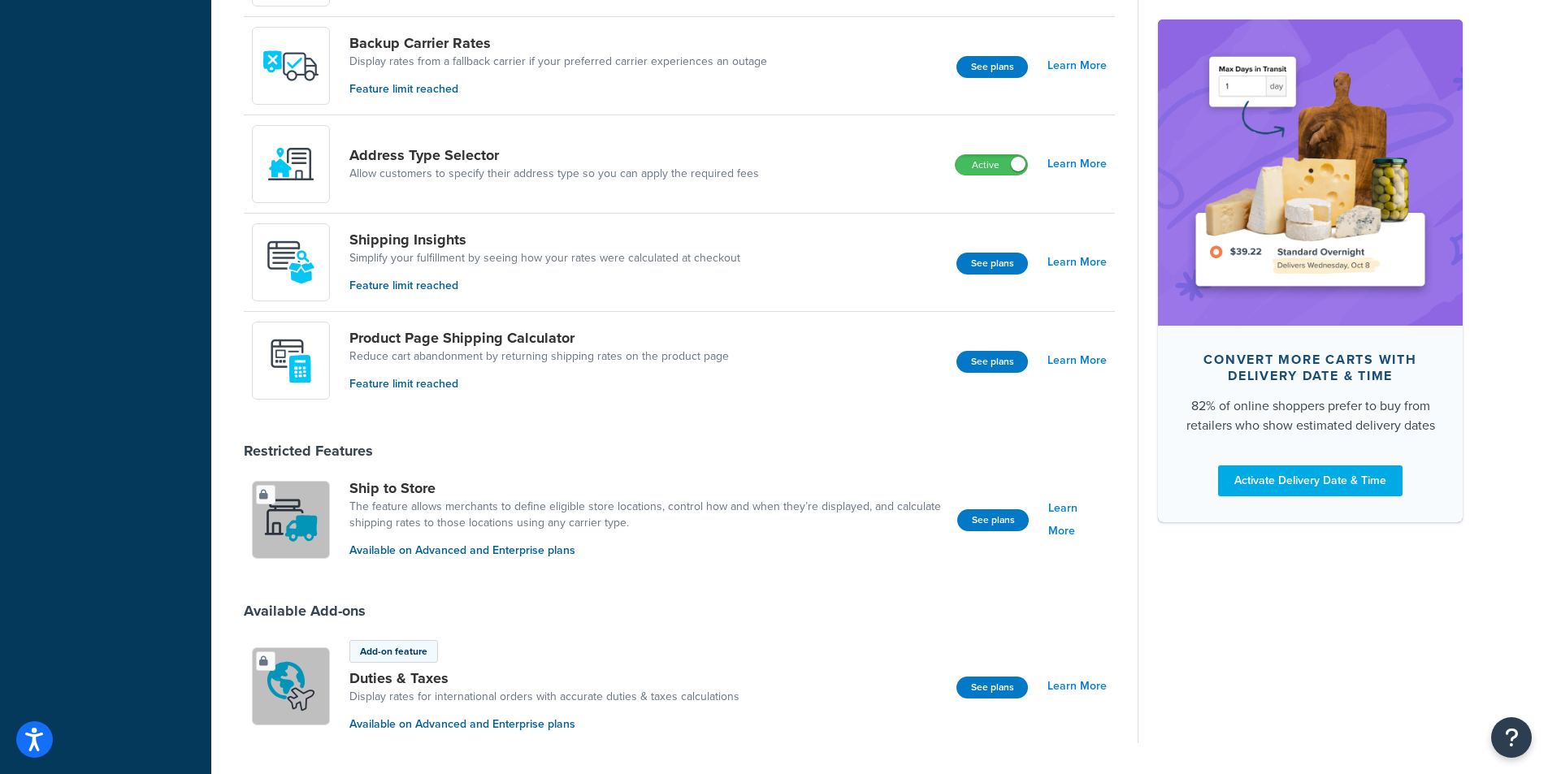
scroll to position [975, 0]
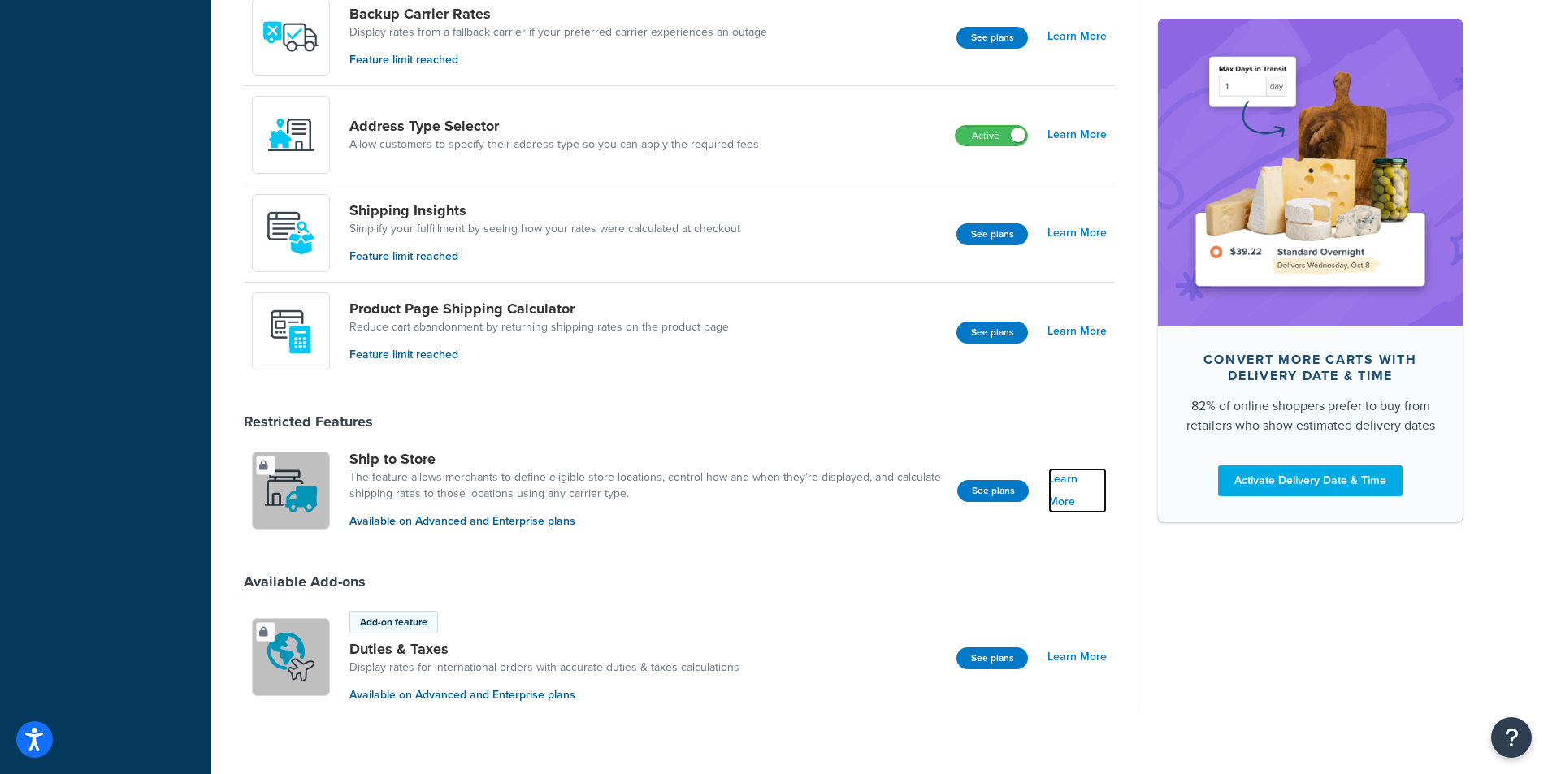
click at [1087, 494] on link "Learn More" at bounding box center [1077, 491] width 59 height 46
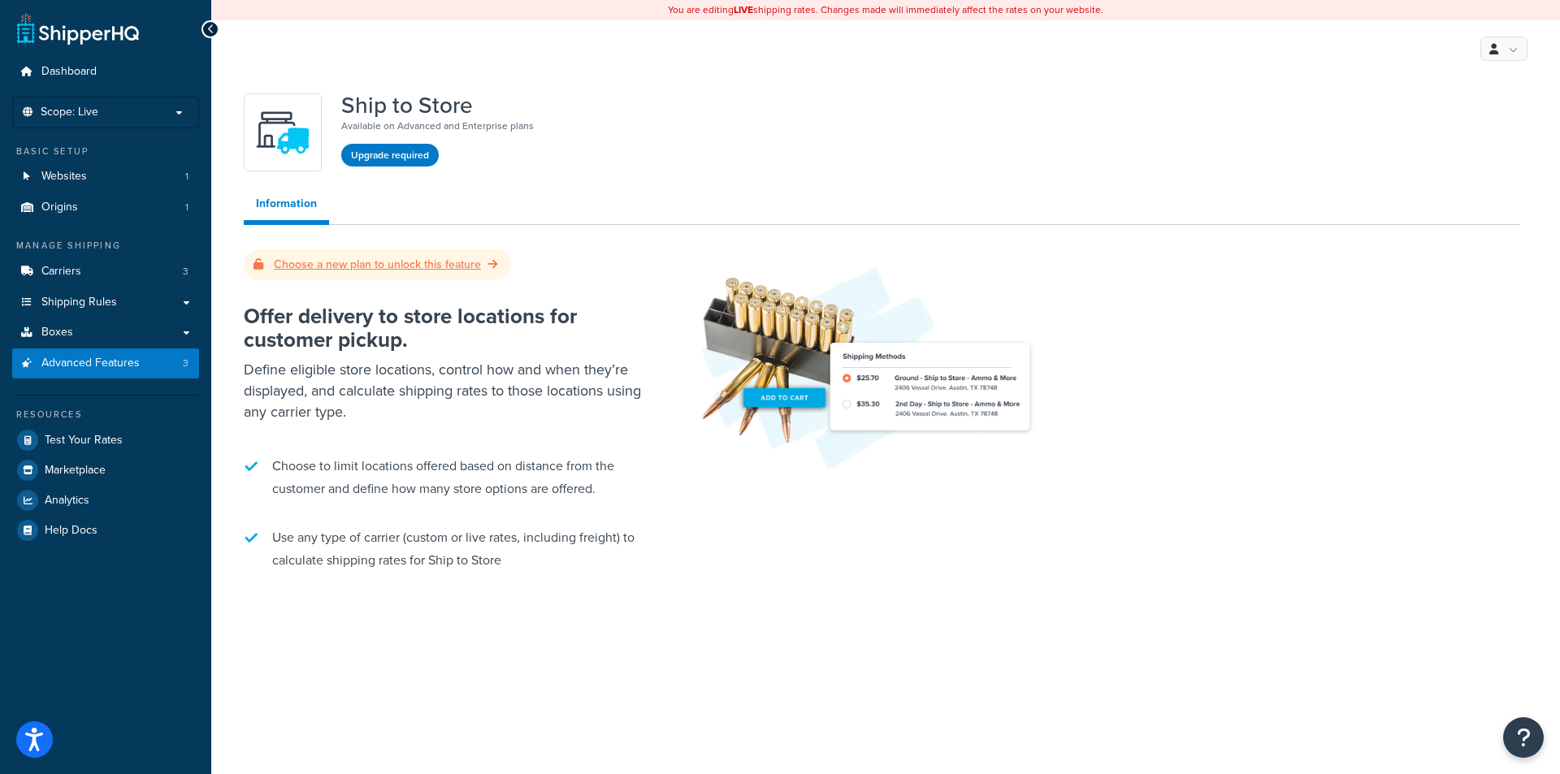
click at [448, 271] on link "Choose a new plan to unlock this feature" at bounding box center [378, 264] width 248 height 17
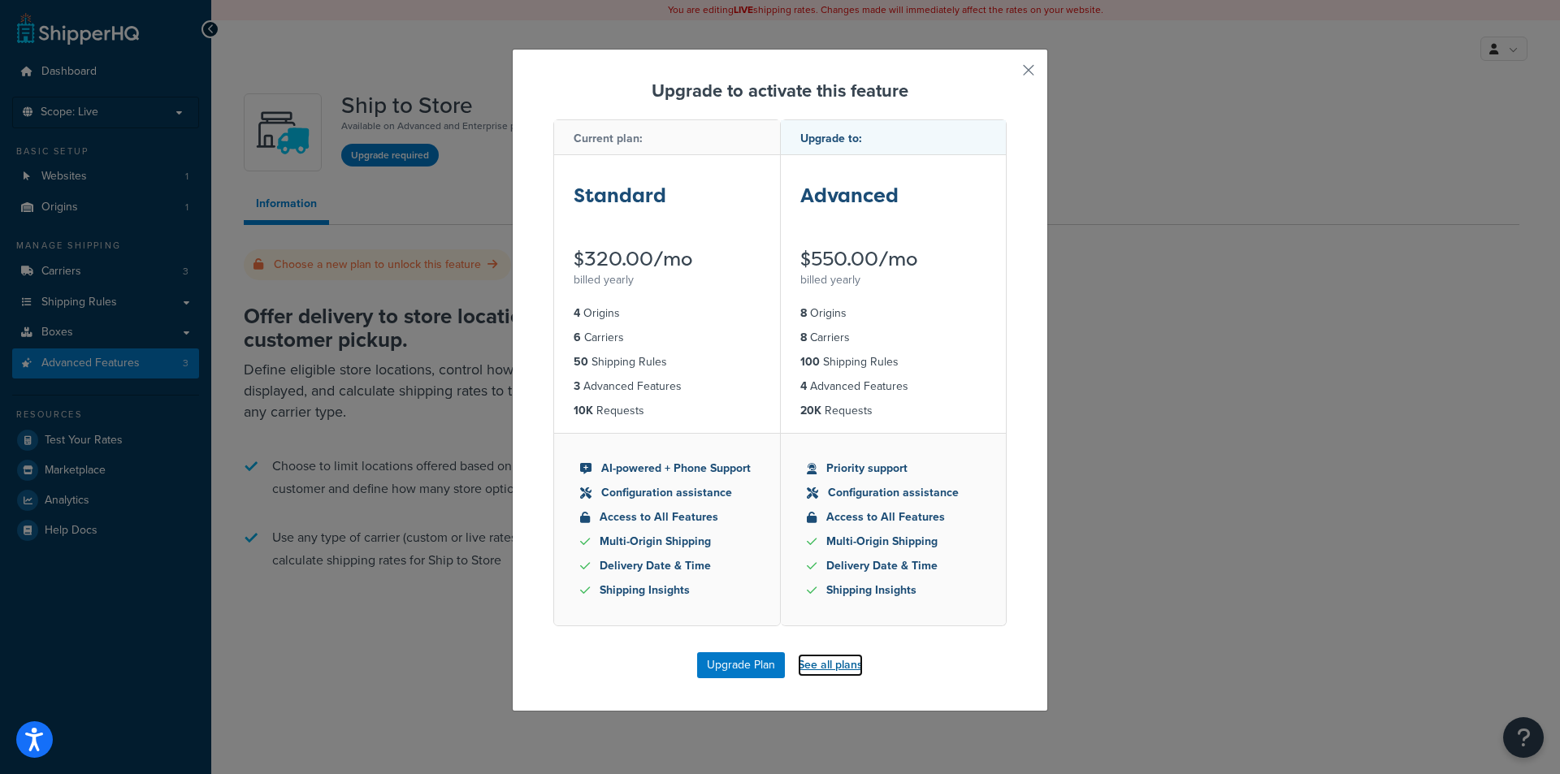
click at [841, 673] on link "See all plans" at bounding box center [830, 665] width 65 height 23
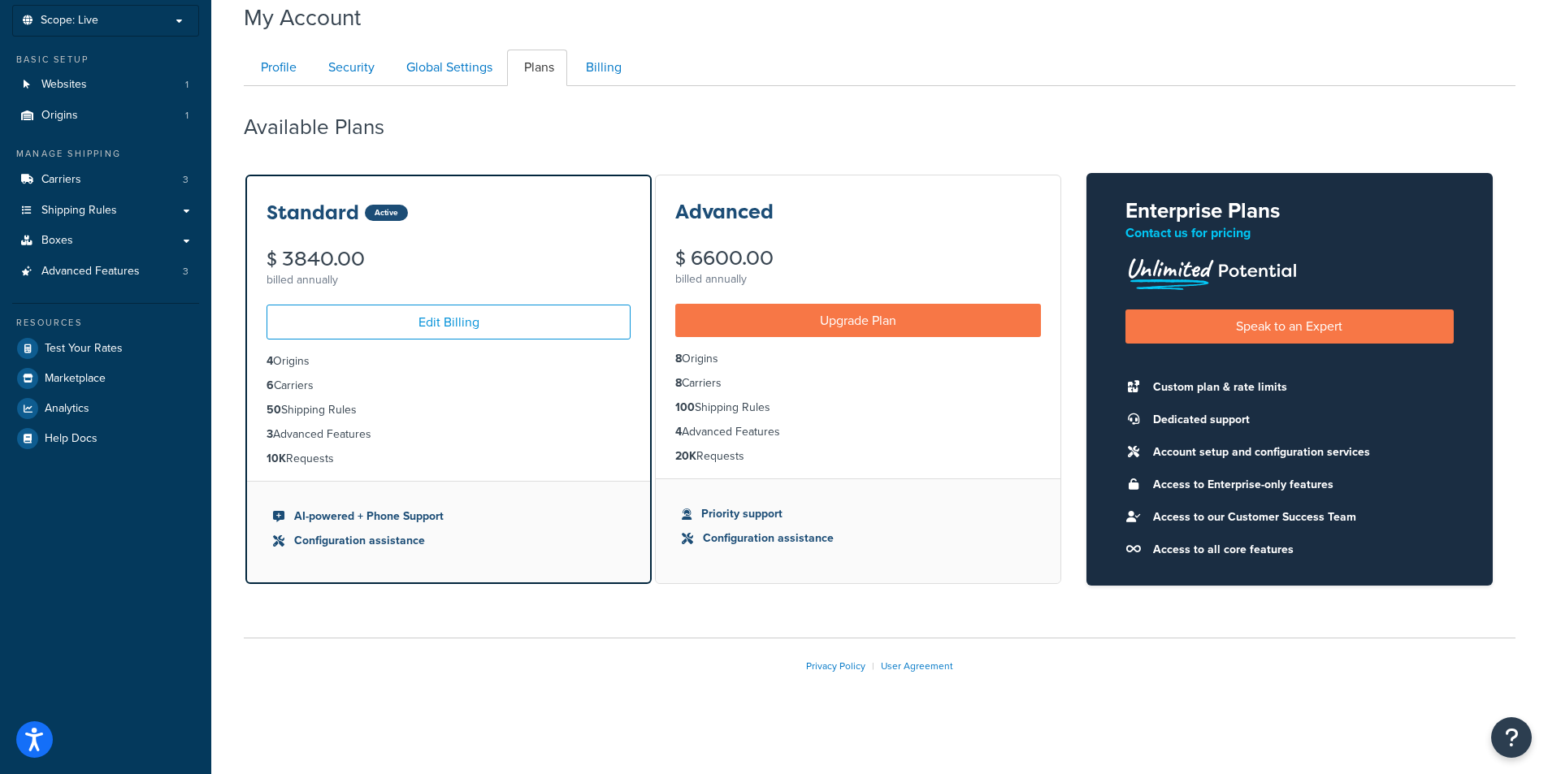
scroll to position [98, 0]
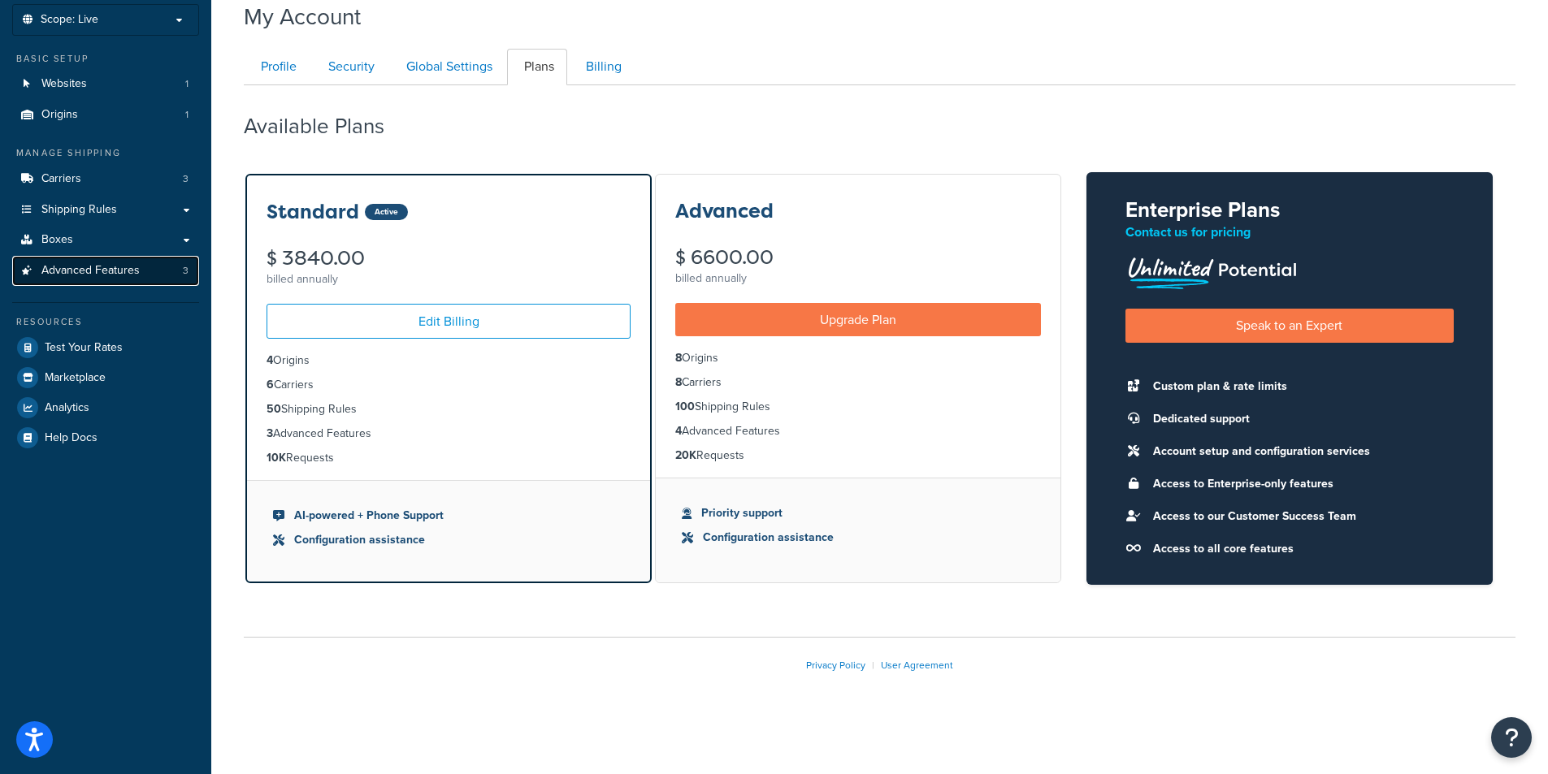
click at [92, 264] on span "Advanced Features" at bounding box center [90, 271] width 98 height 14
